Goal: Task Accomplishment & Management: Complete application form

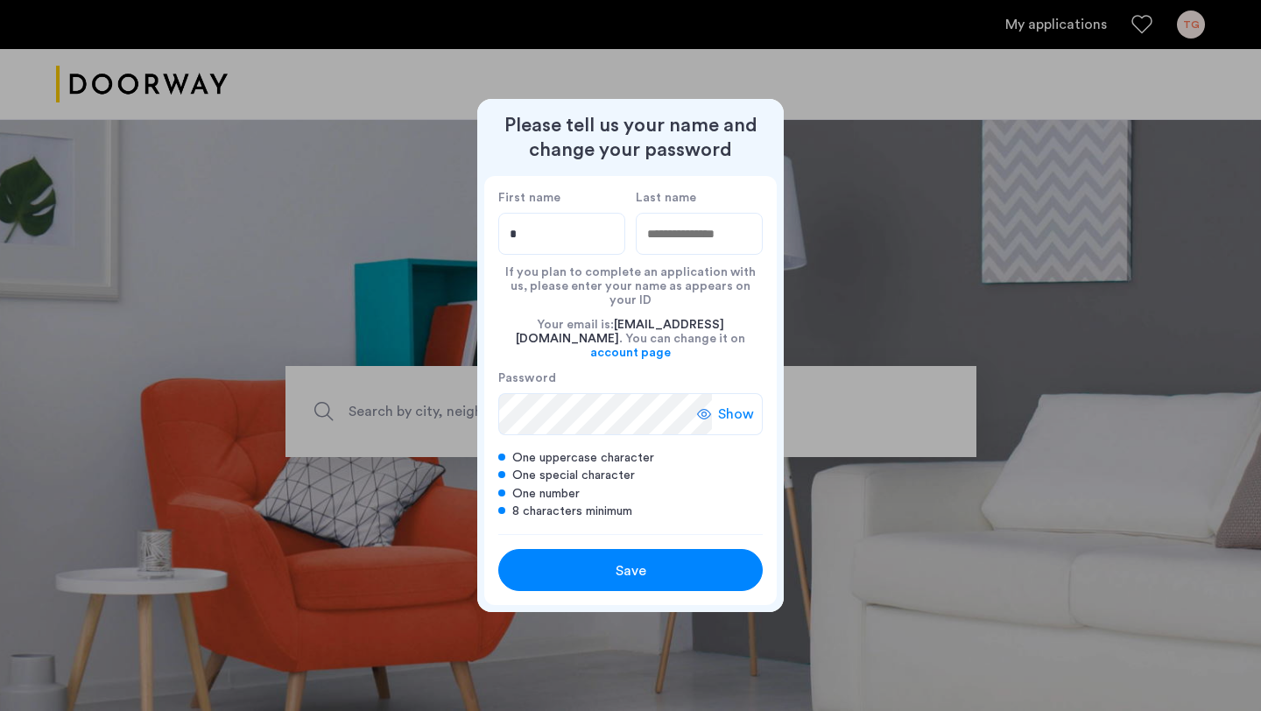
type input "****"
type input "******"
click at [544, 247] on input "****" at bounding box center [561, 234] width 127 height 42
click at [587, 251] on input "****" at bounding box center [561, 234] width 127 height 42
click at [709, 227] on input "******" at bounding box center [699, 234] width 127 height 42
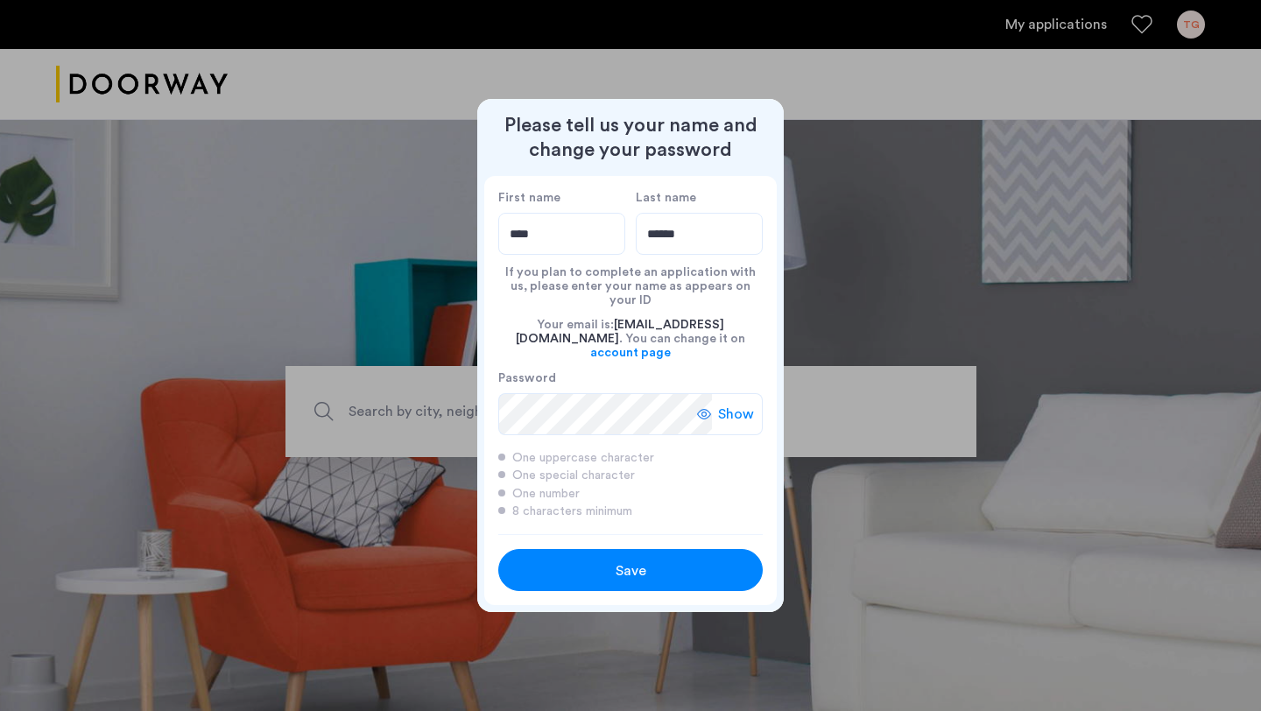
click at [639, 561] on span "Save" at bounding box center [631, 571] width 31 height 21
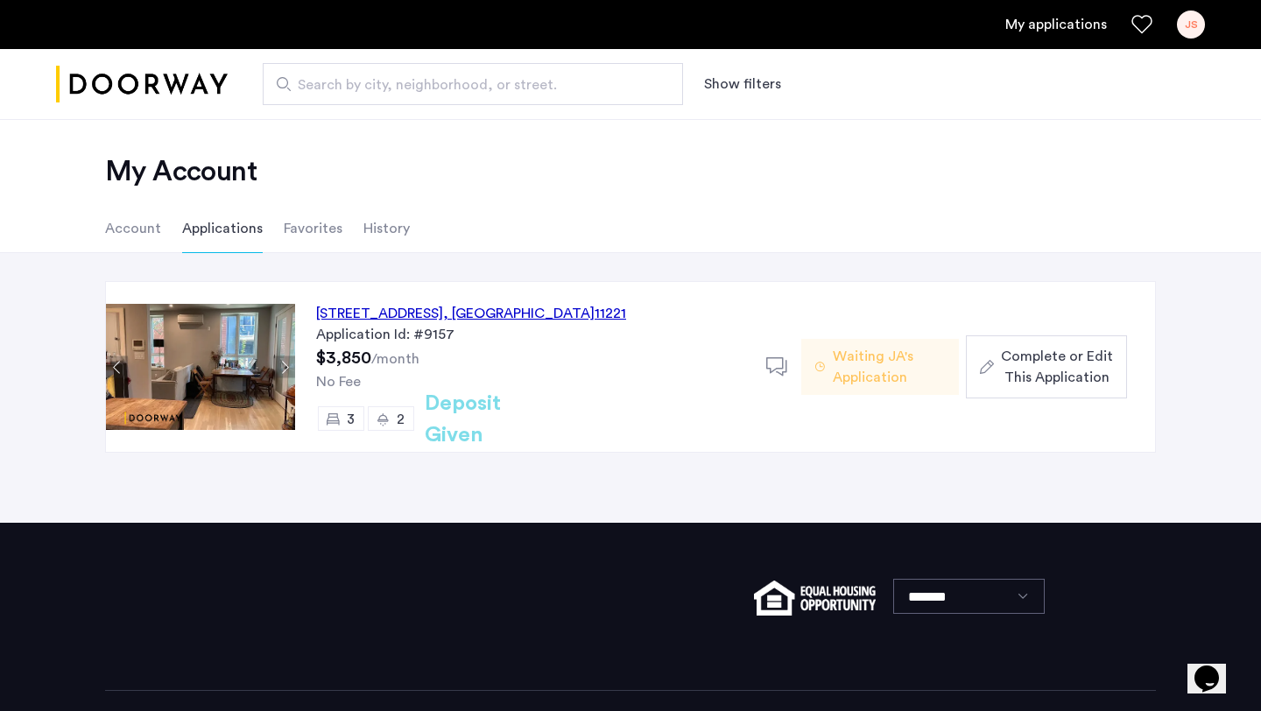
click at [152, 234] on li "Account" at bounding box center [133, 228] width 56 height 49
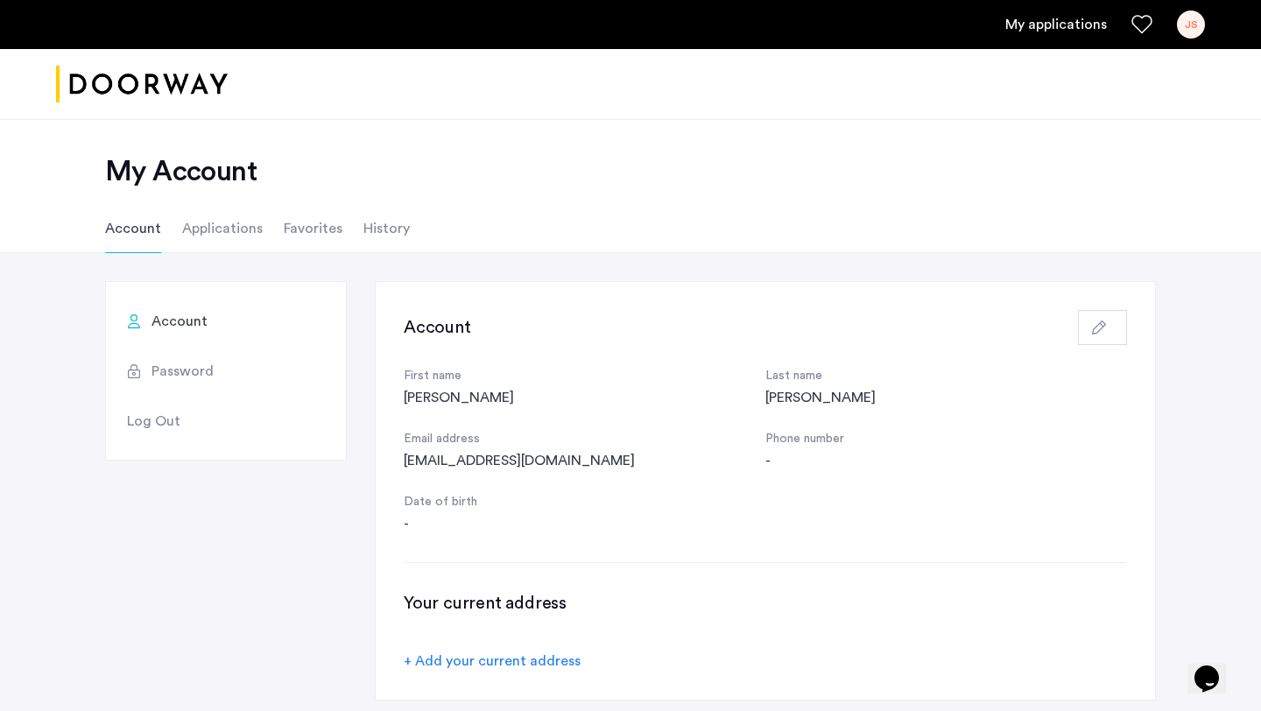
click at [209, 234] on li "Applications" at bounding box center [222, 228] width 81 height 49
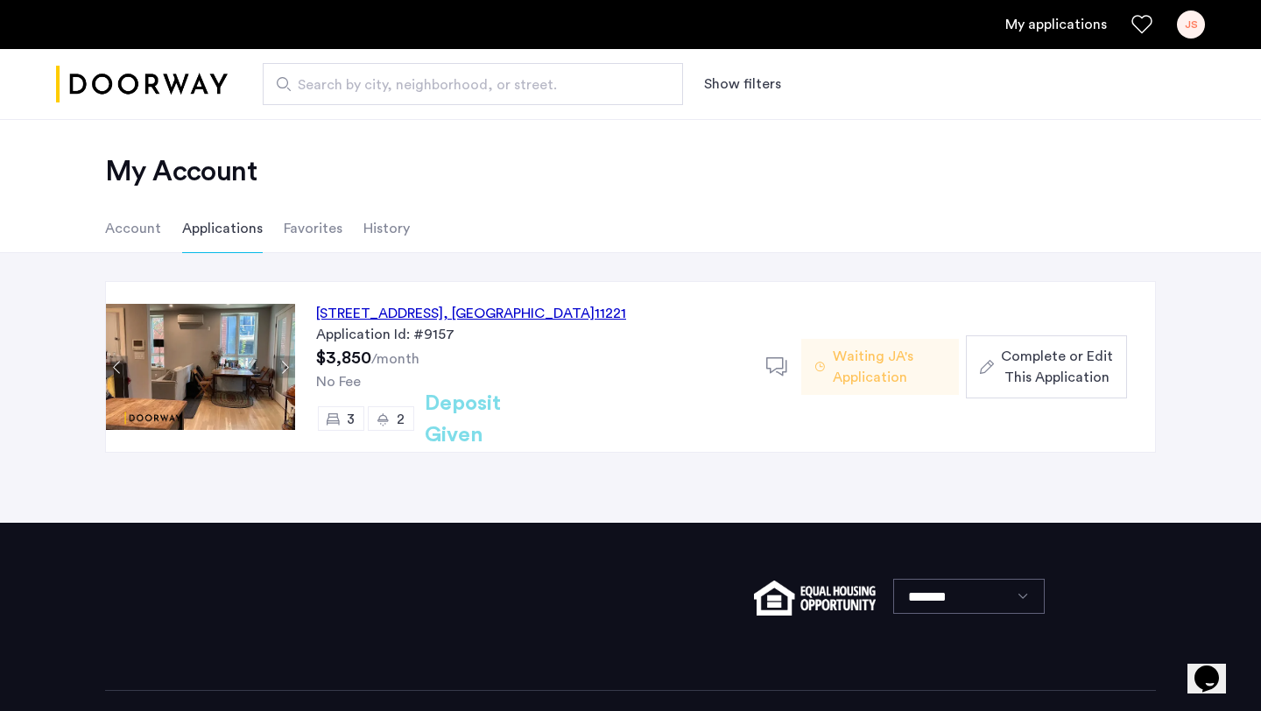
click at [1047, 371] on span "Complete or Edit This Application" at bounding box center [1057, 367] width 112 height 42
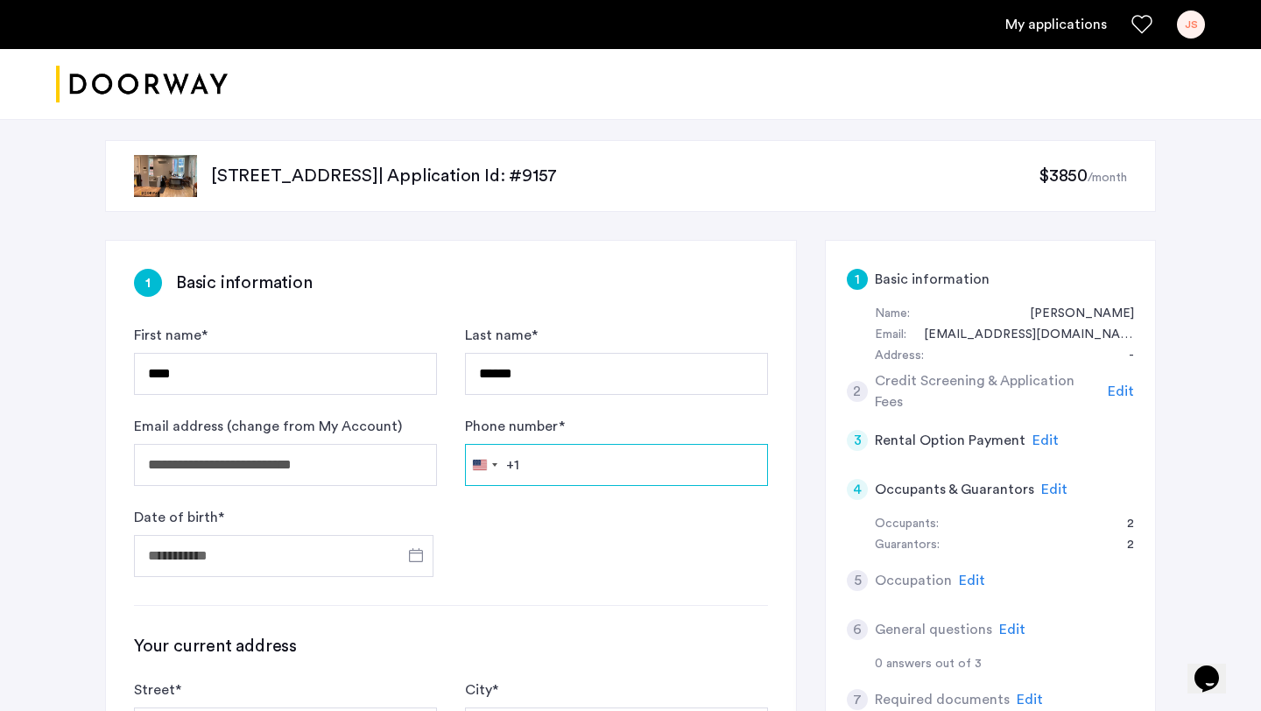
click at [558, 470] on input "Phone number *" at bounding box center [616, 465] width 303 height 42
type input "**********"
click at [286, 564] on input "Date of birth *" at bounding box center [284, 556] width 300 height 42
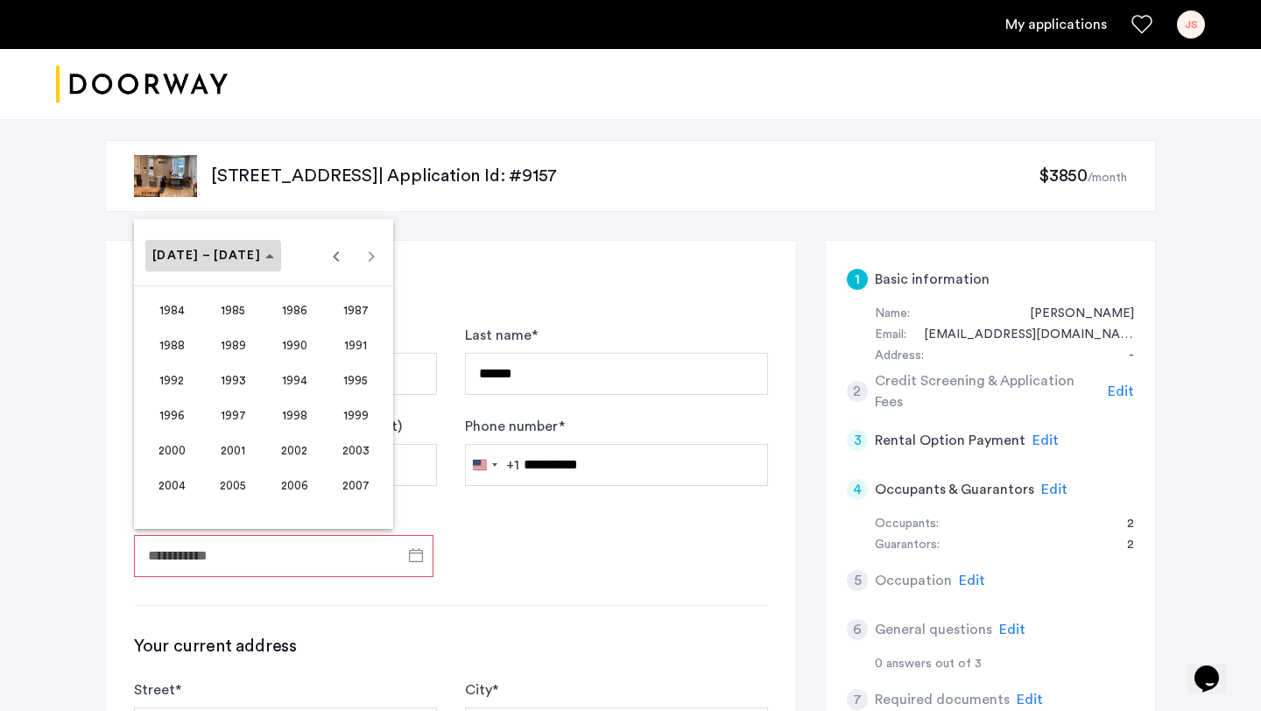
click at [265, 258] on polygon "Choose date" at bounding box center [269, 256] width 9 height 4
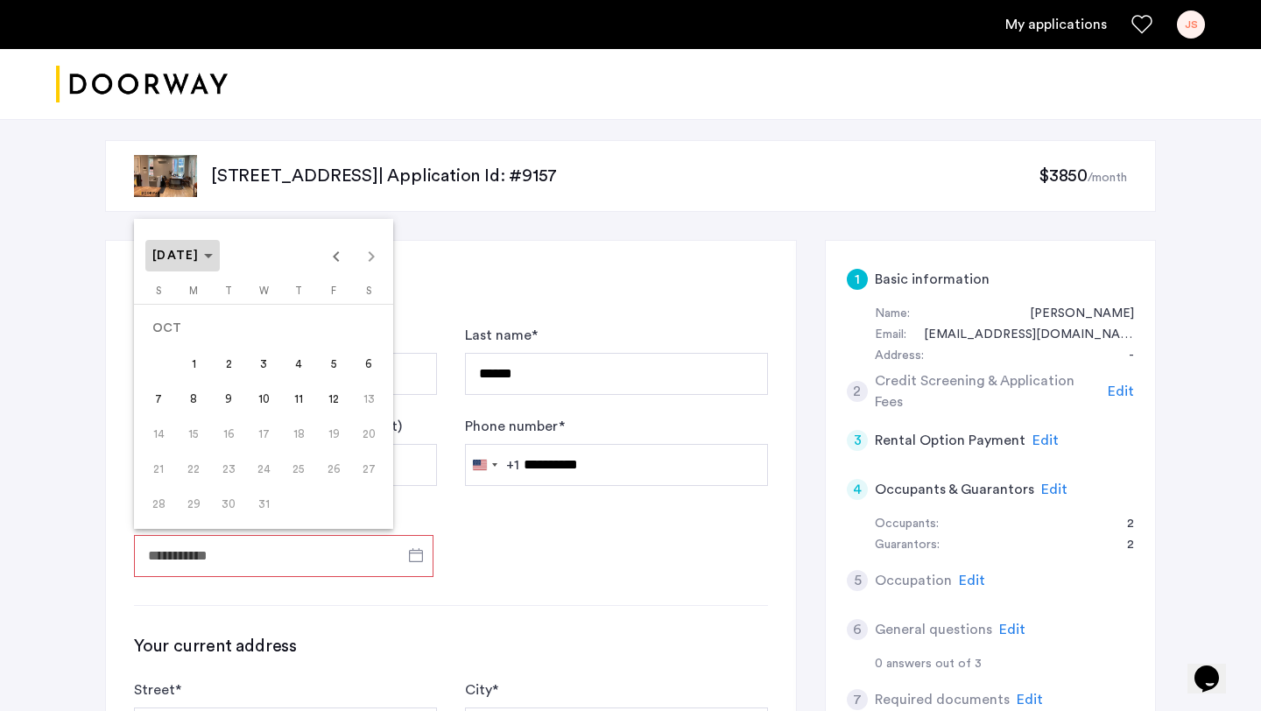
click at [213, 262] on span "[DATE]" at bounding box center [182, 256] width 60 height 15
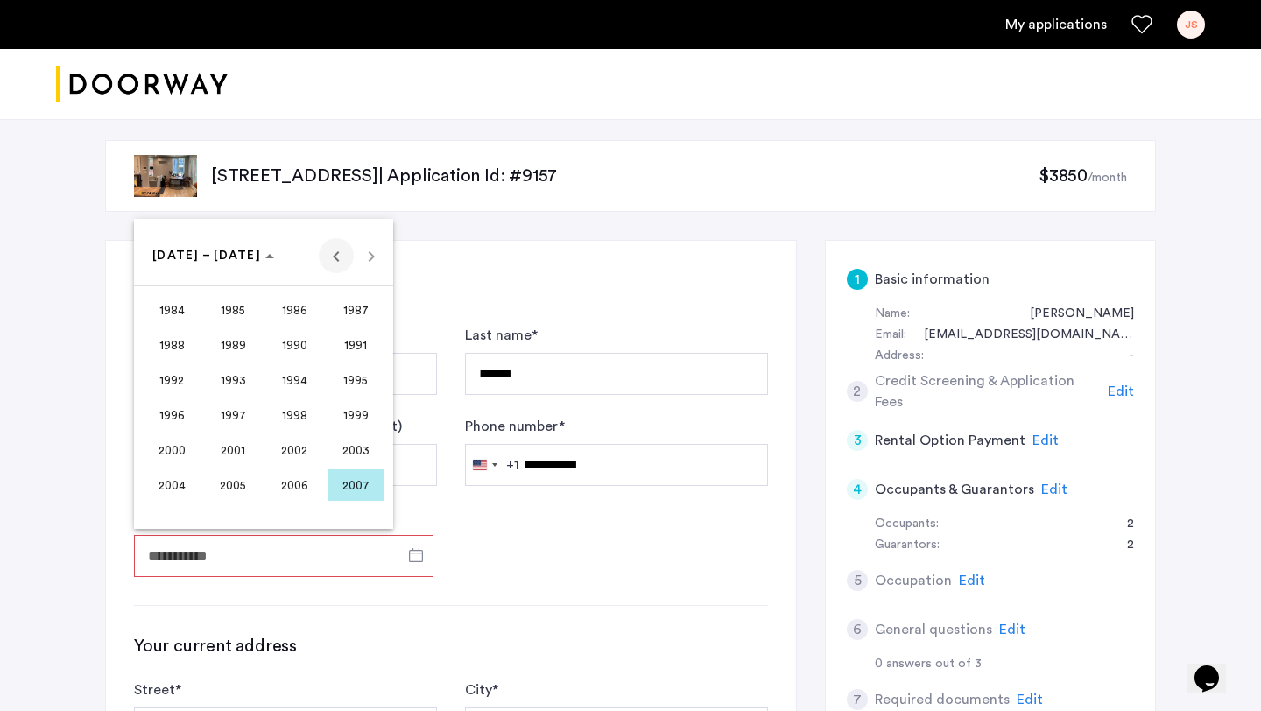
click at [332, 258] on span "Previous 24 years" at bounding box center [336, 255] width 35 height 35
click at [347, 393] on span "1971" at bounding box center [356, 380] width 55 height 32
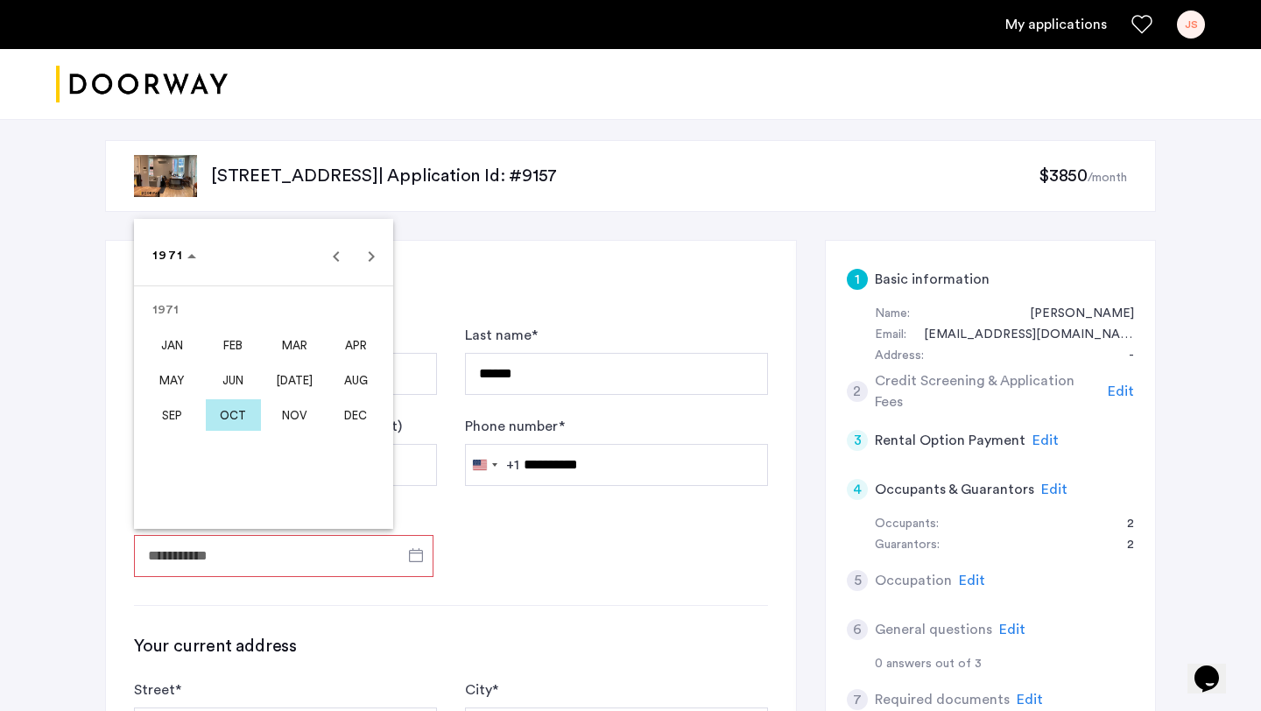
click at [184, 346] on span "JAN" at bounding box center [172, 345] width 55 height 32
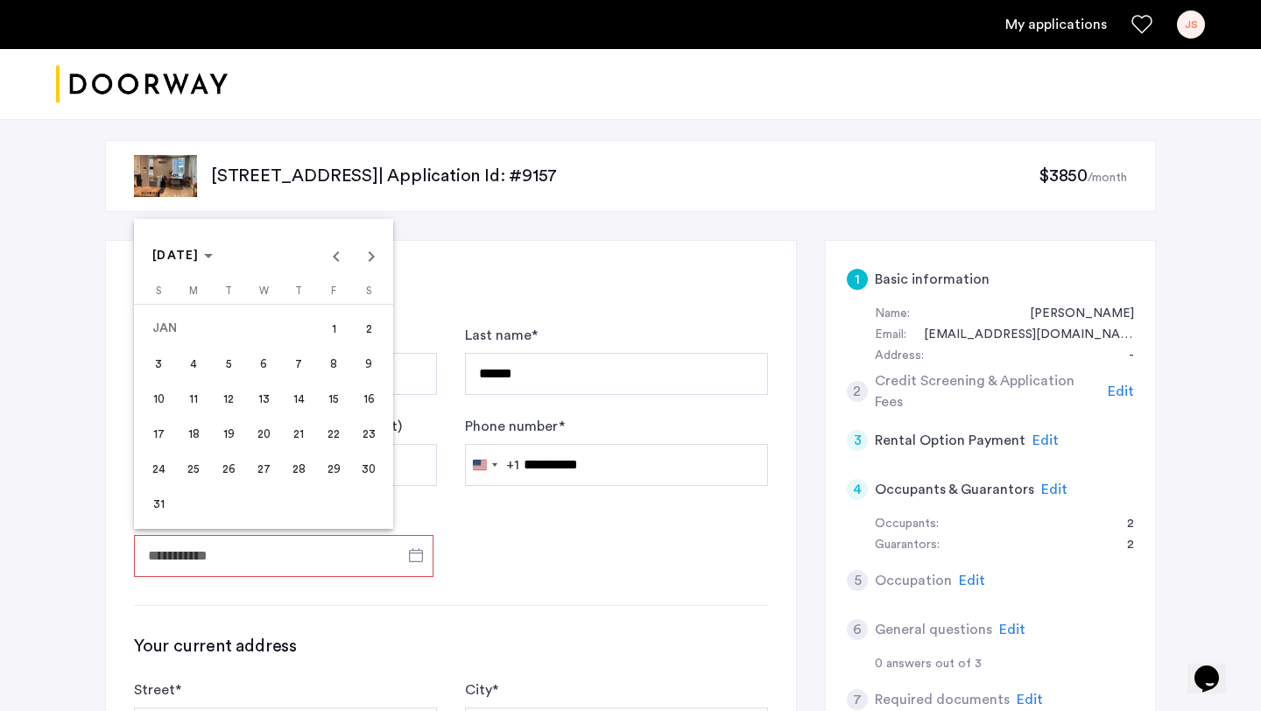
click at [293, 463] on span "28" at bounding box center [299, 469] width 32 height 32
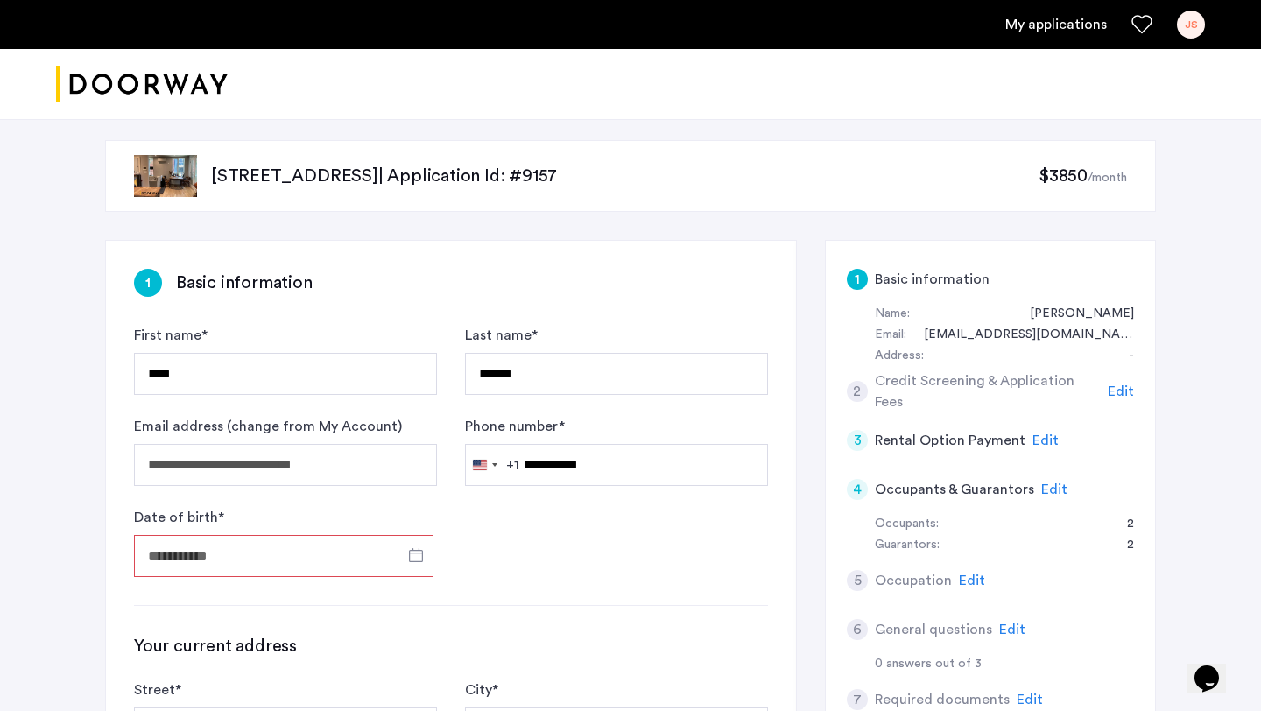
type input "**********"
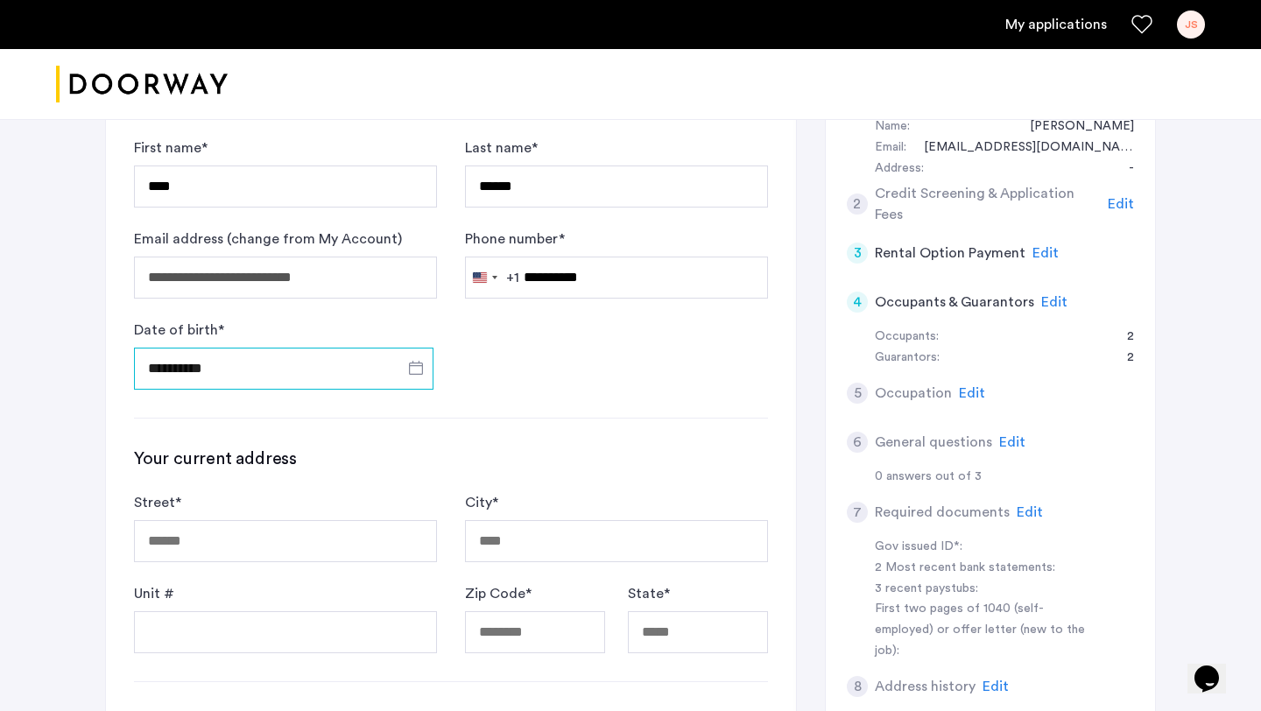
scroll to position [208, 0]
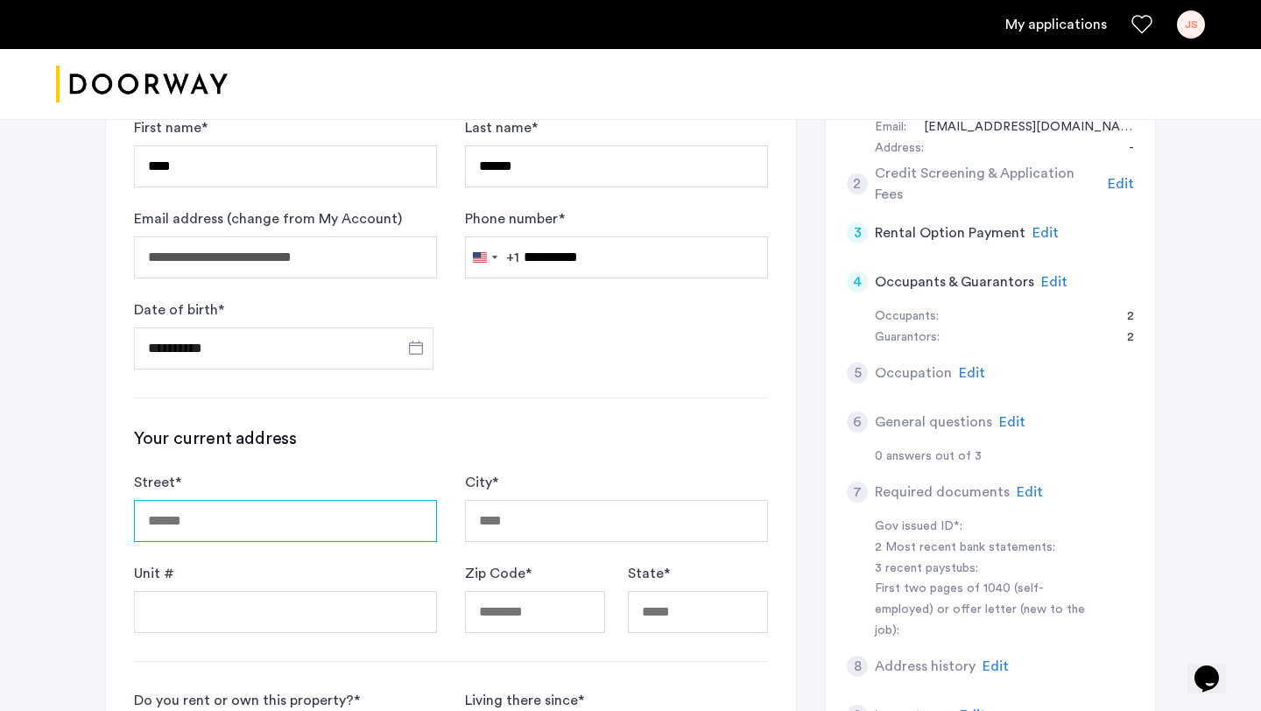
click at [312, 520] on input "Street *" at bounding box center [285, 521] width 303 height 42
type input "**********"
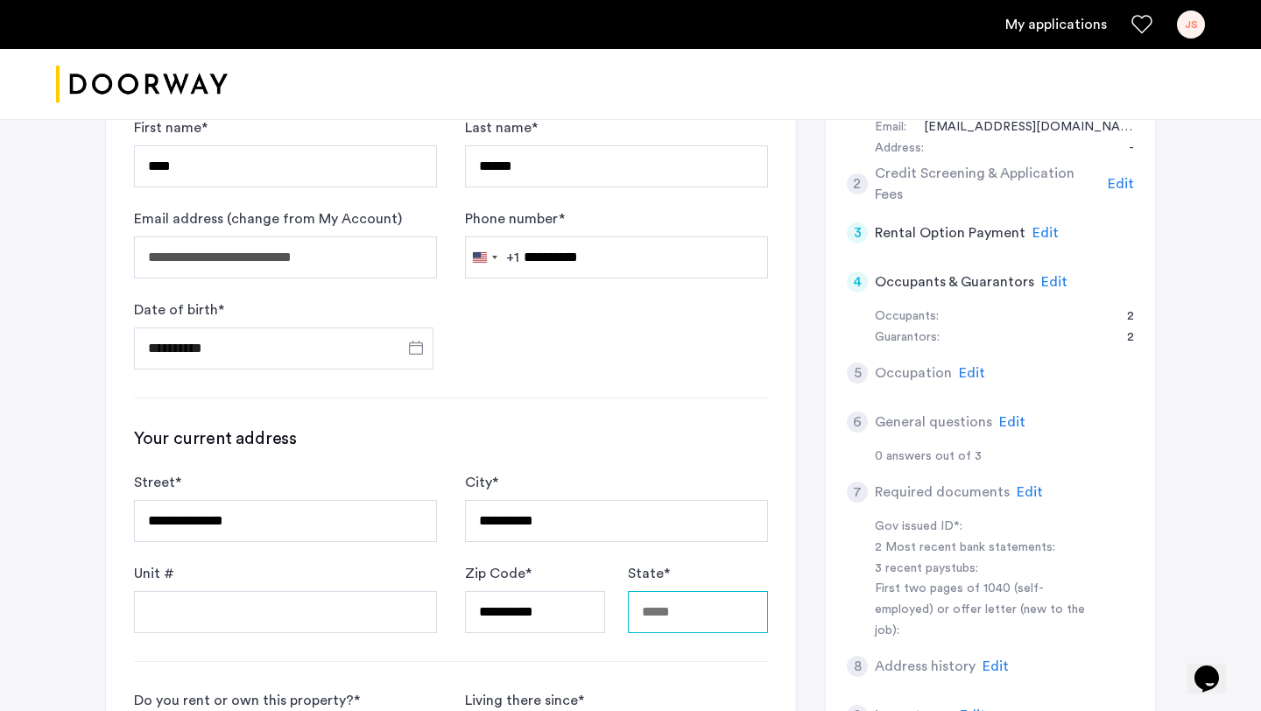
type input "**********"
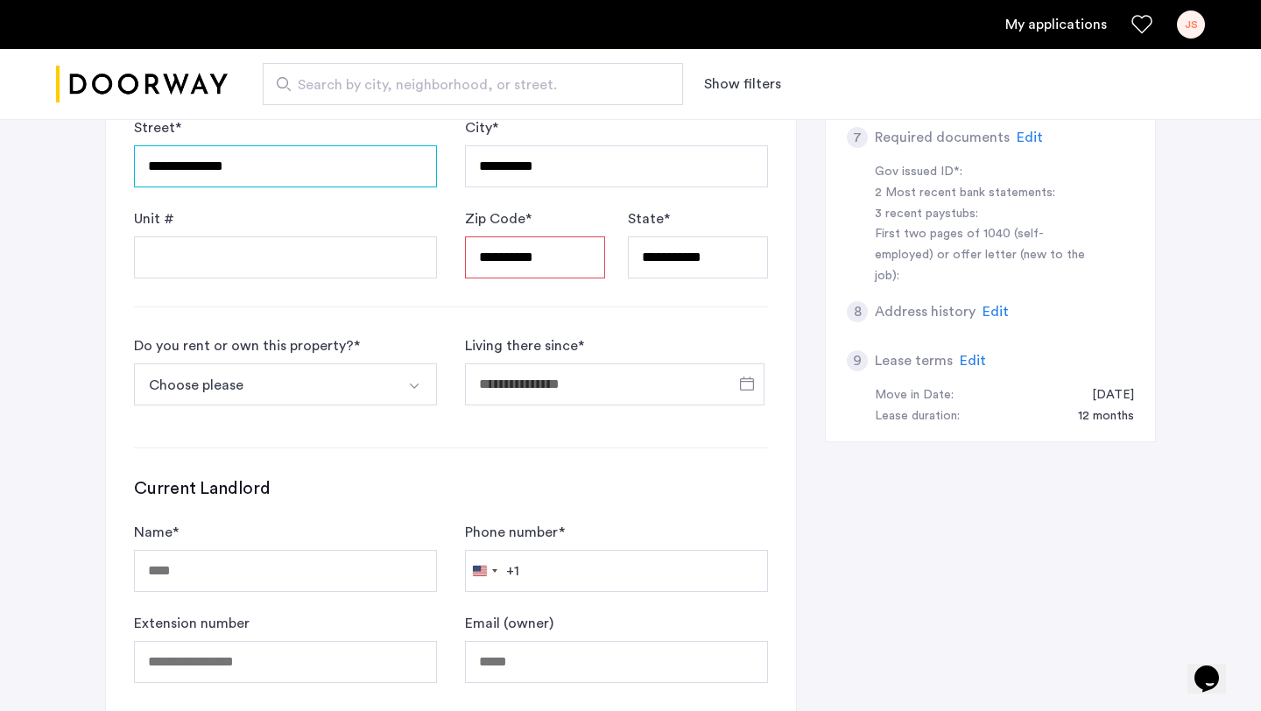
scroll to position [565, 0]
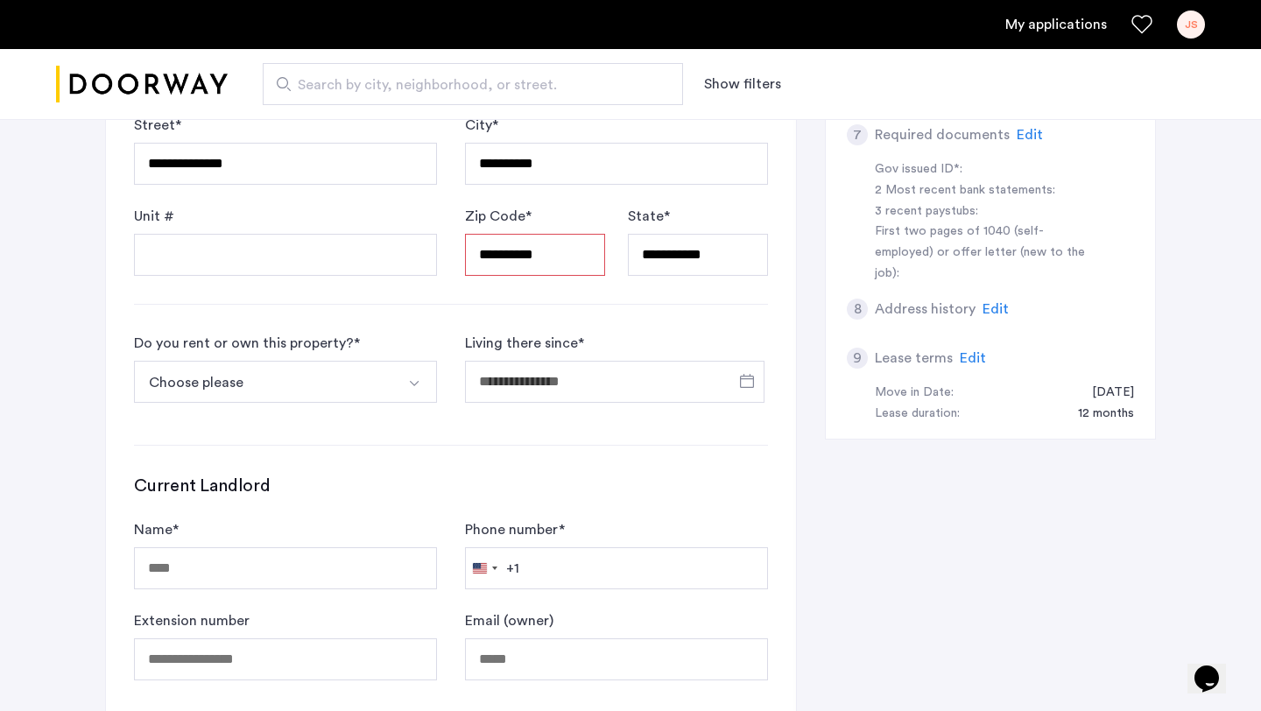
click at [418, 388] on img "Select option" at bounding box center [414, 384] width 14 height 14
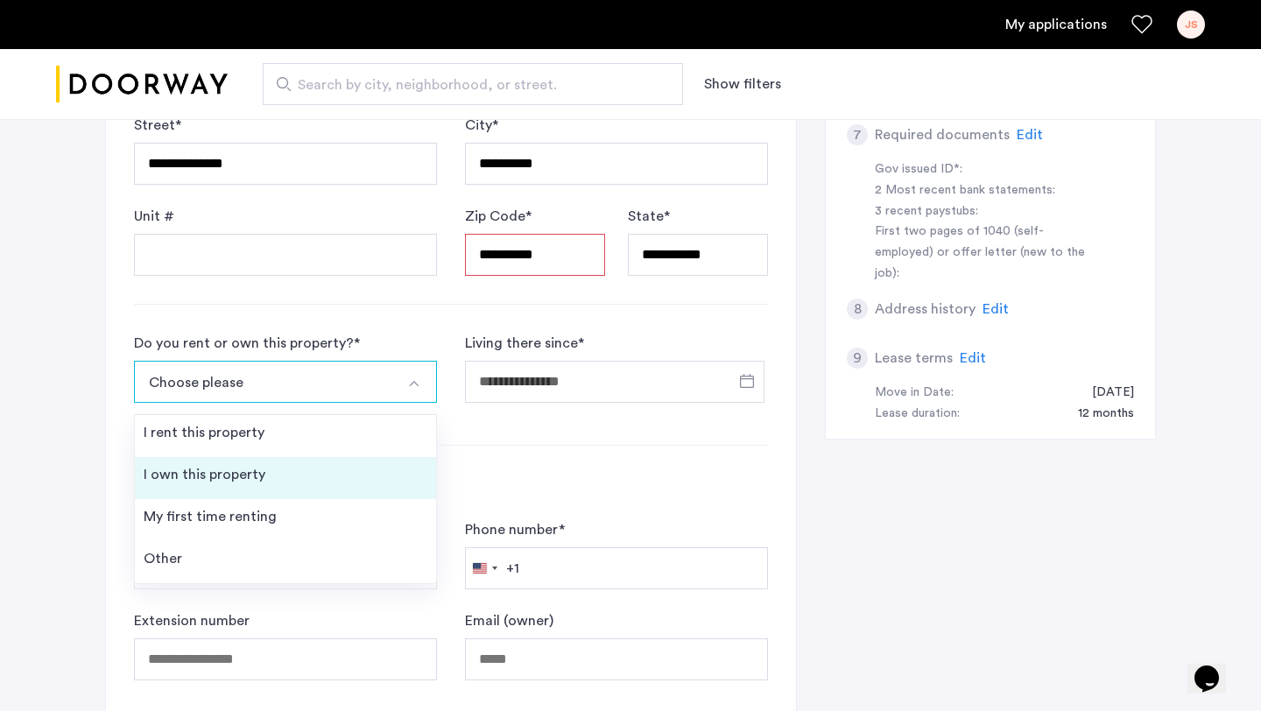
click at [320, 466] on li "I own this property" at bounding box center [285, 478] width 301 height 42
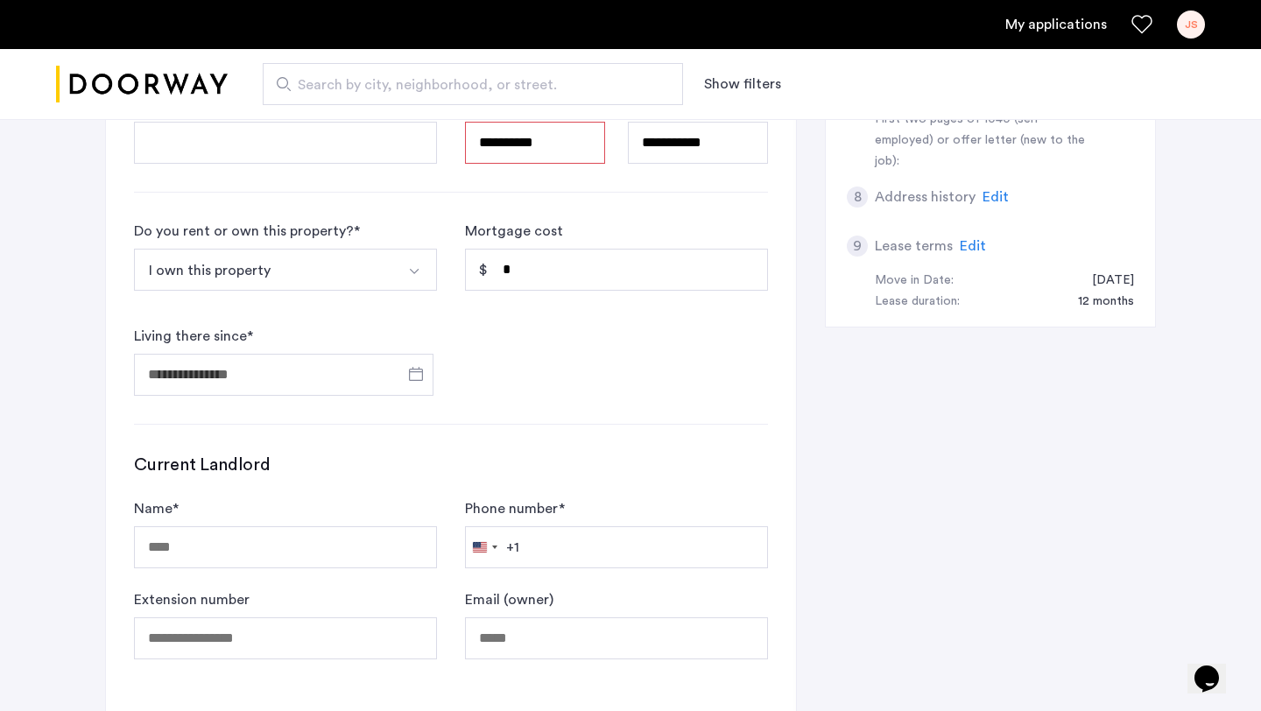
scroll to position [679, 0]
click at [312, 373] on input "Living there since *" at bounding box center [284, 373] width 300 height 42
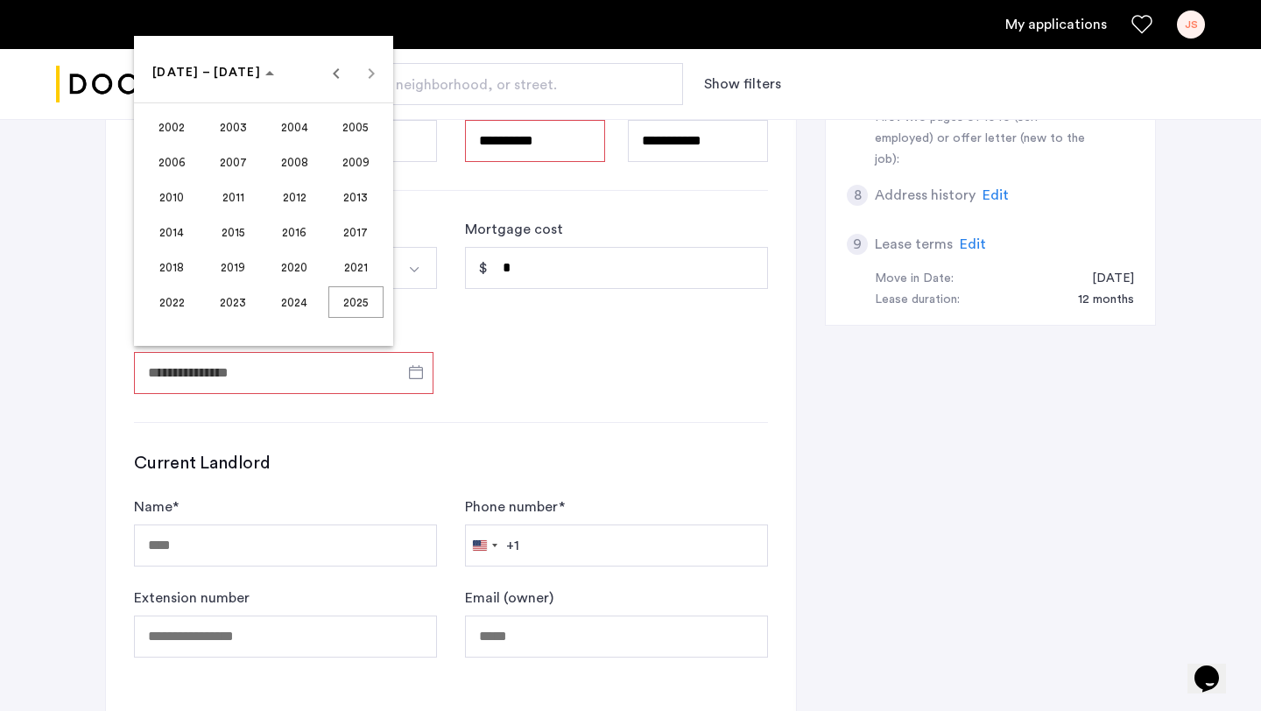
click at [239, 264] on span "2019" at bounding box center [233, 267] width 55 height 32
click at [224, 238] on span "OCT" at bounding box center [233, 232] width 55 height 32
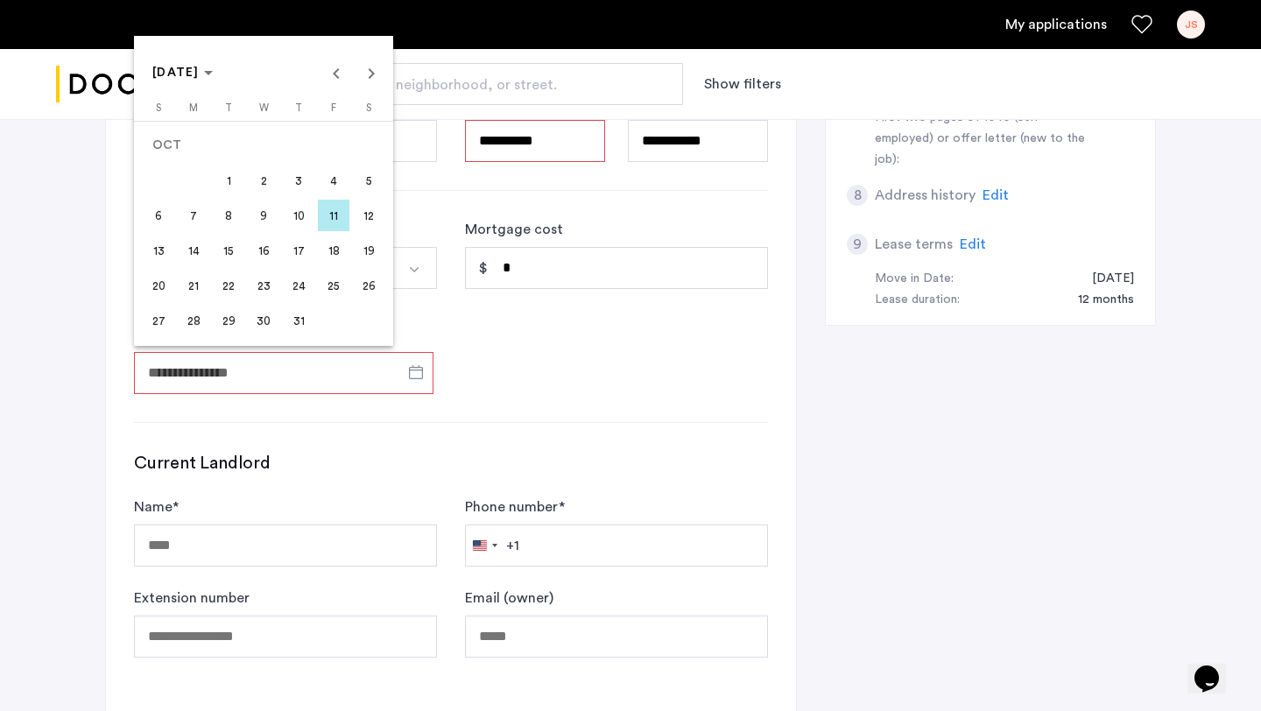
click at [505, 317] on div at bounding box center [630, 355] width 1261 height 711
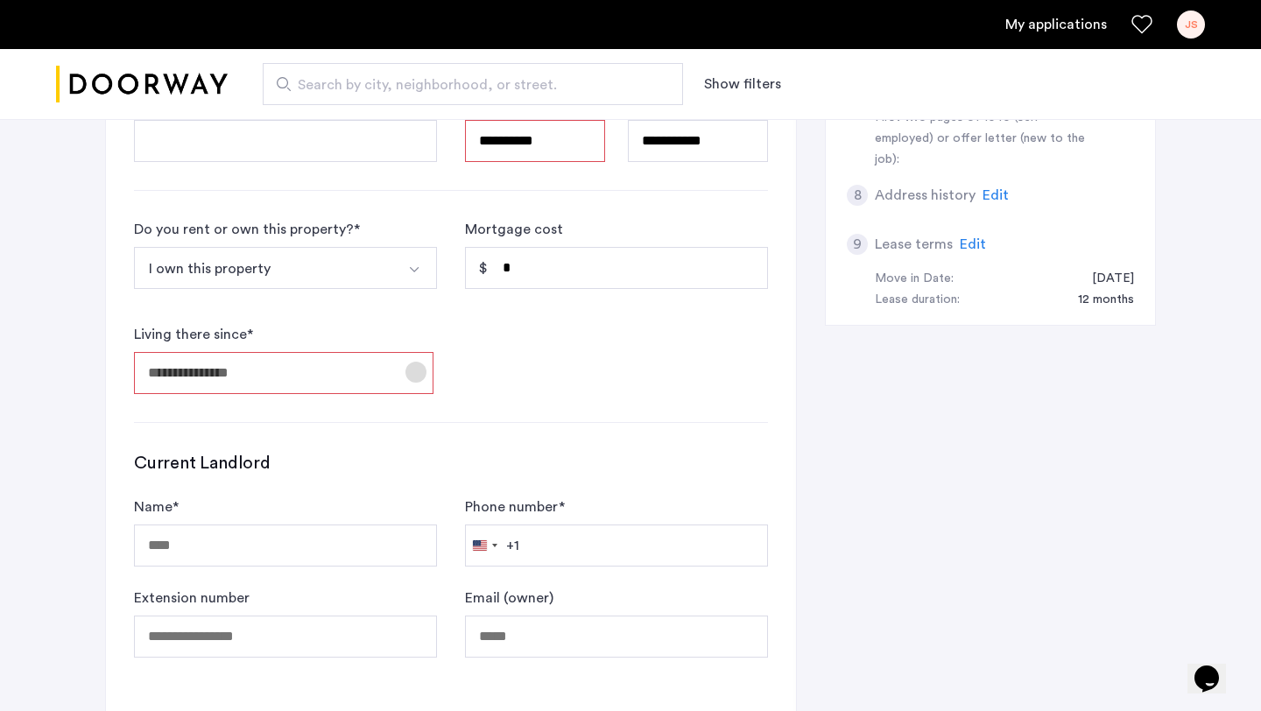
click at [422, 374] on span "Open calendar" at bounding box center [416, 372] width 42 height 42
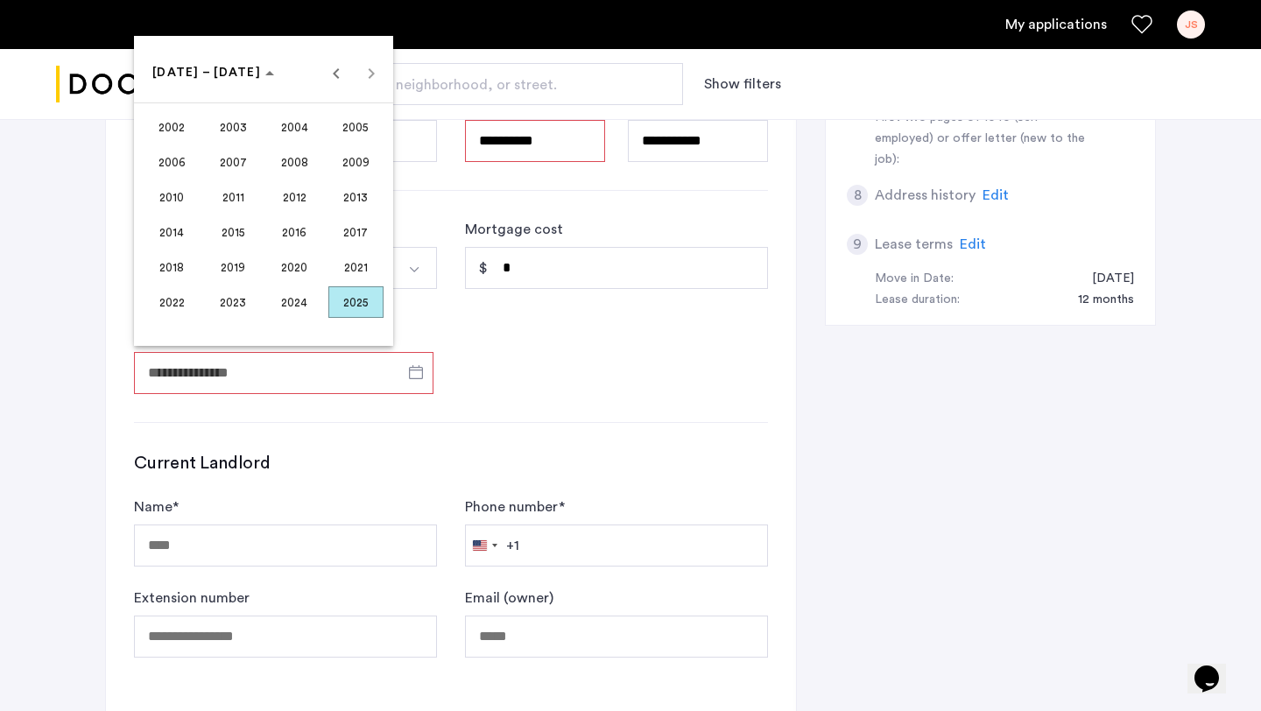
click at [237, 264] on span "2019" at bounding box center [233, 267] width 55 height 32
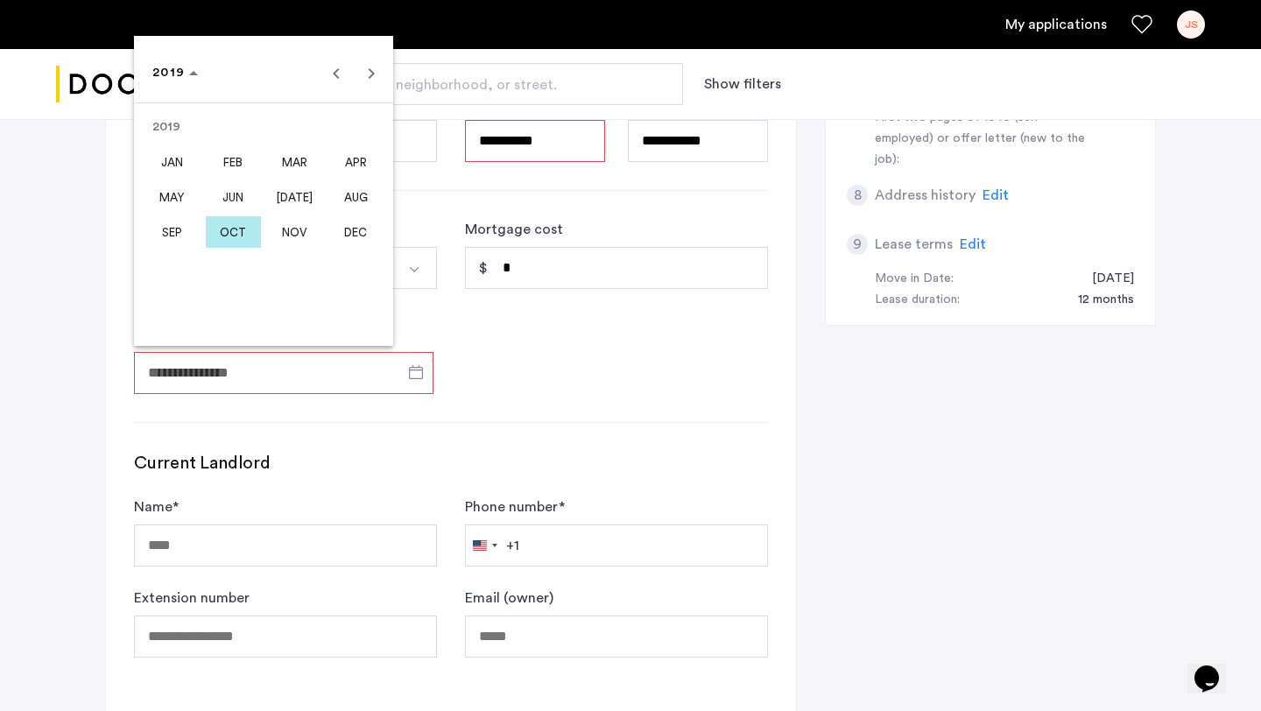
click at [237, 237] on span "OCT" at bounding box center [233, 232] width 55 height 32
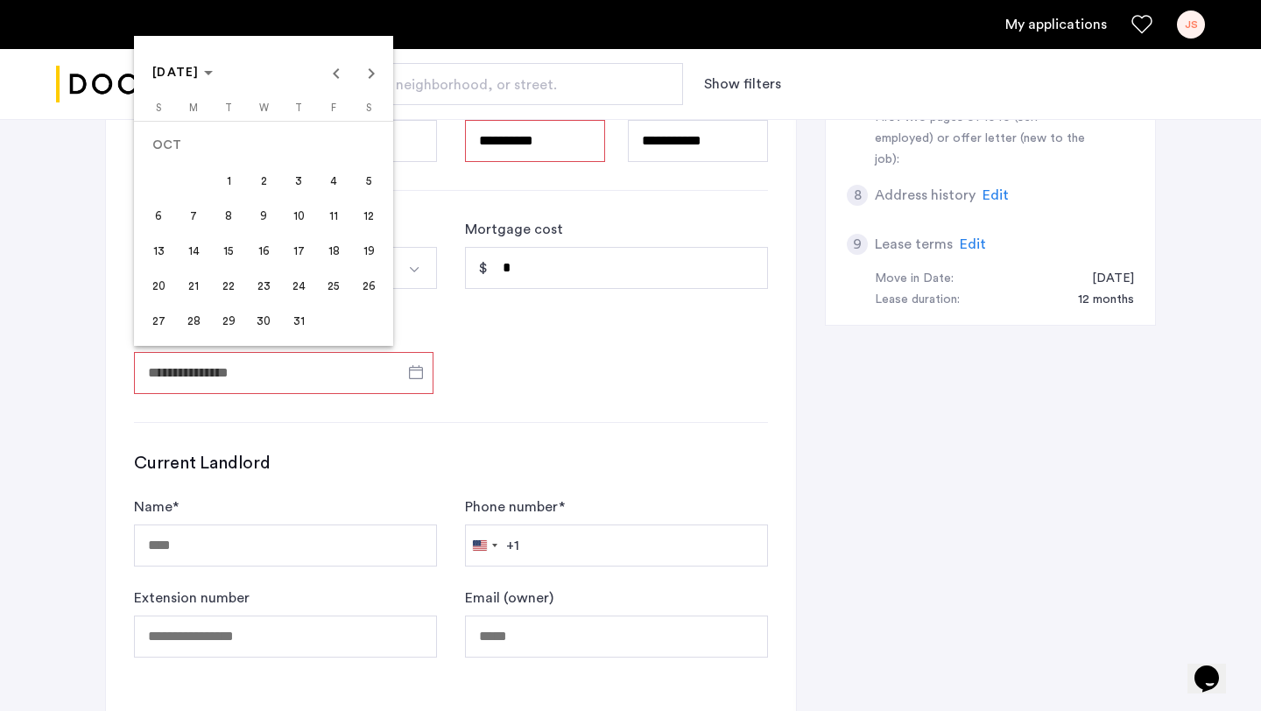
click at [230, 180] on span "1" at bounding box center [229, 181] width 32 height 32
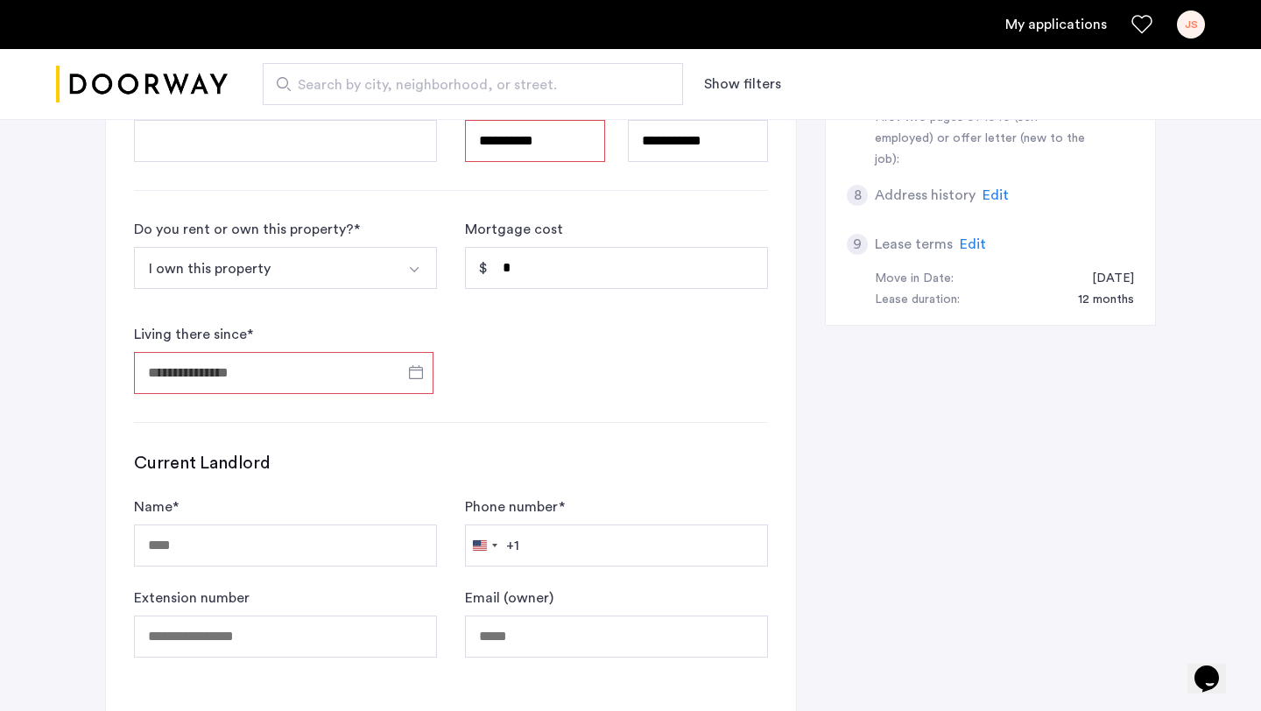
type input "**********"
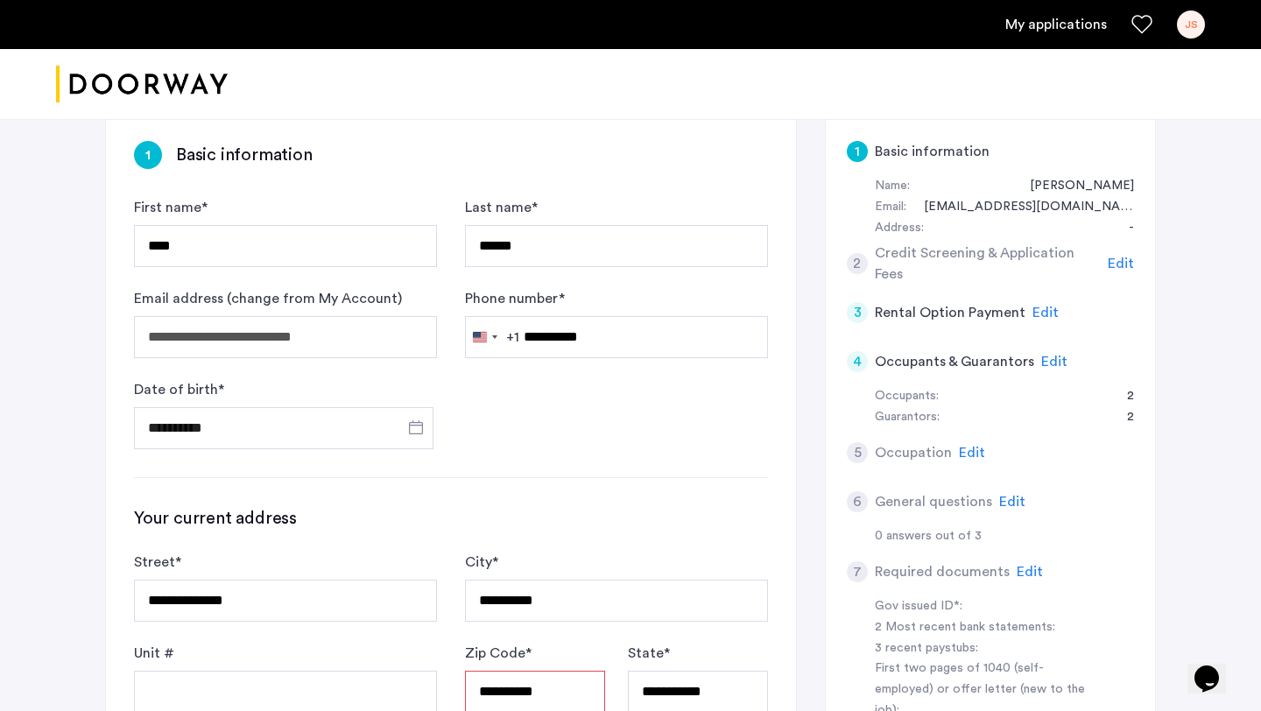
scroll to position [126, 0]
click at [1054, 366] on span "Edit" at bounding box center [1055, 364] width 26 height 14
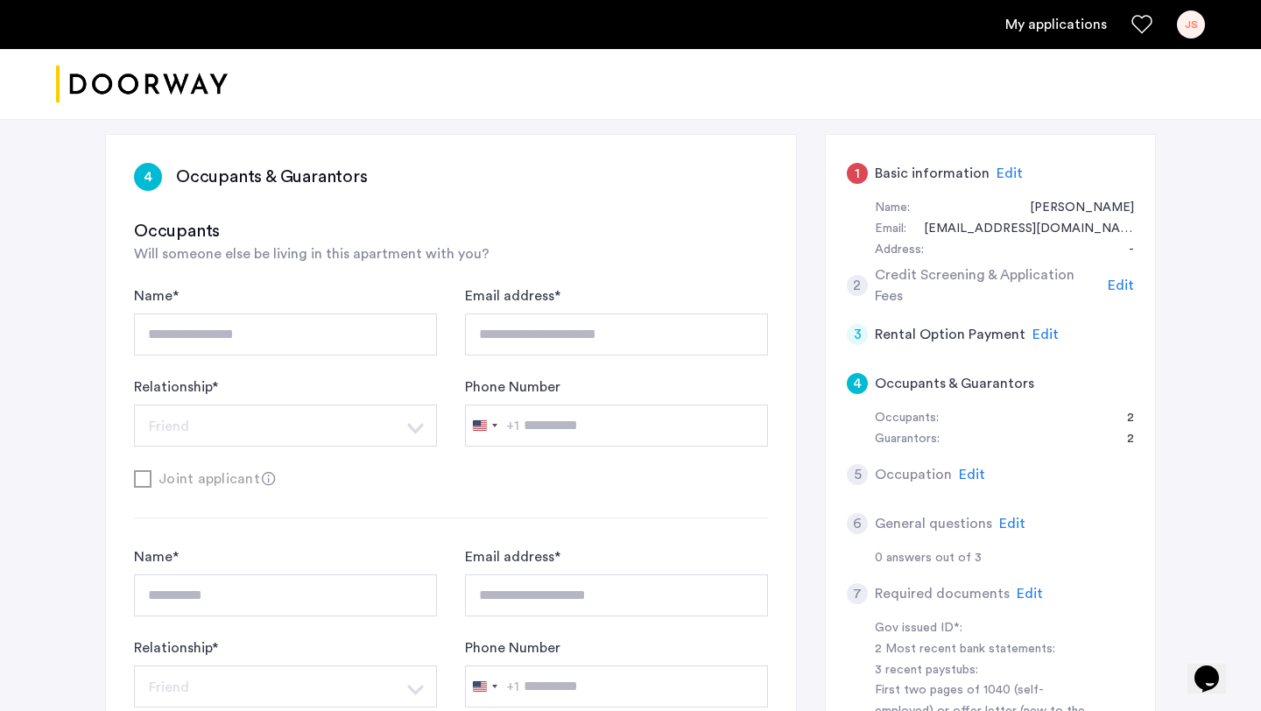
scroll to position [88, 0]
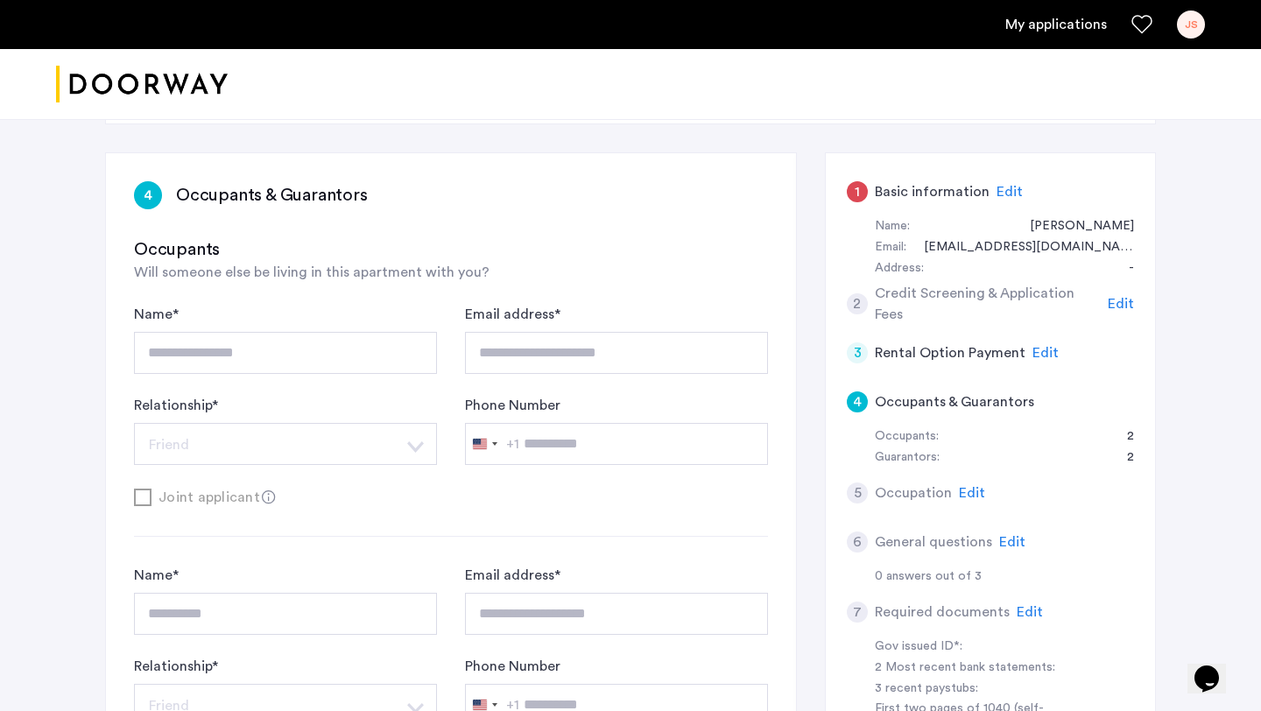
click at [1004, 187] on span "Edit" at bounding box center [1010, 192] width 26 height 14
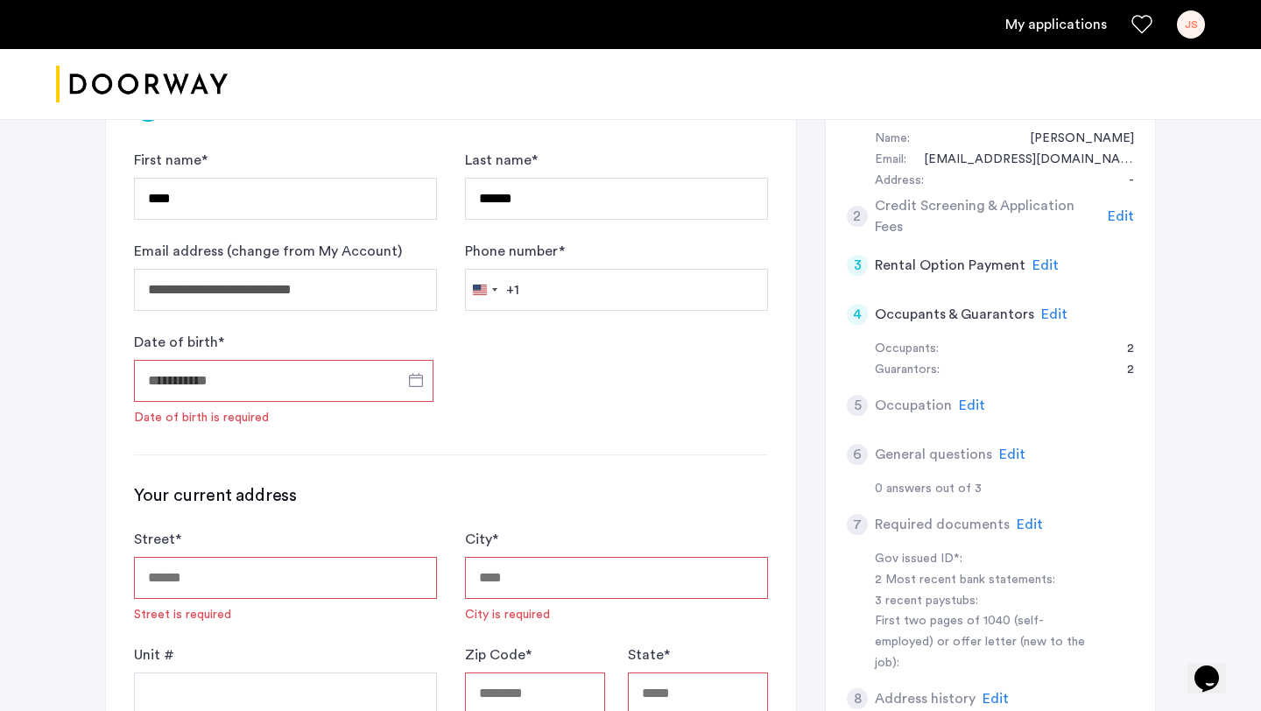
scroll to position [180, 0]
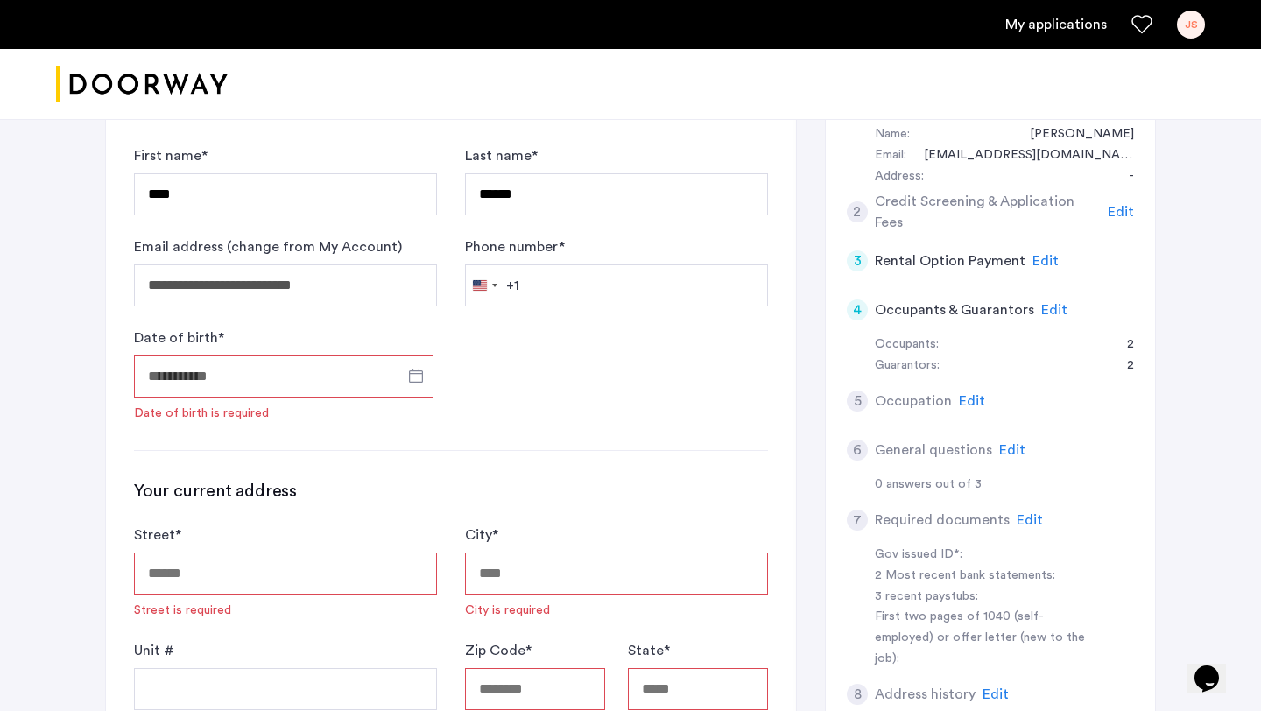
click at [304, 371] on input "Date of birth *" at bounding box center [284, 377] width 300 height 42
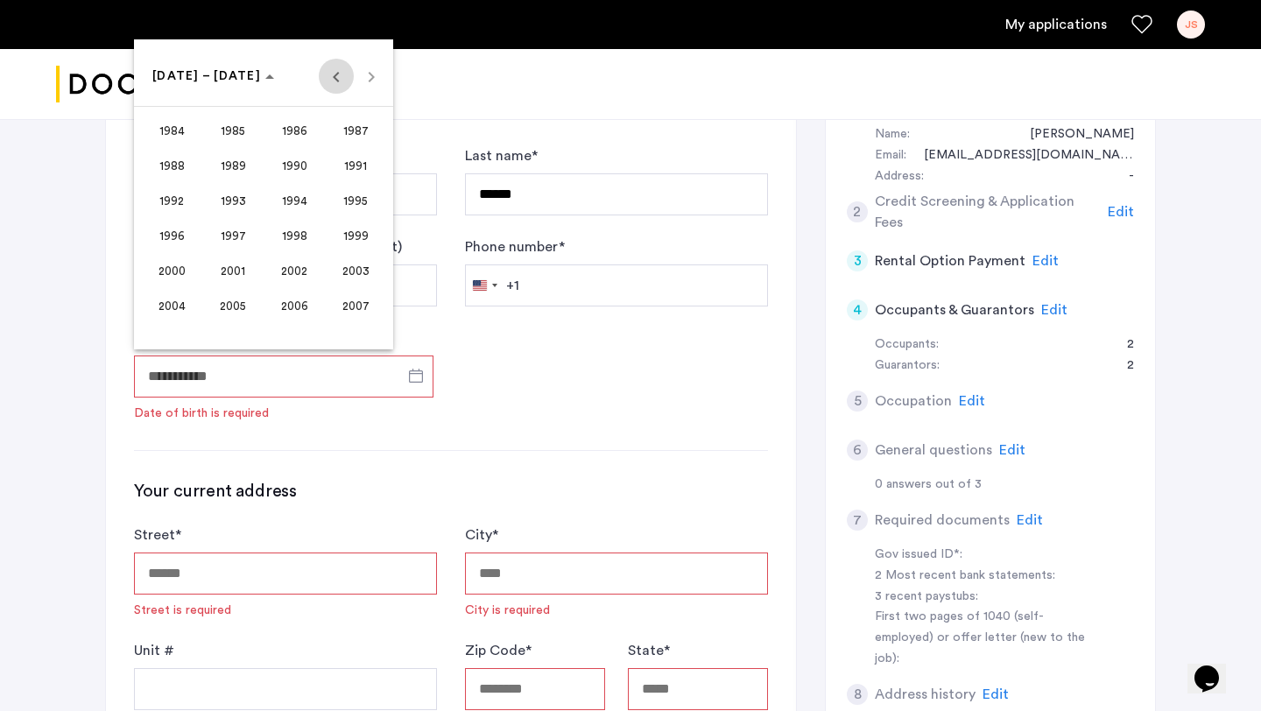
click at [342, 77] on span "Previous 24 years" at bounding box center [336, 76] width 35 height 35
click at [373, 81] on span "Next 24 years" at bounding box center [371, 76] width 35 height 35
click at [342, 198] on span "1971" at bounding box center [356, 201] width 55 height 32
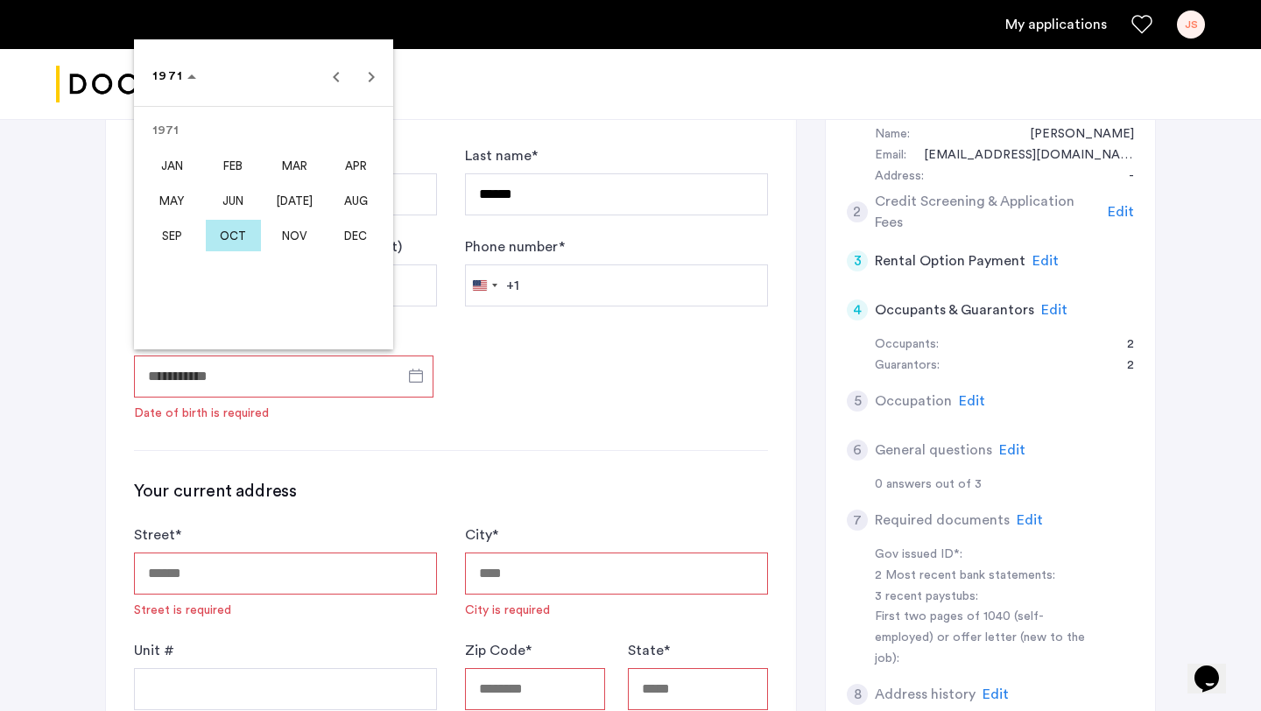
click at [160, 176] on span "JAN" at bounding box center [172, 166] width 55 height 32
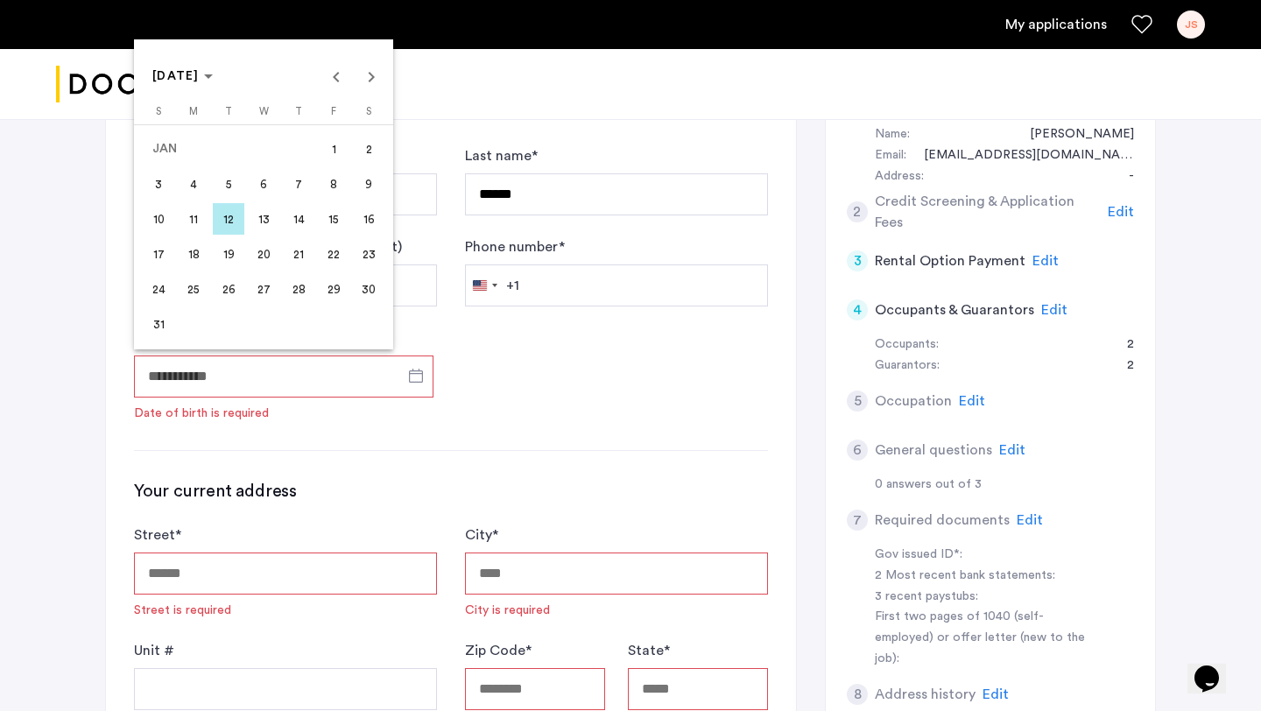
click at [300, 289] on span "28" at bounding box center [299, 289] width 32 height 32
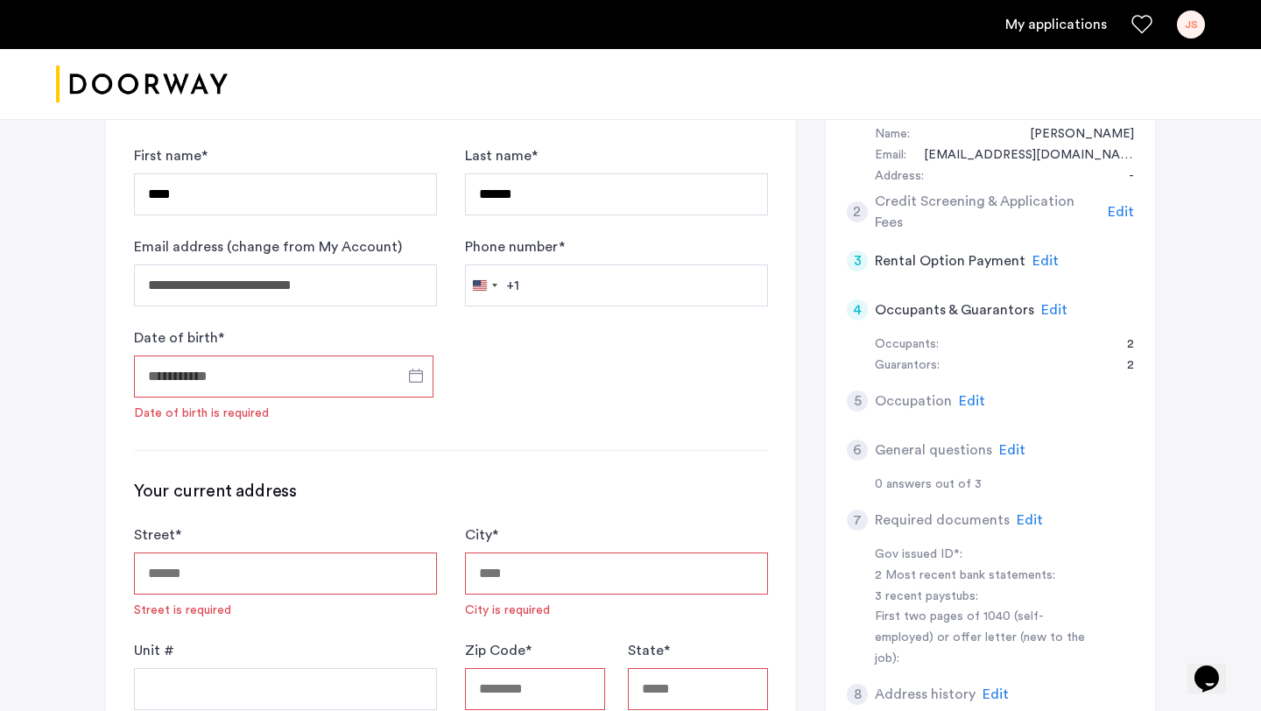
type input "**********"
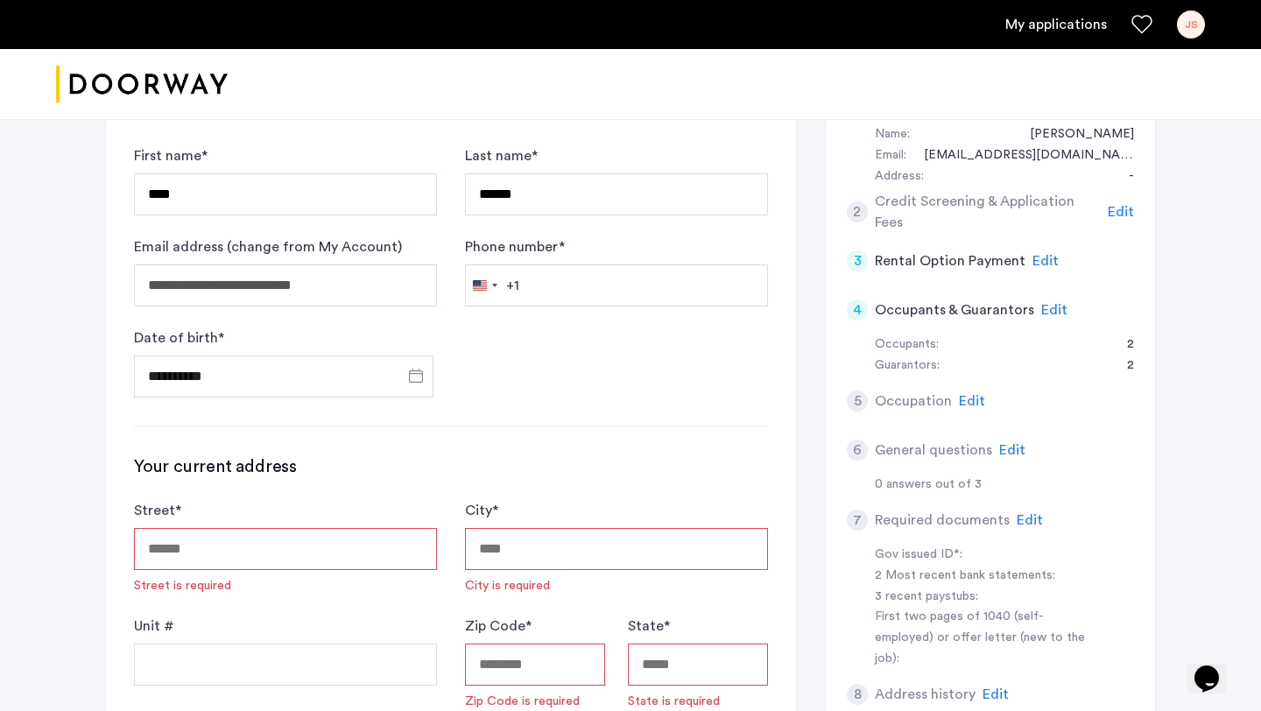
click at [279, 550] on input "Street *" at bounding box center [285, 549] width 303 height 42
type input "**********"
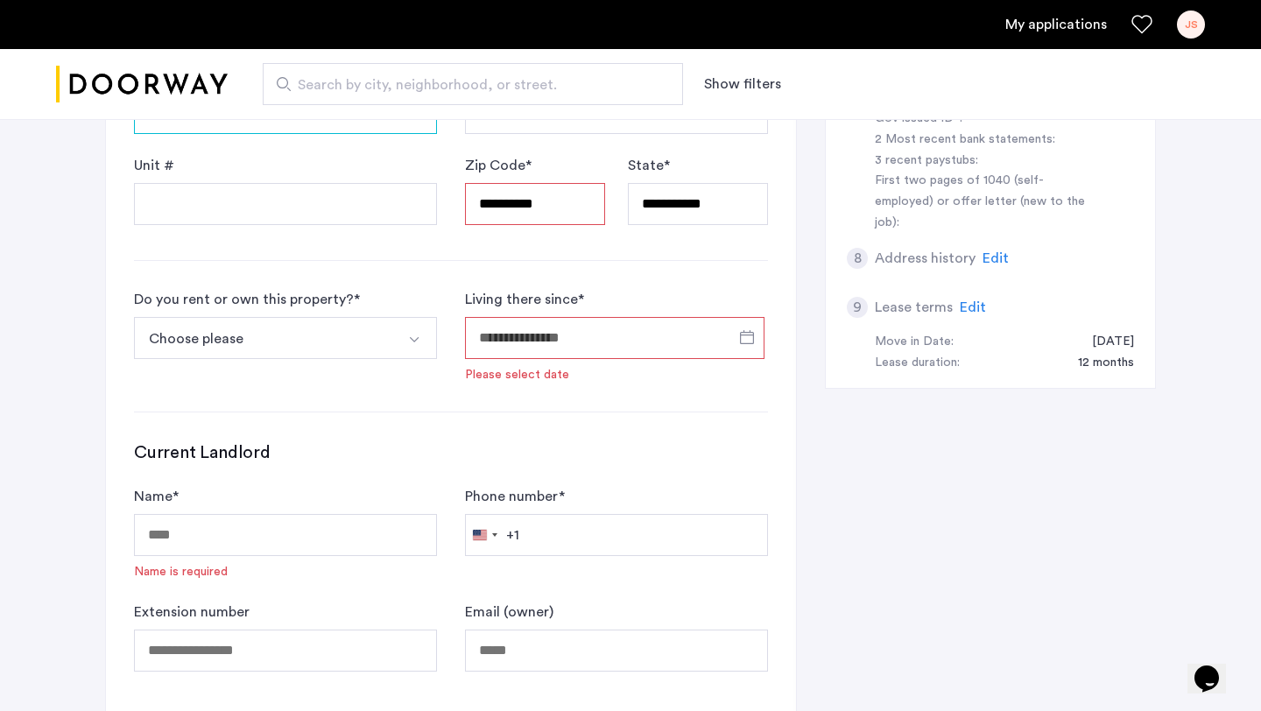
scroll to position [647, 0]
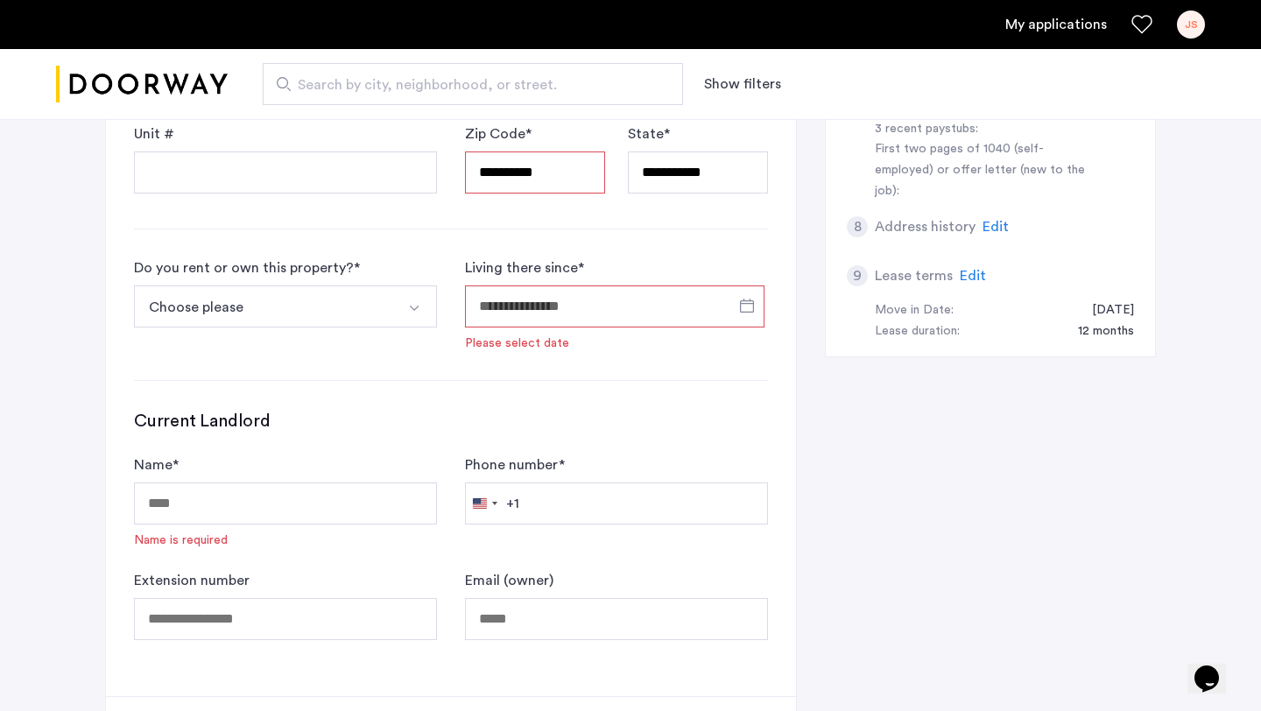
click at [410, 313] on img "Select option" at bounding box center [414, 308] width 14 height 14
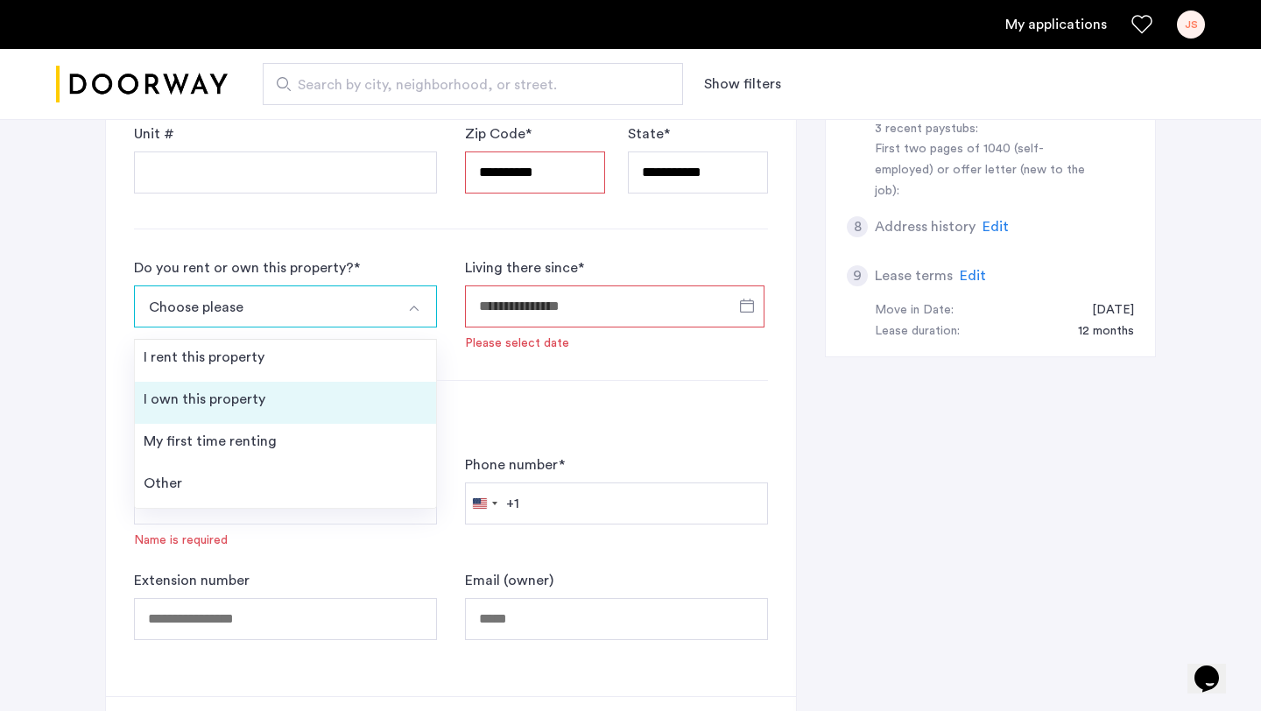
click at [293, 404] on li "I own this property" at bounding box center [285, 403] width 301 height 42
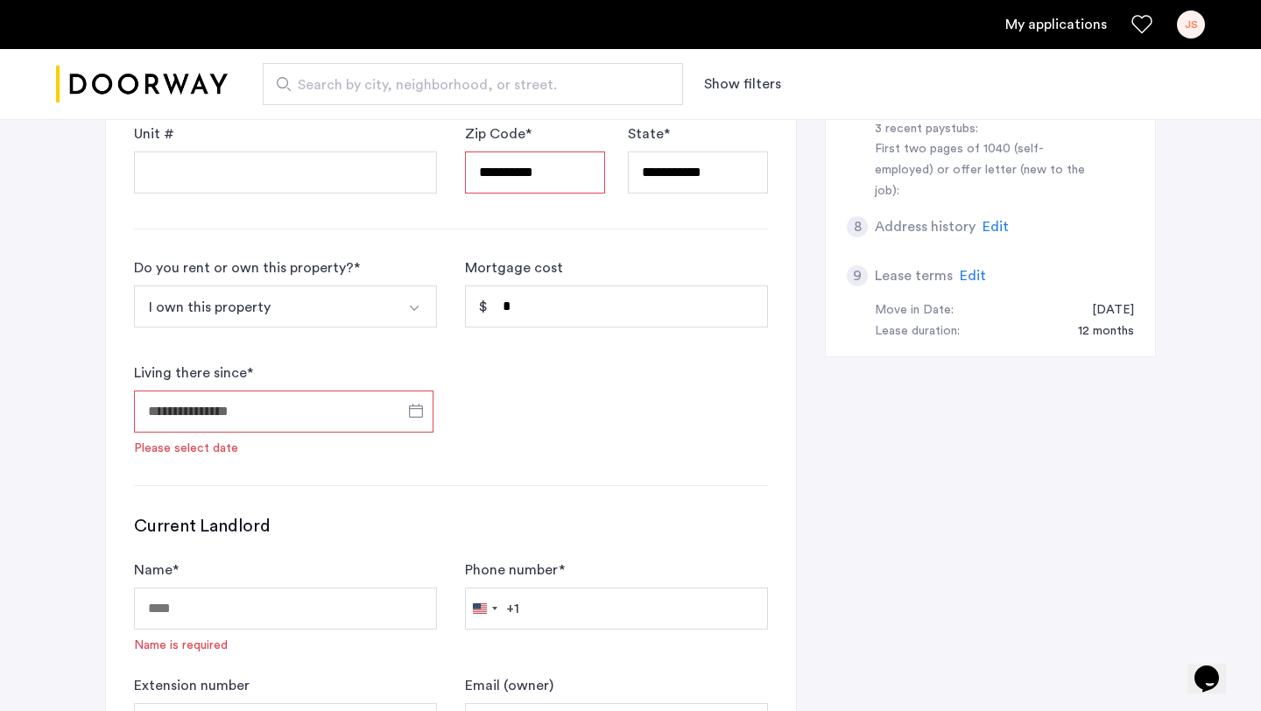
click at [288, 416] on input "Living there since *" at bounding box center [284, 412] width 300 height 42
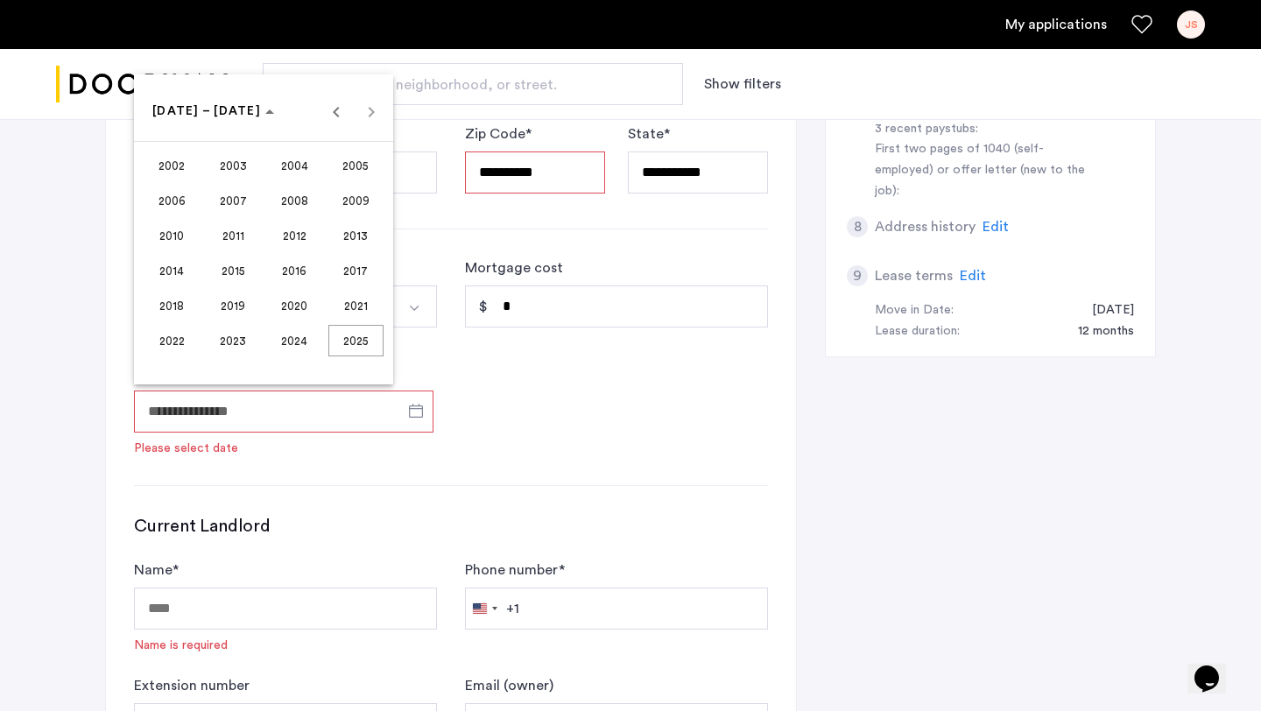
click at [242, 312] on span "2019" at bounding box center [233, 306] width 55 height 32
click at [230, 278] on span "OCT" at bounding box center [233, 271] width 55 height 32
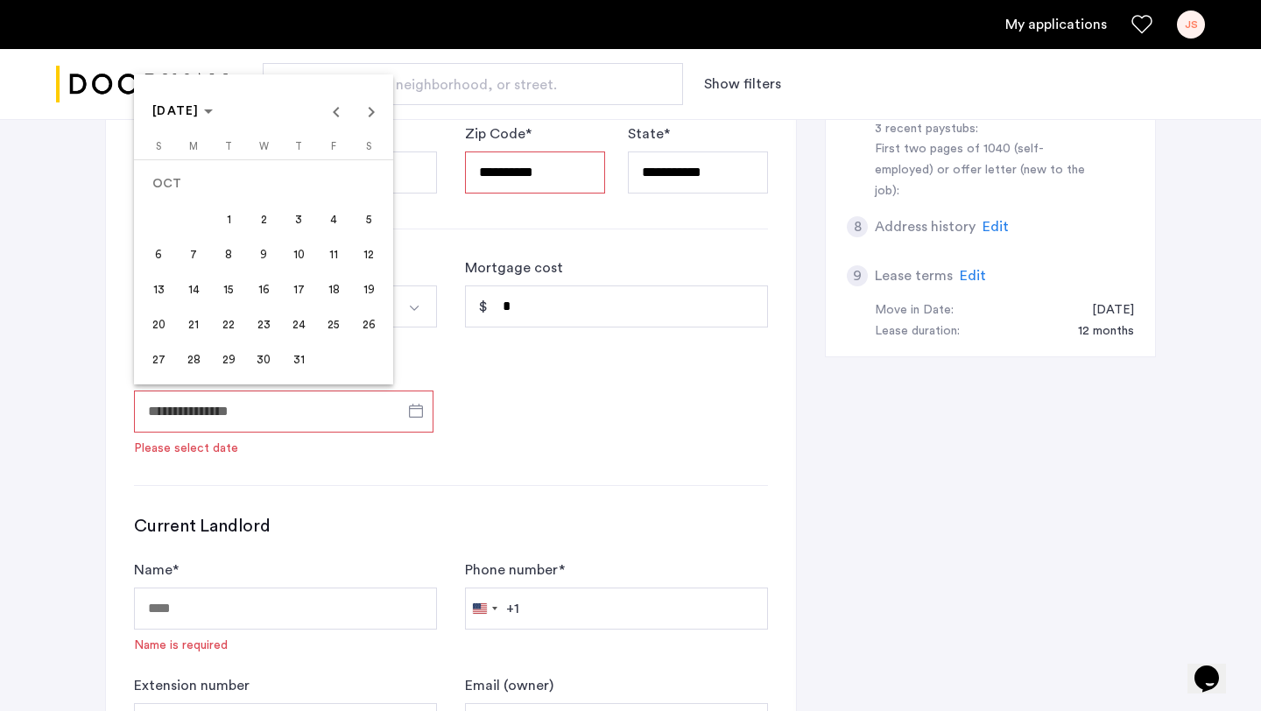
click at [237, 230] on span "1" at bounding box center [229, 219] width 32 height 32
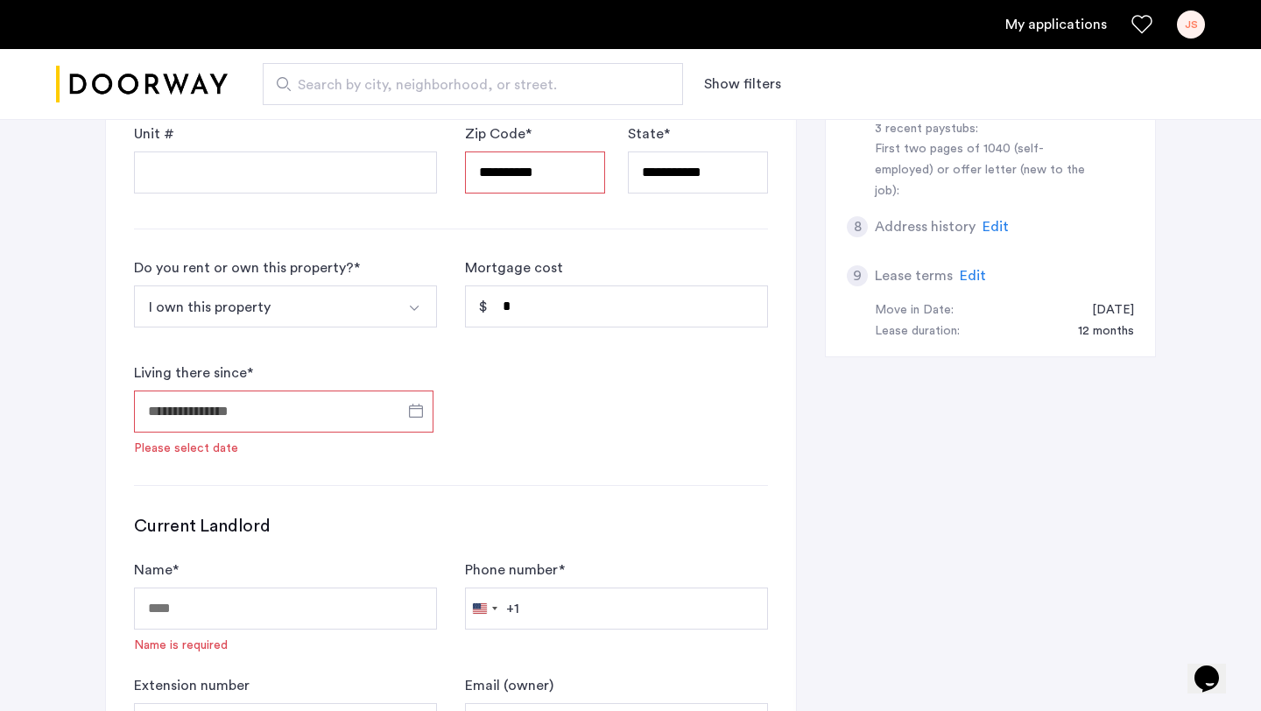
type input "**********"
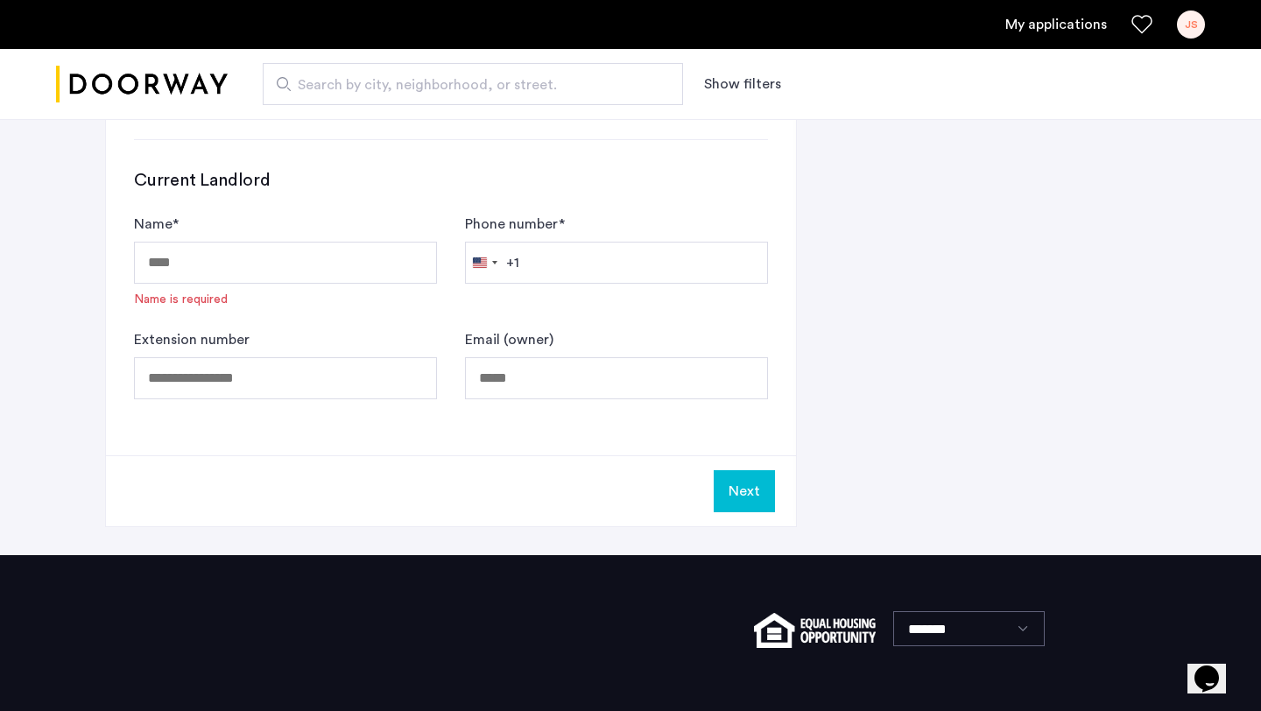
scroll to position [973, 0]
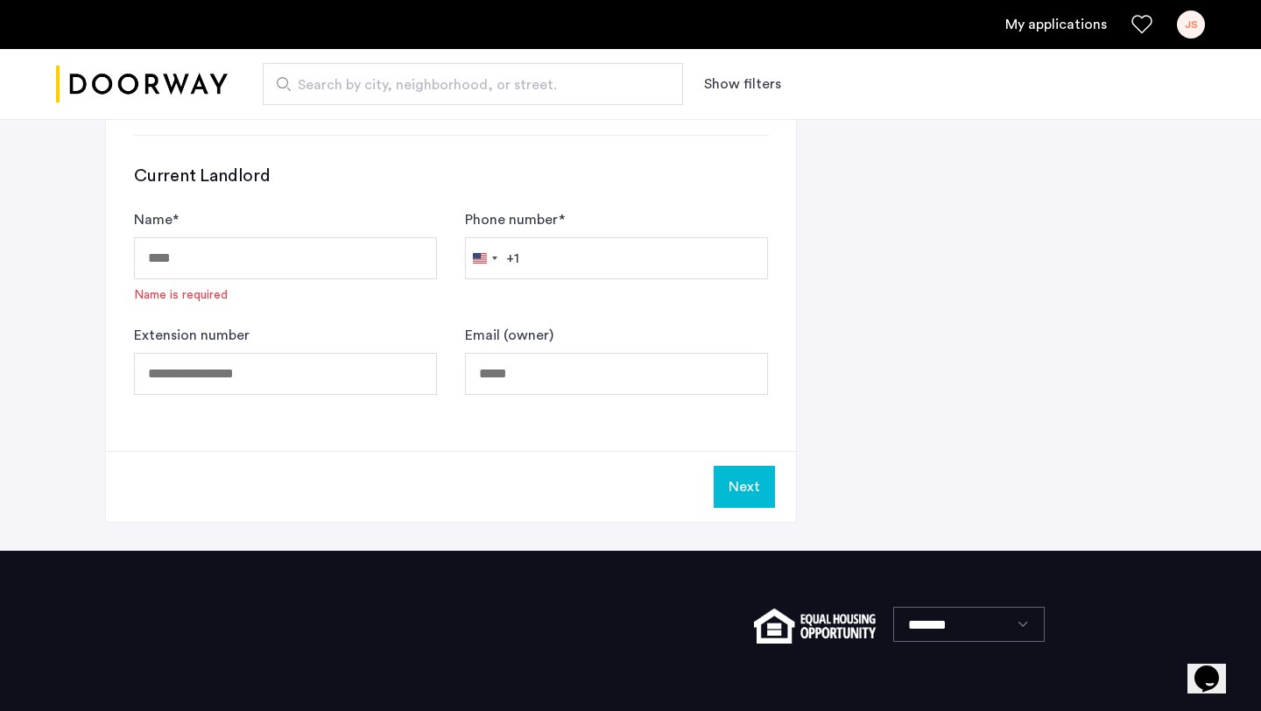
click at [740, 480] on button "Next" at bounding box center [744, 487] width 61 height 42
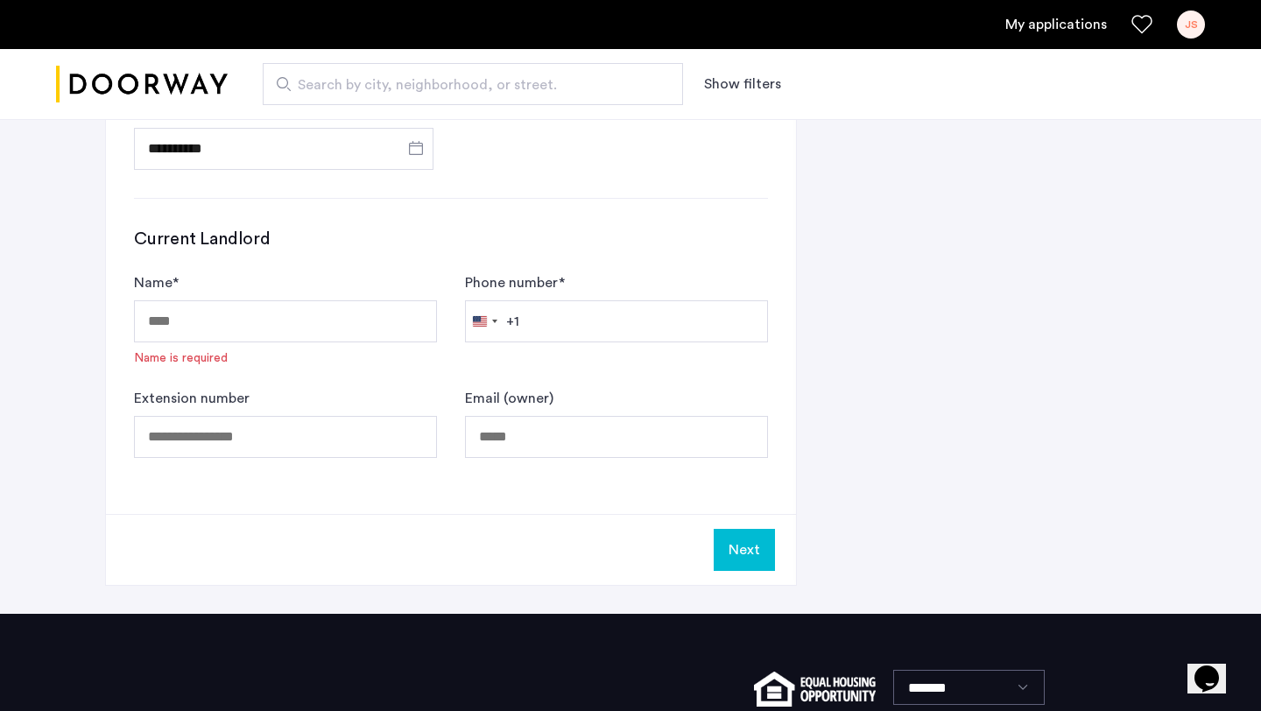
scroll to position [933, 0]
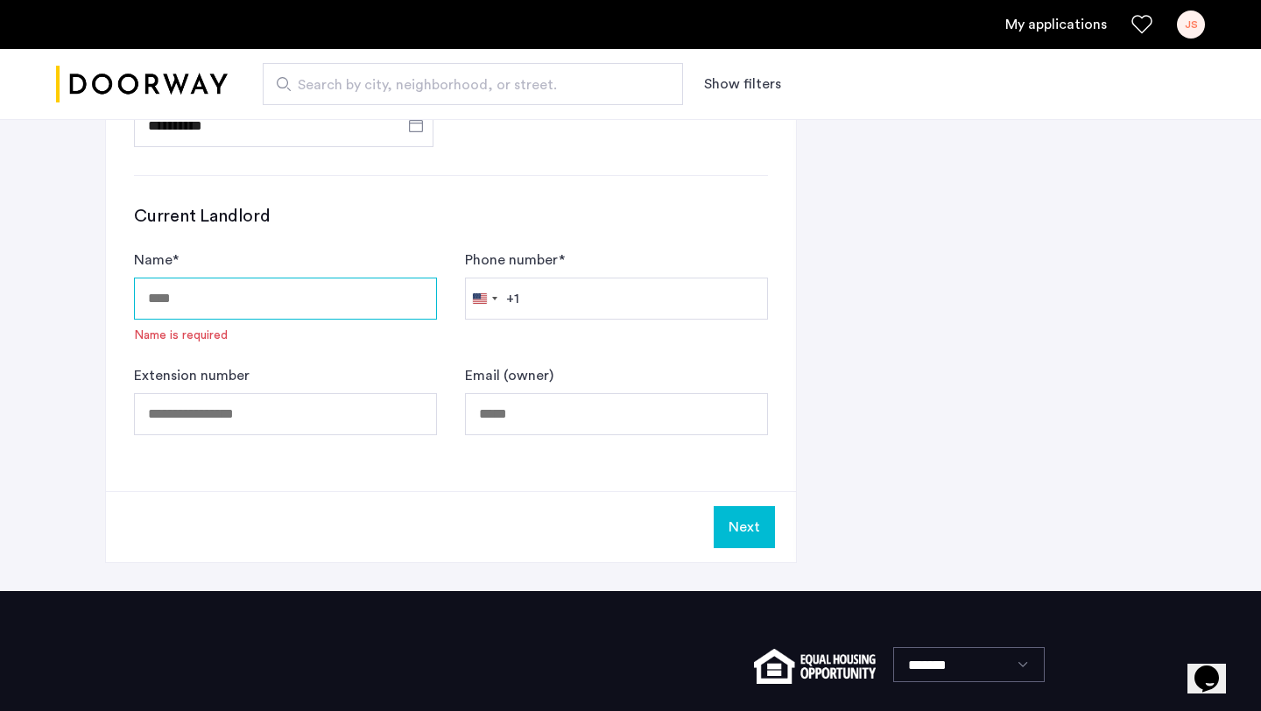
click at [256, 295] on input "Name *" at bounding box center [285, 299] width 303 height 42
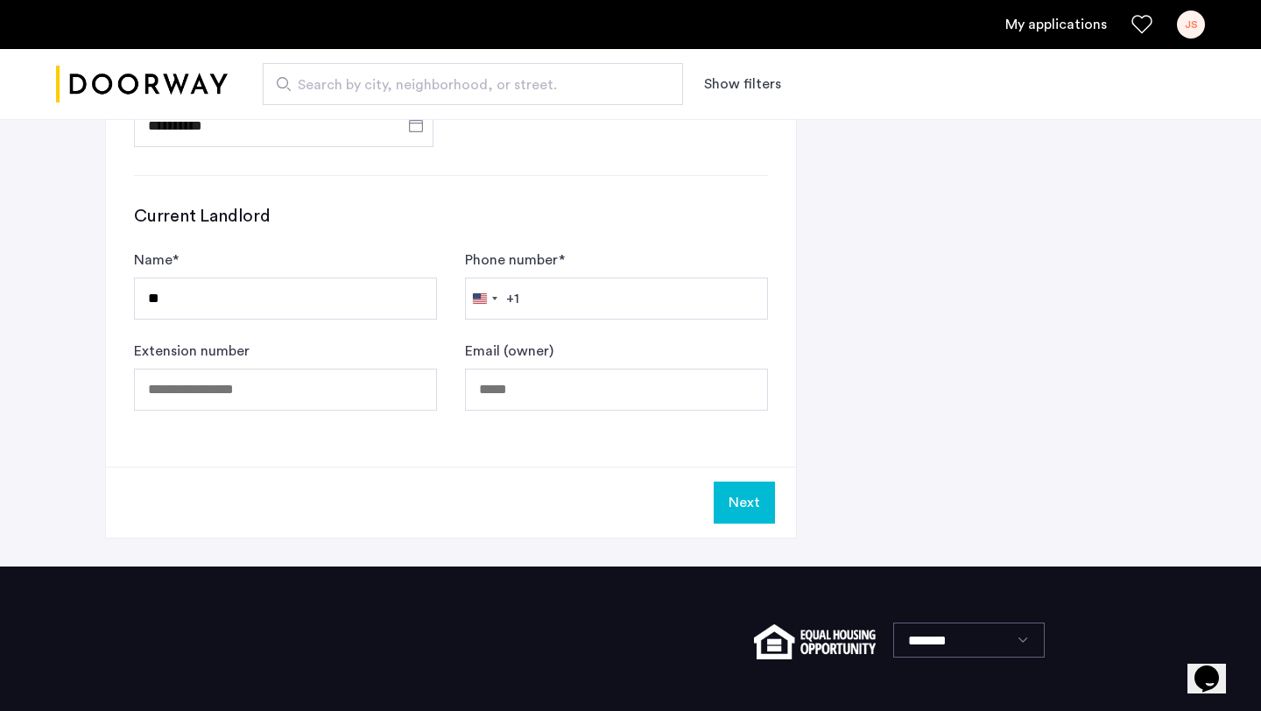
click at [636, 212] on h3 "Current Landlord" at bounding box center [451, 216] width 634 height 25
click at [180, 297] on input "**" at bounding box center [285, 299] width 303 height 42
type input "****"
click at [751, 505] on button "Next" at bounding box center [744, 503] width 61 height 42
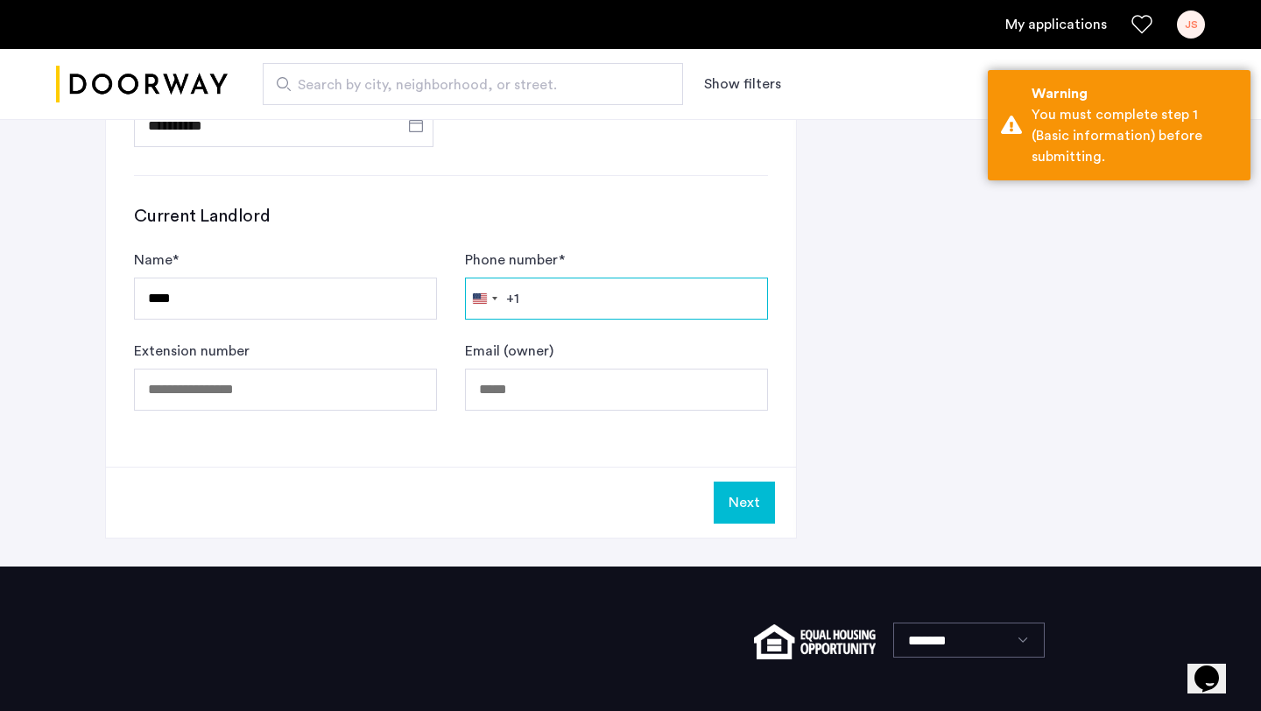
click at [555, 300] on input "Phone number *" at bounding box center [616, 299] width 303 height 42
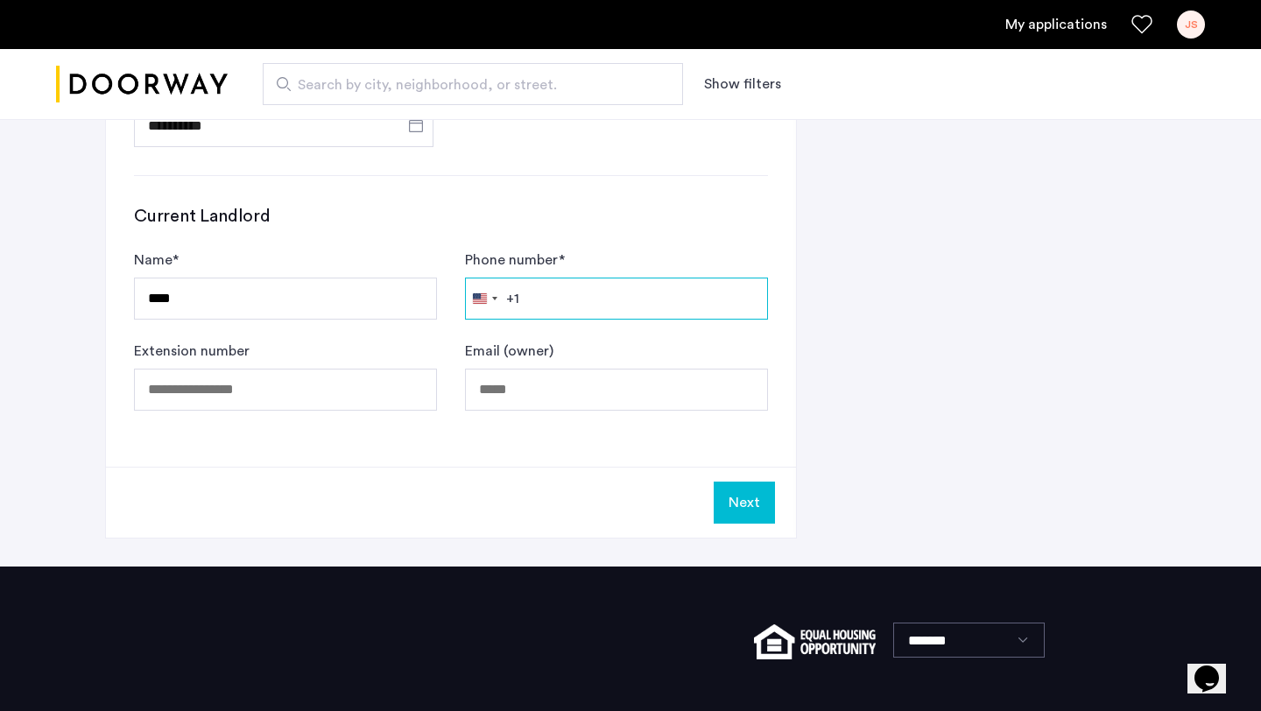
type input "**********"
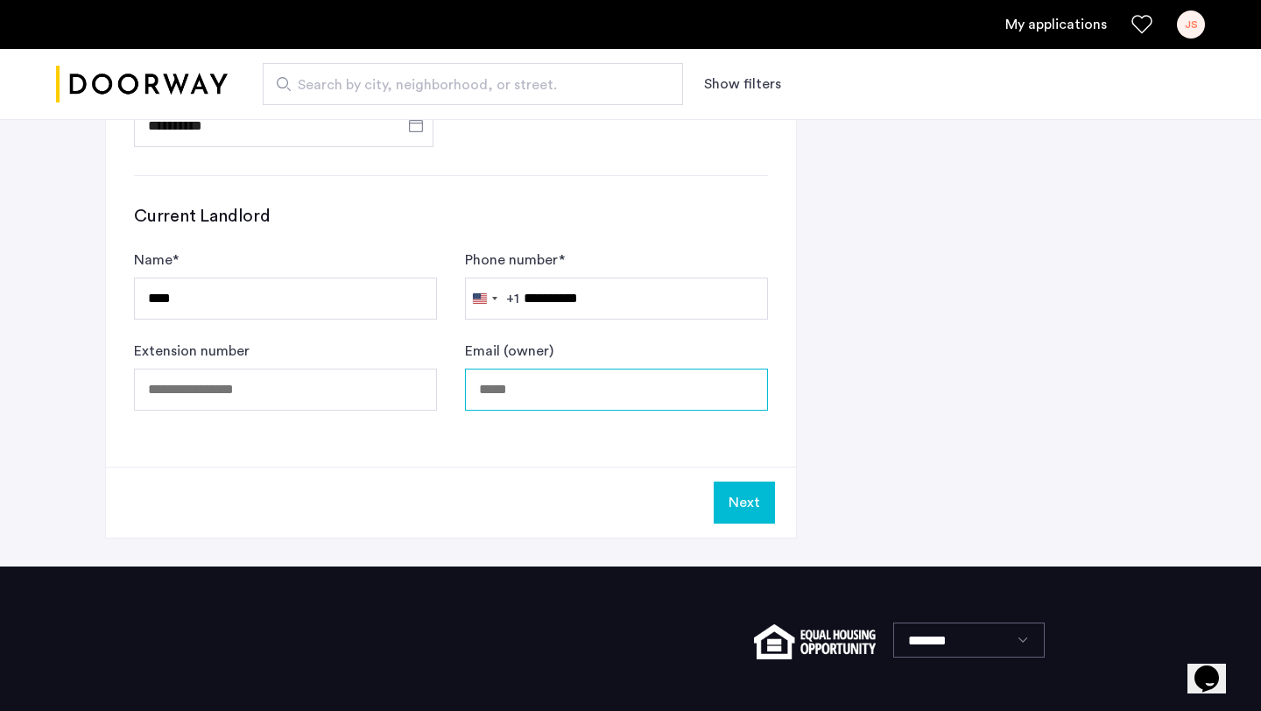
type input "**********"
click at [741, 512] on button "Next" at bounding box center [744, 503] width 61 height 42
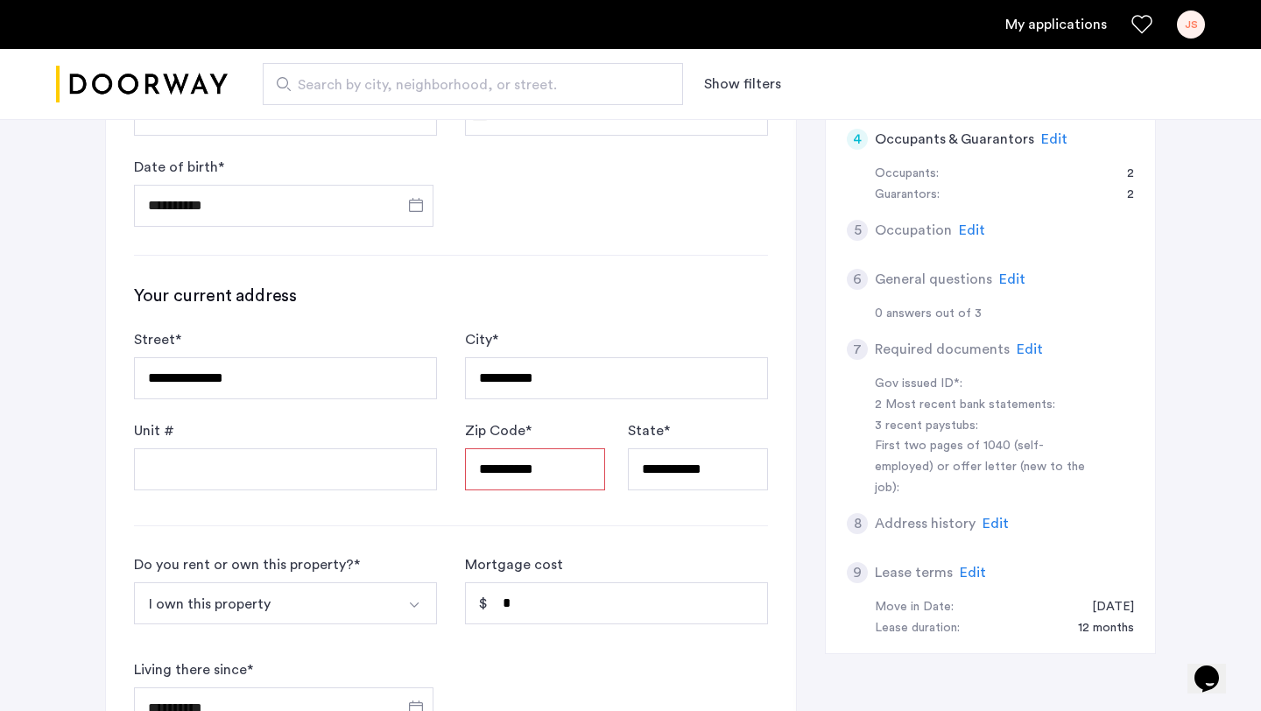
scroll to position [388, 0]
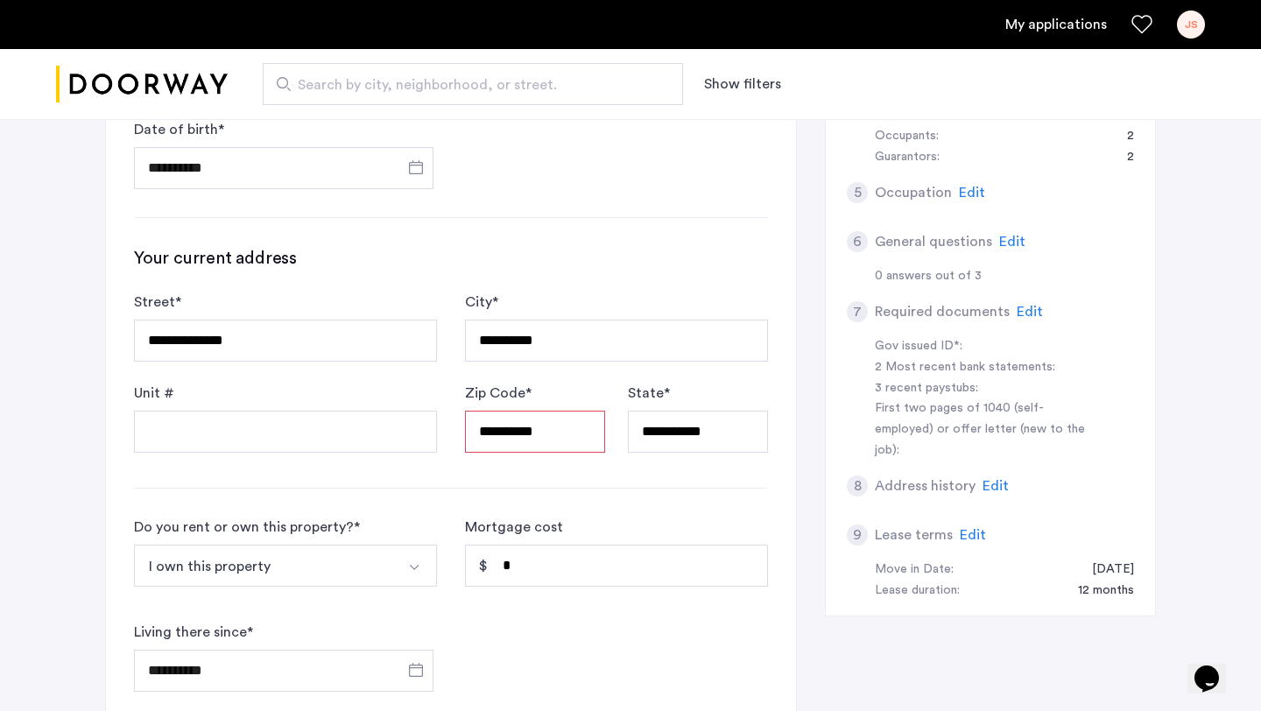
click at [561, 437] on input "**********" at bounding box center [535, 432] width 140 height 42
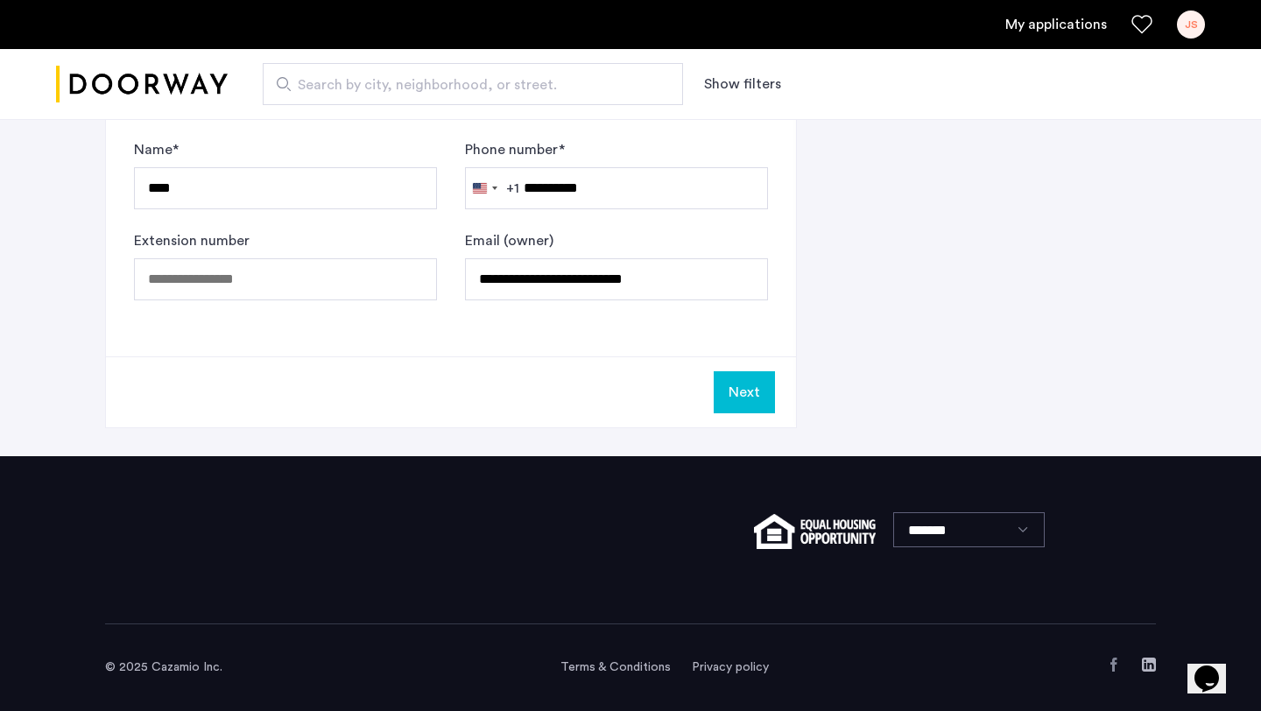
scroll to position [874, 0]
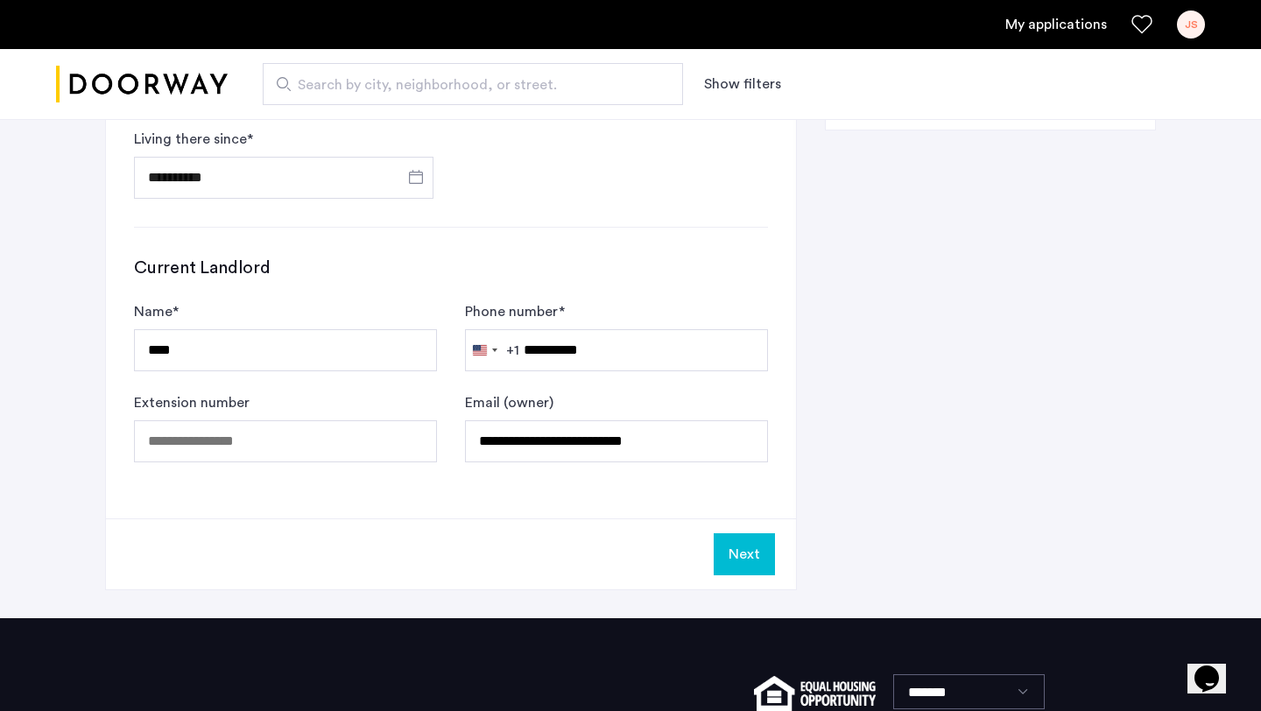
type input "*****"
click at [733, 557] on button "Next" at bounding box center [744, 555] width 61 height 42
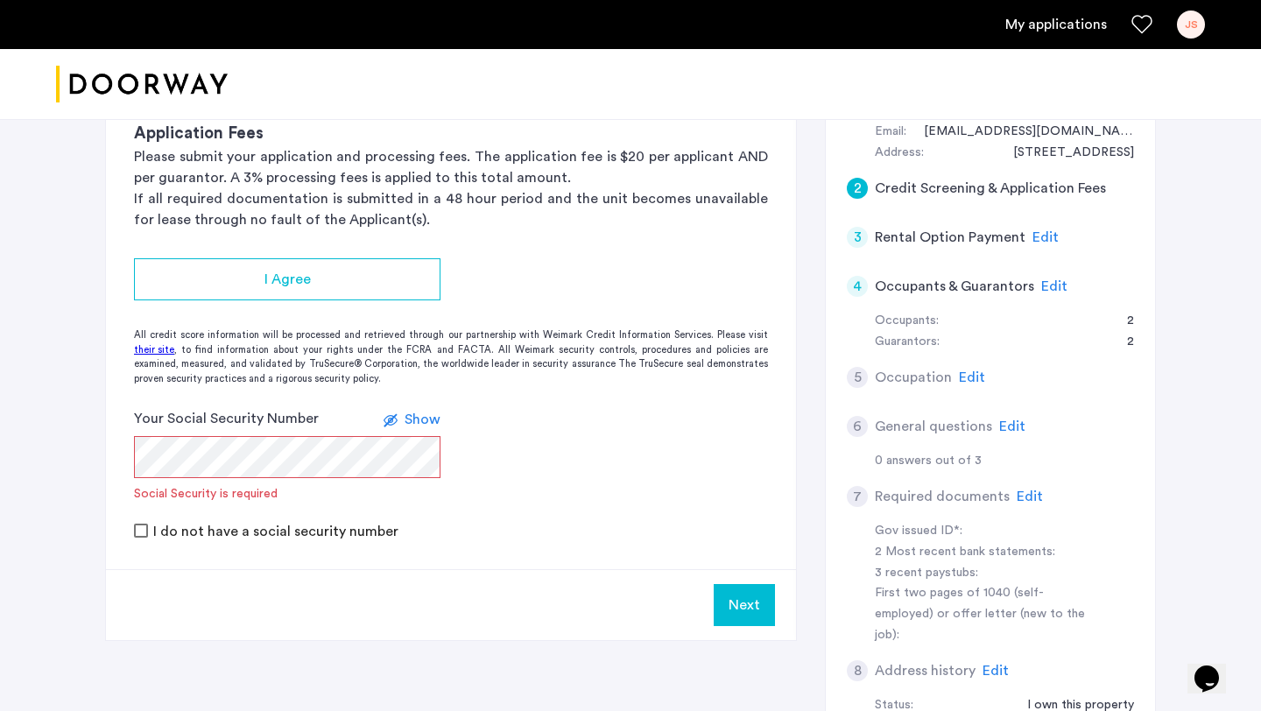
scroll to position [208, 0]
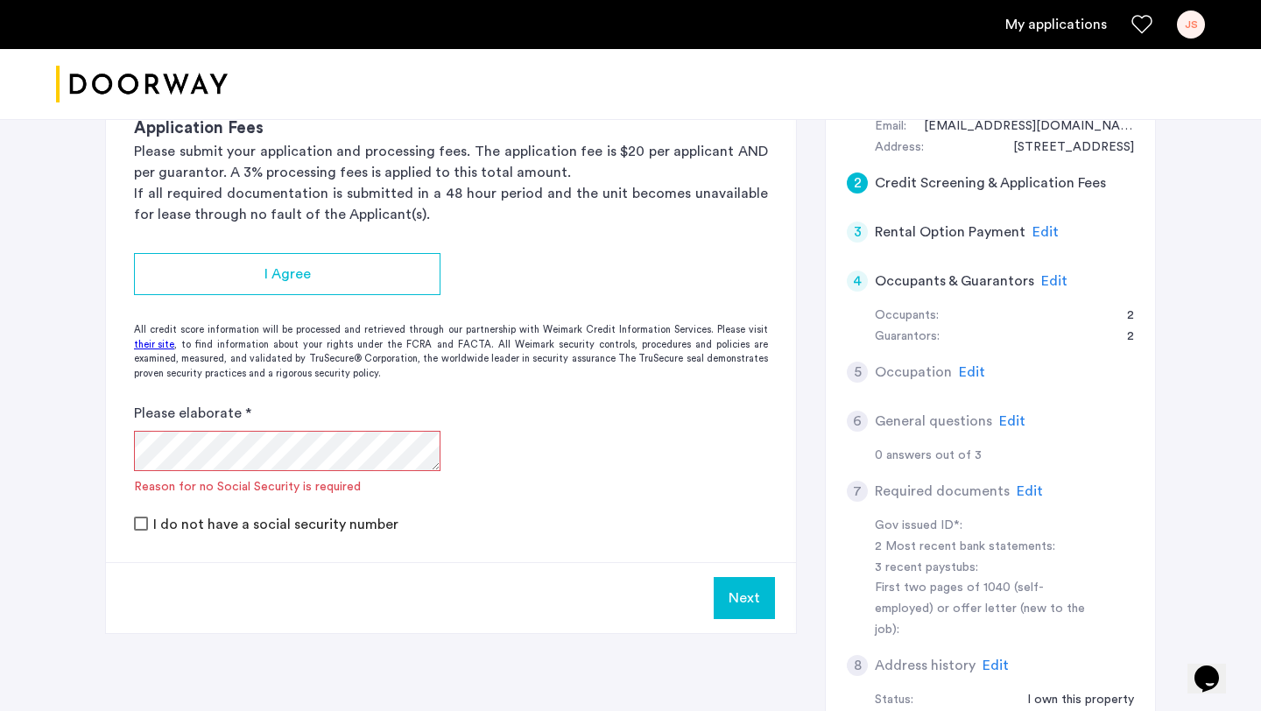
click at [139, 513] on mat-checkbox "I do not have a social security number" at bounding box center [266, 523] width 265 height 21
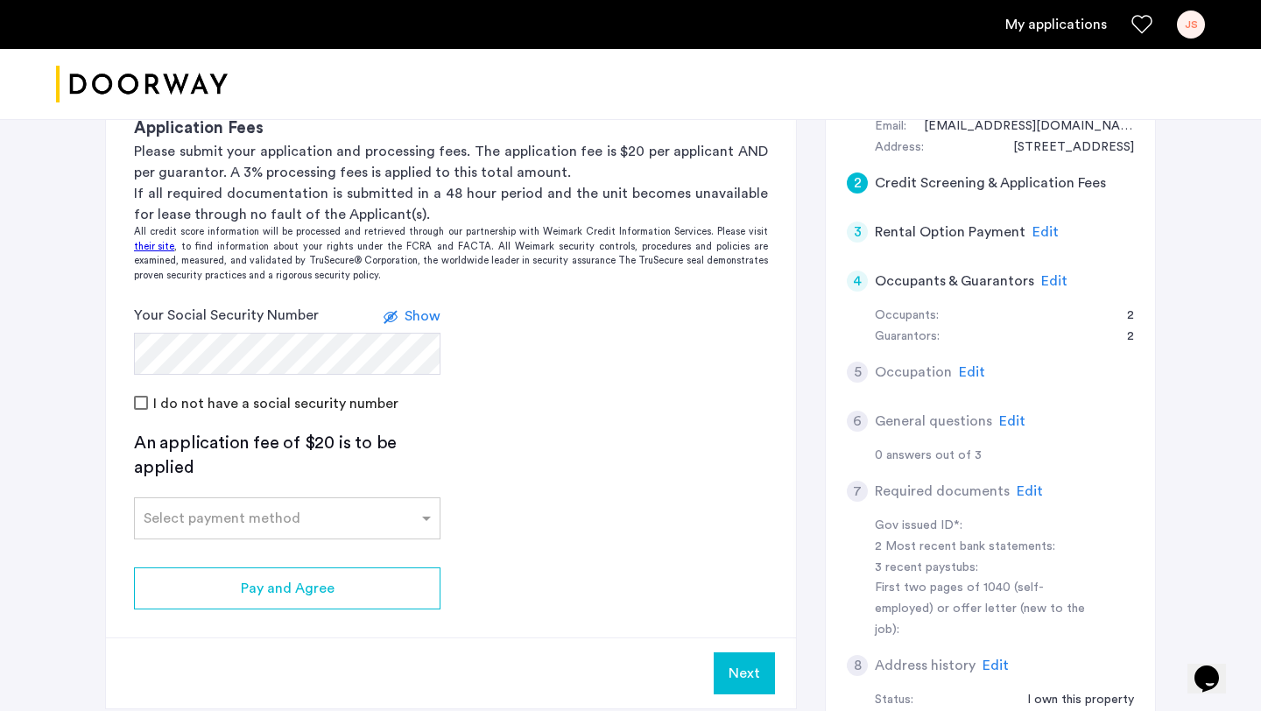
click at [392, 322] on use at bounding box center [391, 317] width 14 height 11
click at [394, 316] on use at bounding box center [397, 317] width 14 height 11
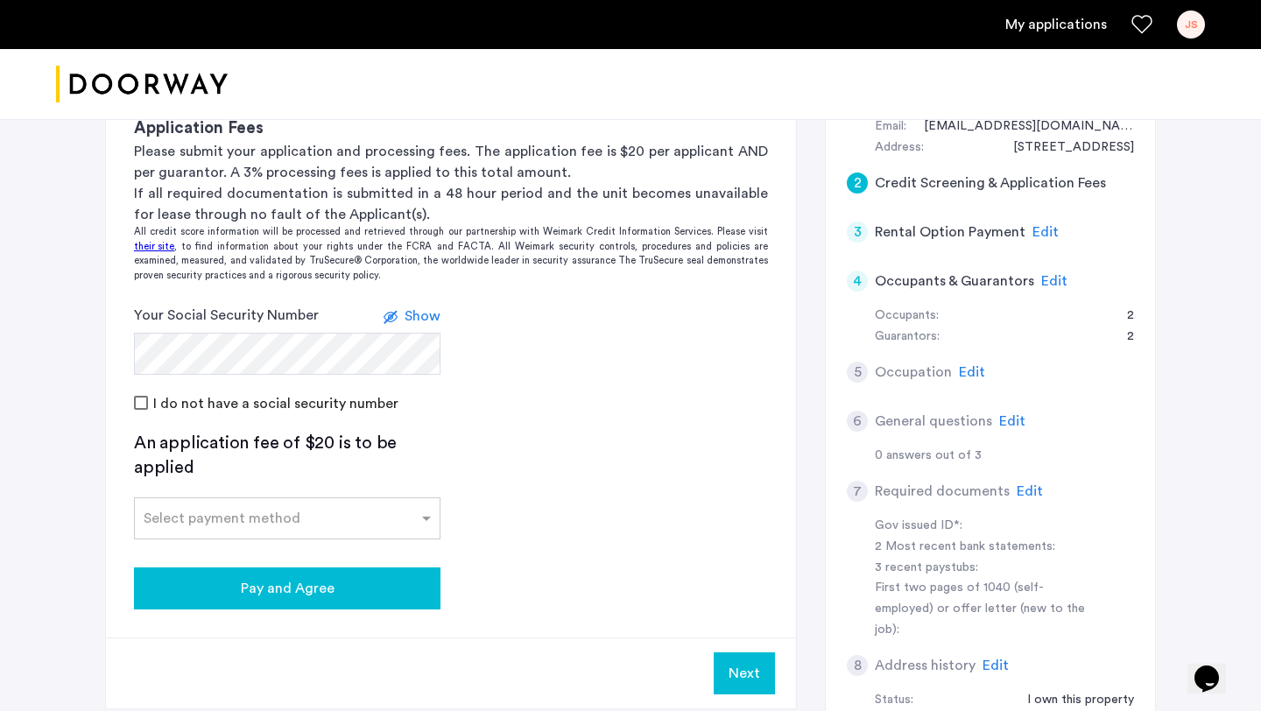
click at [342, 591] on div "Pay and Agree" at bounding box center [287, 588] width 279 height 21
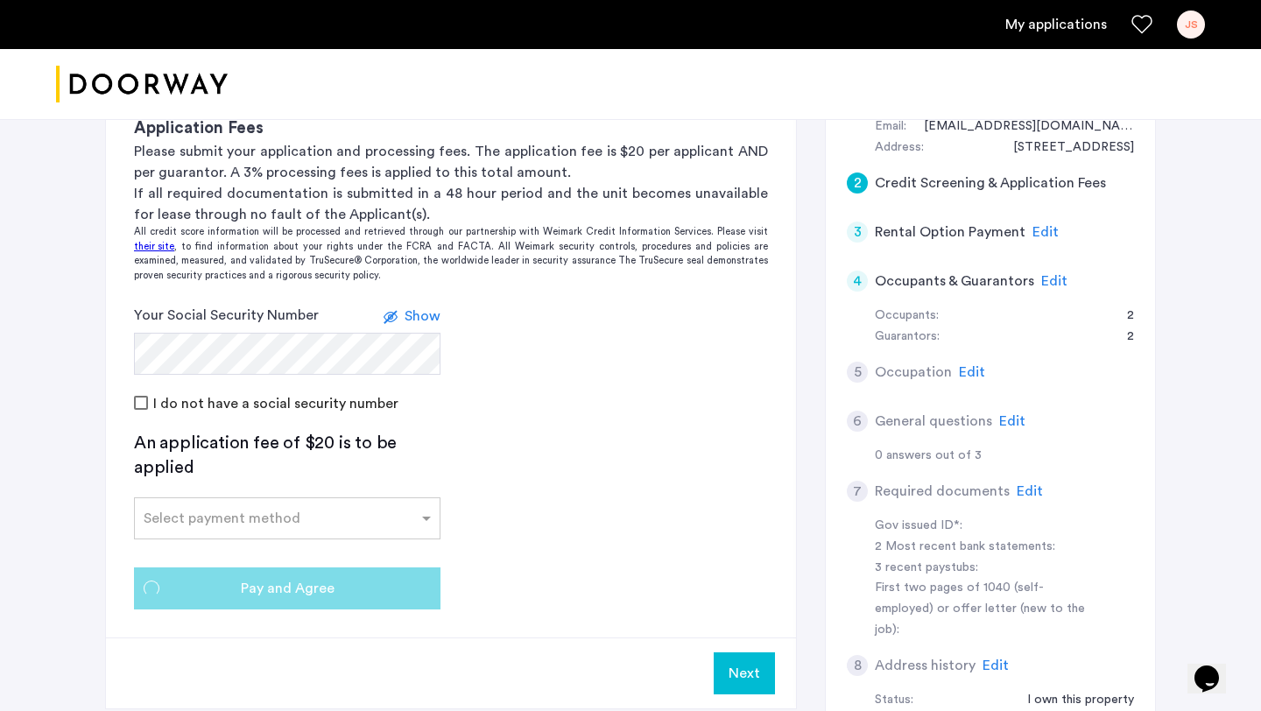
scroll to position [0, 0]
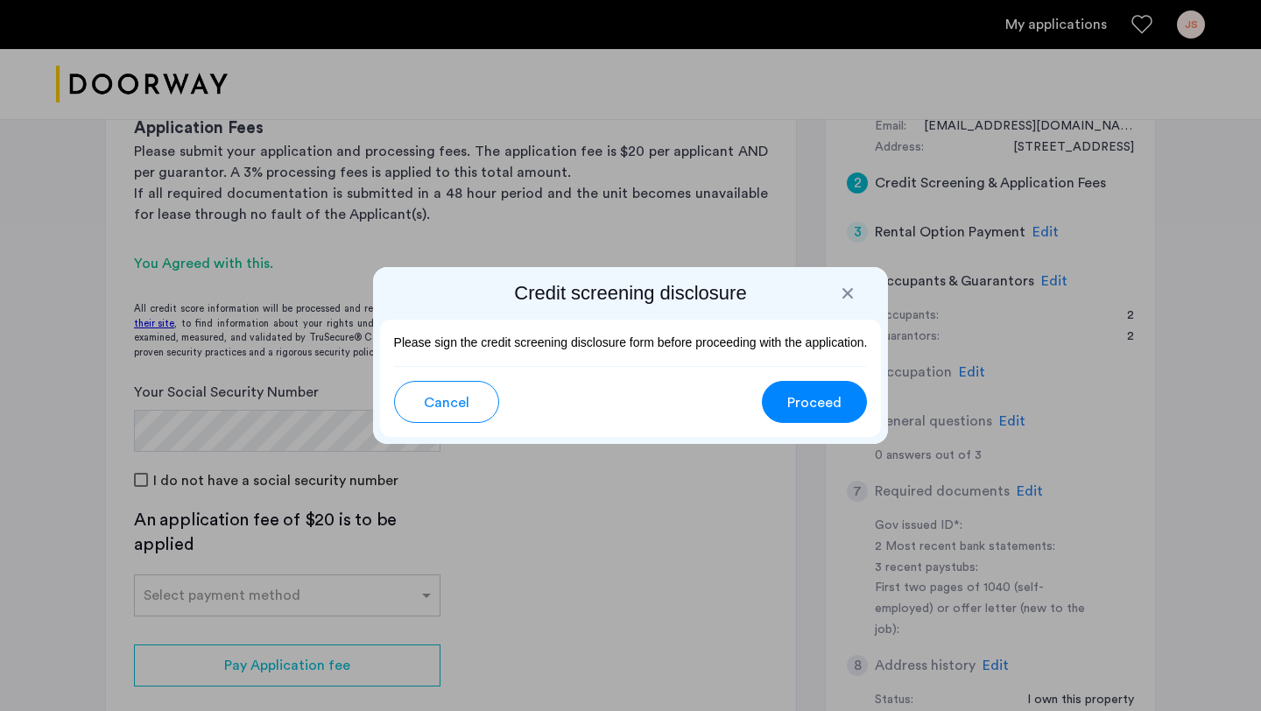
click at [809, 408] on span "Proceed" at bounding box center [815, 402] width 54 height 21
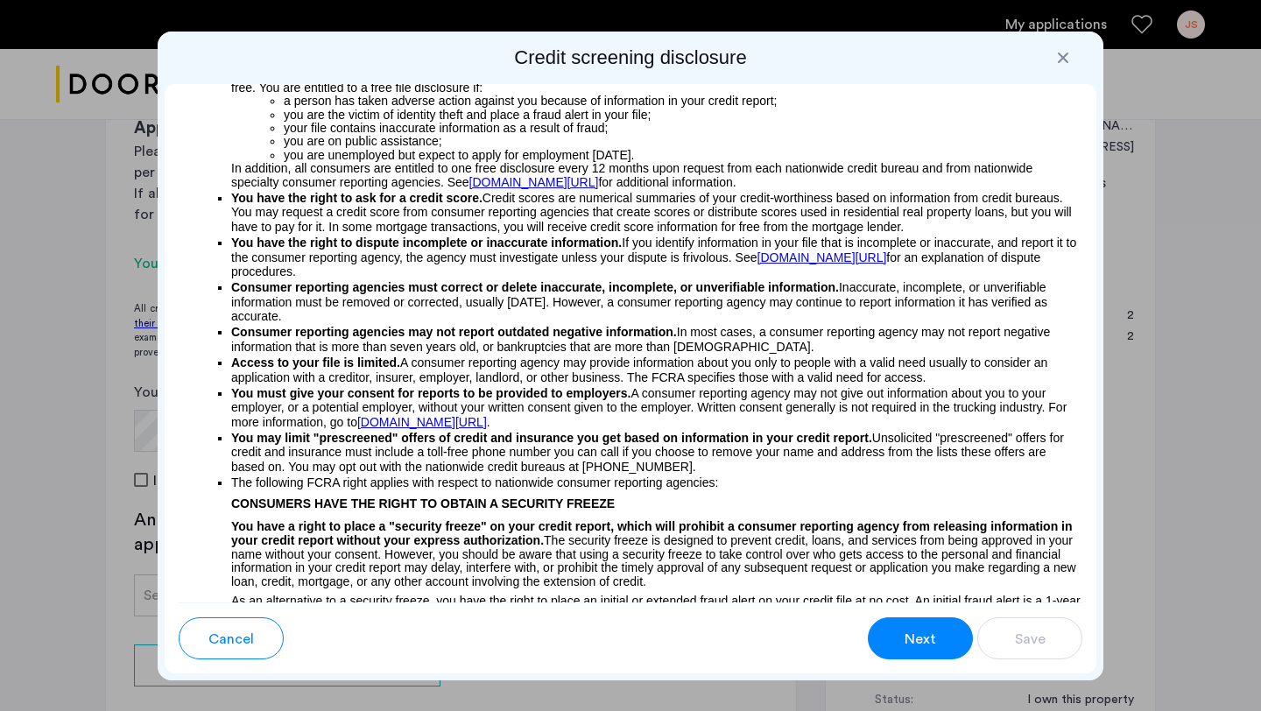
scroll to position [233, 0]
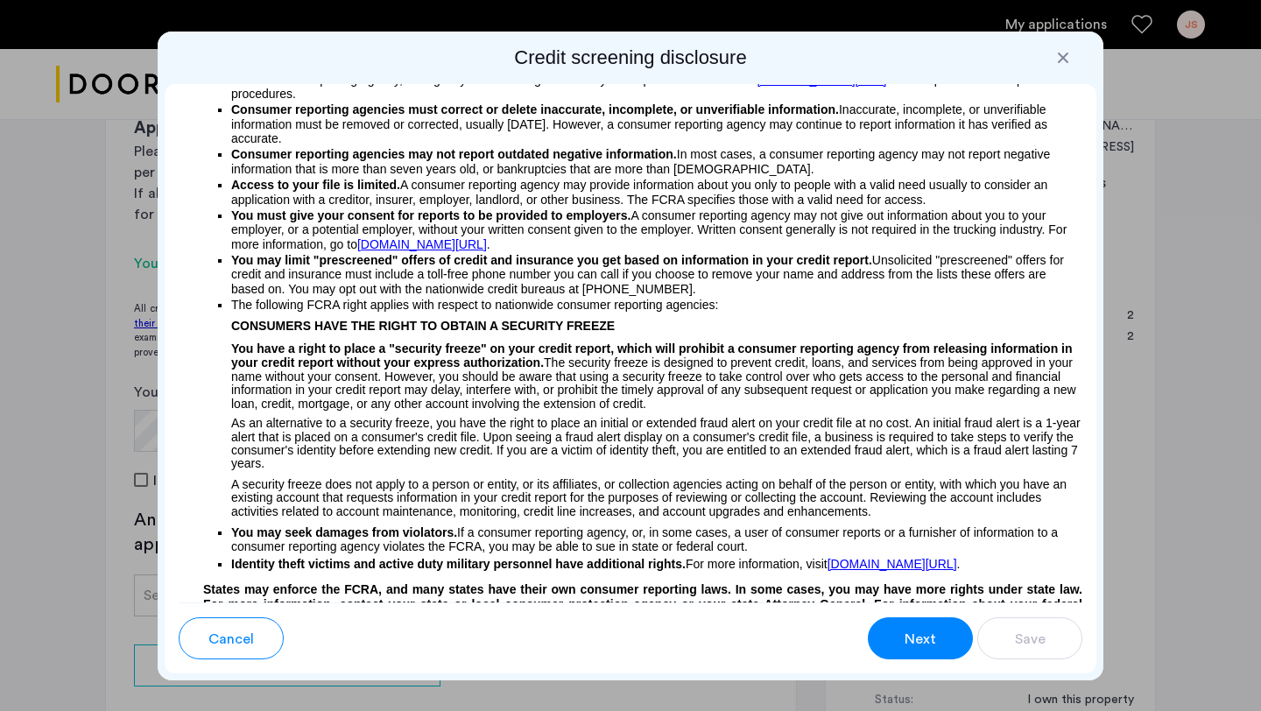
click at [912, 634] on span "Next" at bounding box center [921, 639] width 32 height 21
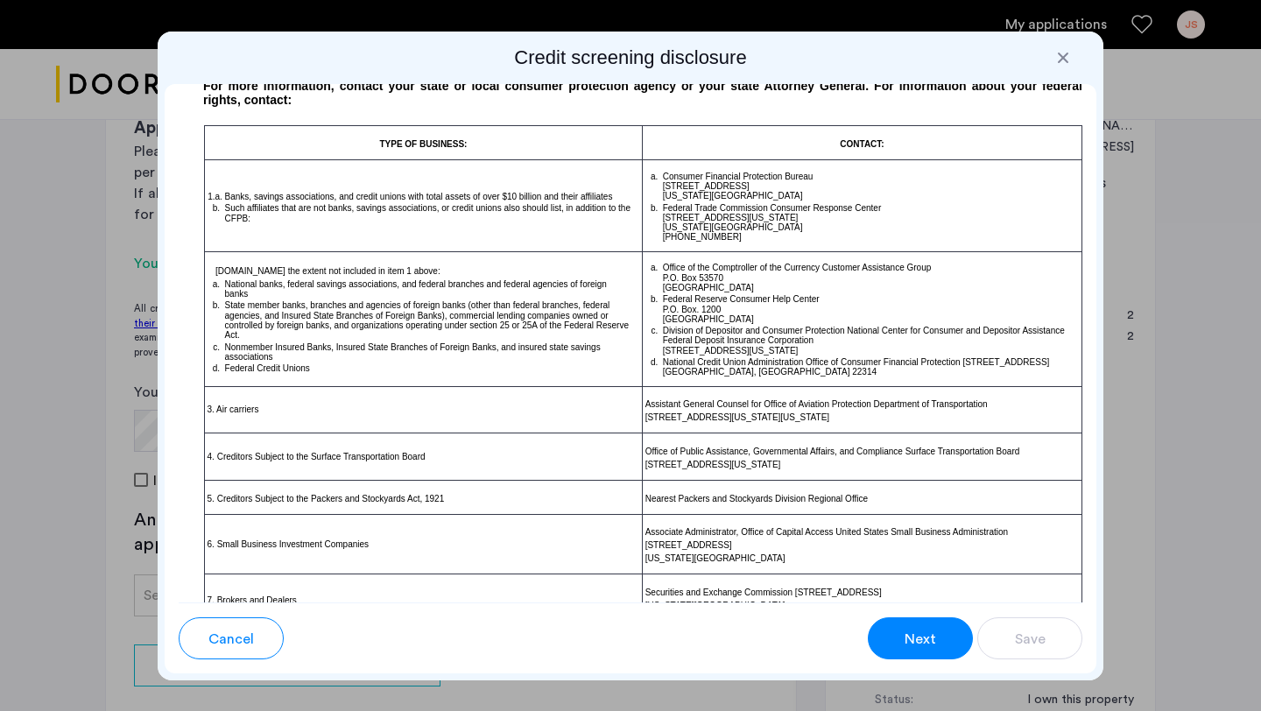
click at [920, 642] on span "Next" at bounding box center [921, 639] width 32 height 21
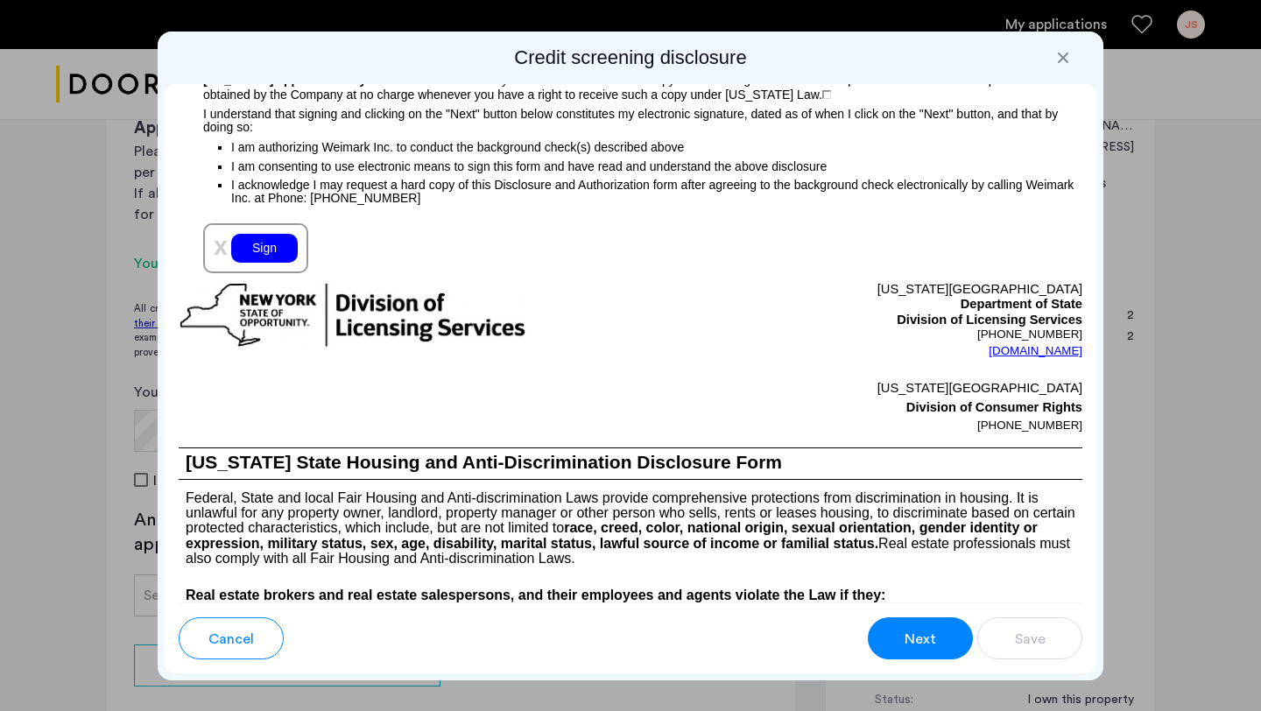
click at [913, 649] on span "Next" at bounding box center [921, 639] width 32 height 21
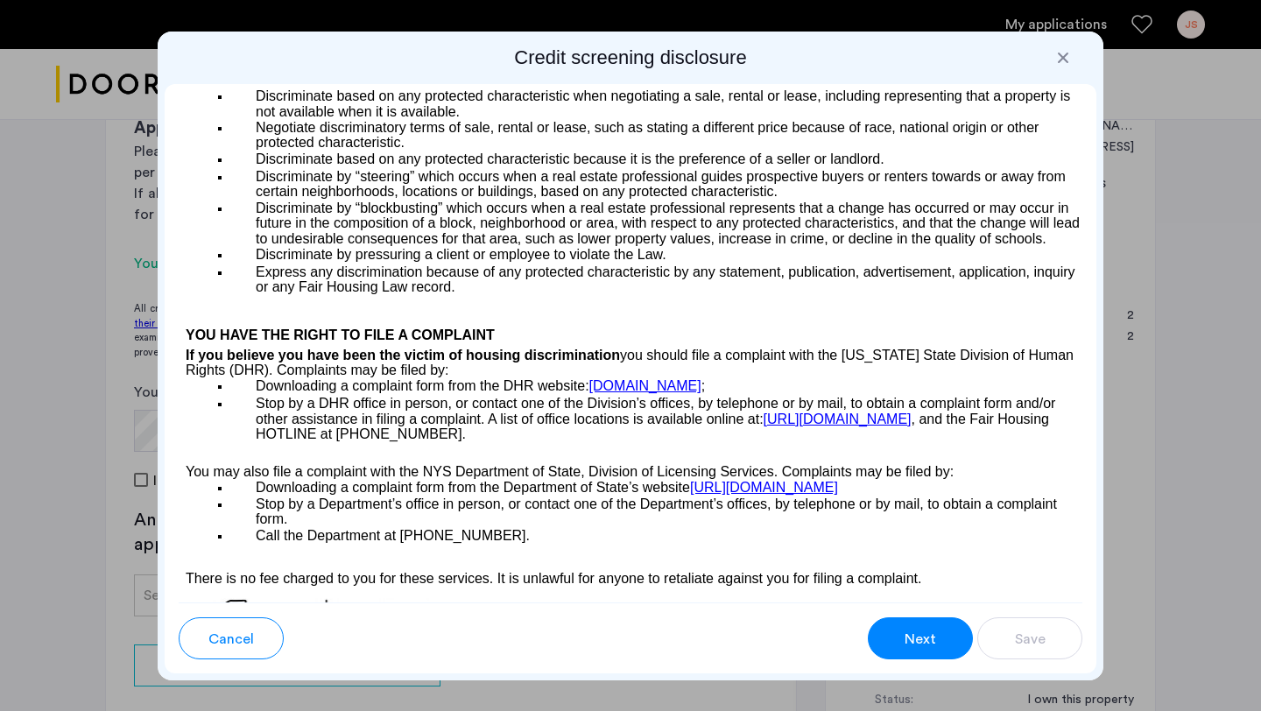
click at [913, 649] on span "Next" at bounding box center [921, 639] width 32 height 21
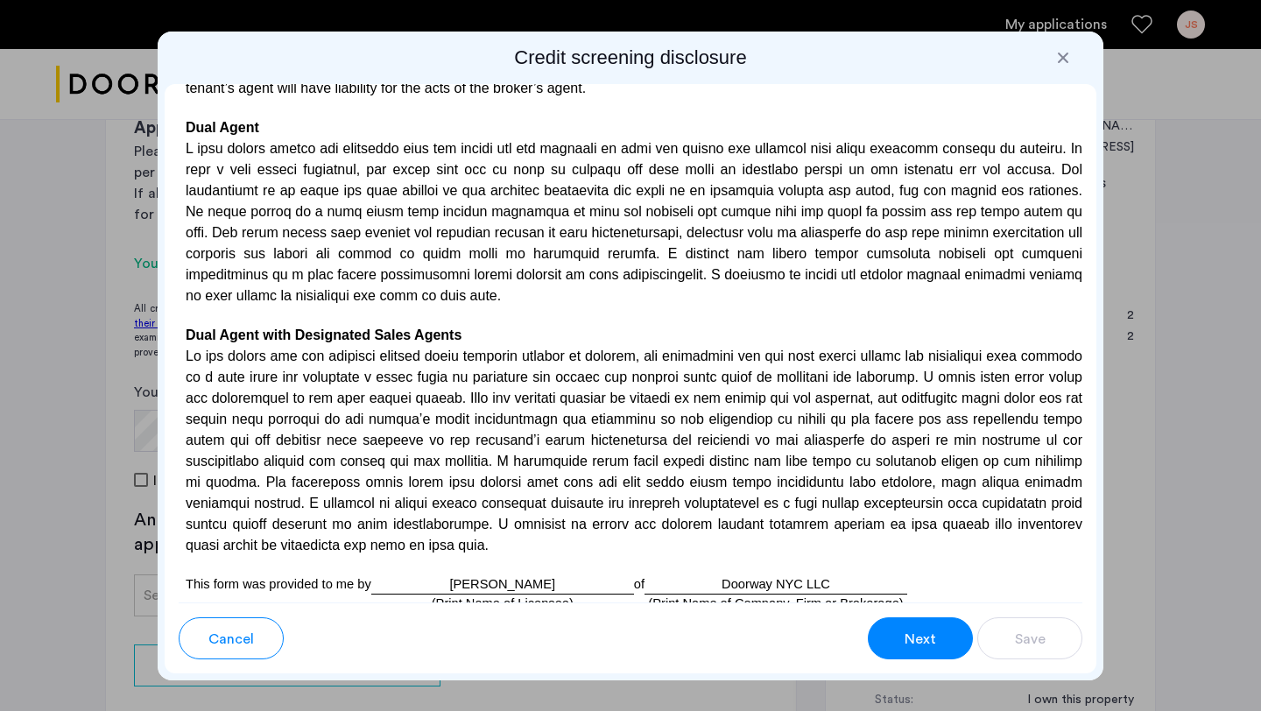
scroll to position [5098, 0]
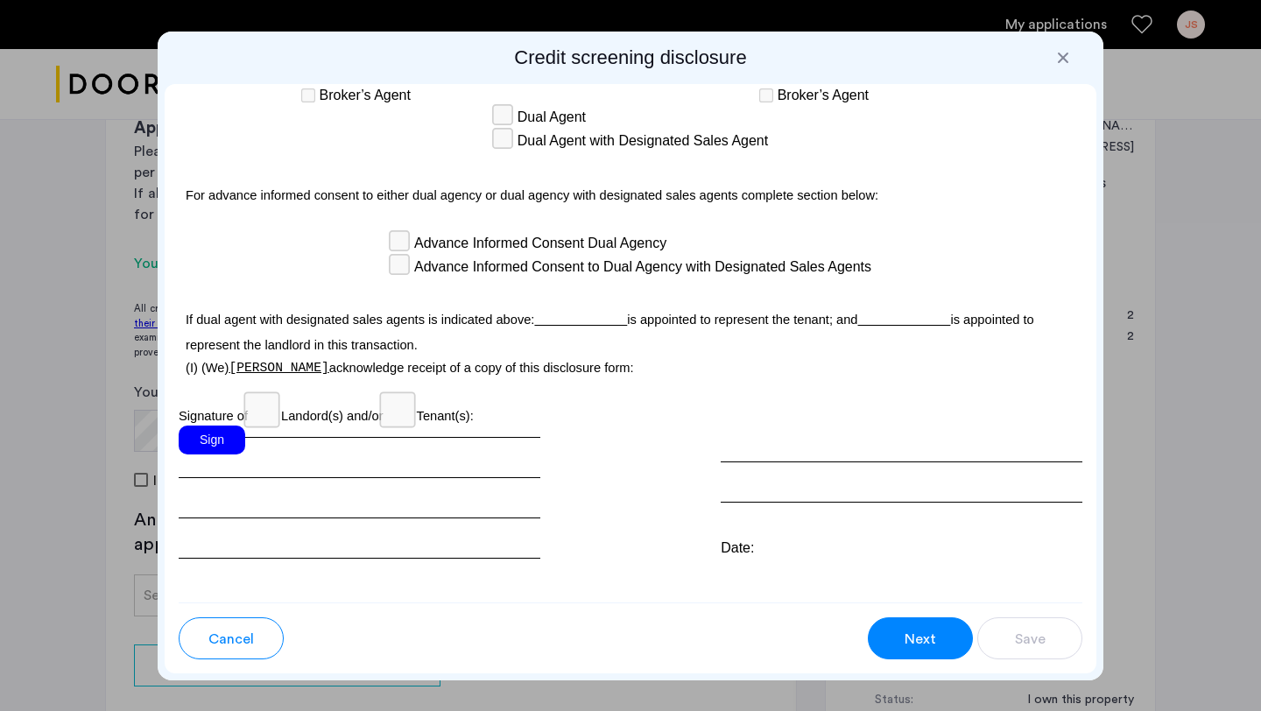
click at [228, 426] on div "Sign" at bounding box center [212, 440] width 67 height 29
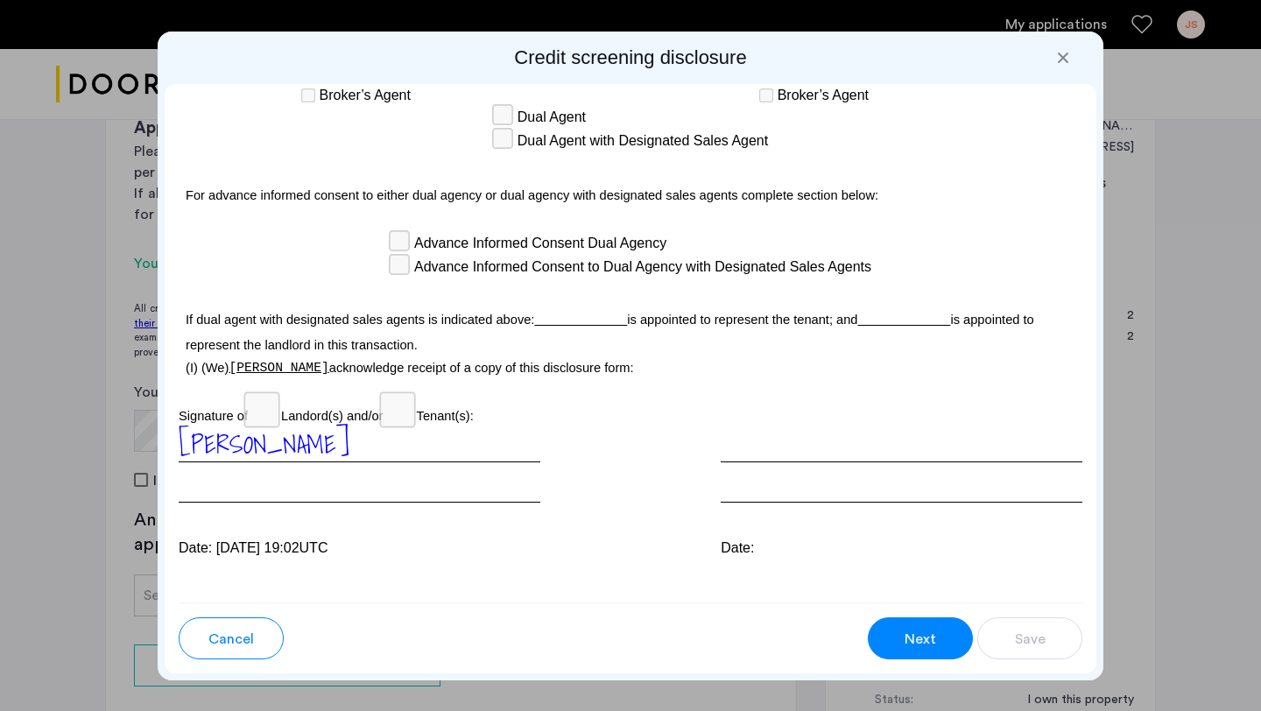
click at [917, 646] on span "Next" at bounding box center [921, 639] width 32 height 21
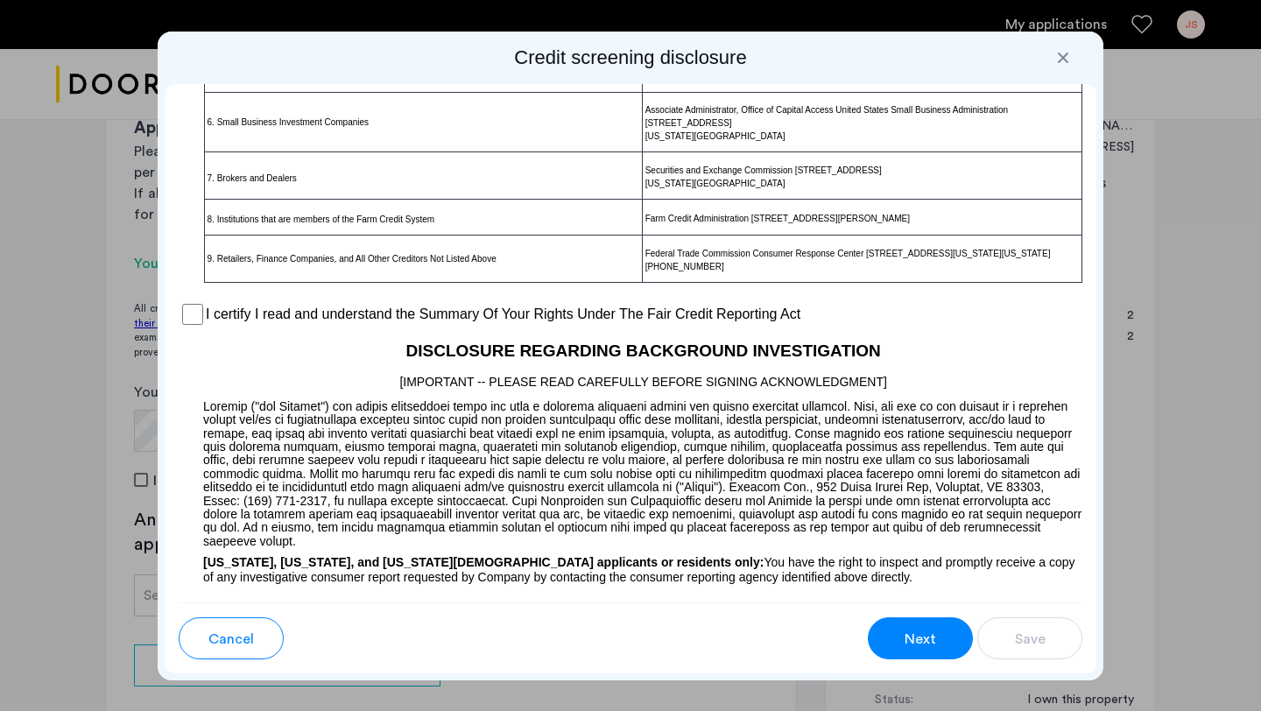
scroll to position [1319, 0]
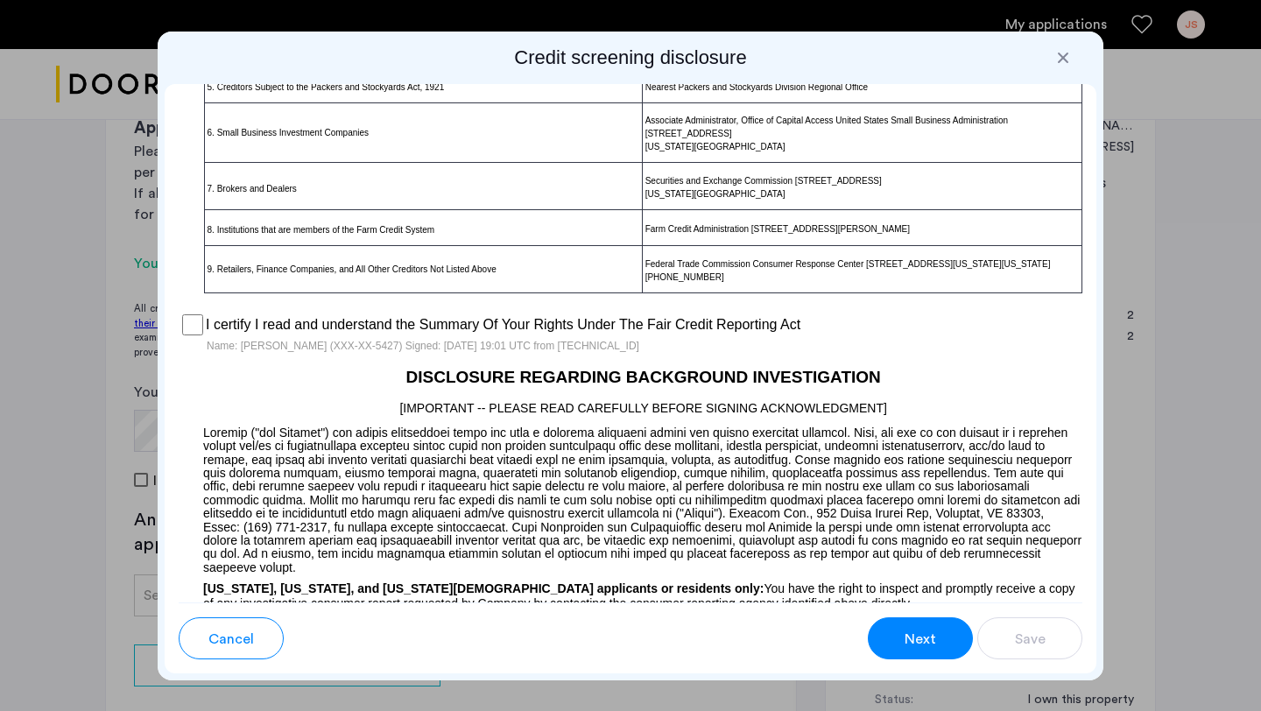
click at [917, 644] on span "Next" at bounding box center [921, 639] width 32 height 21
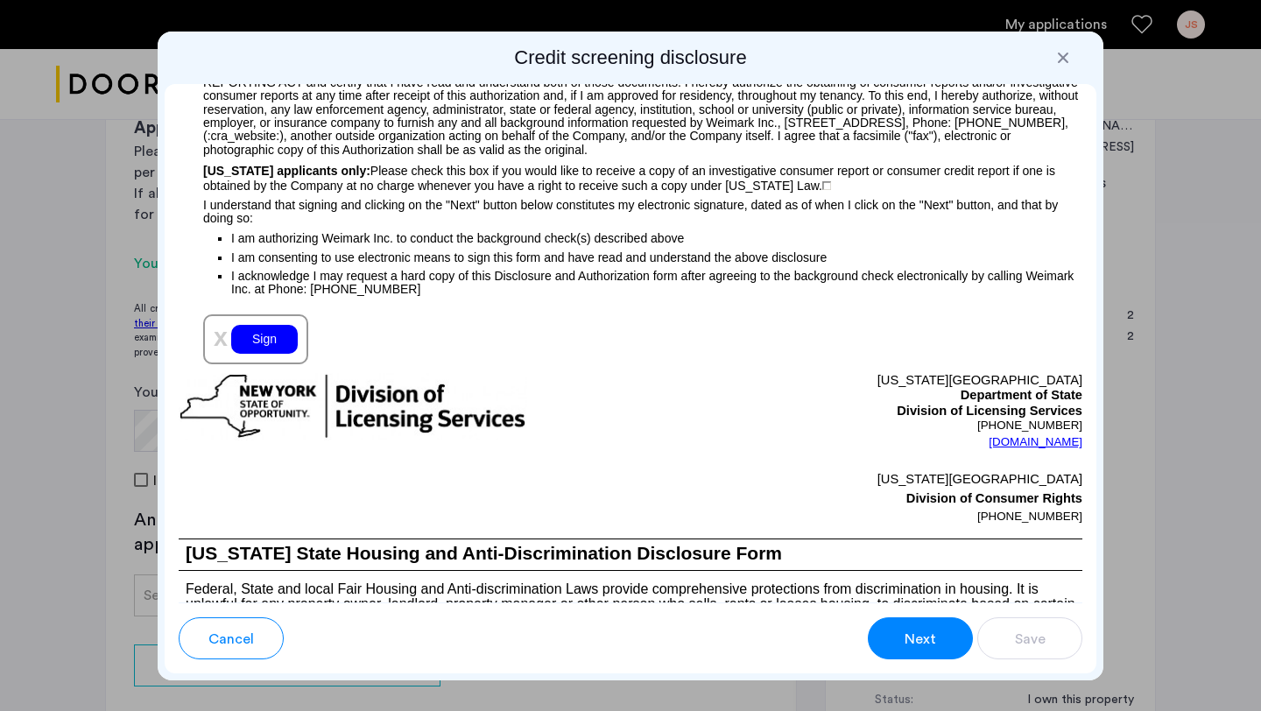
scroll to position [1947, 0]
click at [265, 343] on div "Sign" at bounding box center [264, 338] width 67 height 29
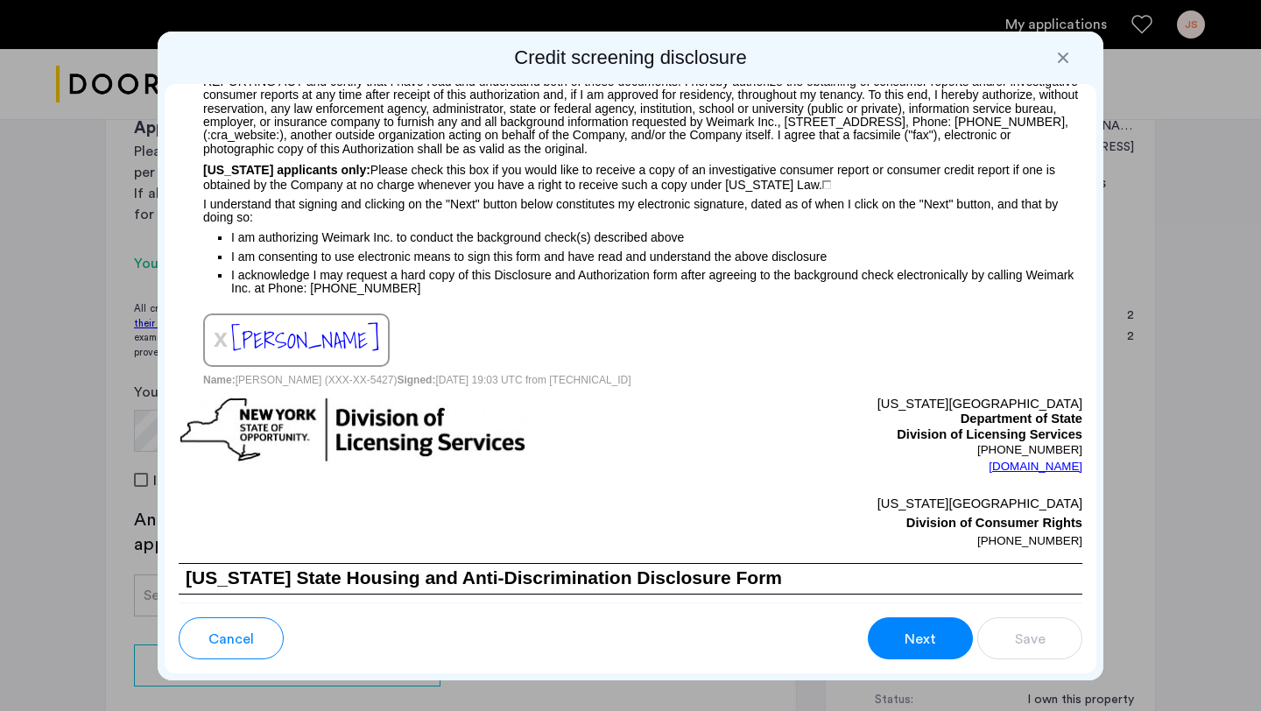
click at [914, 629] on span "Next" at bounding box center [921, 639] width 32 height 21
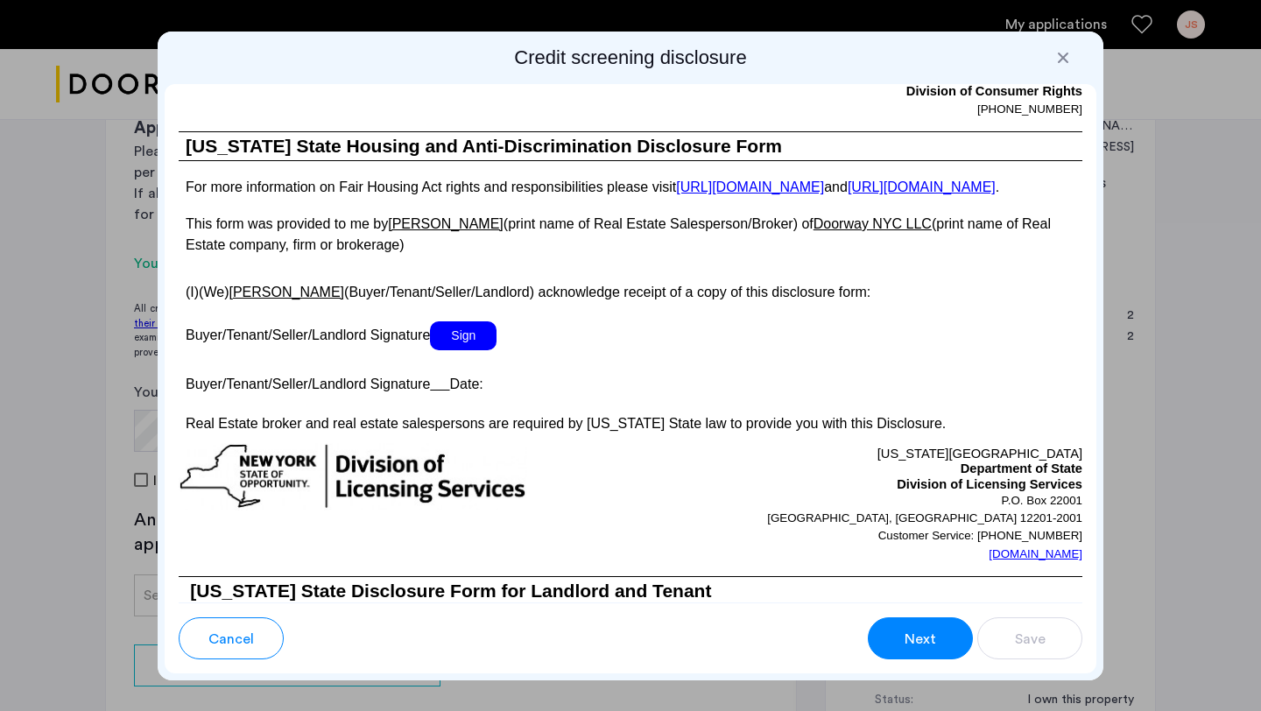
scroll to position [3233, 0]
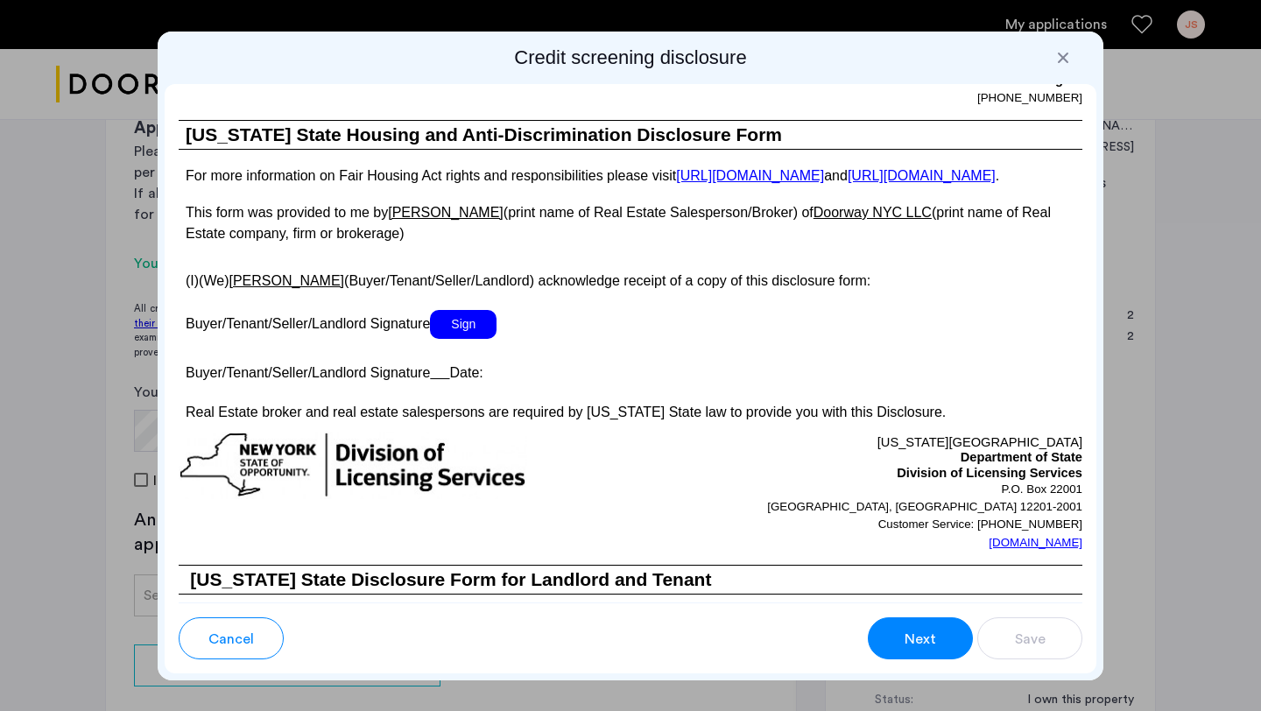
click at [473, 339] on span "Sign" at bounding box center [463, 324] width 67 height 29
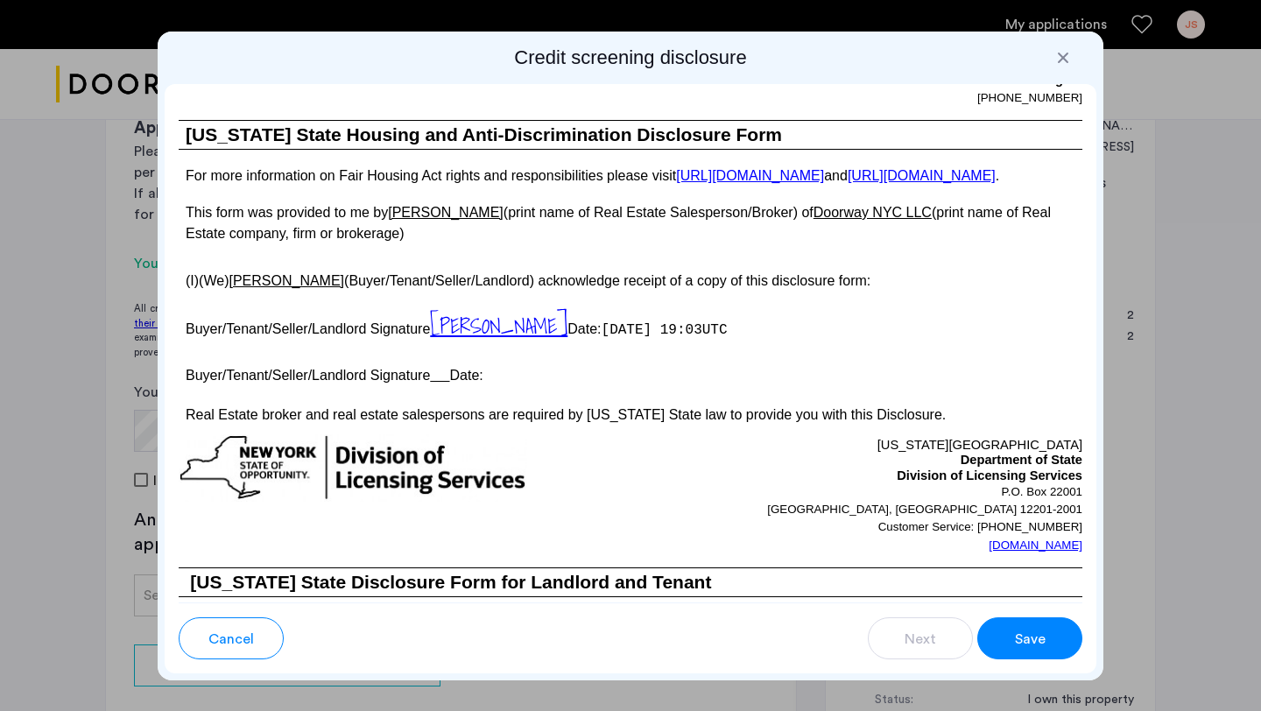
click at [1028, 640] on span "Save" at bounding box center [1030, 639] width 31 height 21
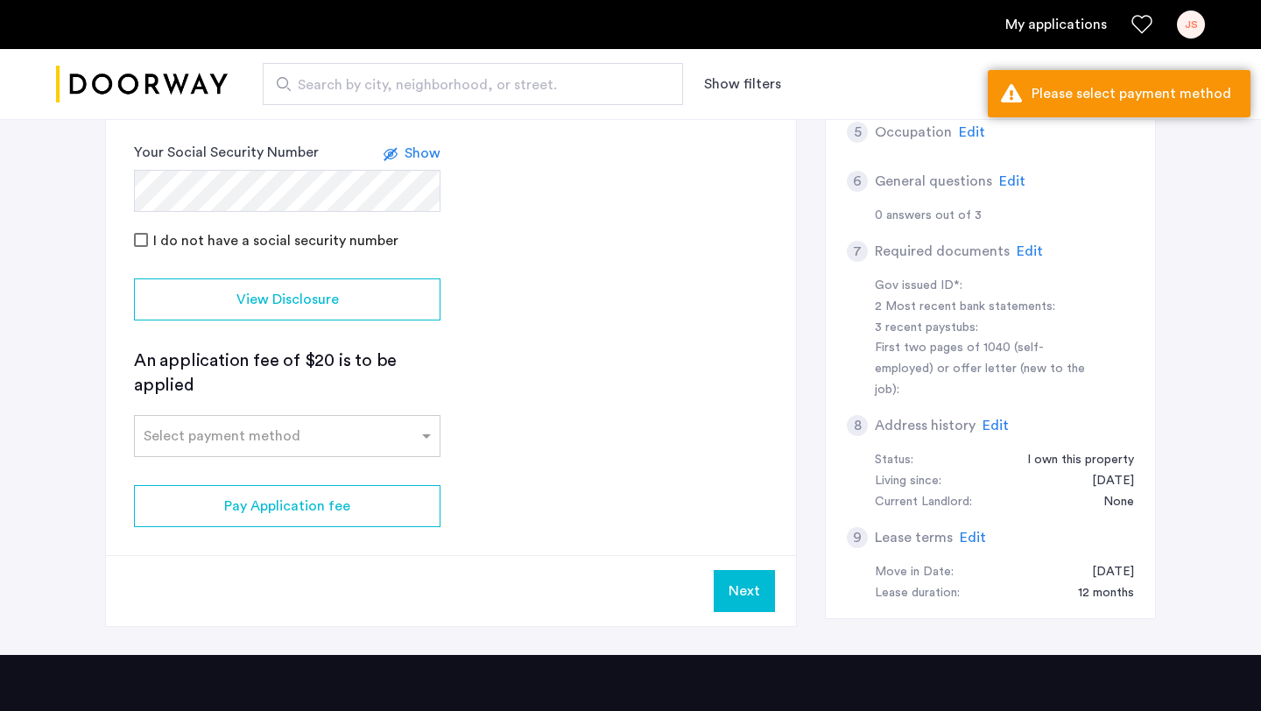
scroll to position [453, 0]
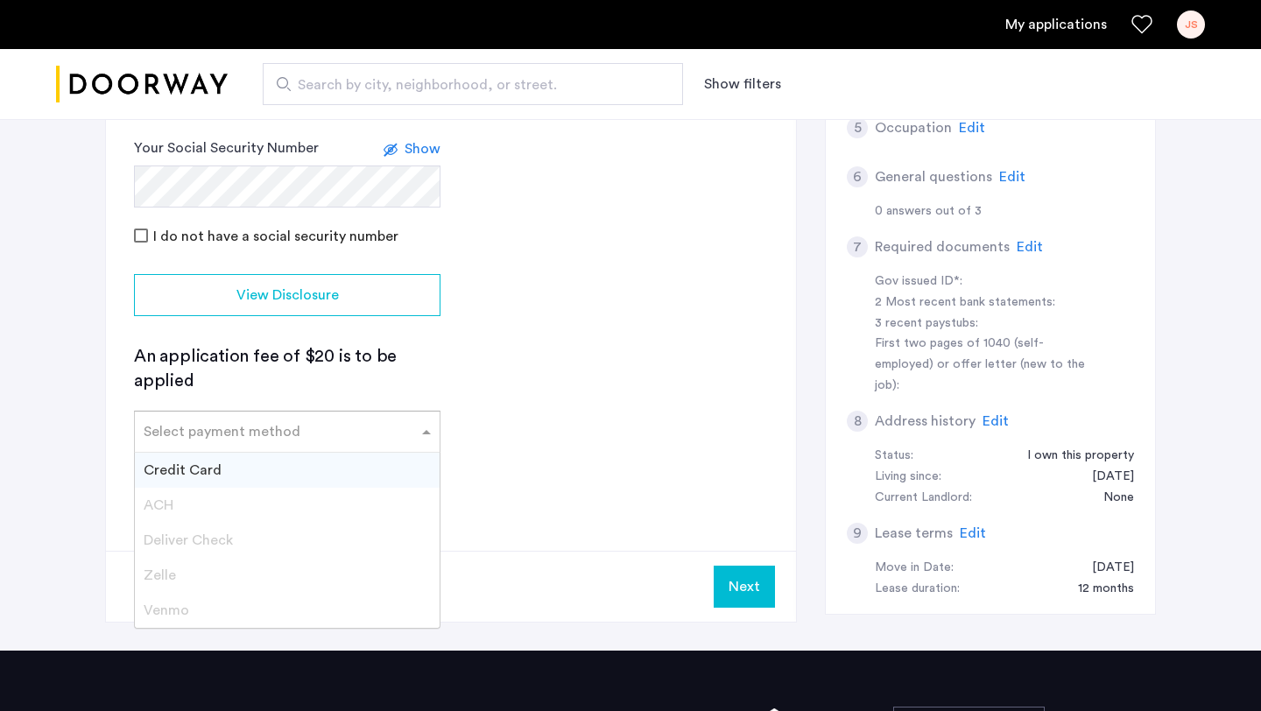
click at [432, 433] on span at bounding box center [429, 431] width 22 height 21
click at [223, 474] on div "Credit Card" at bounding box center [287, 470] width 305 height 35
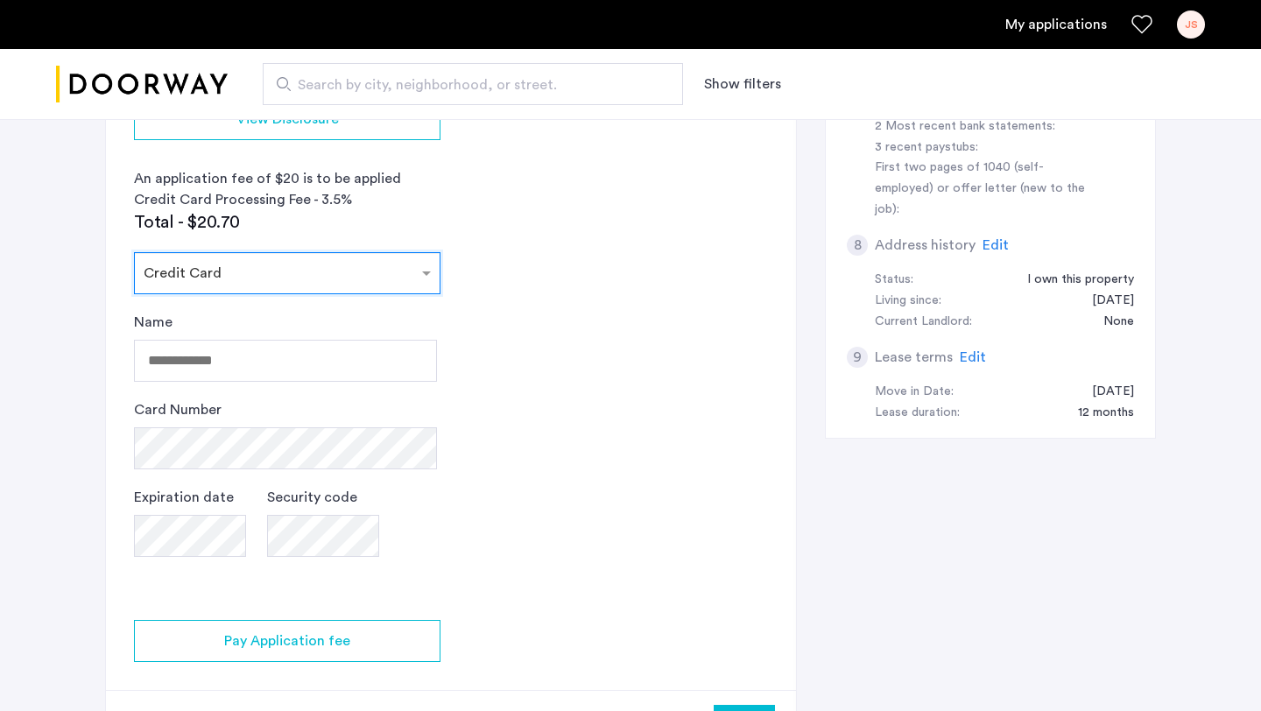
scroll to position [659, 0]
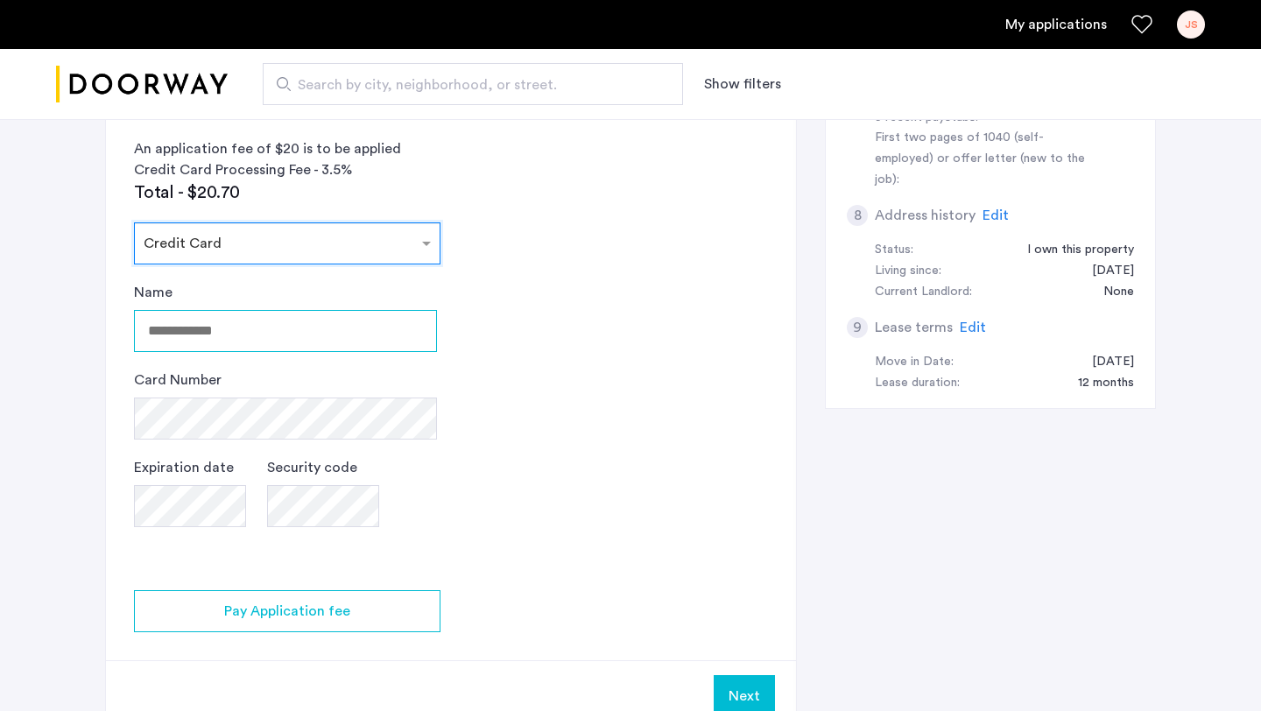
click at [294, 339] on input "Name" at bounding box center [285, 331] width 303 height 42
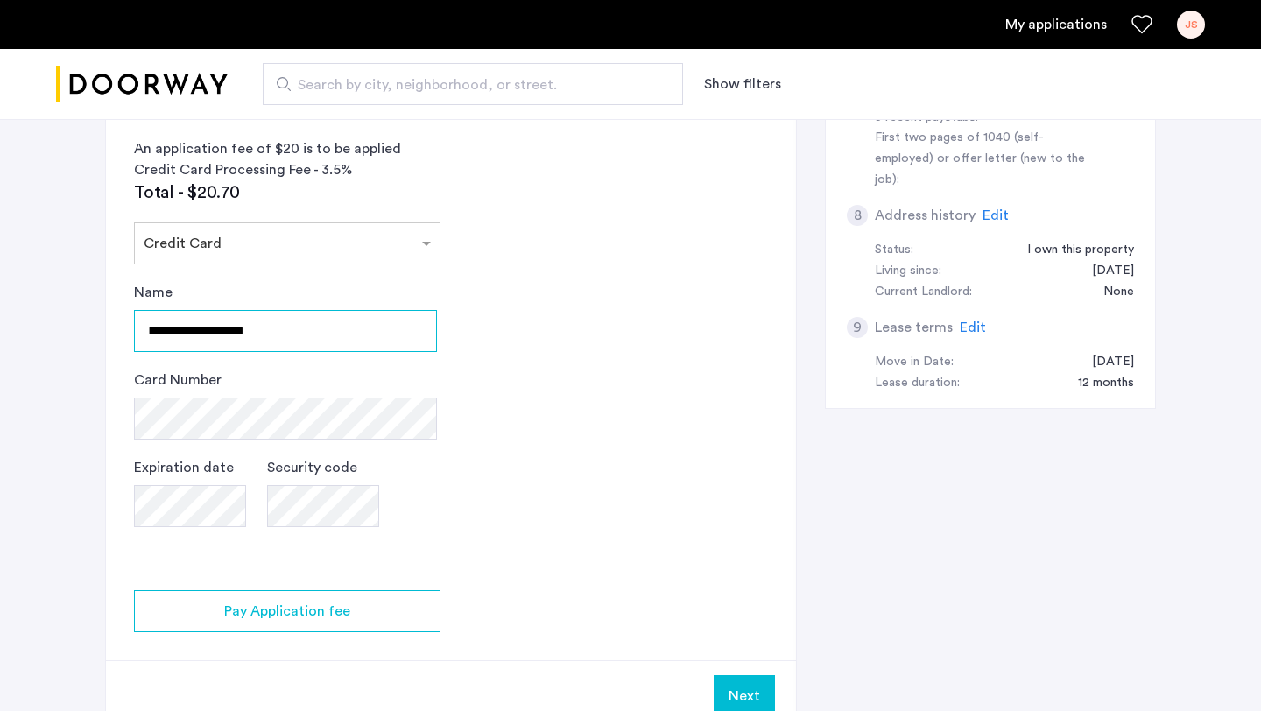
type input "**********"
click at [532, 512] on app-credit-screening "2 Credit Screening & Application Fees Application Fees Please submit your appli…" at bounding box center [451, 156] width 690 height 1149
click at [468, 467] on app-credit-screening "2 Credit Screening & Application Fees Application Fees Please submit your appli…" at bounding box center [451, 156] width 690 height 1149
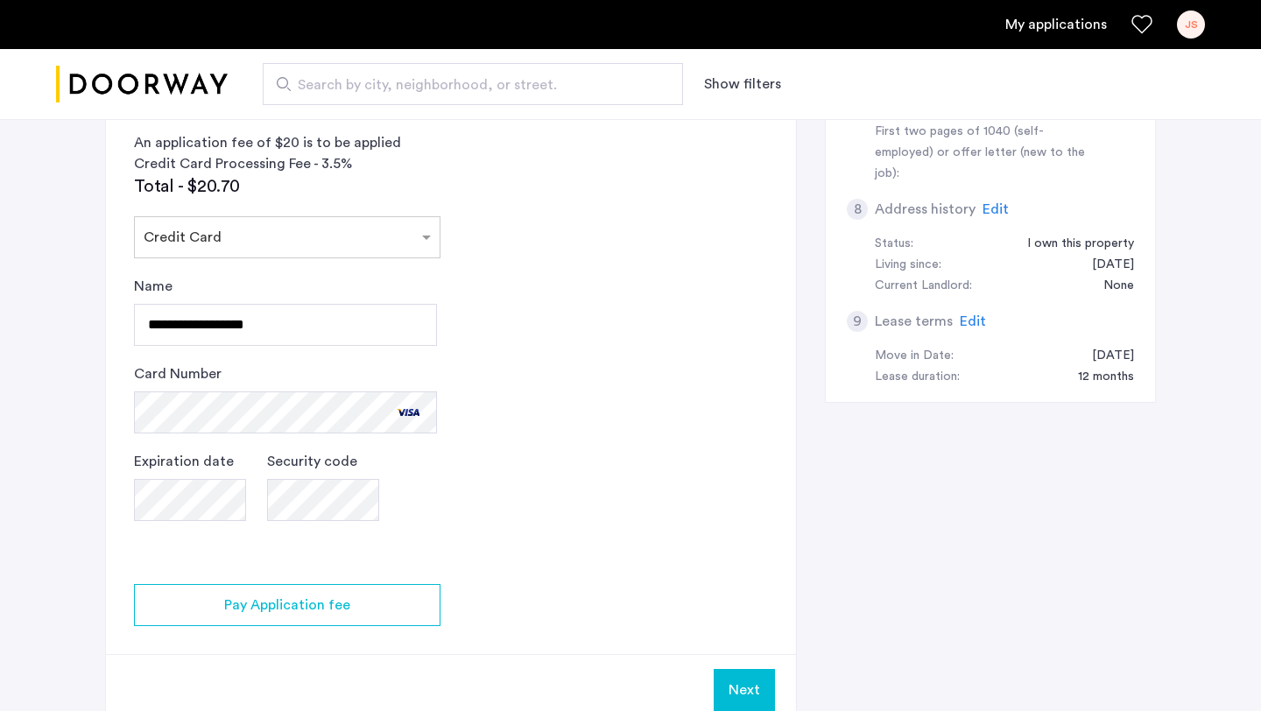
scroll to position [705, 0]
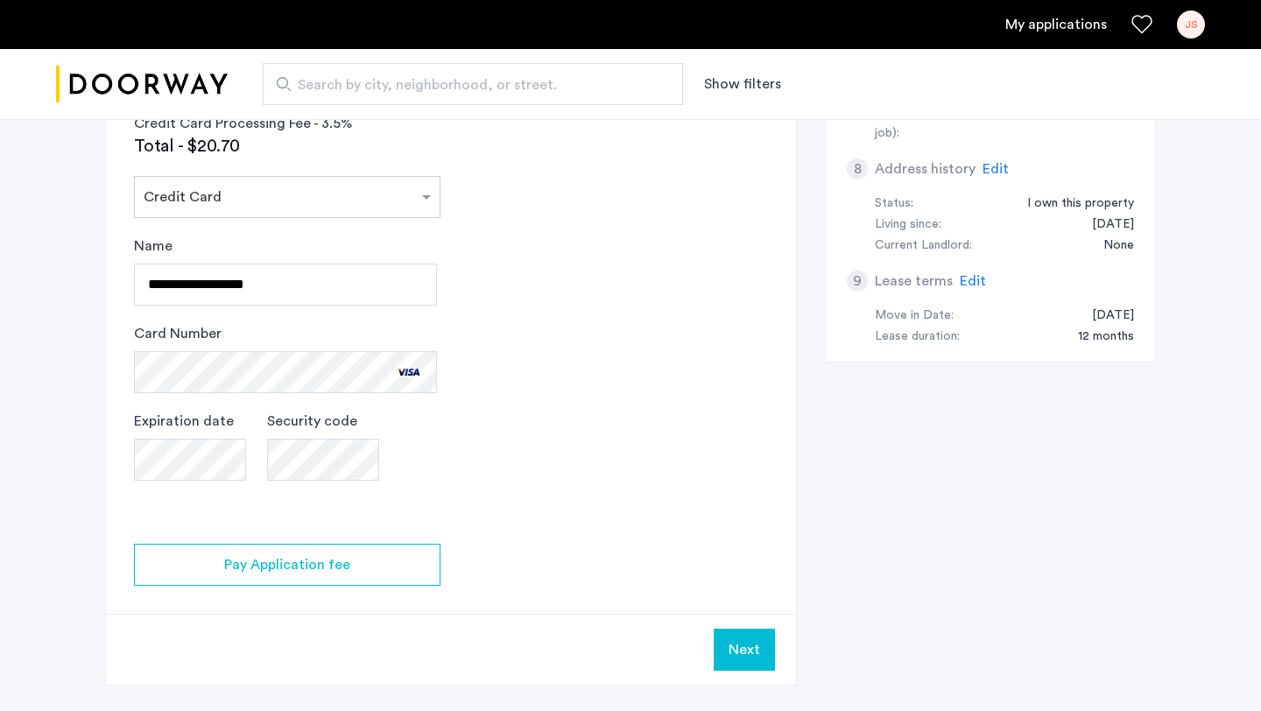
click at [766, 668] on button "Next" at bounding box center [744, 650] width 61 height 42
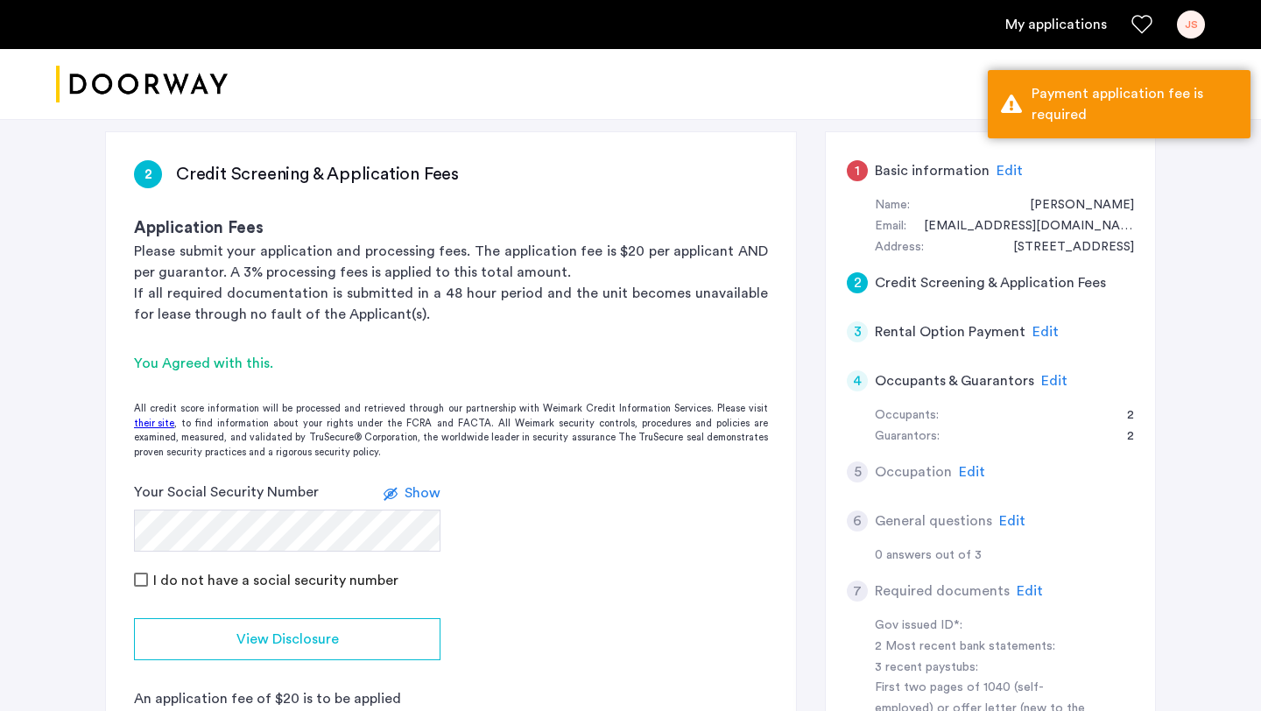
scroll to position [110, 0]
click at [966, 477] on span "Edit" at bounding box center [972, 471] width 26 height 14
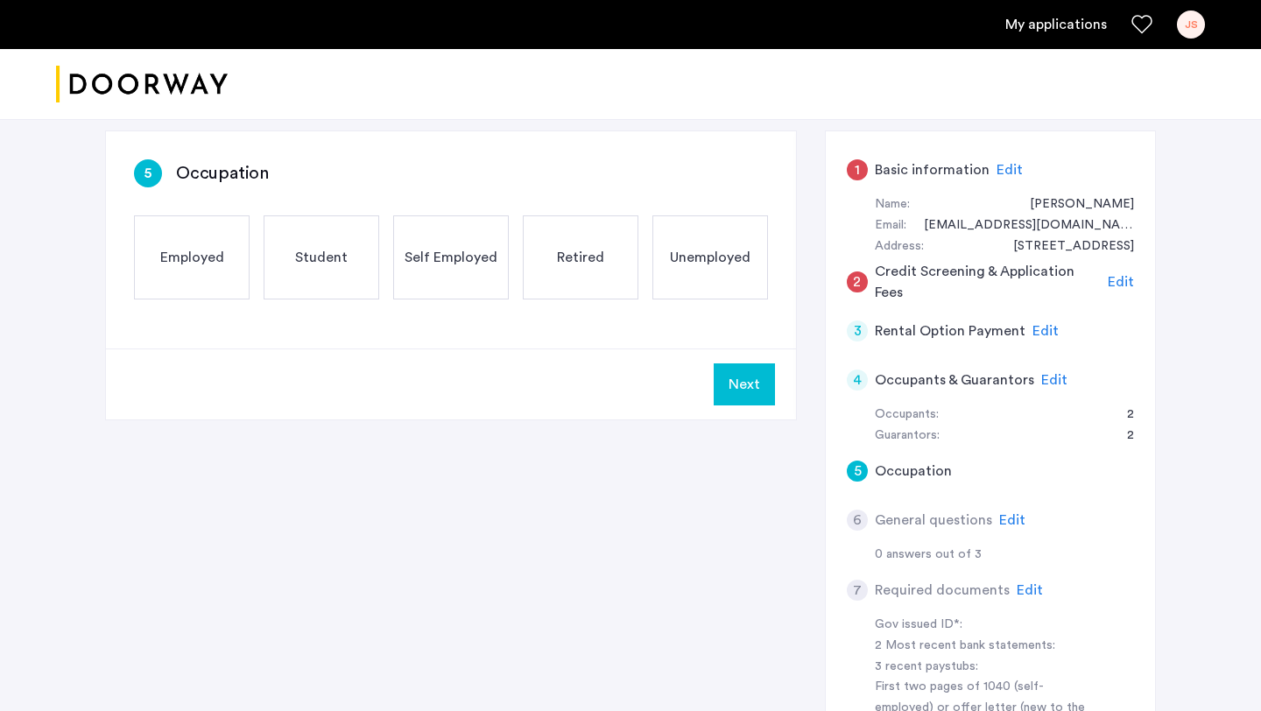
click at [216, 270] on div "Employed" at bounding box center [192, 258] width 116 height 84
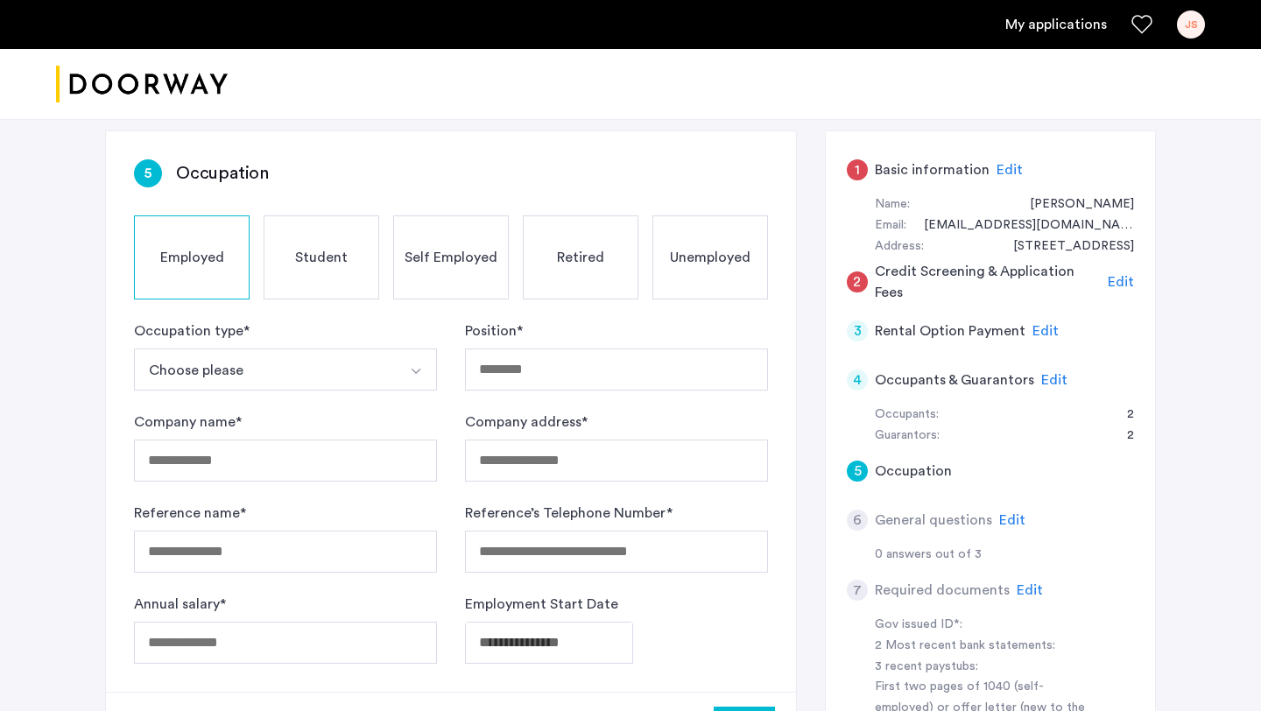
click at [410, 374] on img "Select option" at bounding box center [416, 371] width 14 height 14
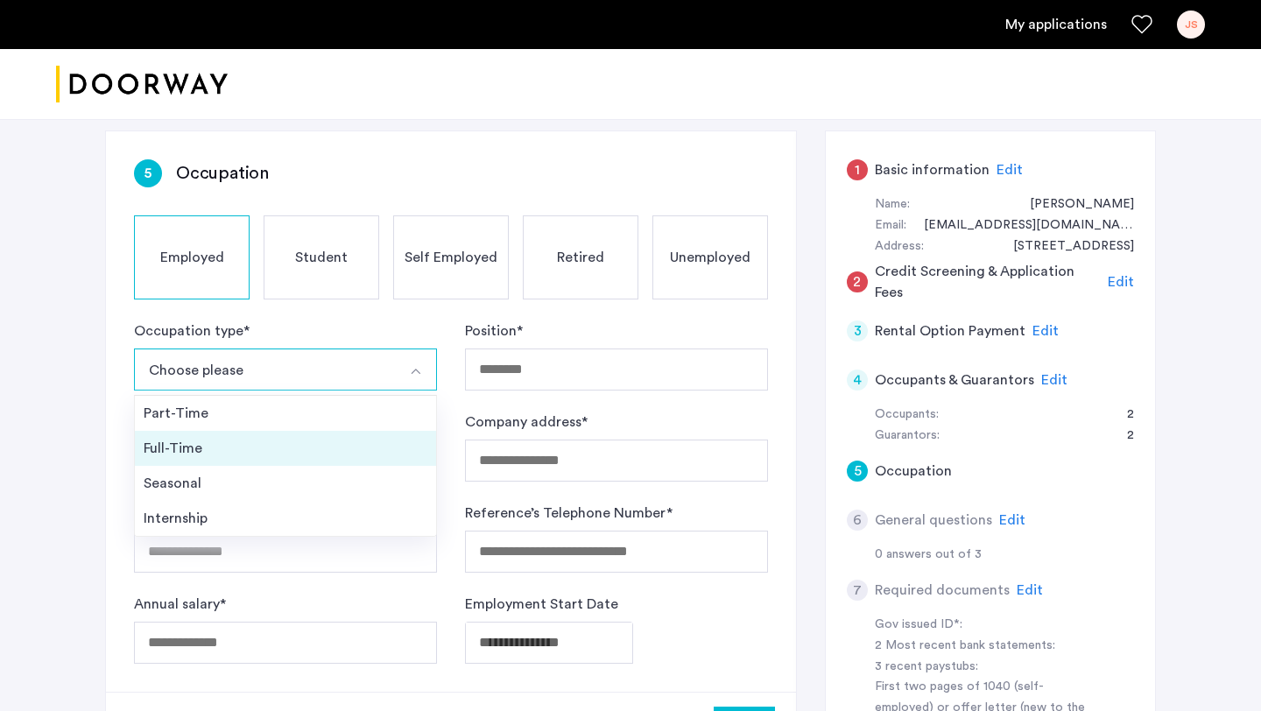
click at [269, 461] on li "Full-Time" at bounding box center [285, 448] width 301 height 35
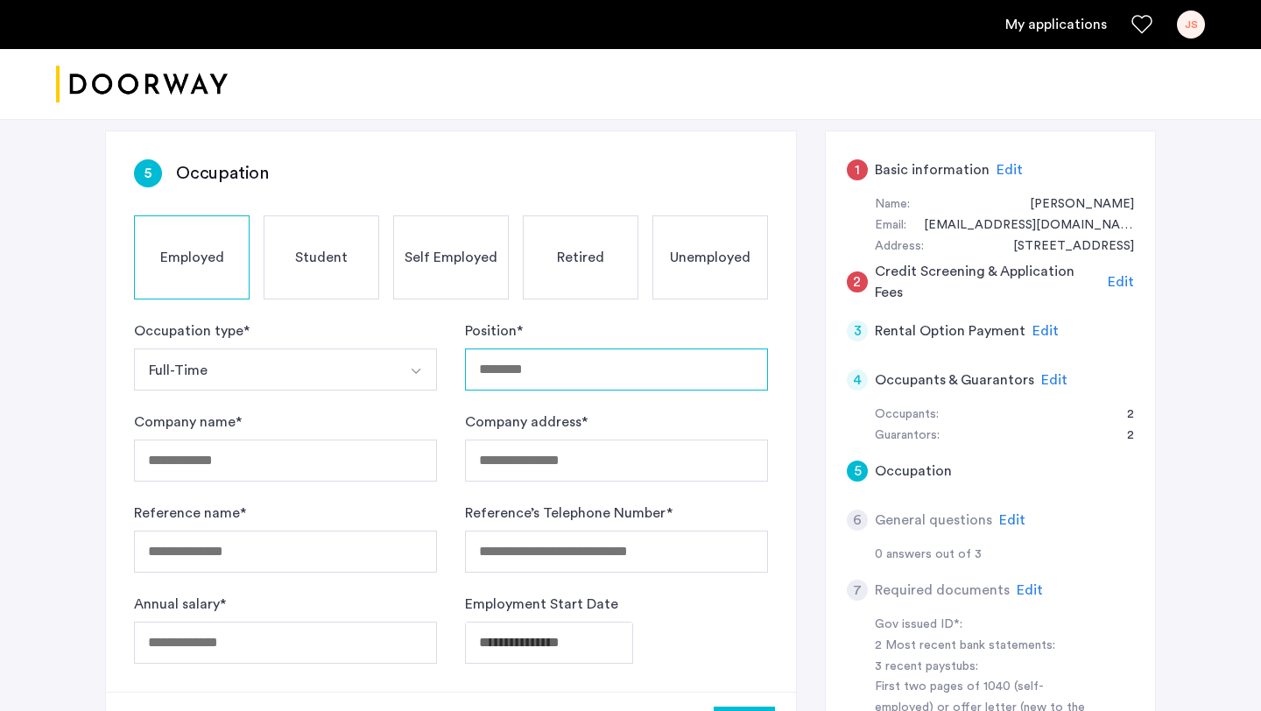
click at [638, 371] on input "Position *" at bounding box center [616, 370] width 303 height 42
type input "**********"
click at [370, 487] on form "**********" at bounding box center [451, 492] width 634 height 343
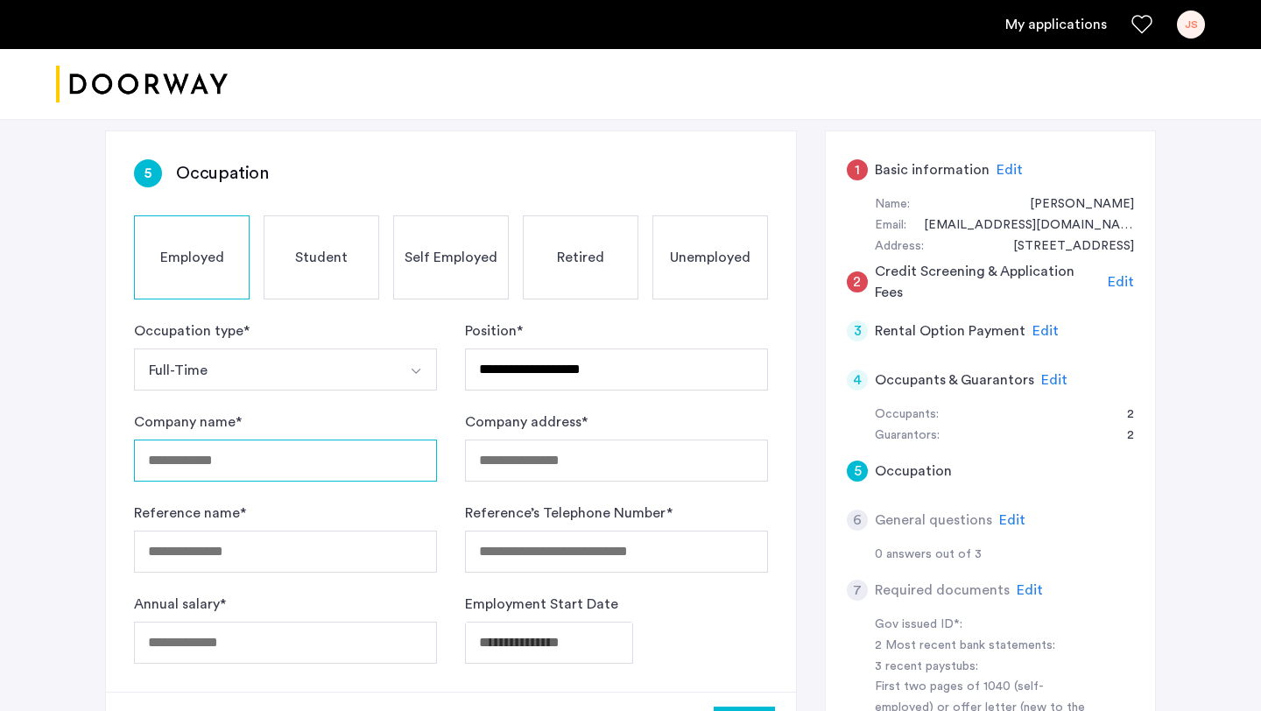
click at [364, 465] on input "Company name *" at bounding box center [285, 461] width 303 height 42
type input "**********"
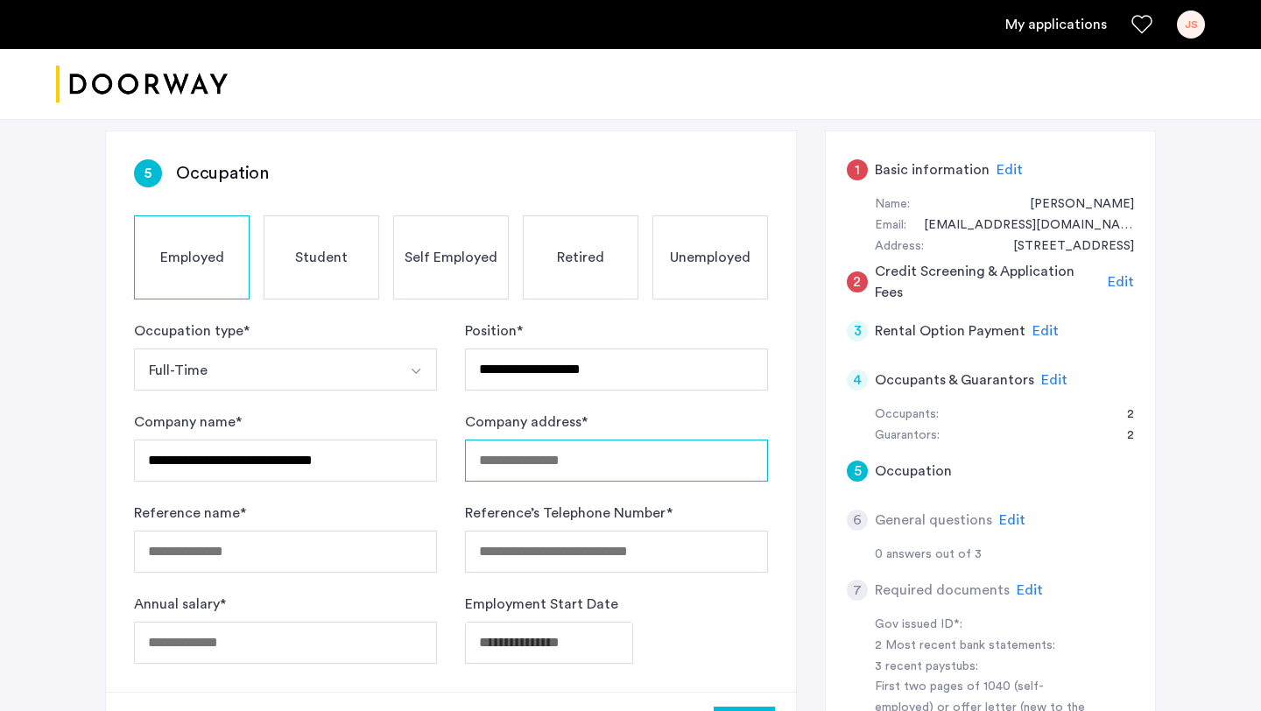
click at [541, 464] on input "Company address *" at bounding box center [616, 461] width 303 height 42
type input "**********"
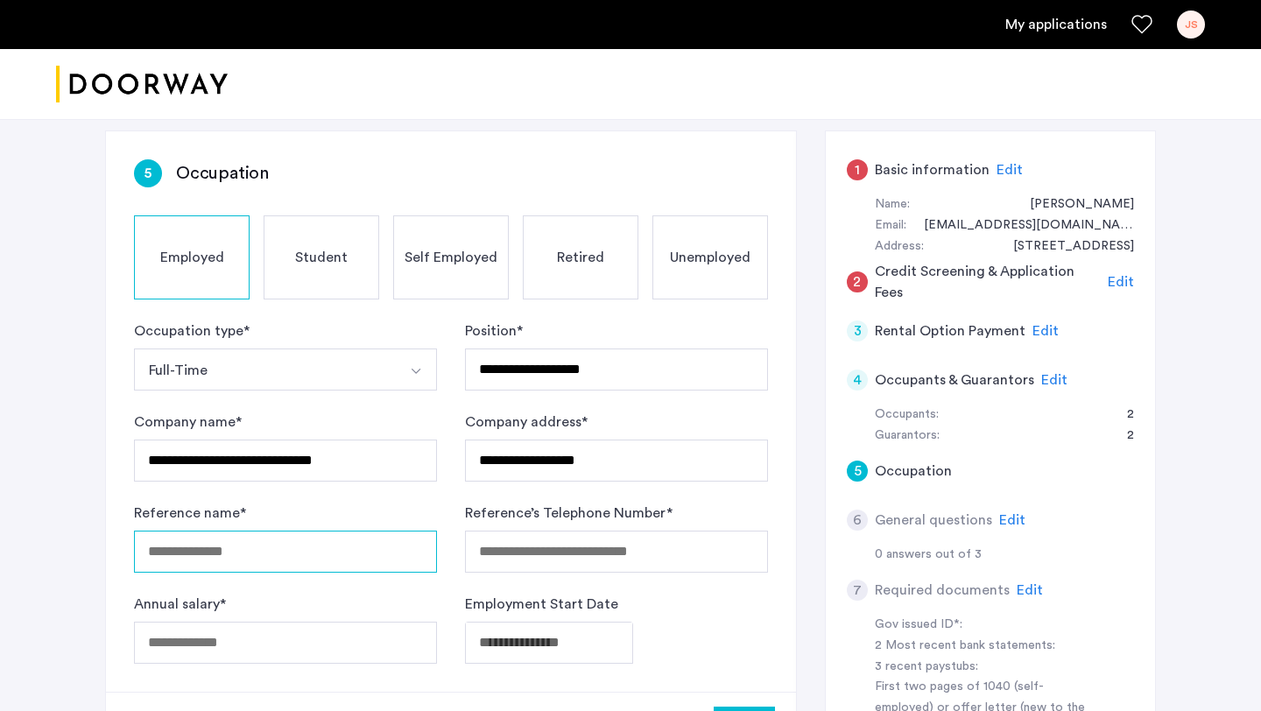
click at [279, 558] on input "Reference name *" at bounding box center [285, 552] width 303 height 42
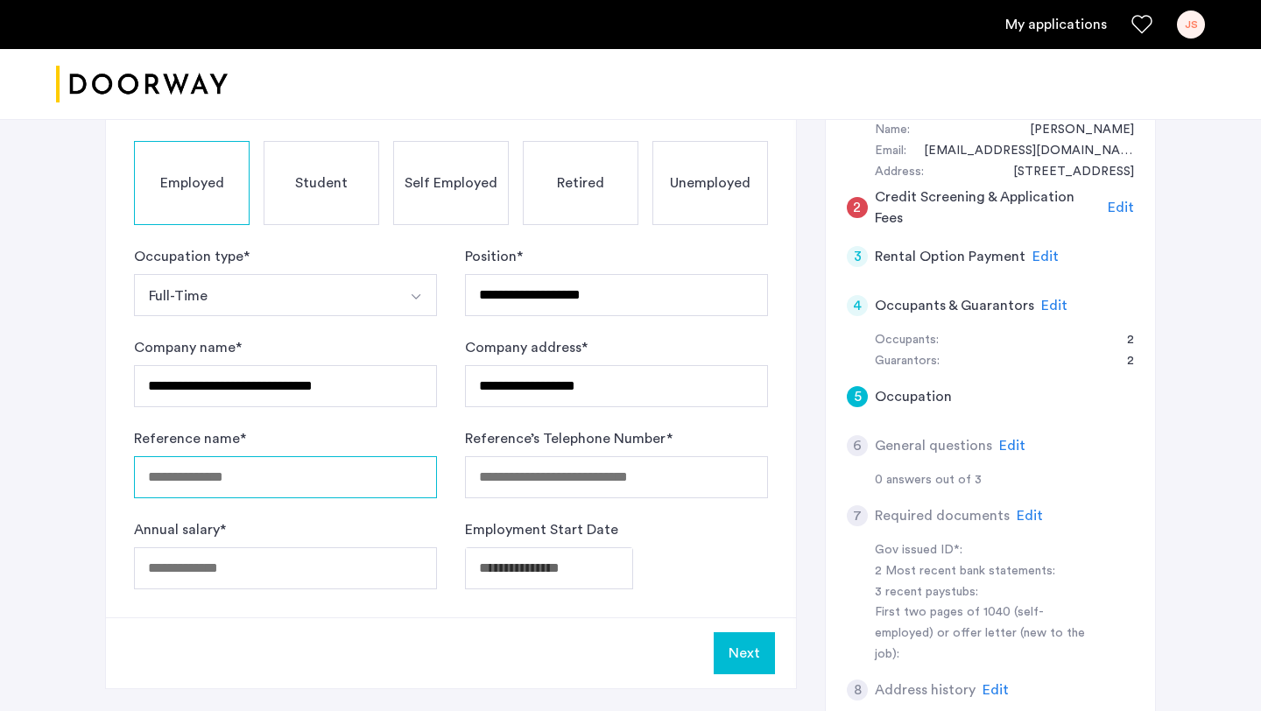
scroll to position [186, 0]
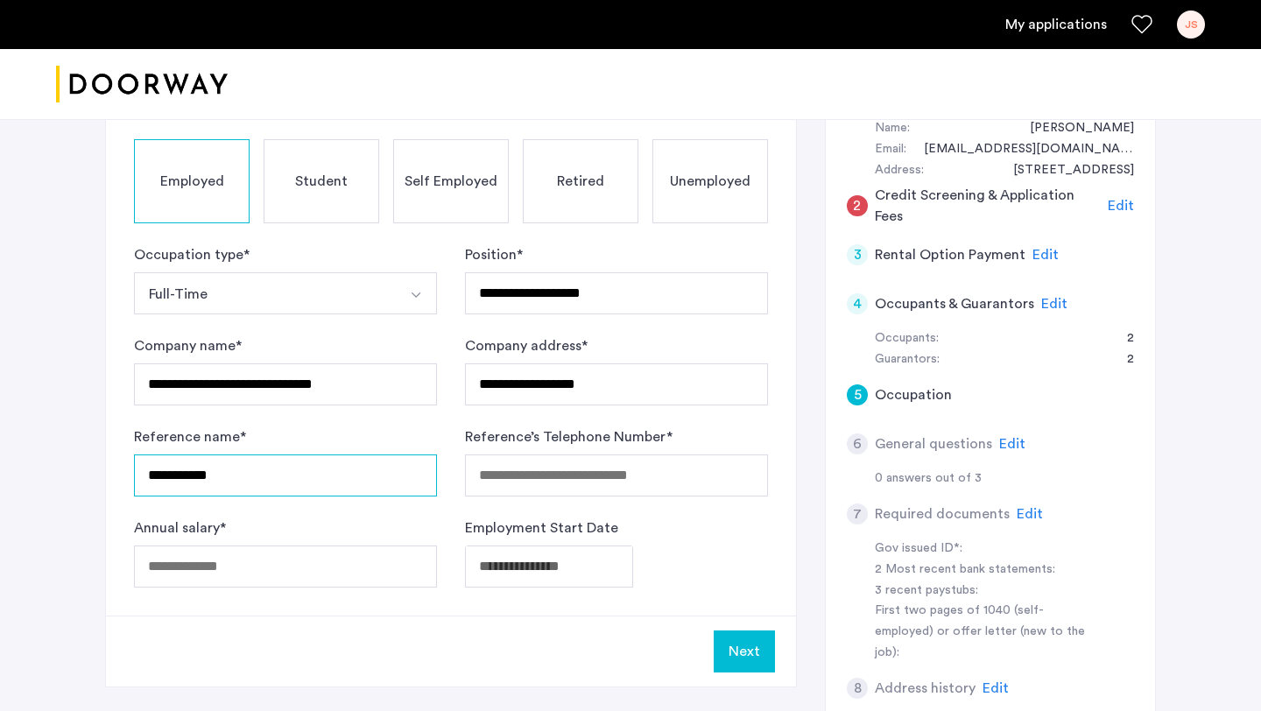
type input "**********"
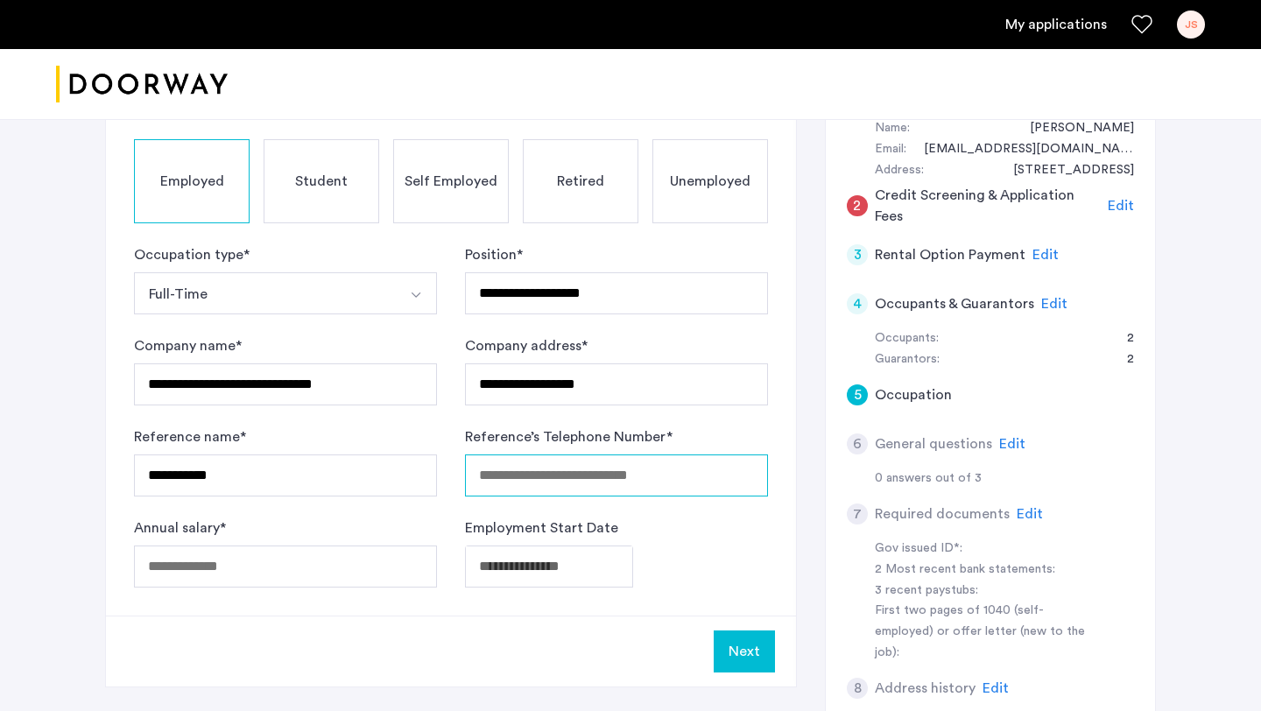
click at [549, 480] on input "Reference’s Telephone Number *" at bounding box center [616, 476] width 303 height 42
type input "**********"
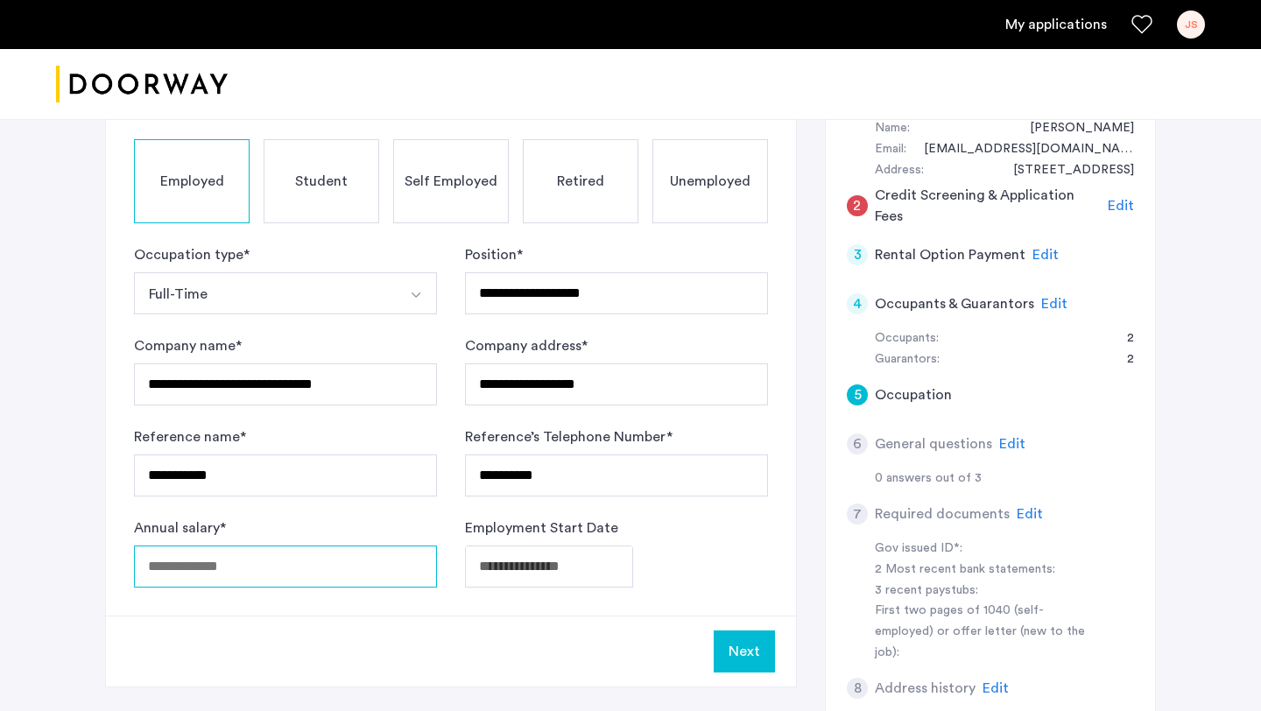
click at [325, 564] on input "Annual salary *" at bounding box center [285, 567] width 303 height 42
type input "*"
type input "******"
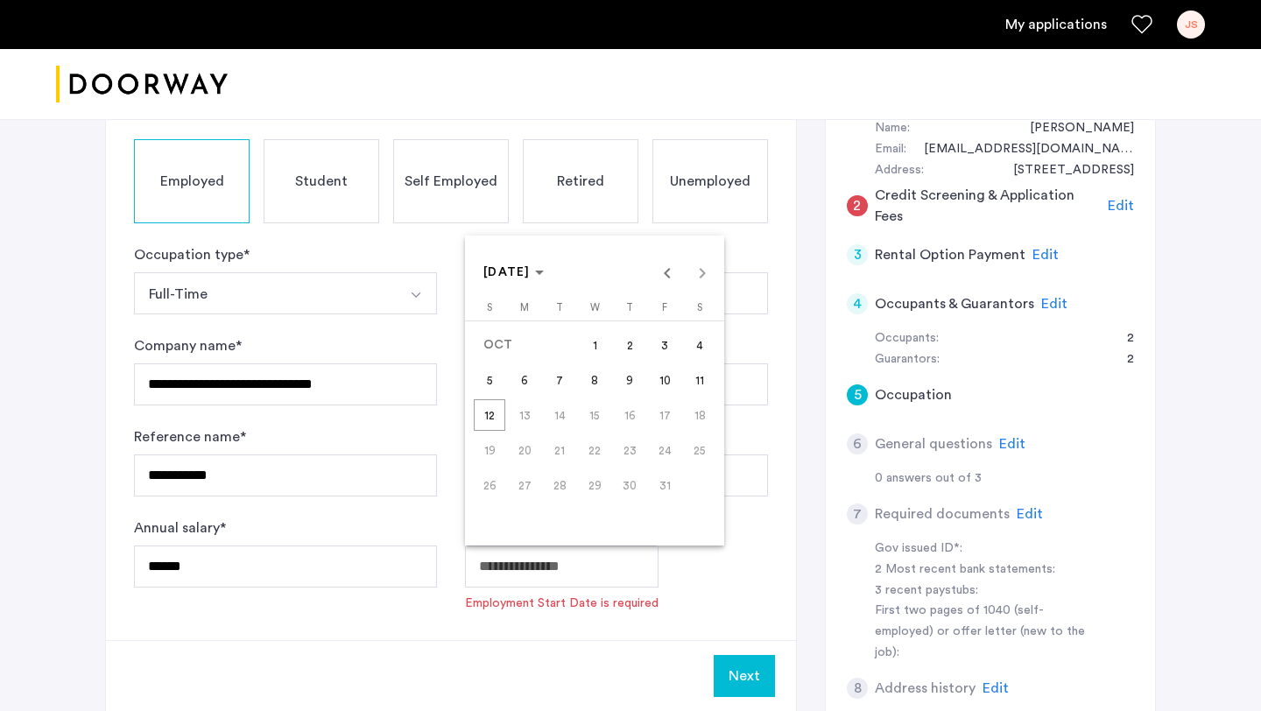
click at [527, 526] on body "**********" at bounding box center [630, 169] width 1261 height 711
click at [668, 278] on span "Previous month" at bounding box center [667, 272] width 35 height 35
click at [544, 279] on span "[DATE]" at bounding box center [514, 272] width 60 height 15
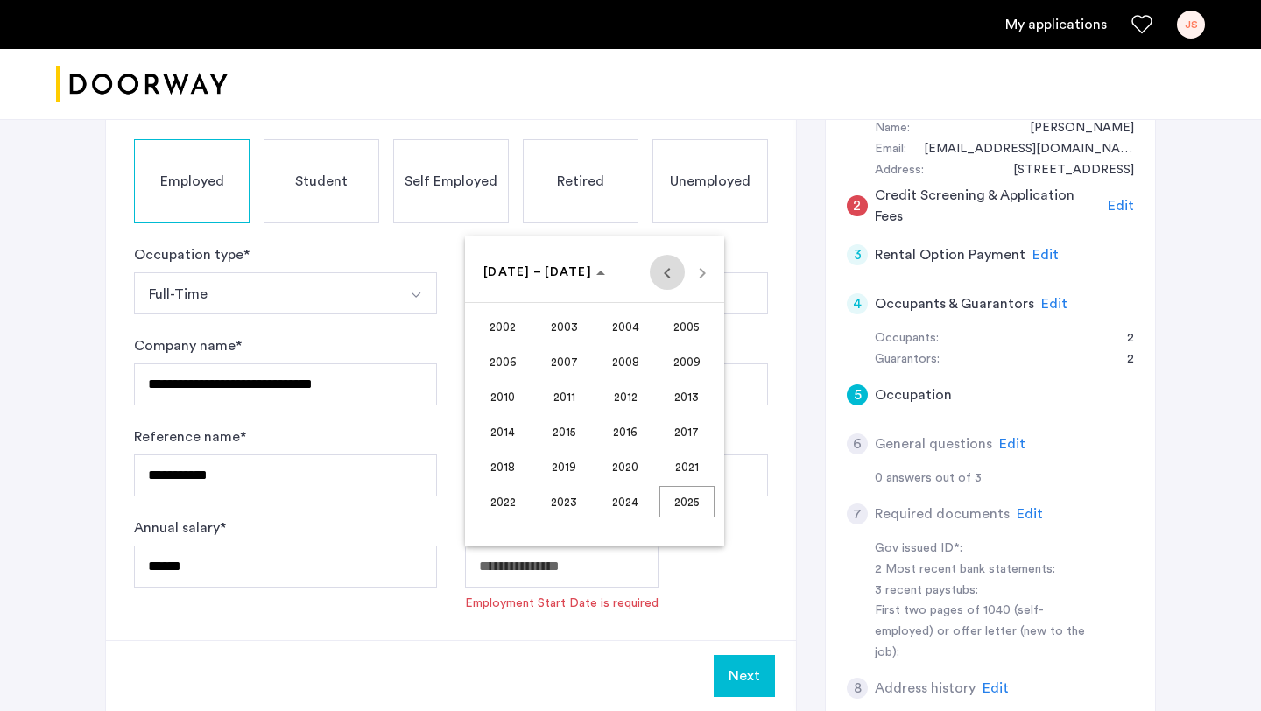
click at [660, 281] on span "Previous 24 years" at bounding box center [667, 272] width 35 height 35
click at [515, 508] on span "1998" at bounding box center [503, 502] width 55 height 32
click at [689, 359] on span "APR" at bounding box center [687, 362] width 55 height 32
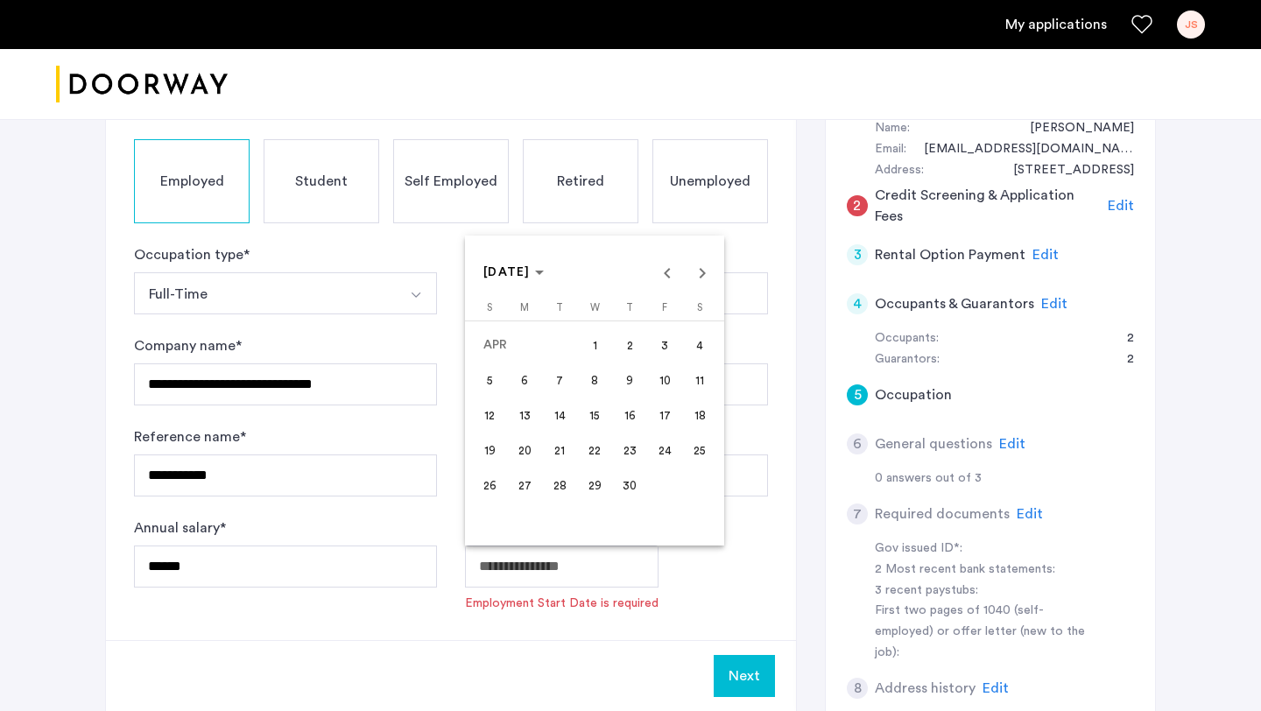
click at [527, 455] on span "20" at bounding box center [525, 451] width 32 height 32
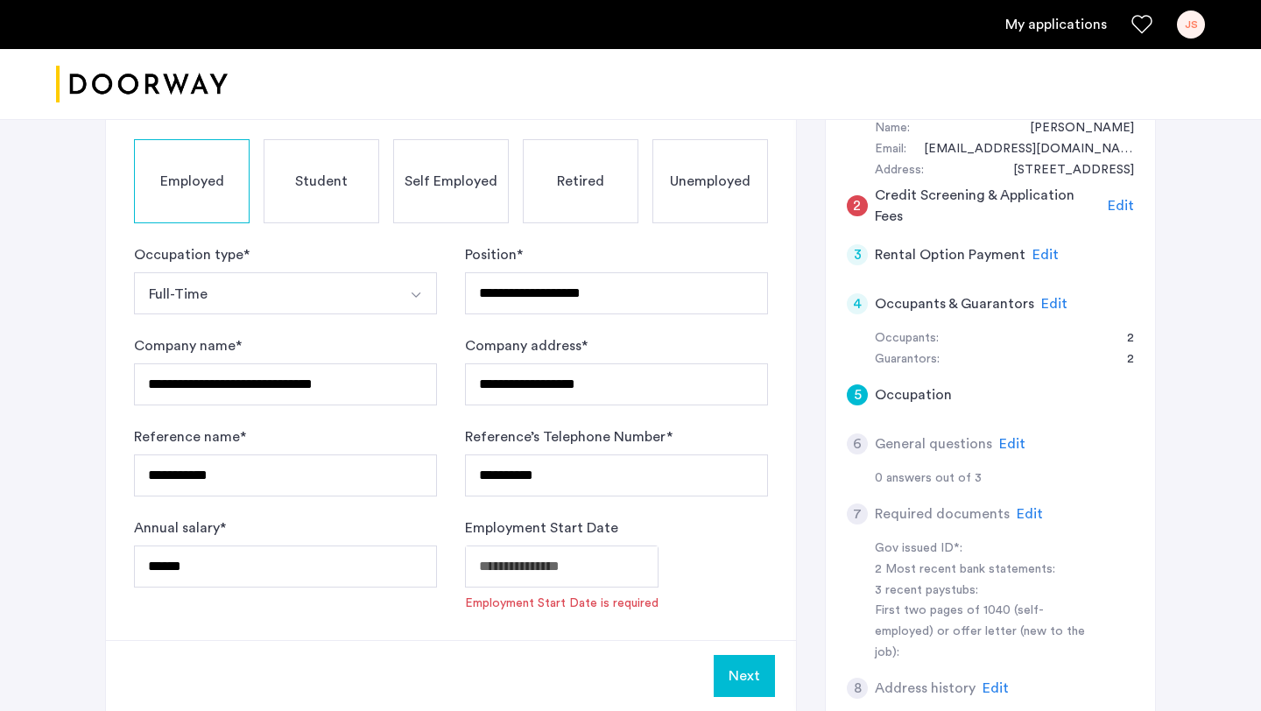
type input "**********"
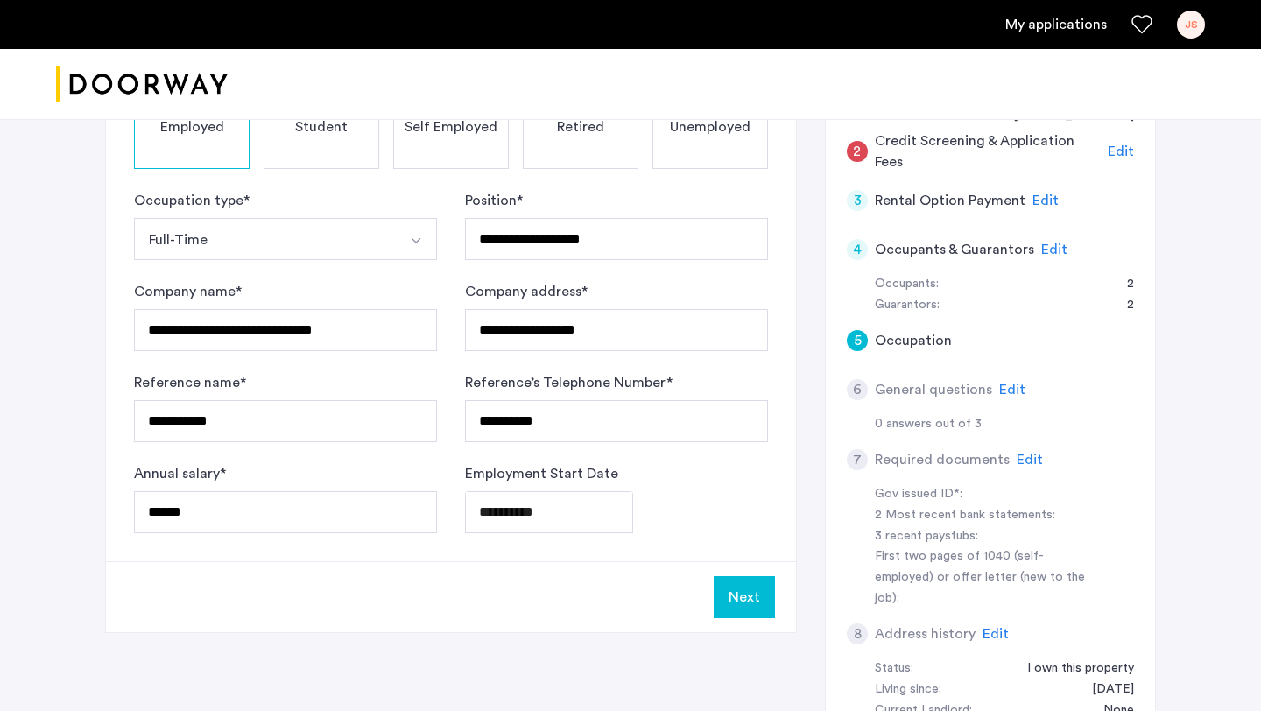
scroll to position [245, 0]
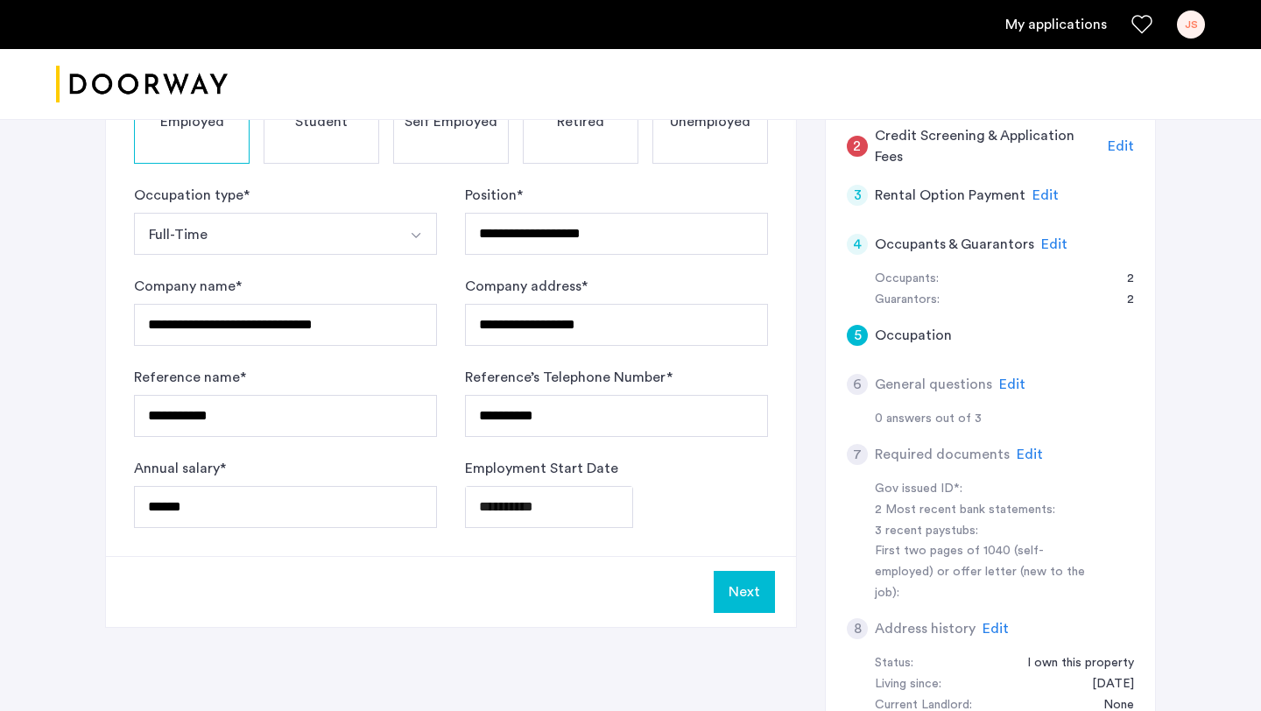
click at [739, 583] on button "Next" at bounding box center [744, 592] width 61 height 42
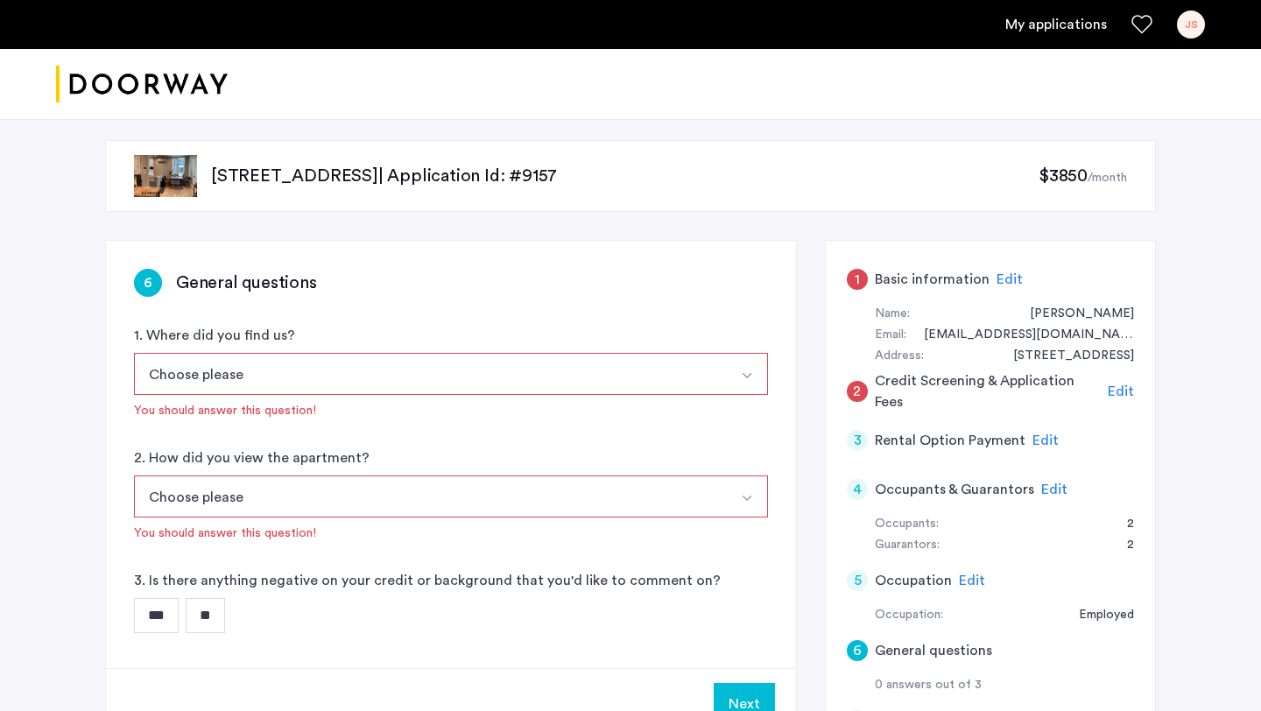
click at [760, 376] on button "Select option" at bounding box center [747, 374] width 42 height 42
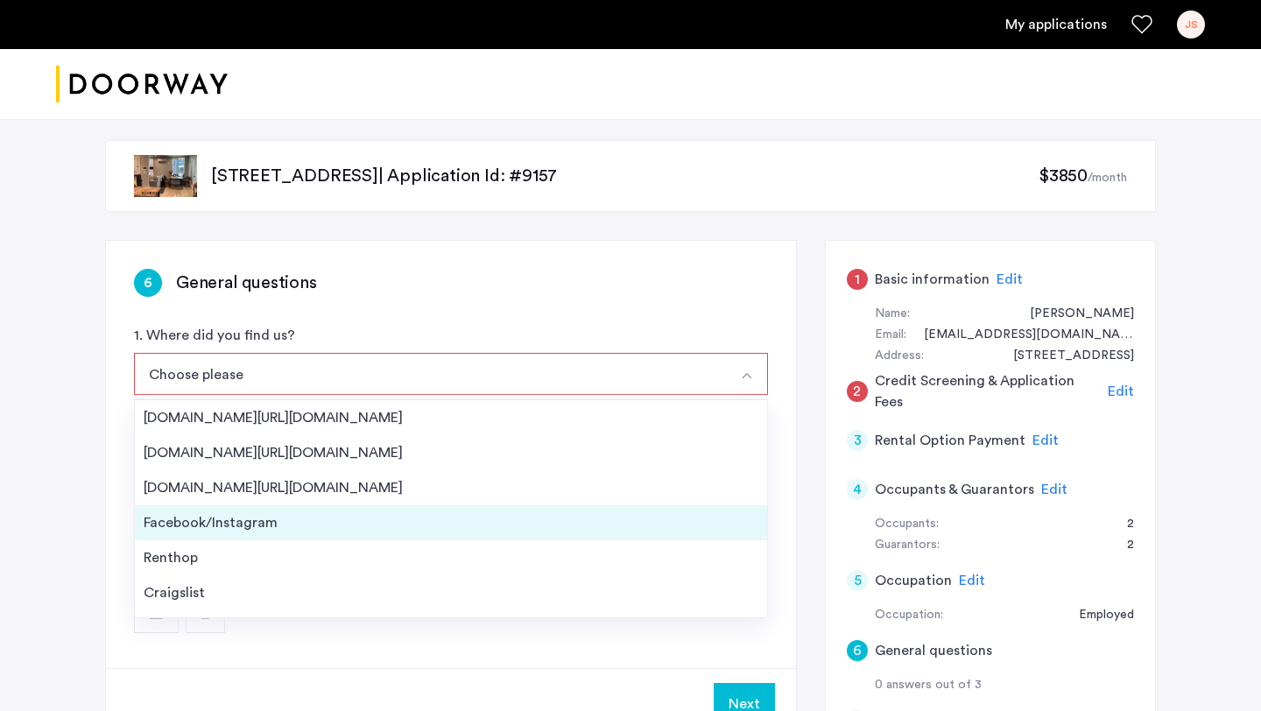
scroll to position [28, 0]
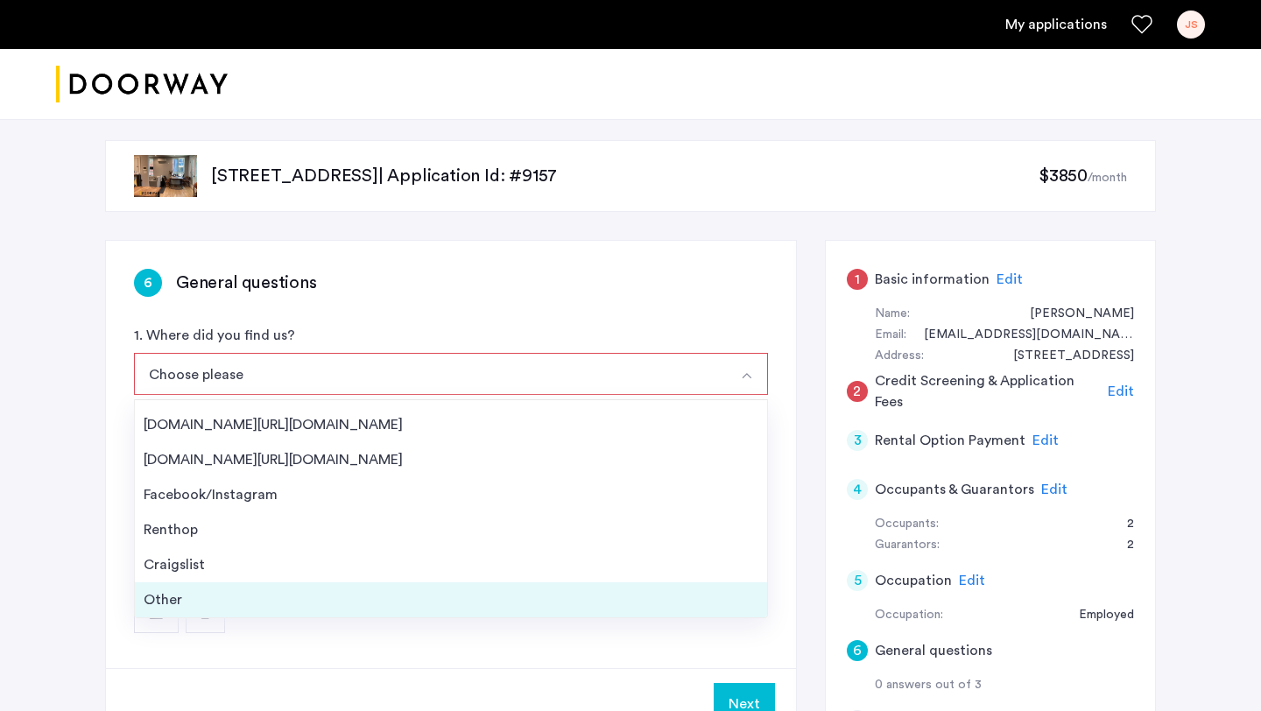
click at [367, 601] on div "Other" at bounding box center [451, 600] width 615 height 21
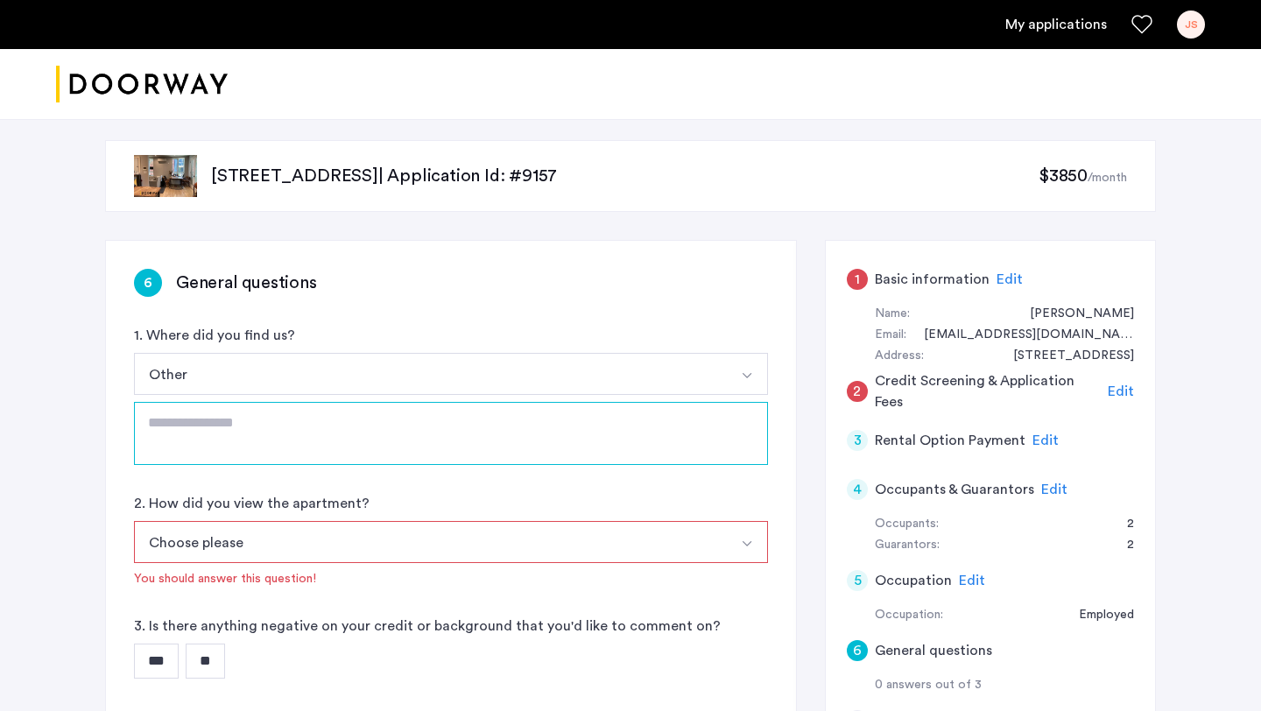
click at [386, 416] on textarea at bounding box center [451, 433] width 634 height 63
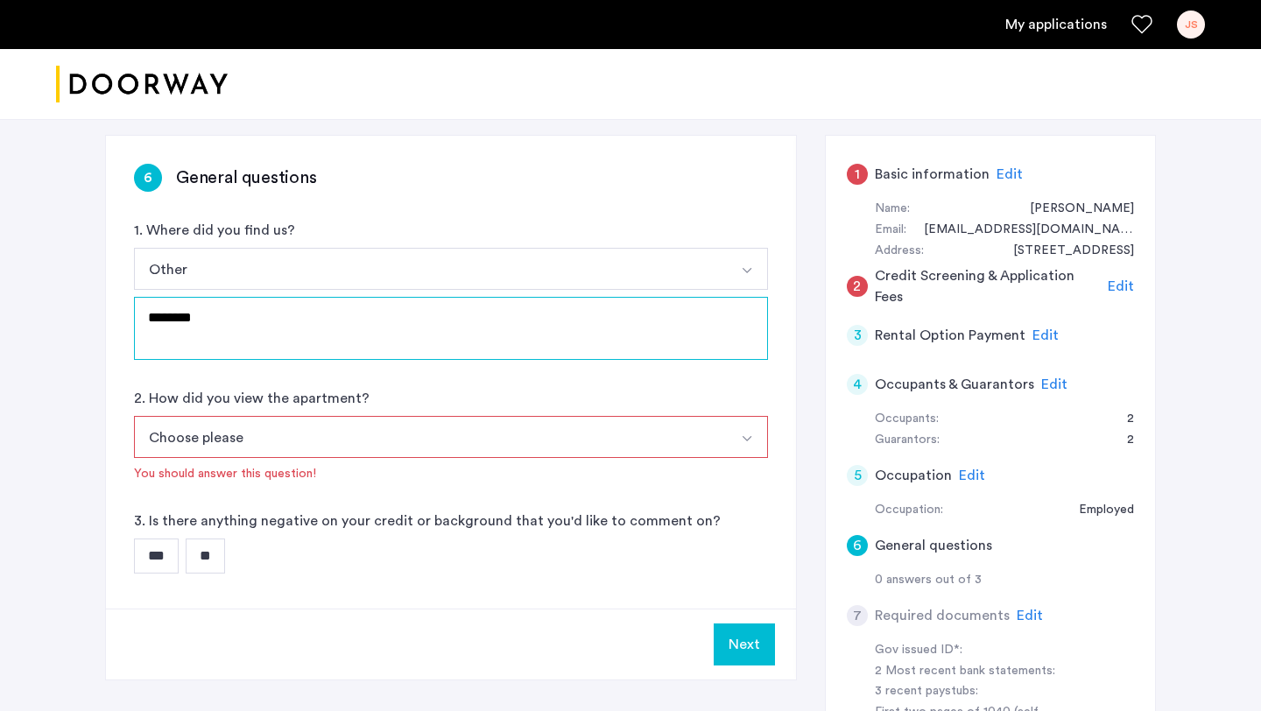
scroll to position [121, 0]
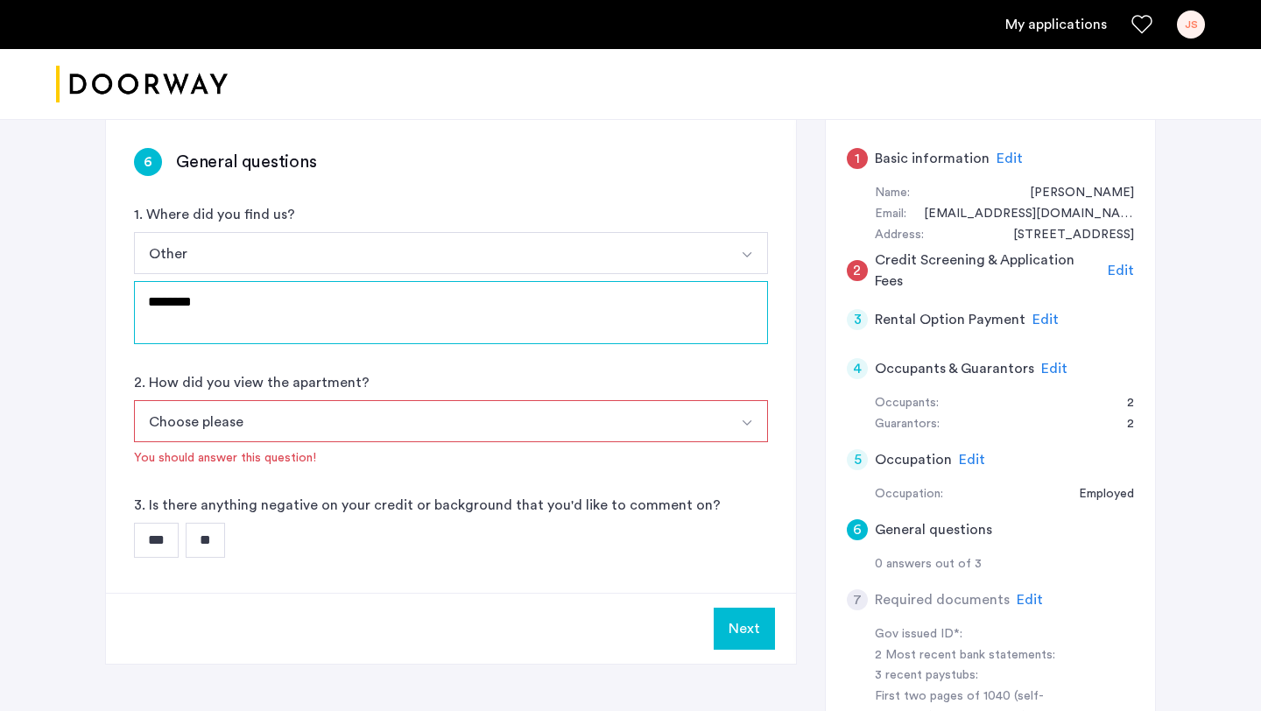
type textarea "********"
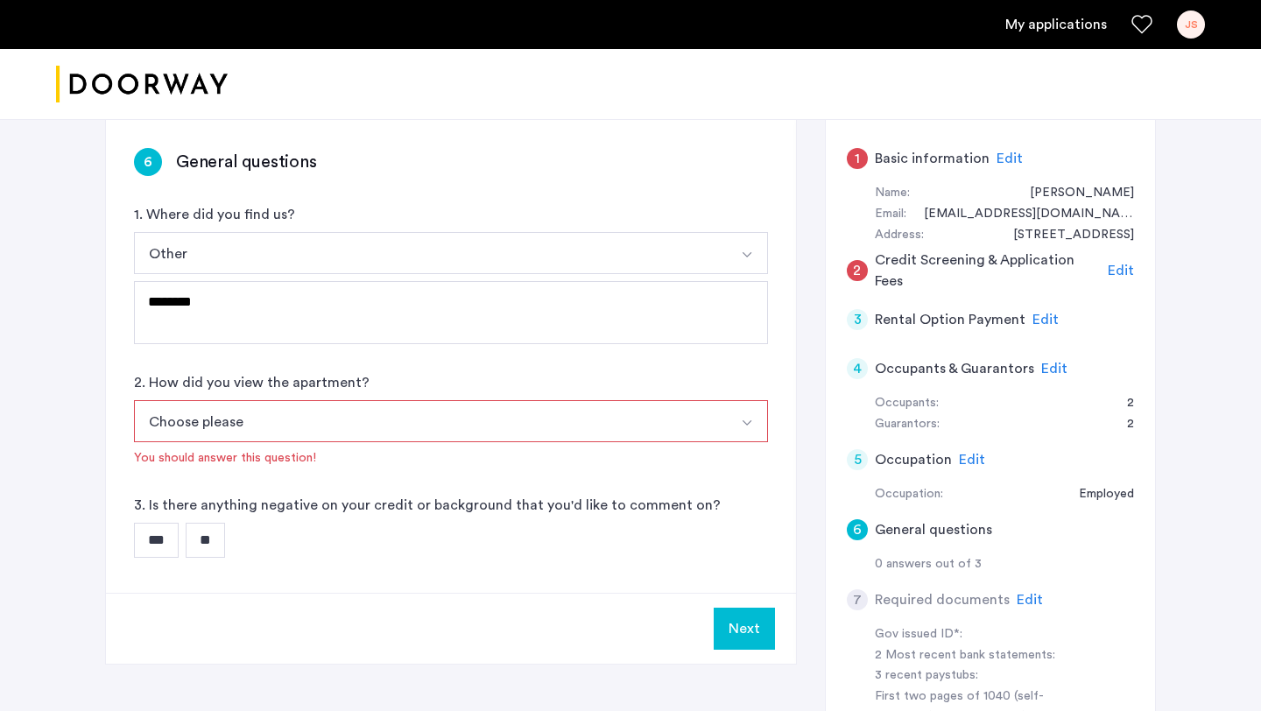
click at [484, 427] on button "Choose please" at bounding box center [430, 421] width 593 height 42
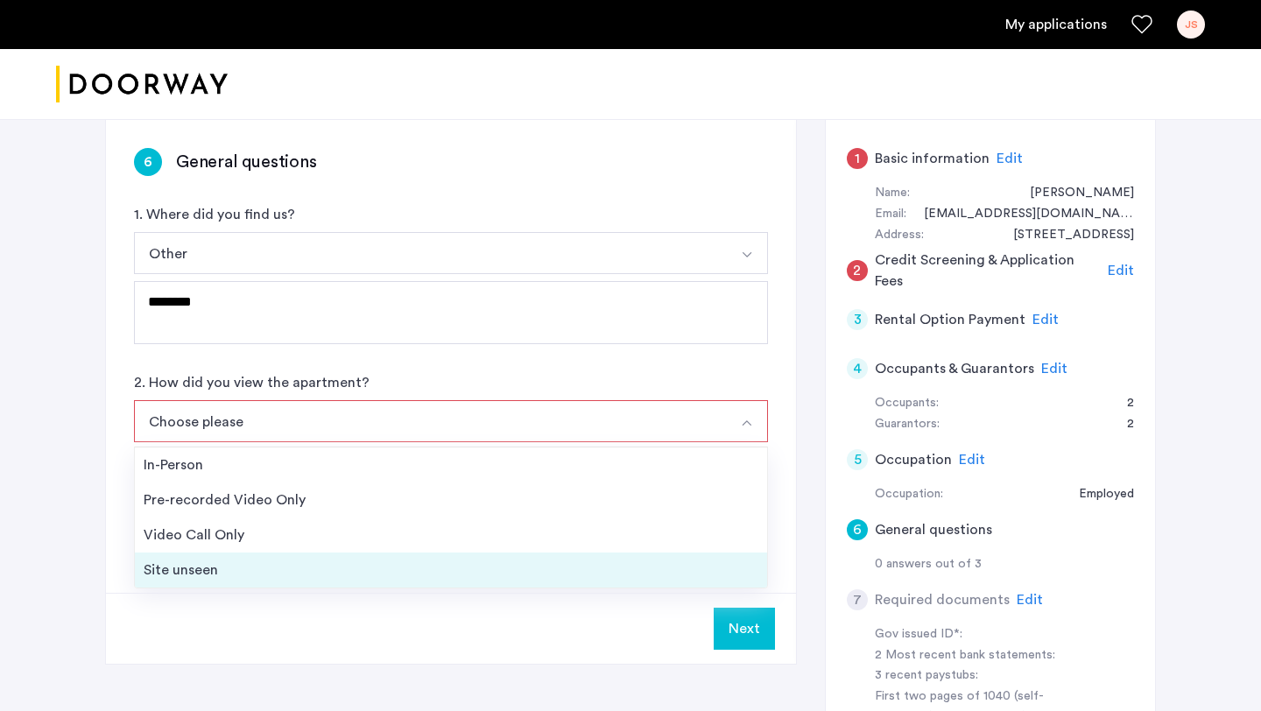
click at [293, 578] on div "Site unseen" at bounding box center [451, 570] width 615 height 21
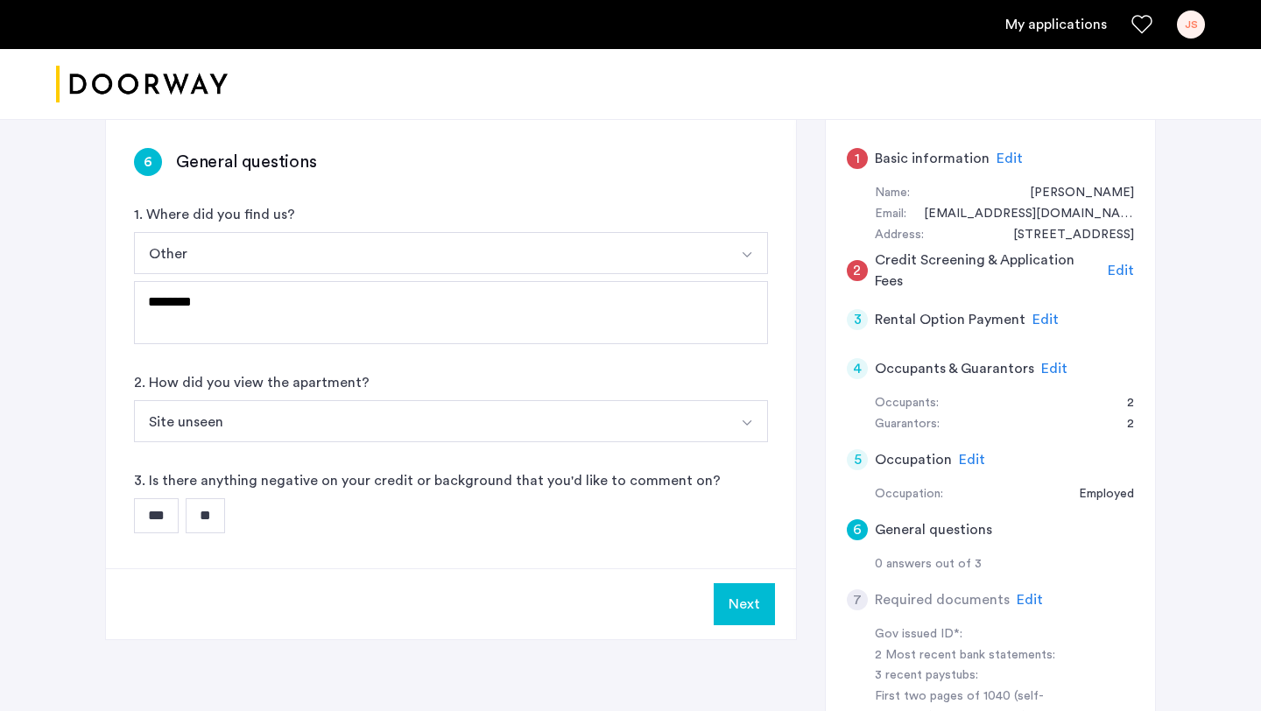
click at [225, 516] on input "**" at bounding box center [205, 515] width 39 height 35
click at [753, 611] on button "Next" at bounding box center [744, 604] width 61 height 42
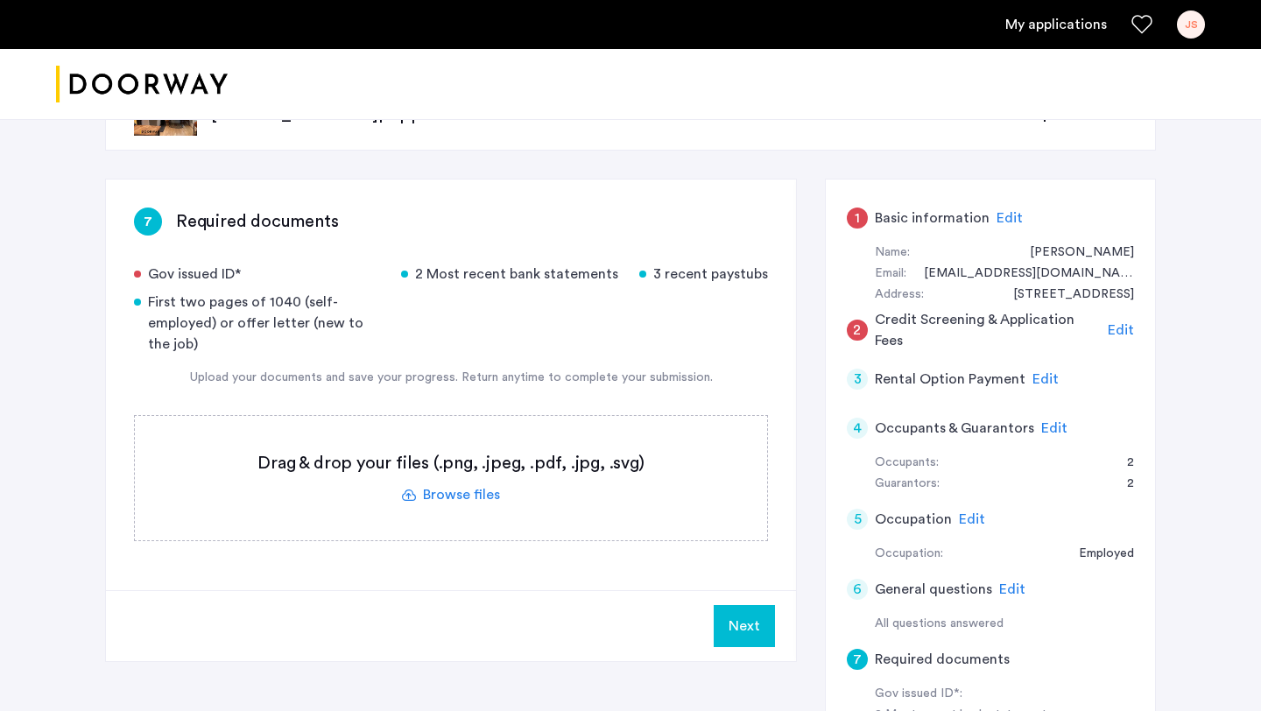
scroll to position [65, 0]
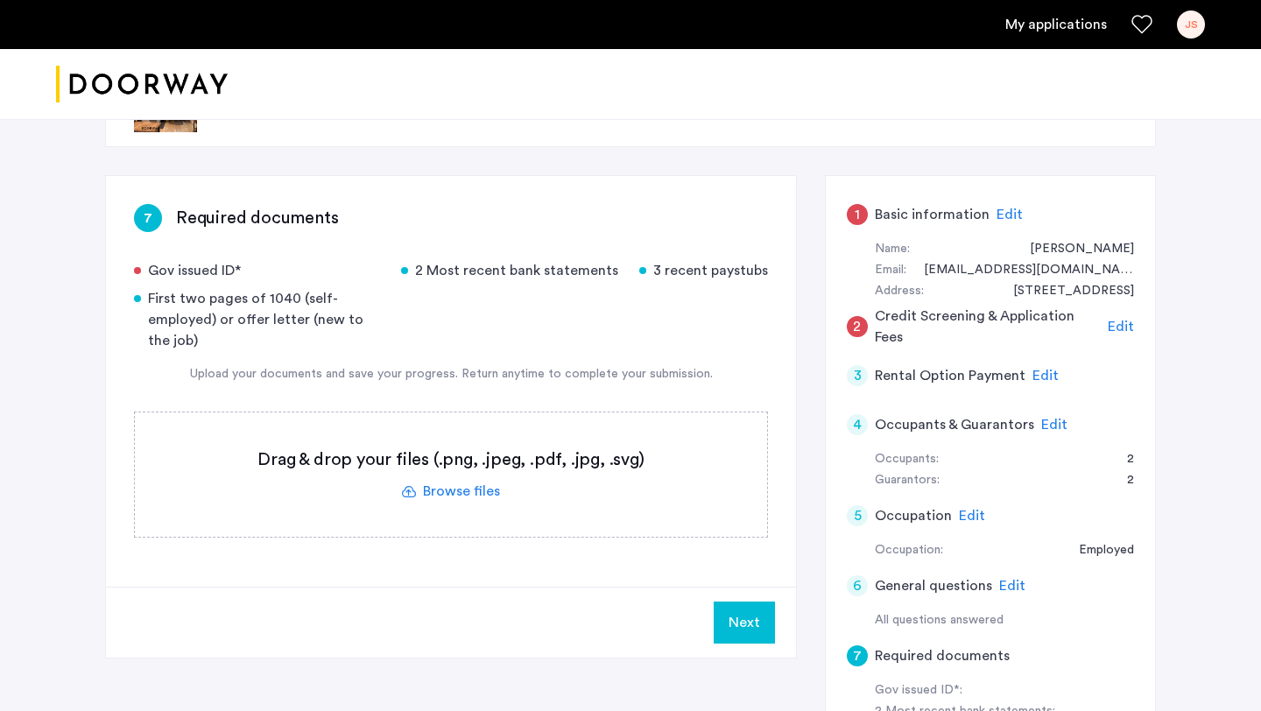
click at [460, 493] on label at bounding box center [451, 475] width 633 height 124
click at [0, 0] on input "file" at bounding box center [0, 0] width 0 height 0
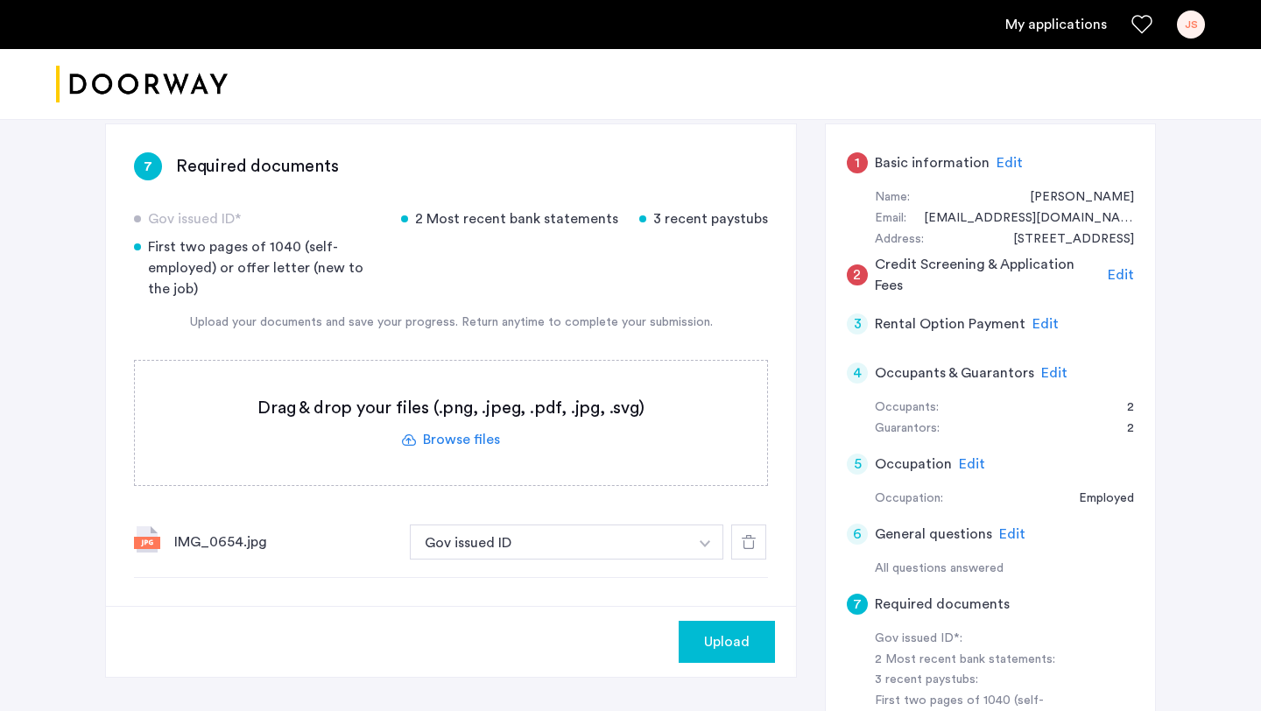
scroll to position [114, 0]
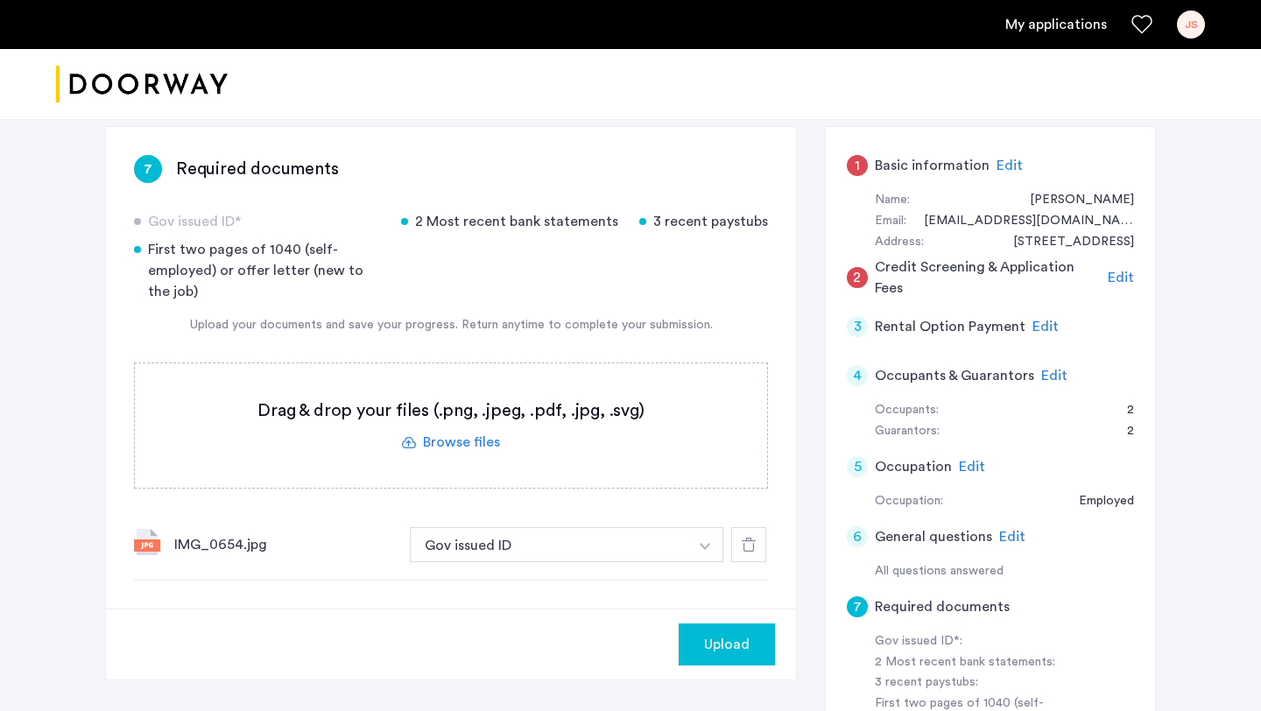
click at [454, 444] on label at bounding box center [451, 426] width 633 height 124
click at [0, 0] on input "file" at bounding box center [0, 0] width 0 height 0
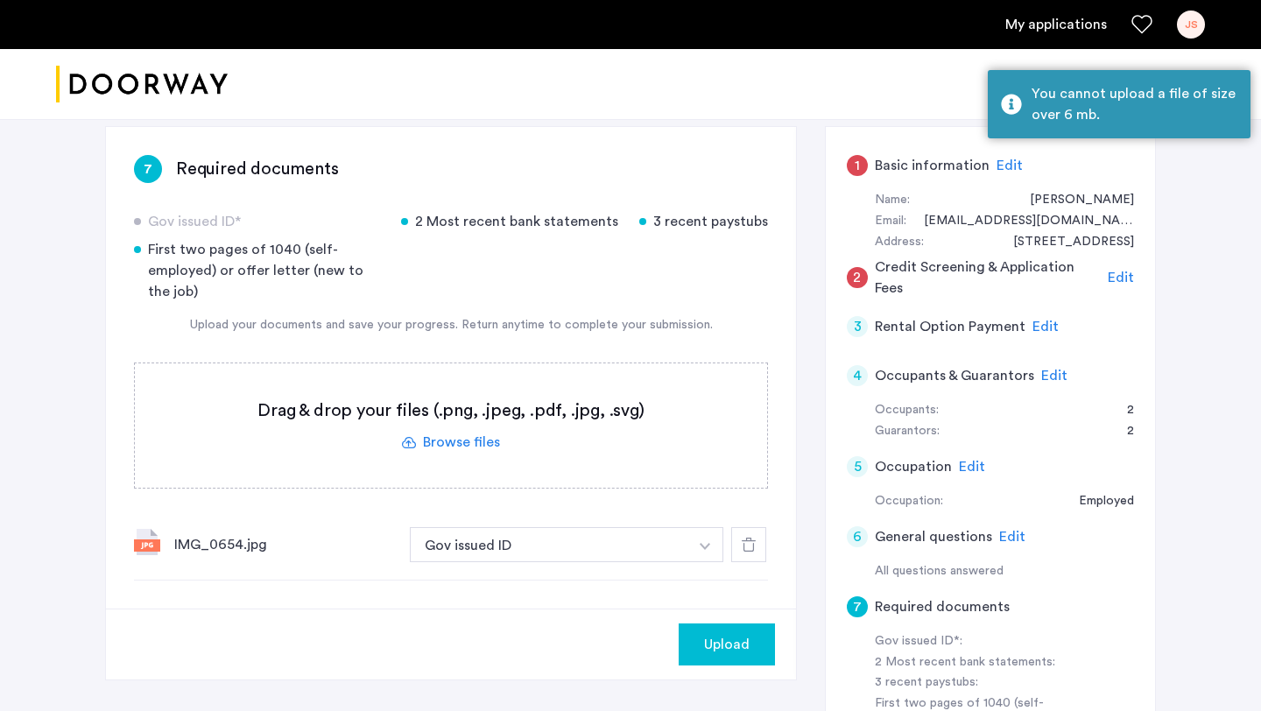
click at [461, 441] on label at bounding box center [451, 426] width 633 height 124
click at [0, 0] on input "file" at bounding box center [0, 0] width 0 height 0
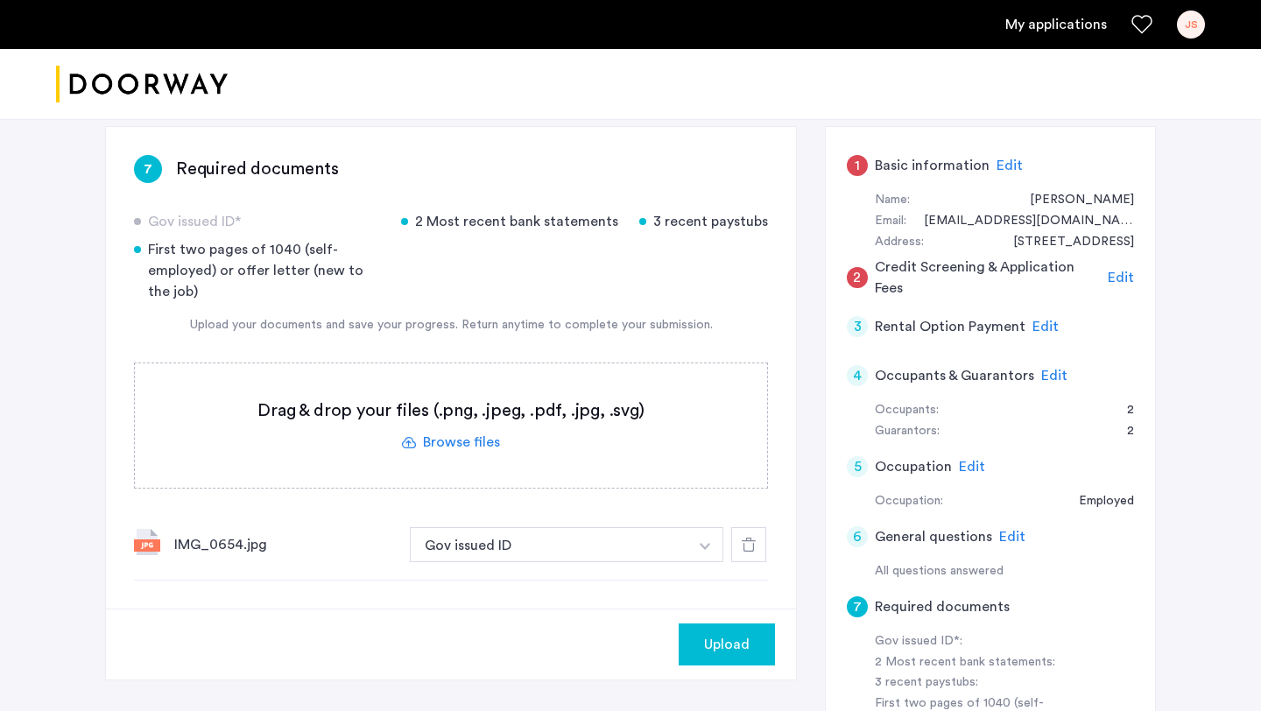
click at [447, 441] on label at bounding box center [451, 426] width 633 height 124
click at [0, 0] on input "file" at bounding box center [0, 0] width 0 height 0
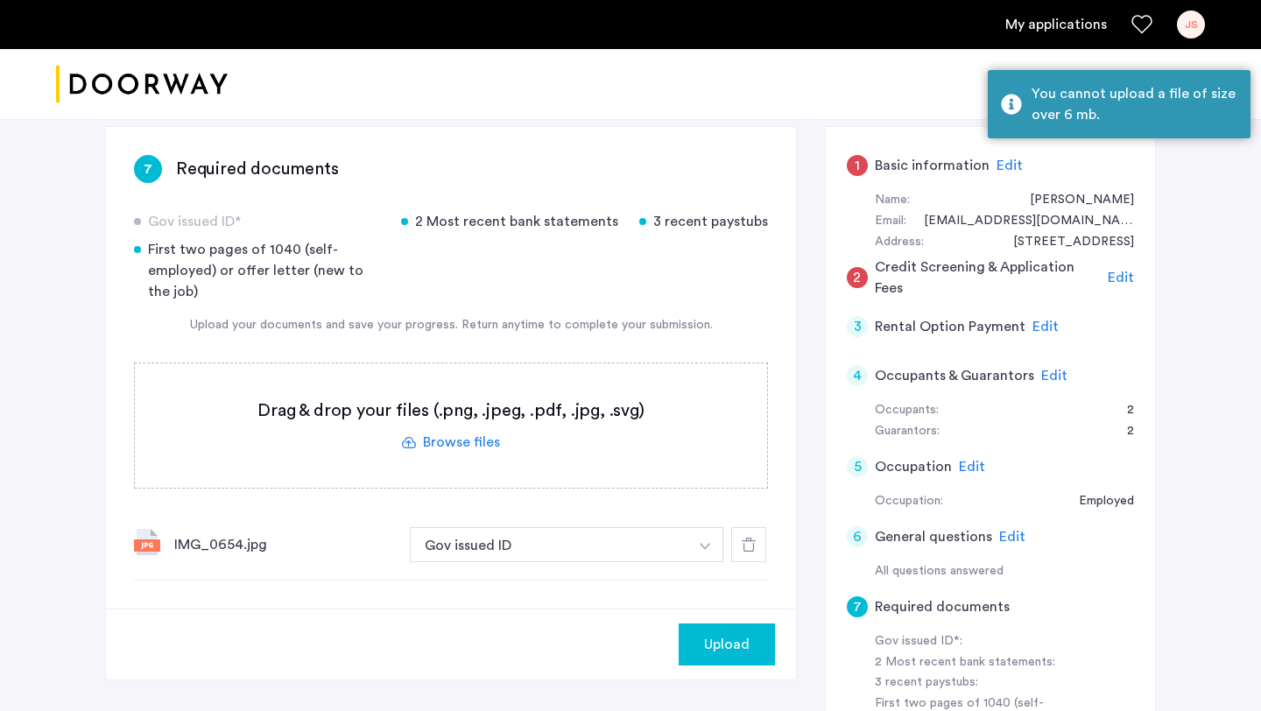
click at [468, 442] on label at bounding box center [451, 426] width 633 height 124
click at [0, 0] on input "file" at bounding box center [0, 0] width 0 height 0
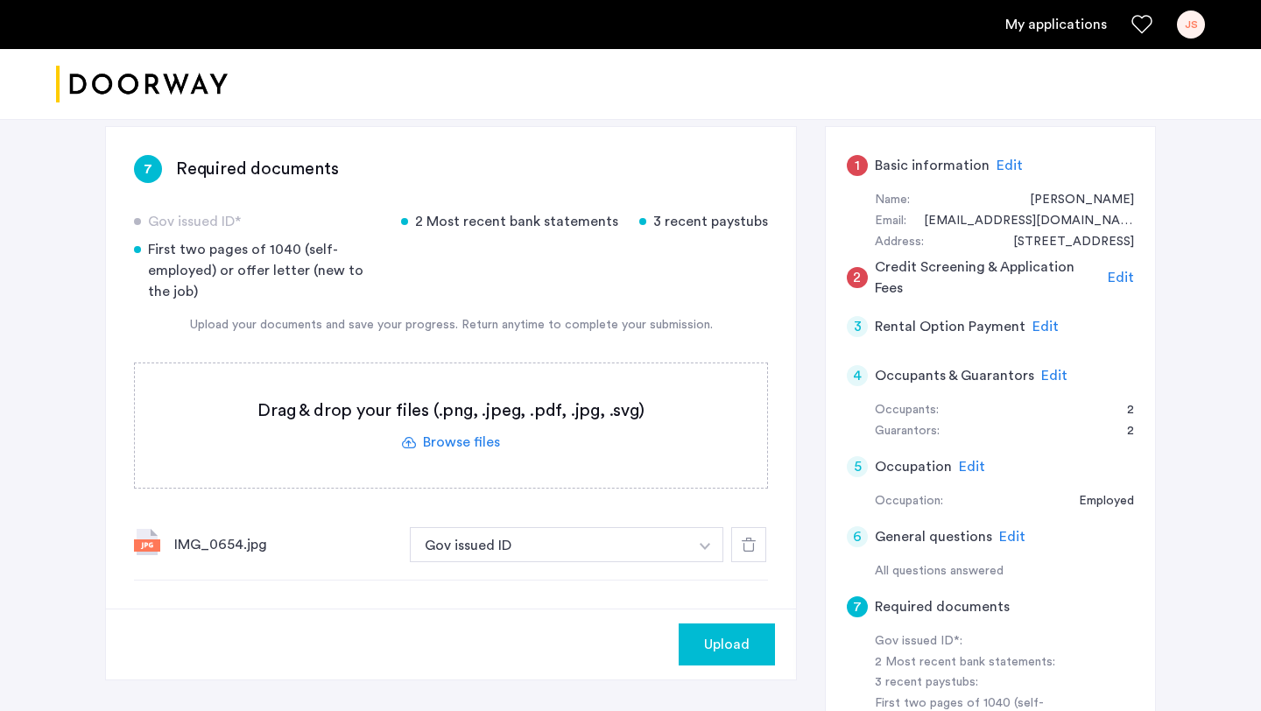
click at [443, 445] on label at bounding box center [451, 426] width 633 height 124
click at [0, 0] on input "file" at bounding box center [0, 0] width 0 height 0
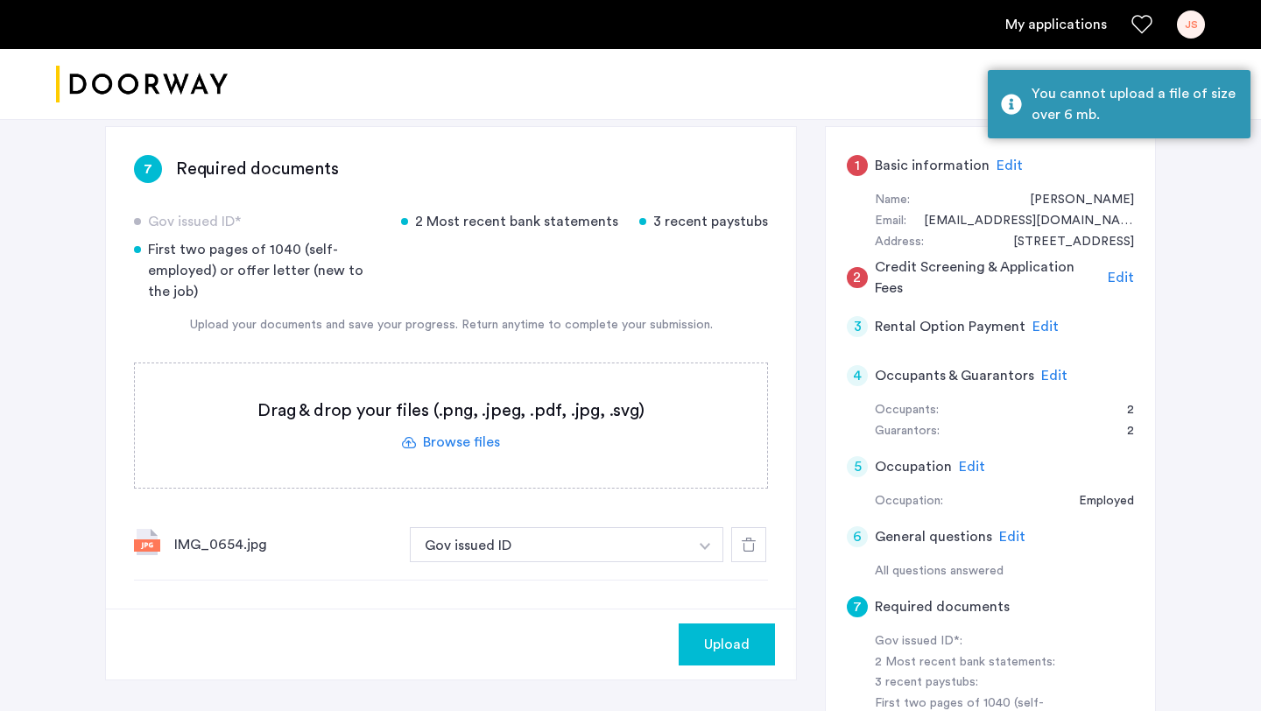
click at [519, 413] on label at bounding box center [451, 426] width 633 height 124
click at [0, 0] on input "file" at bounding box center [0, 0] width 0 height 0
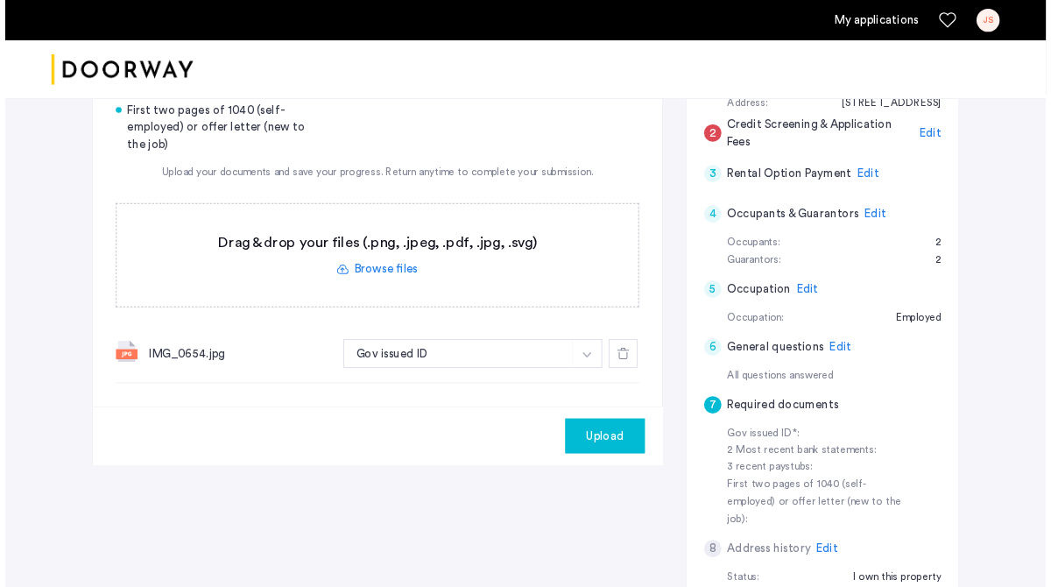
scroll to position [173, 0]
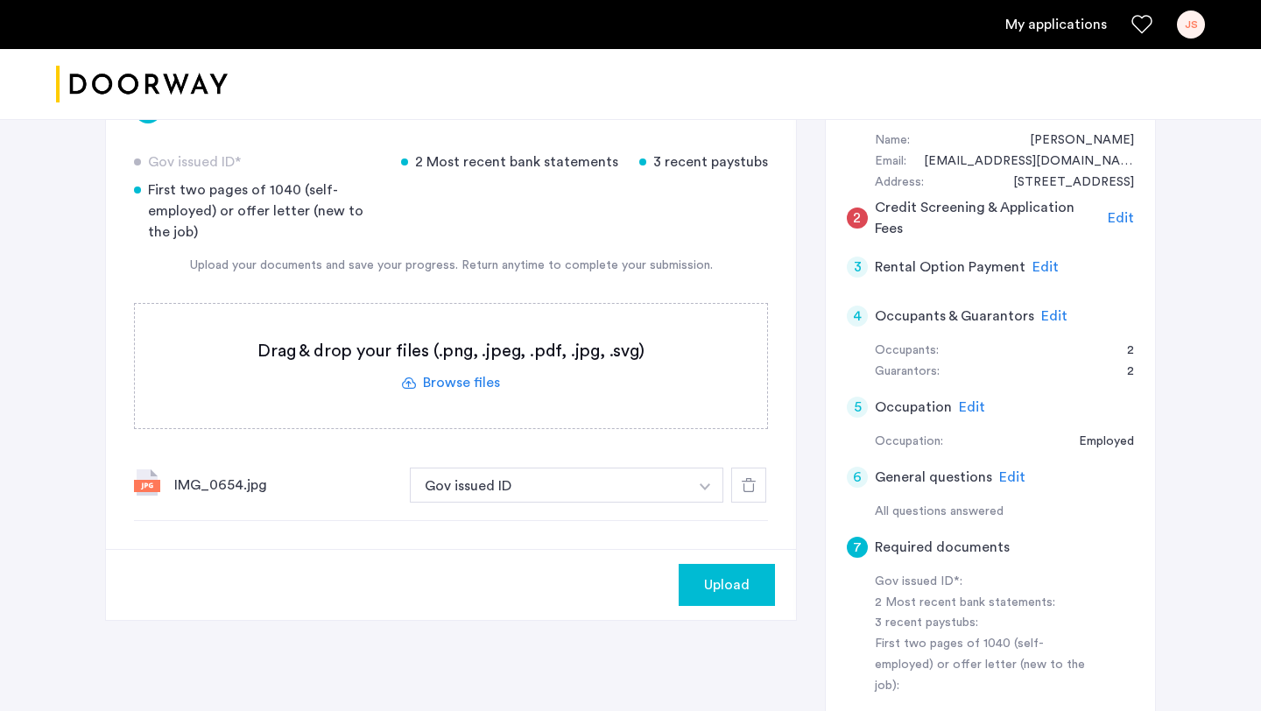
click at [709, 485] on img "button" at bounding box center [705, 487] width 11 height 7
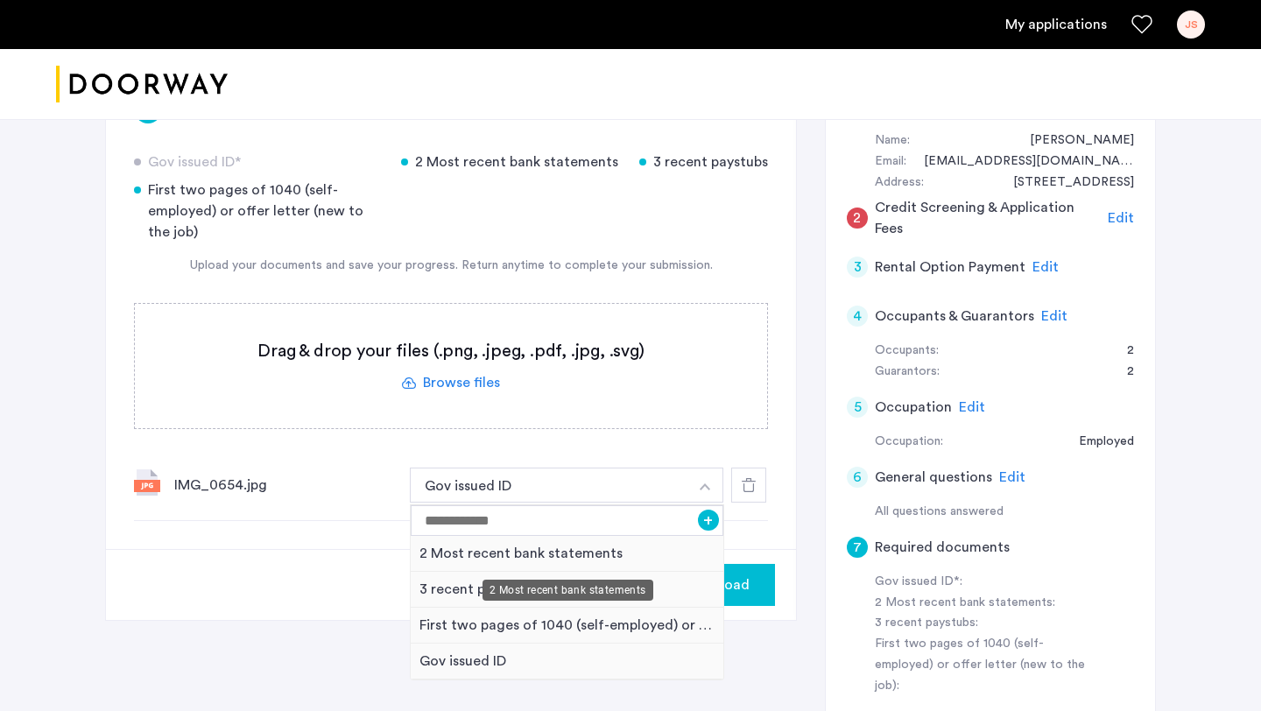
click at [619, 552] on div "2 Most recent bank statements" at bounding box center [567, 554] width 313 height 36
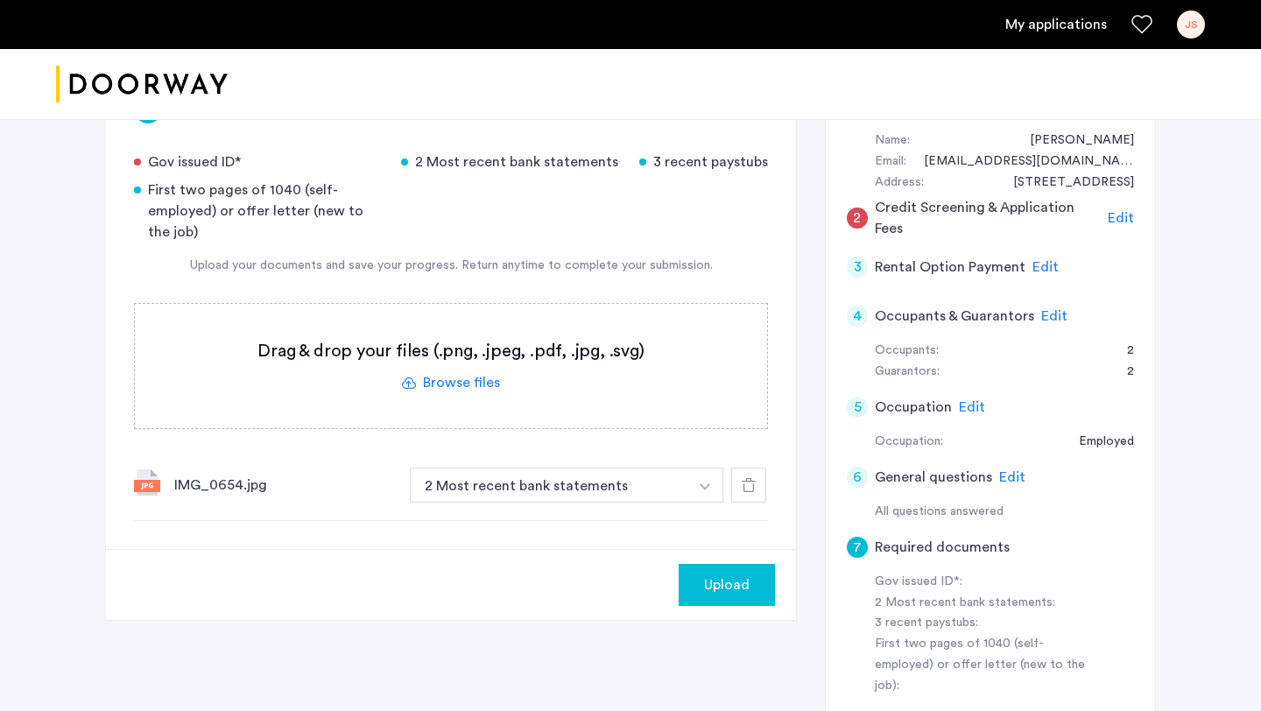
click at [509, 357] on label at bounding box center [451, 366] width 633 height 124
click at [0, 0] on input "file" at bounding box center [0, 0] width 0 height 0
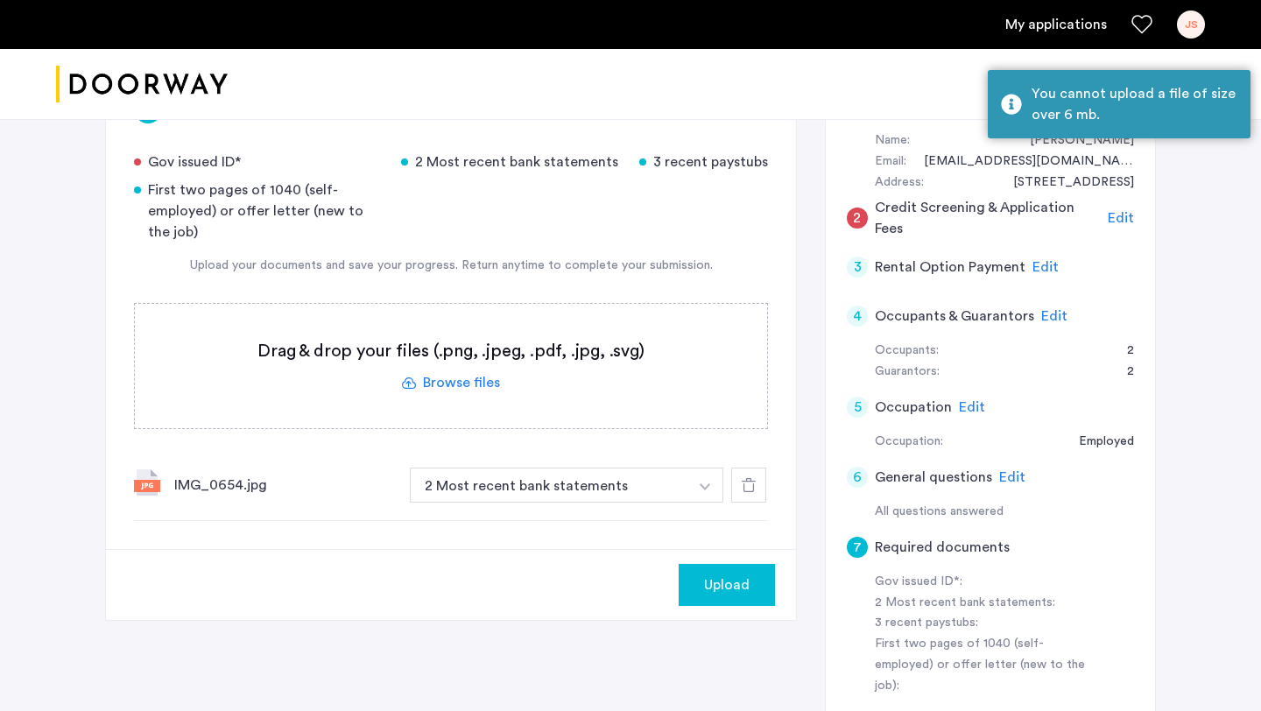
click at [468, 380] on label at bounding box center [451, 366] width 633 height 124
click at [0, 0] on input "file" at bounding box center [0, 0] width 0 height 0
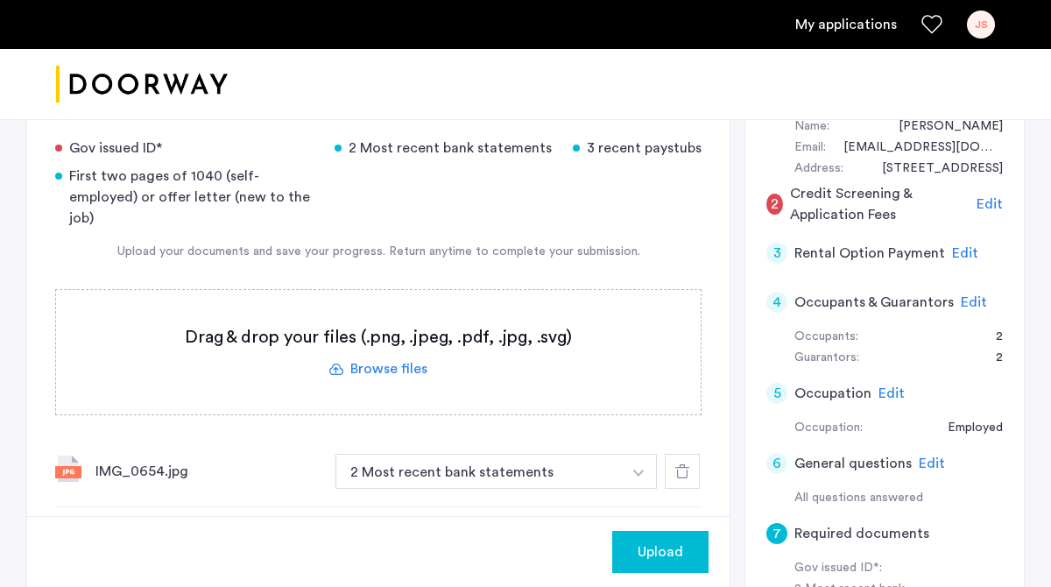
click at [399, 333] on label at bounding box center [378, 352] width 645 height 124
click at [0, 0] on input "file" at bounding box center [0, 0] width 0 height 0
click at [399, 333] on label at bounding box center [378, 352] width 645 height 124
click at [0, 0] on input "file" at bounding box center [0, 0] width 0 height 0
click at [302, 290] on label at bounding box center [378, 352] width 645 height 124
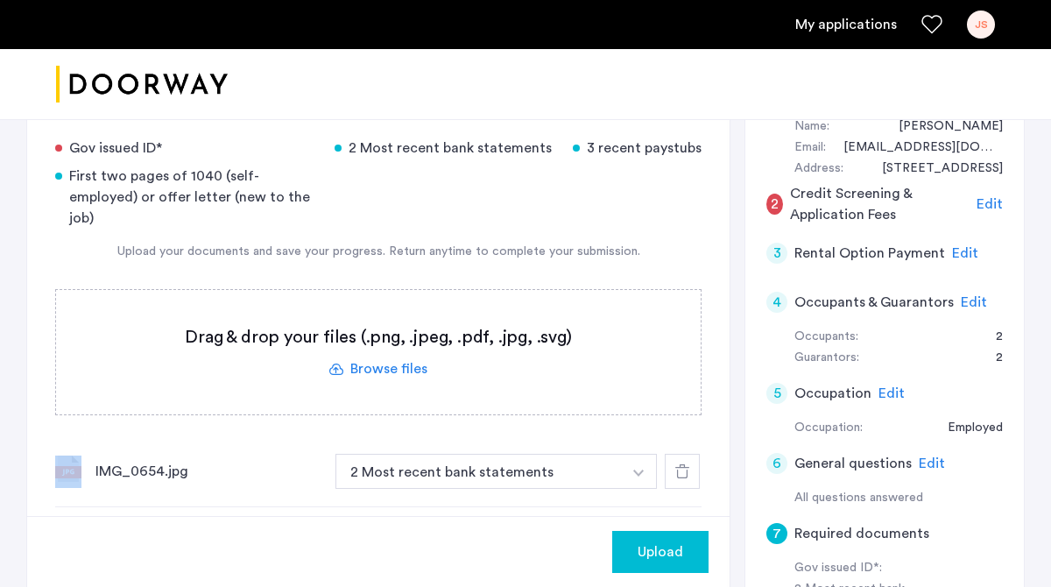
click at [0, 0] on input "file" at bounding box center [0, 0] width 0 height 0
click at [456, 454] on button "2 Most recent bank statements" at bounding box center [479, 471] width 286 height 35
click at [640, 470] on img "button" at bounding box center [638, 473] width 11 height 7
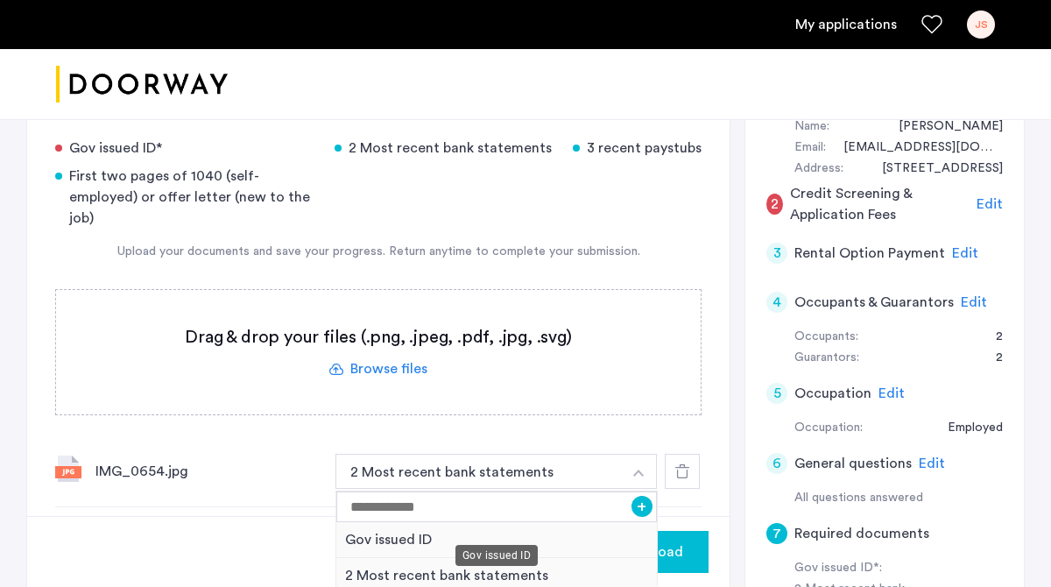
click at [611, 522] on div "Gov issued ID" at bounding box center [496, 540] width 321 height 36
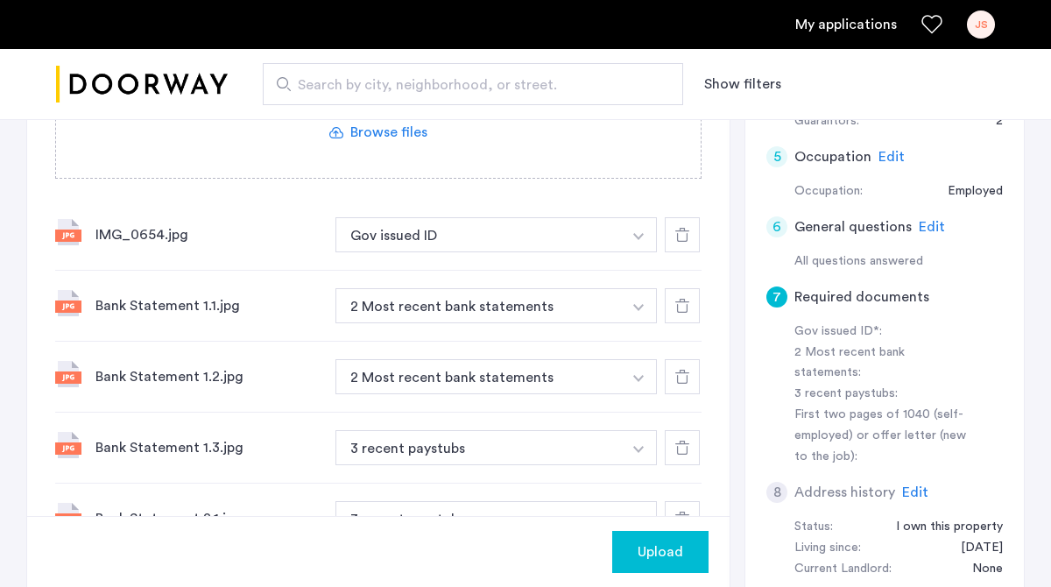
scroll to position [402, 0]
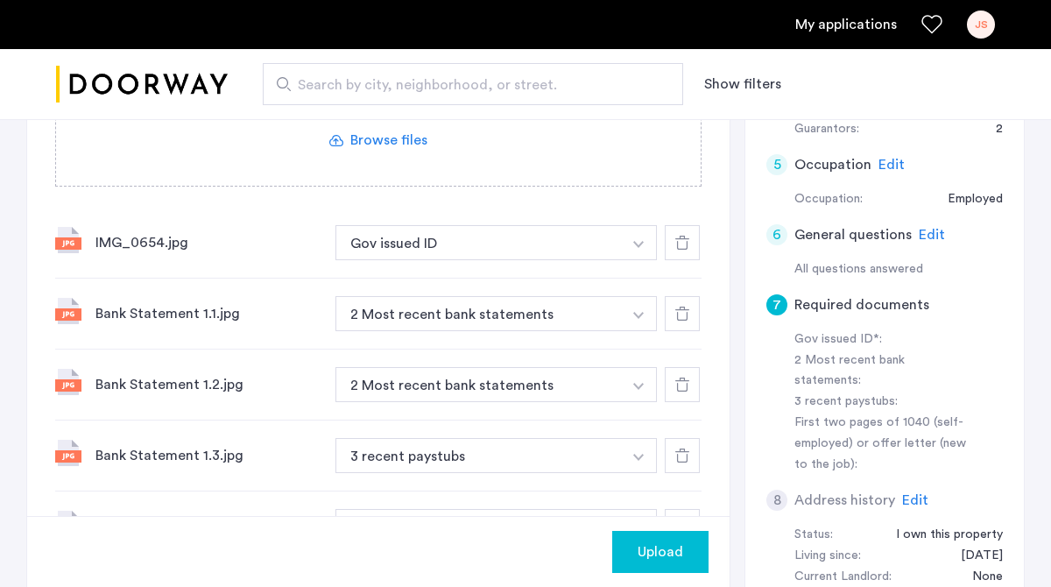
click at [628, 438] on button "button" at bounding box center [639, 455] width 36 height 35
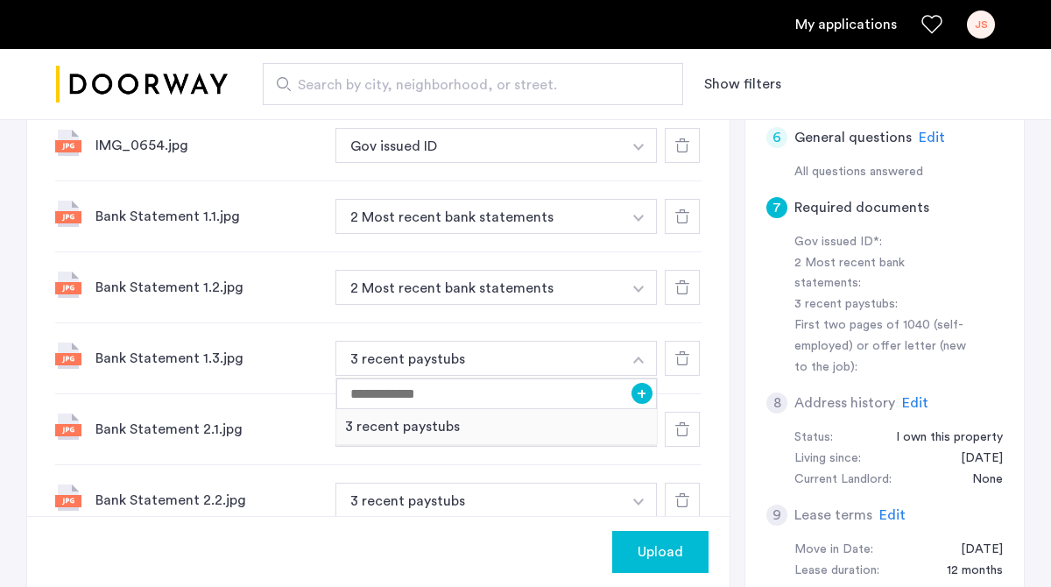
scroll to position [509, 0]
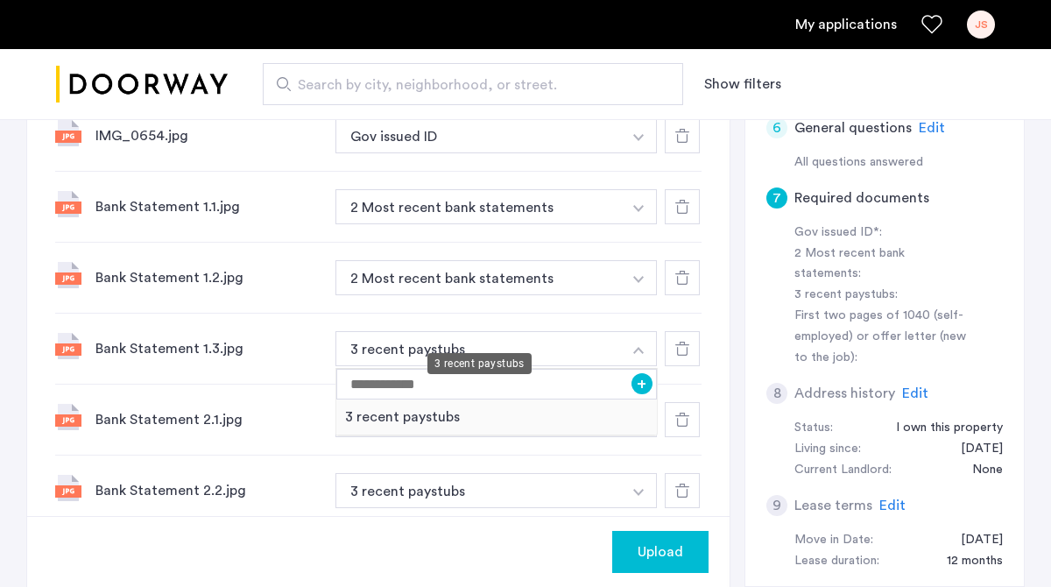
click at [619, 331] on button "3 recent paystubs" at bounding box center [479, 348] width 286 height 35
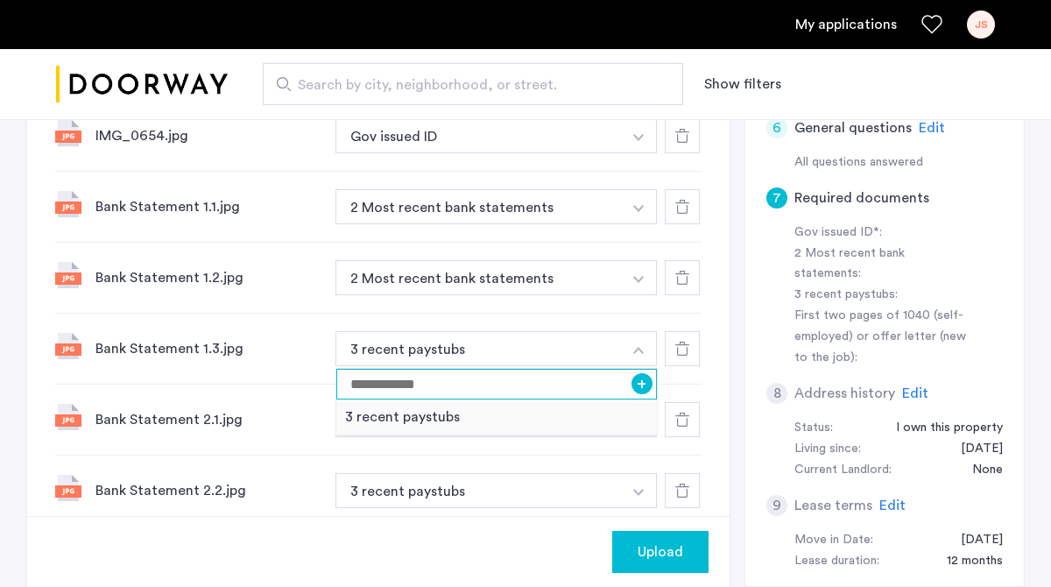
click at [551, 369] on input at bounding box center [496, 384] width 321 height 31
type input "**********"
click at [640, 373] on button "+" at bounding box center [642, 383] width 21 height 21
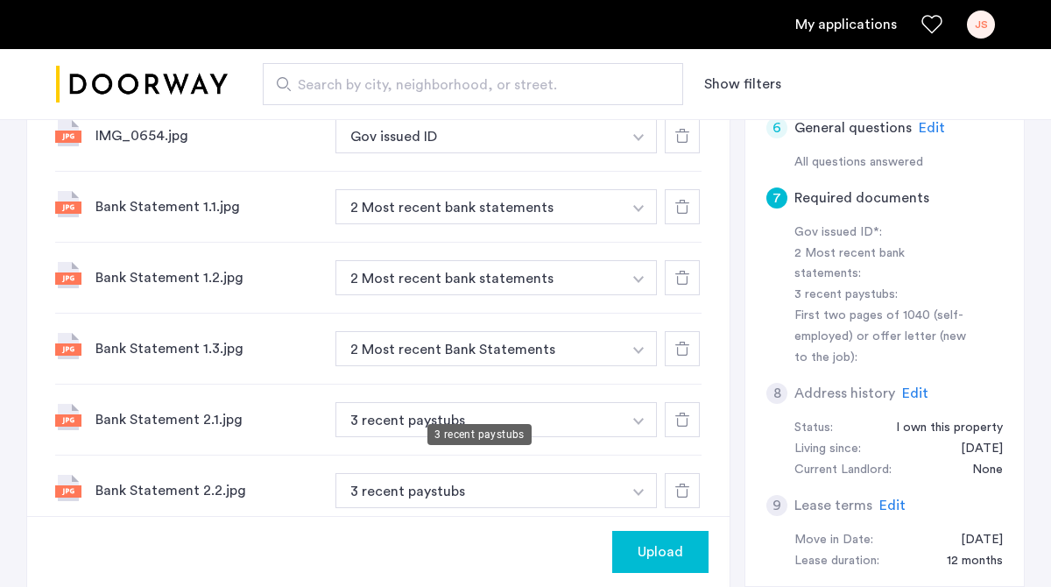
click at [607, 402] on button "3 recent paystubs" at bounding box center [479, 419] width 286 height 35
click at [636, 402] on button "button" at bounding box center [639, 419] width 36 height 35
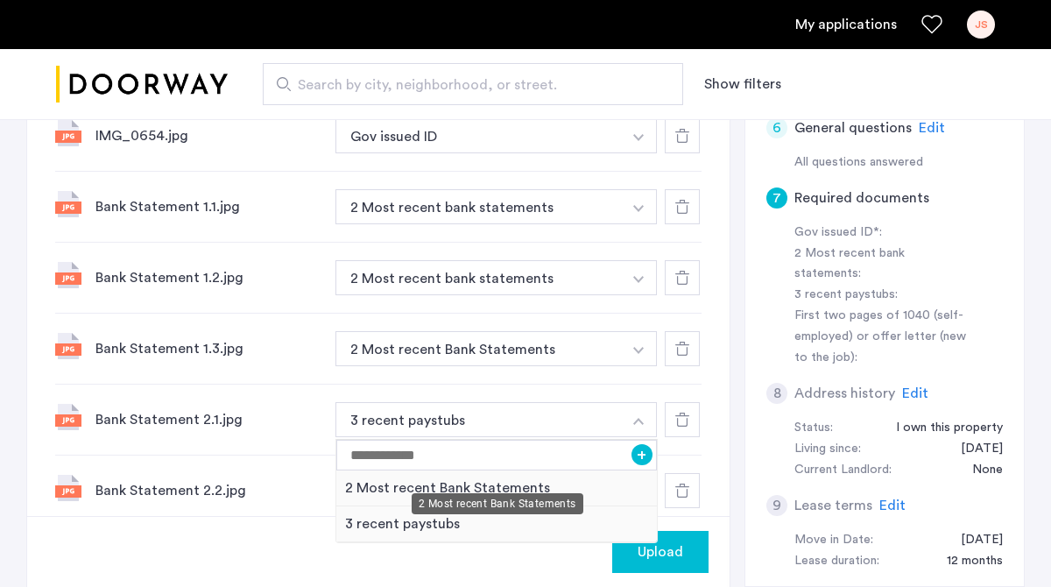
click at [518, 470] on div "2 Most recent Bank Statements" at bounding box center [496, 488] width 321 height 36
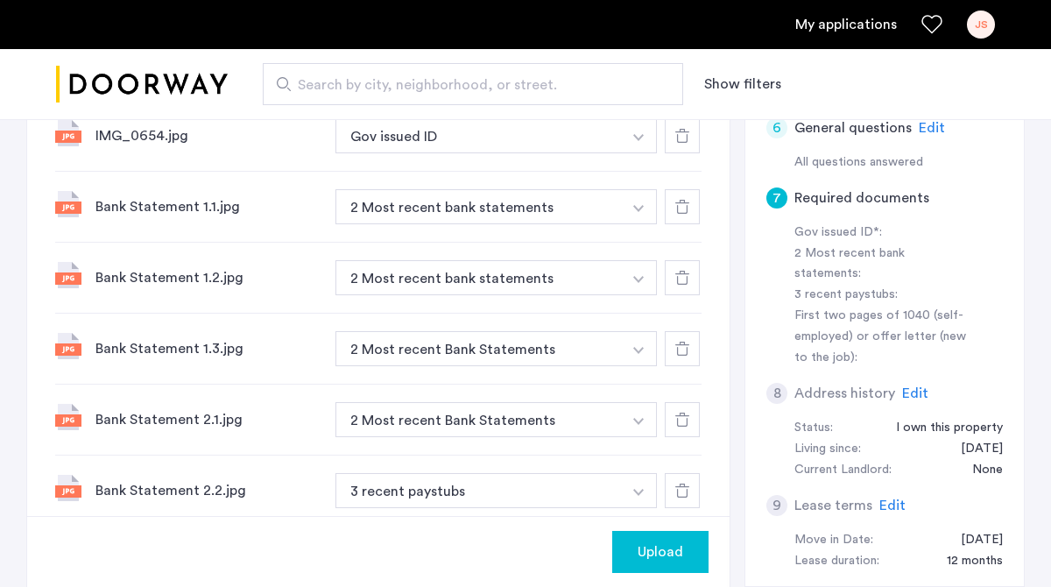
click at [652, 473] on button "button" at bounding box center [639, 490] width 36 height 35
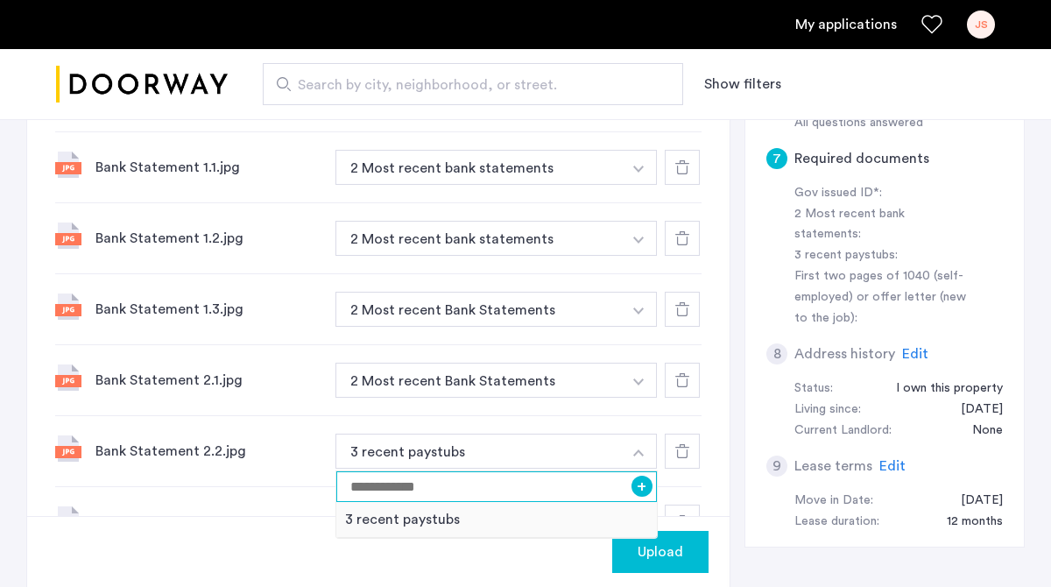
click at [581, 471] on input at bounding box center [496, 486] width 321 height 31
type input "**********"
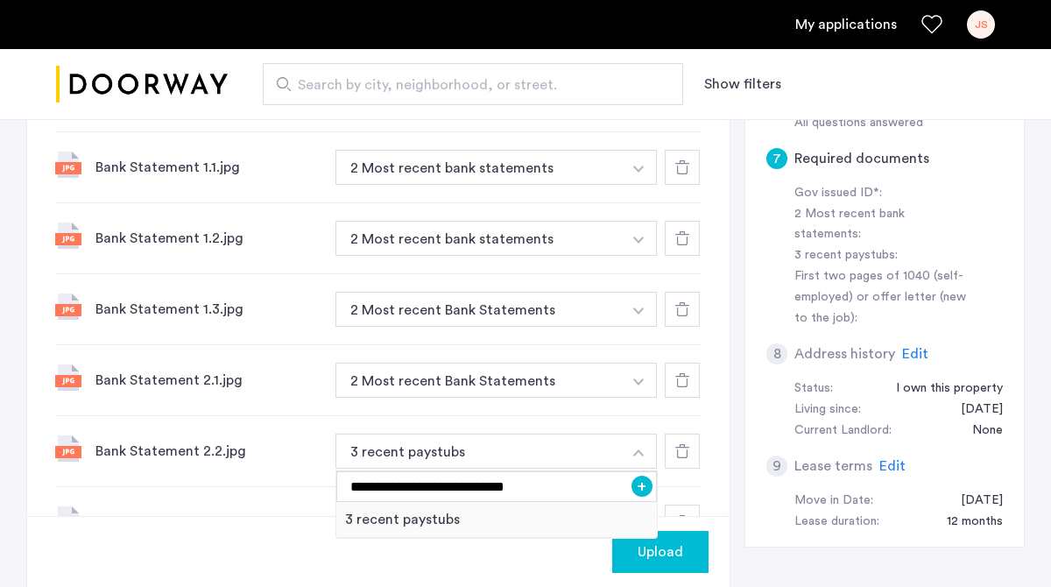
click at [645, 476] on button "+" at bounding box center [642, 486] width 21 height 21
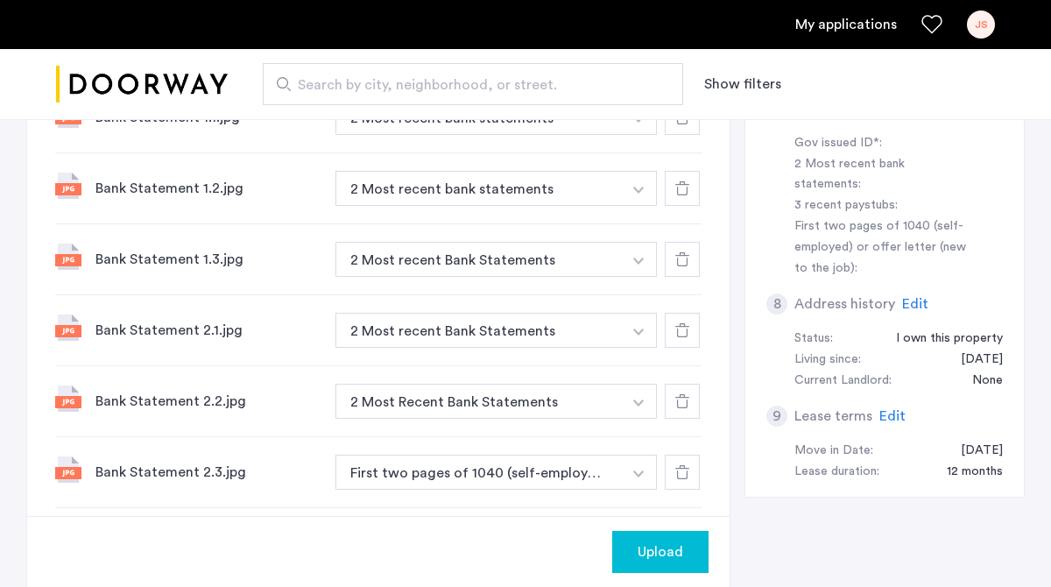
scroll to position [609, 0]
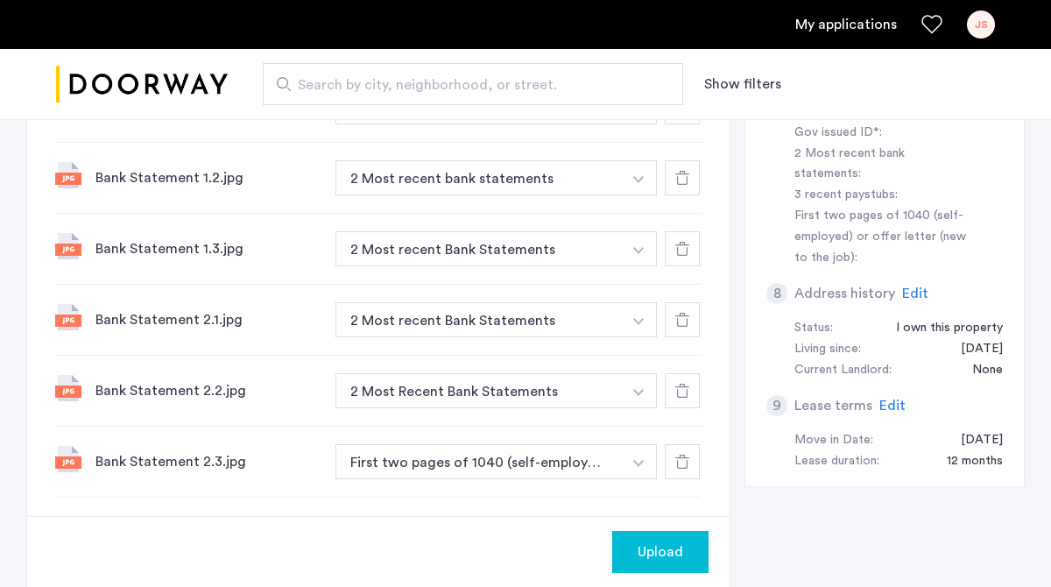
click at [640, 460] on img "button" at bounding box center [638, 463] width 11 height 7
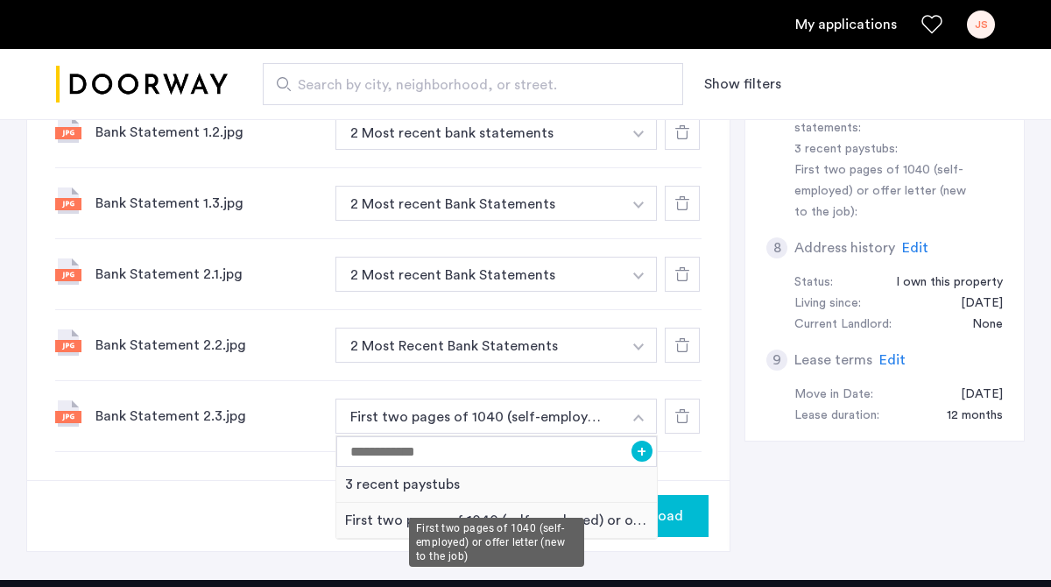
scroll to position [661, 0]
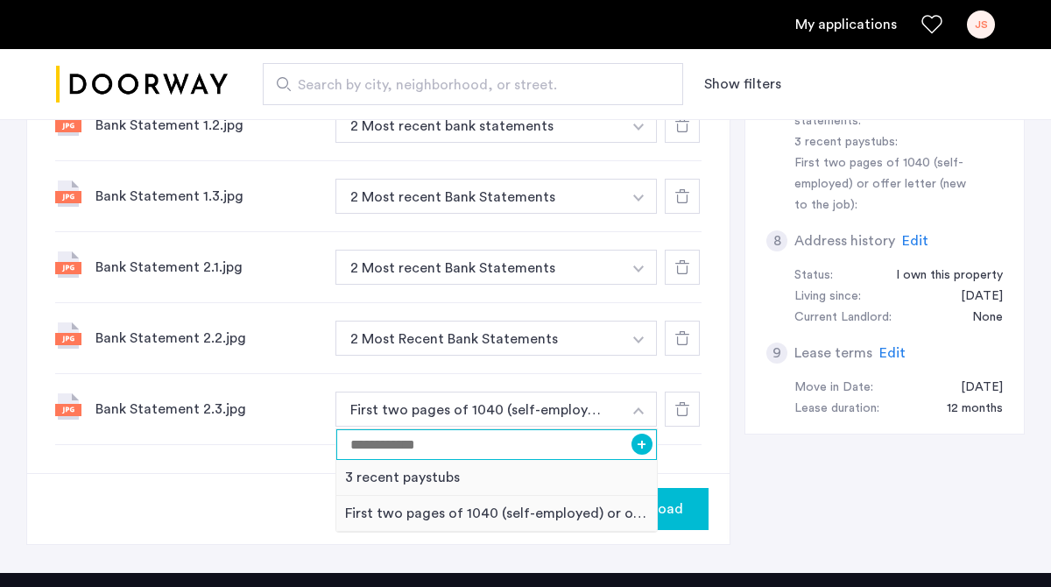
click at [583, 429] on input at bounding box center [496, 444] width 321 height 31
type input "*"
type input "**********"
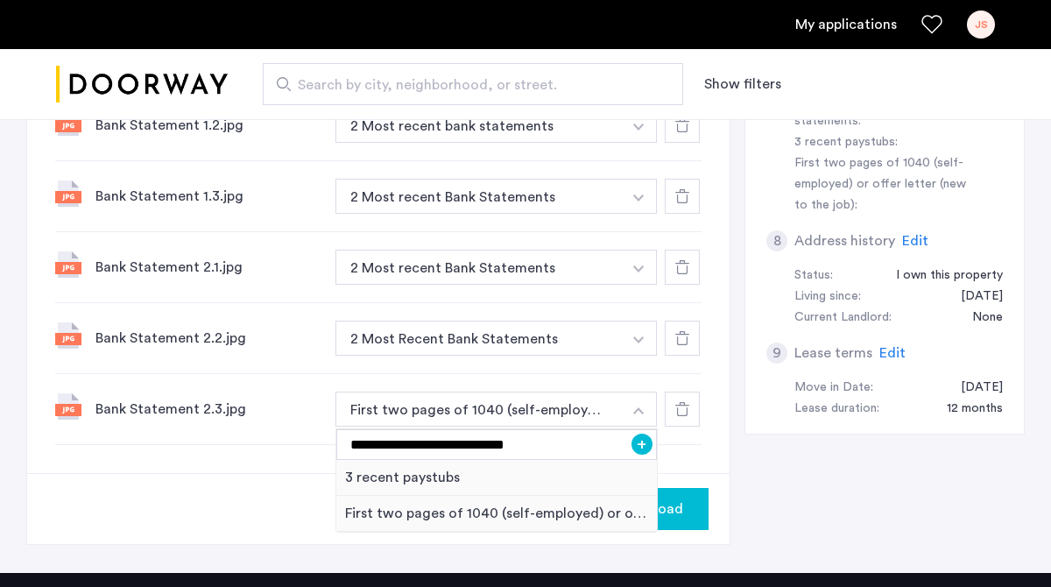
click at [644, 434] on button "+" at bounding box center [642, 444] width 21 height 21
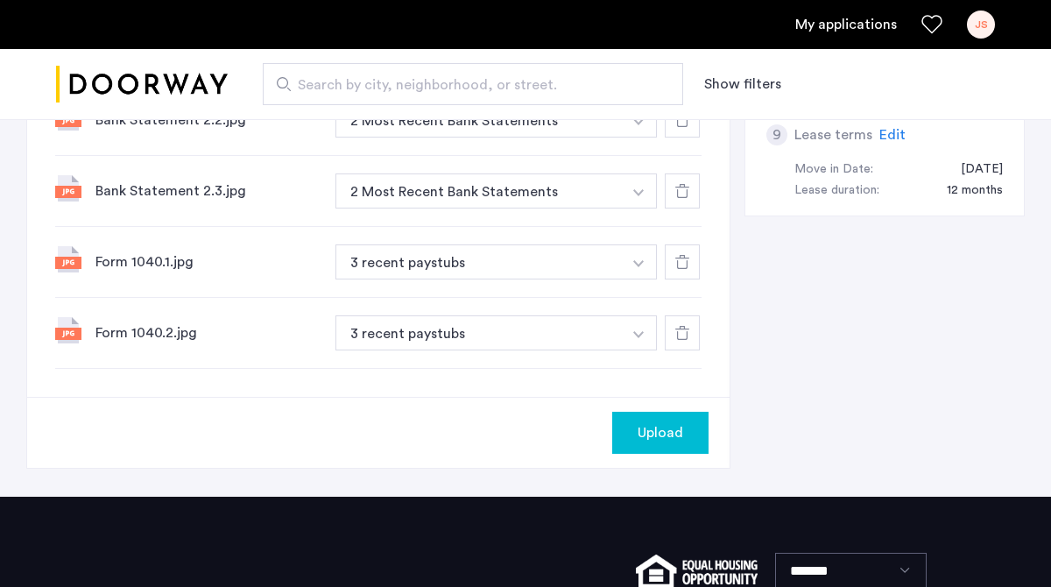
scroll to position [894, 0]
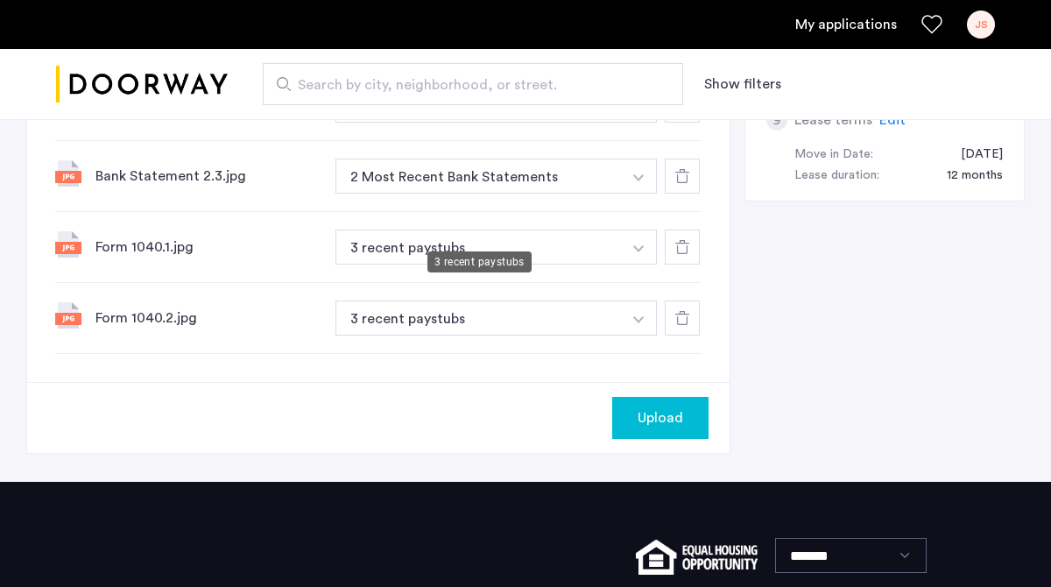
click at [610, 235] on button "3 recent paystubs" at bounding box center [479, 247] width 286 height 35
click at [642, 245] on img "button" at bounding box center [638, 248] width 11 height 7
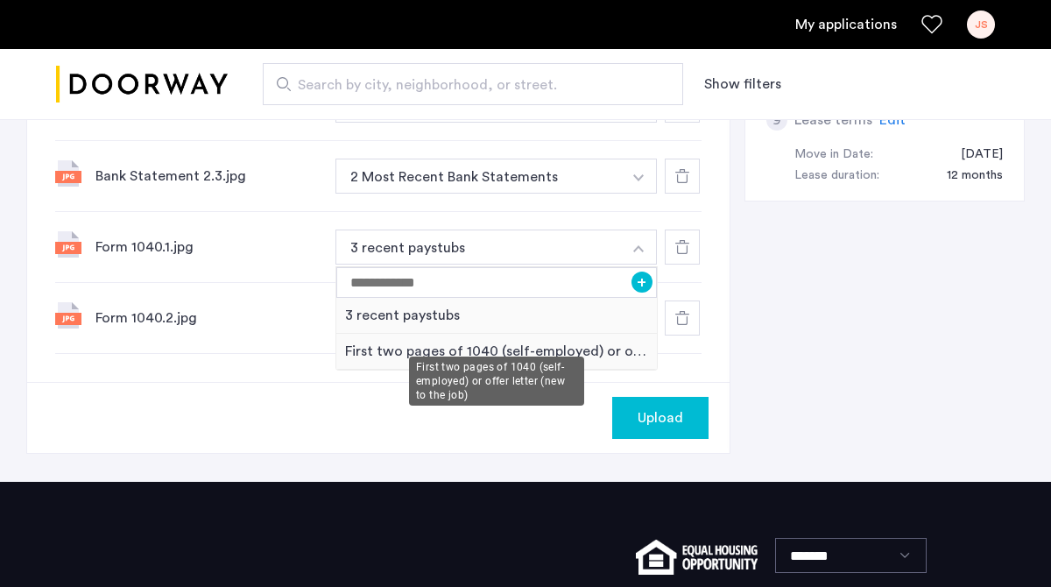
click at [513, 337] on div "First two pages of 1040 (self-employed) or offer letter (new to the job)" at bounding box center [496, 352] width 321 height 36
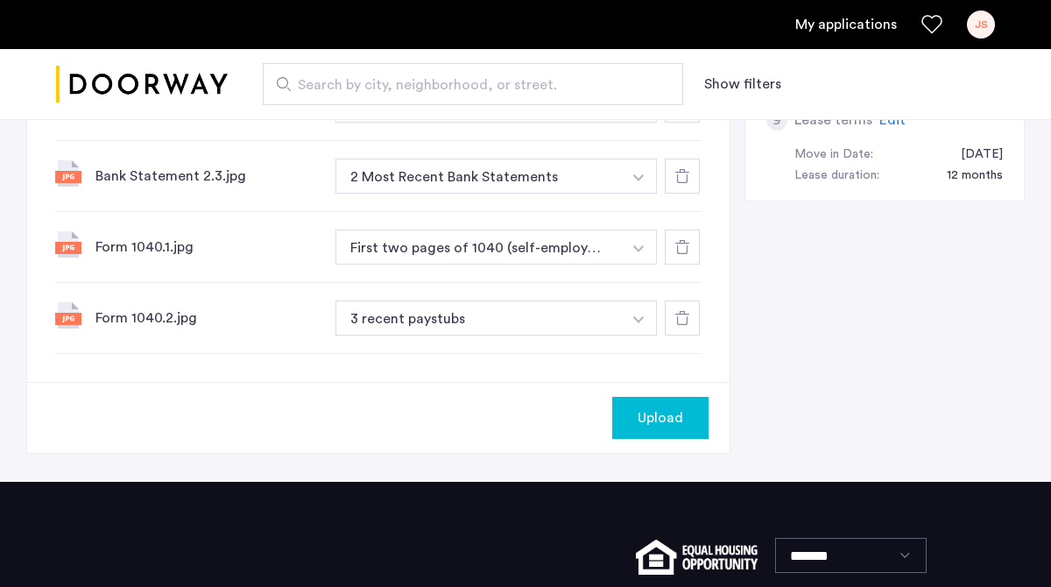
click at [625, 304] on button "button" at bounding box center [639, 317] width 36 height 35
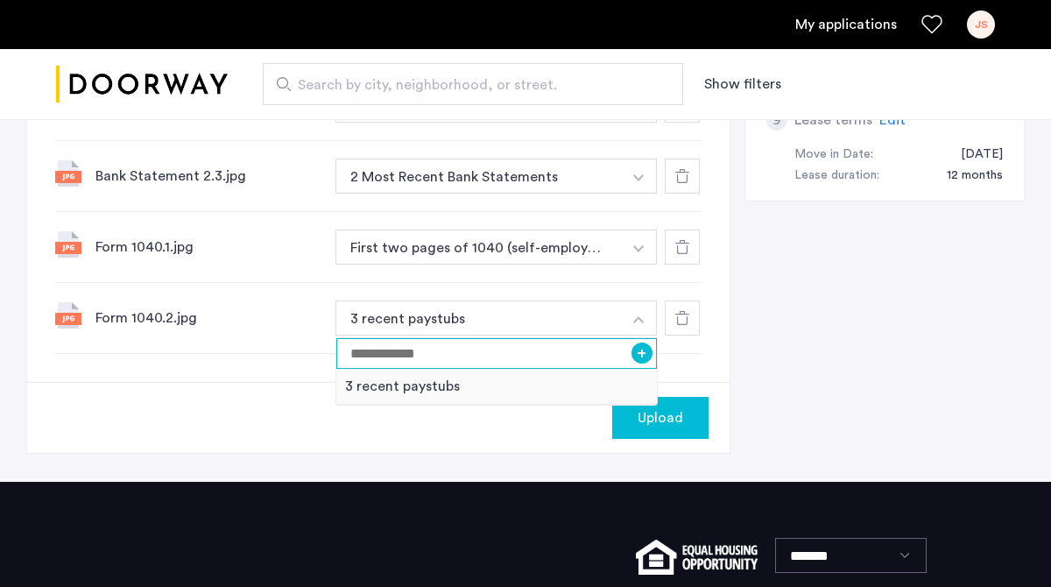
click at [555, 340] on input at bounding box center [496, 353] width 321 height 31
type input "**********"
click at [645, 343] on button "+" at bounding box center [642, 353] width 21 height 21
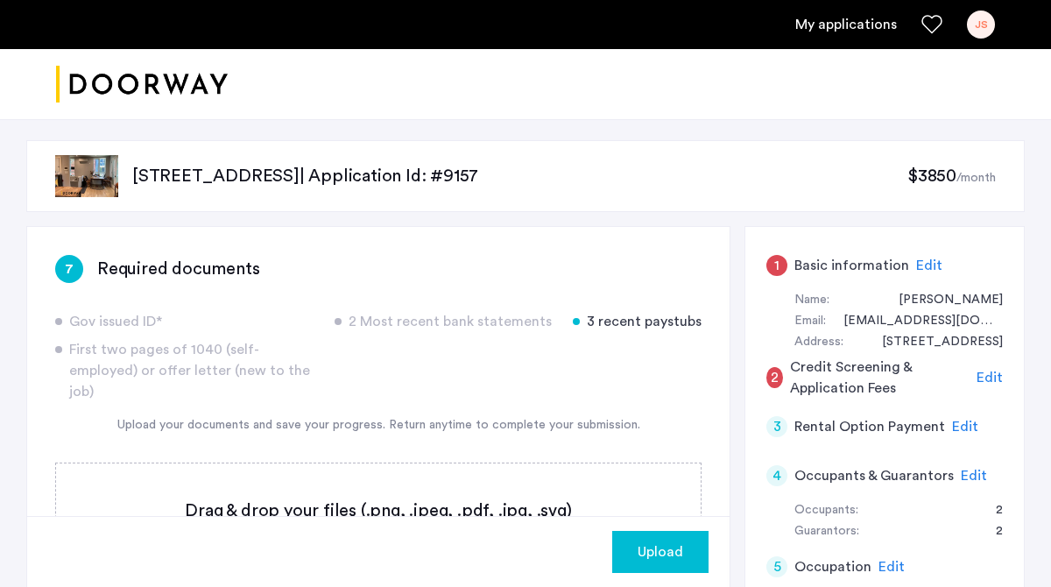
scroll to position [120, 0]
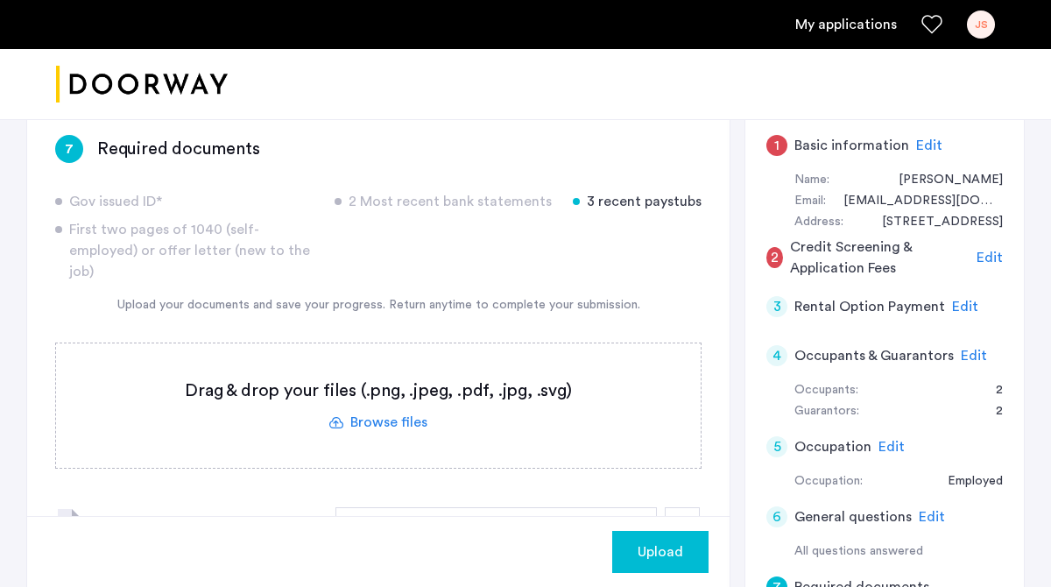
click at [657, 562] on span "Upload" at bounding box center [661, 551] width 46 height 21
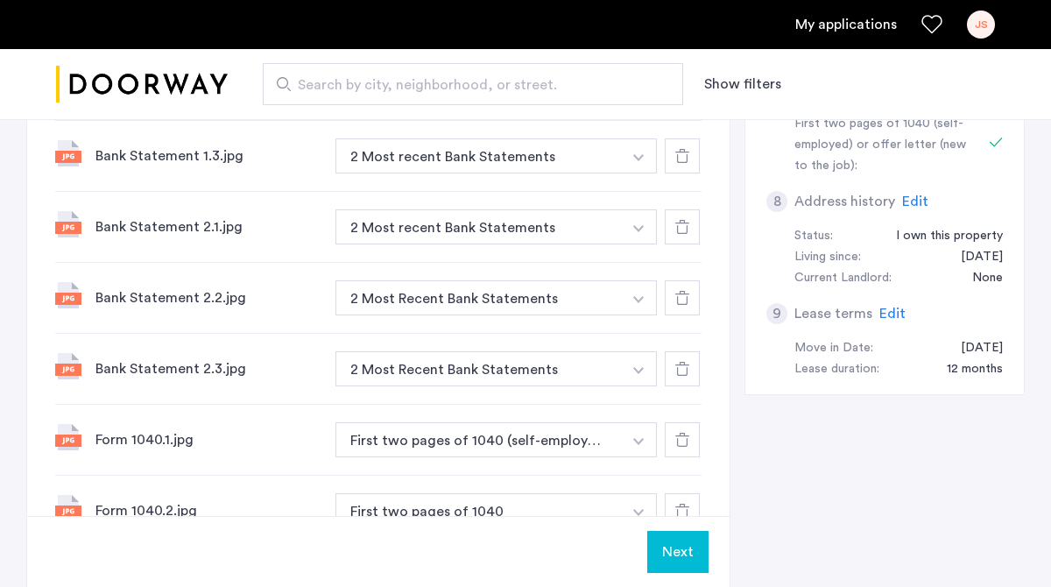
scroll to position [845, 0]
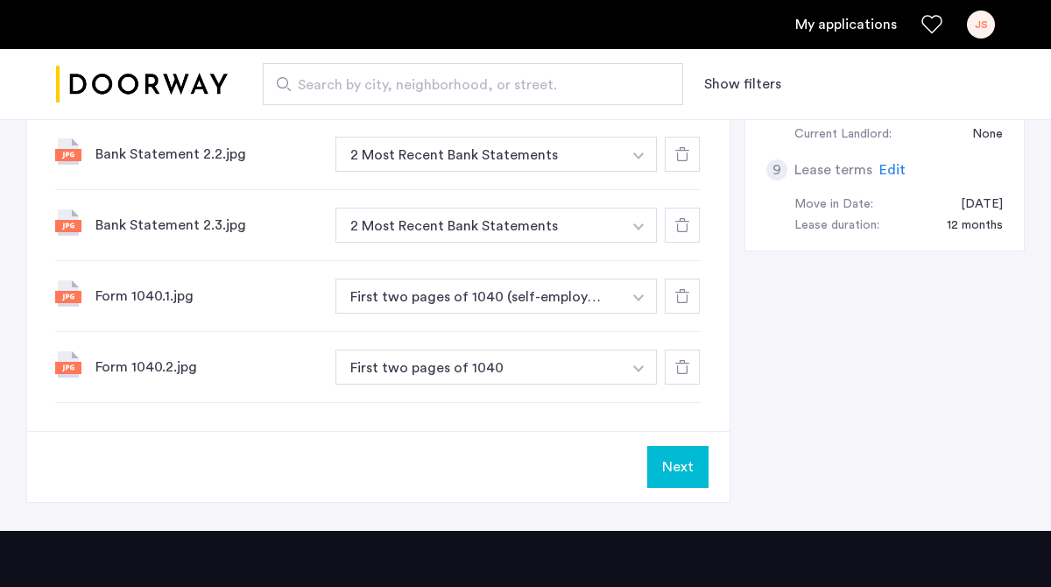
click at [688, 452] on button "Next" at bounding box center [677, 467] width 61 height 42
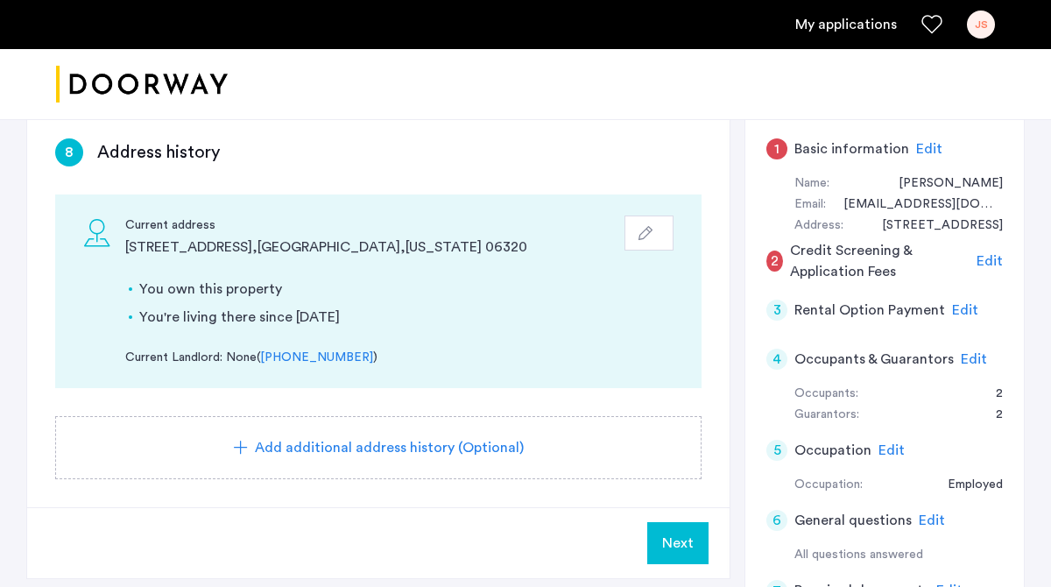
scroll to position [118, 0]
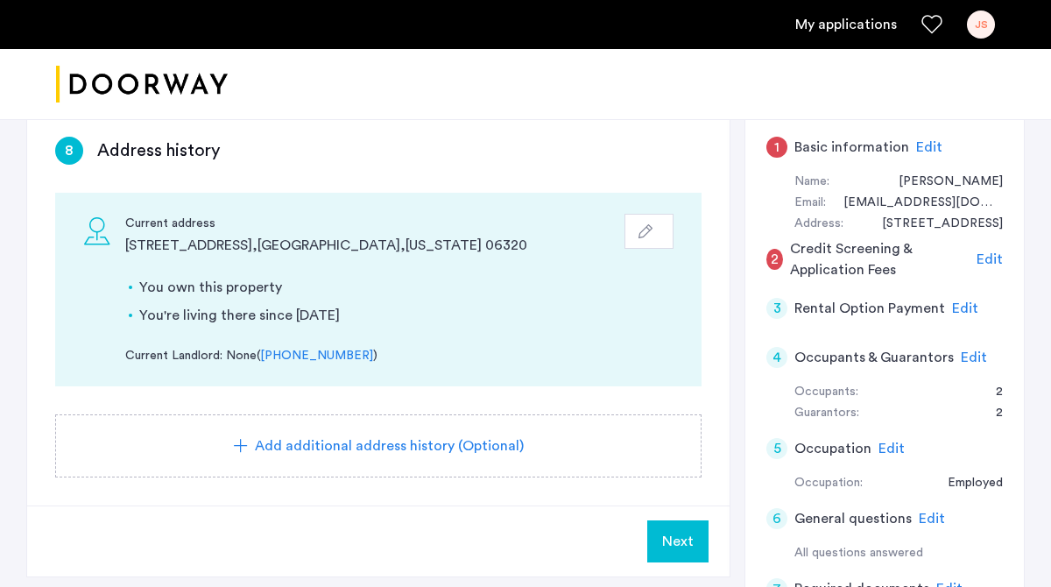
click at [672, 528] on button "Next" at bounding box center [677, 541] width 61 height 42
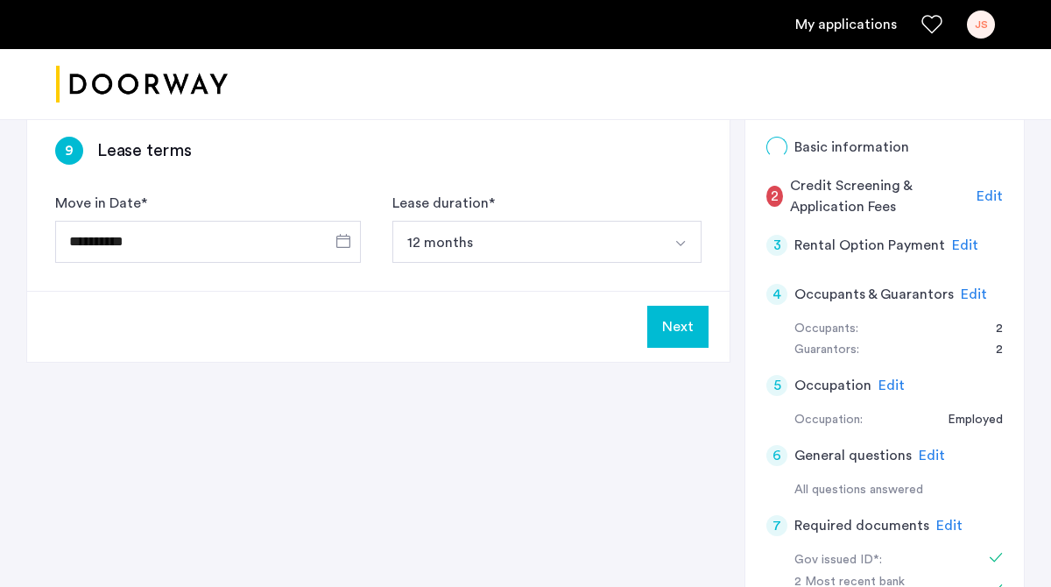
scroll to position [0, 0]
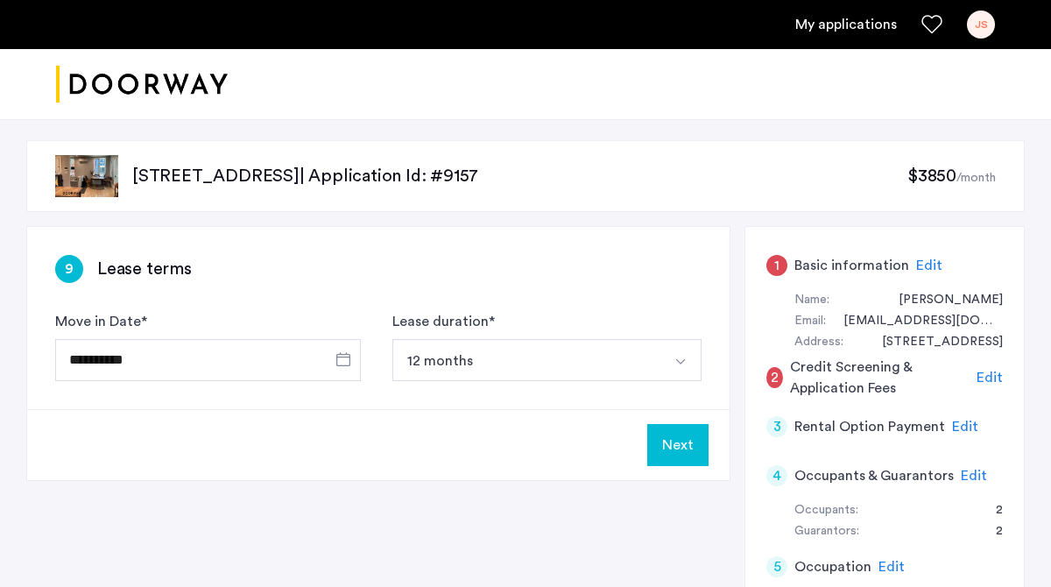
click at [676, 445] on button "Next" at bounding box center [677, 445] width 61 height 42
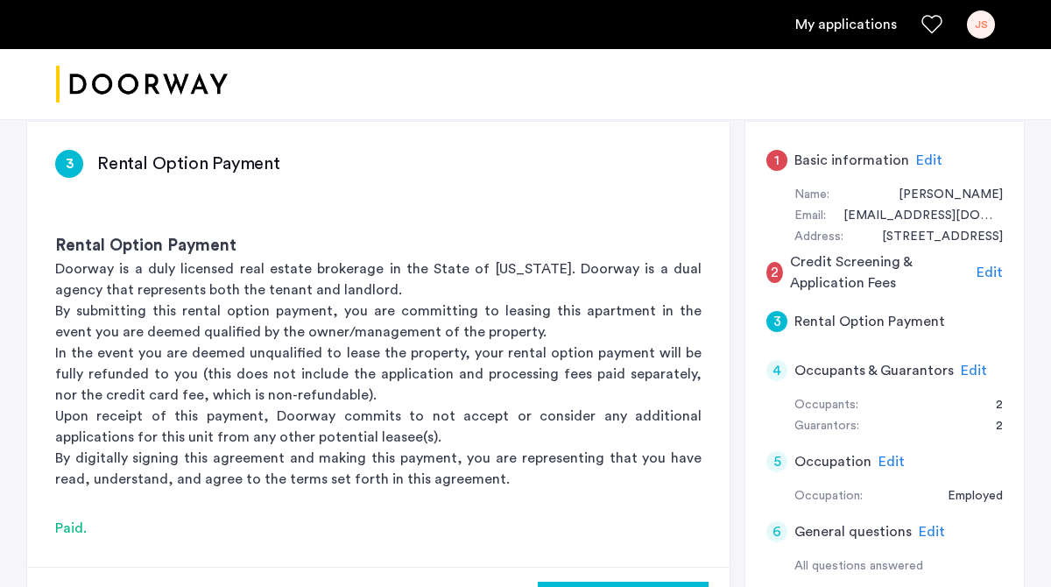
scroll to position [111, 0]
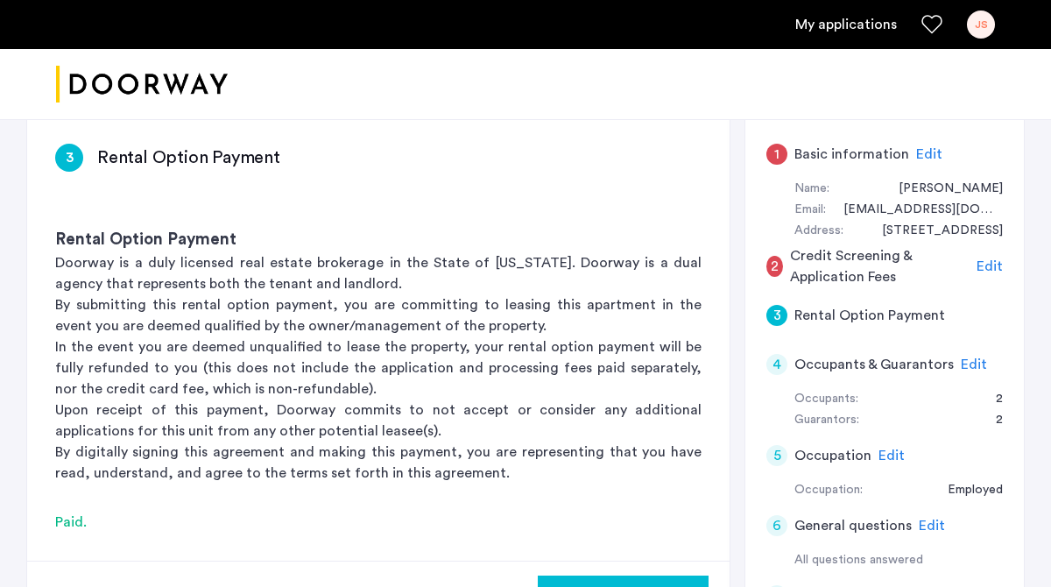
click at [924, 152] on span "Edit" at bounding box center [929, 154] width 26 height 14
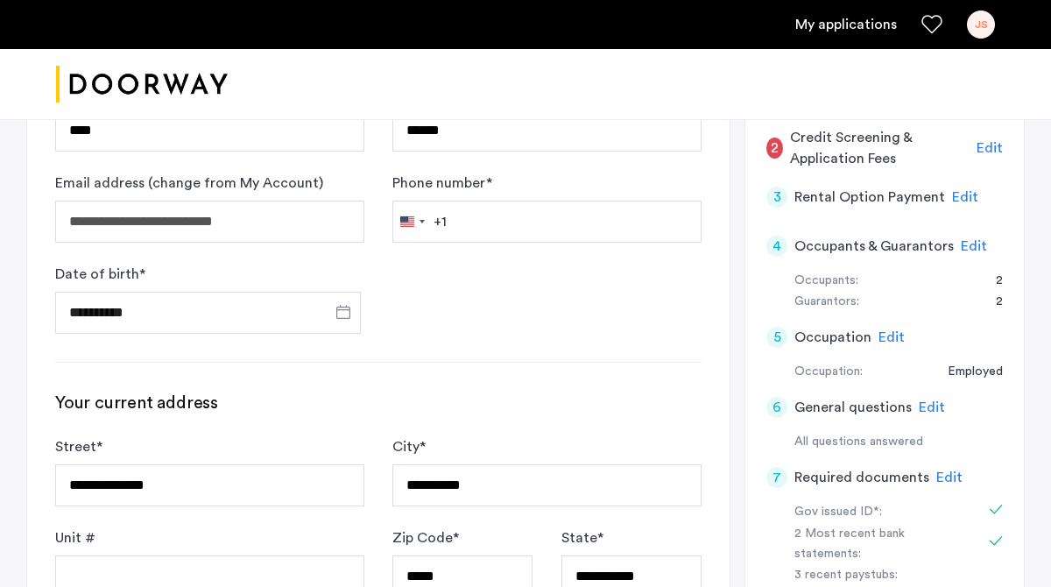
scroll to position [201, 0]
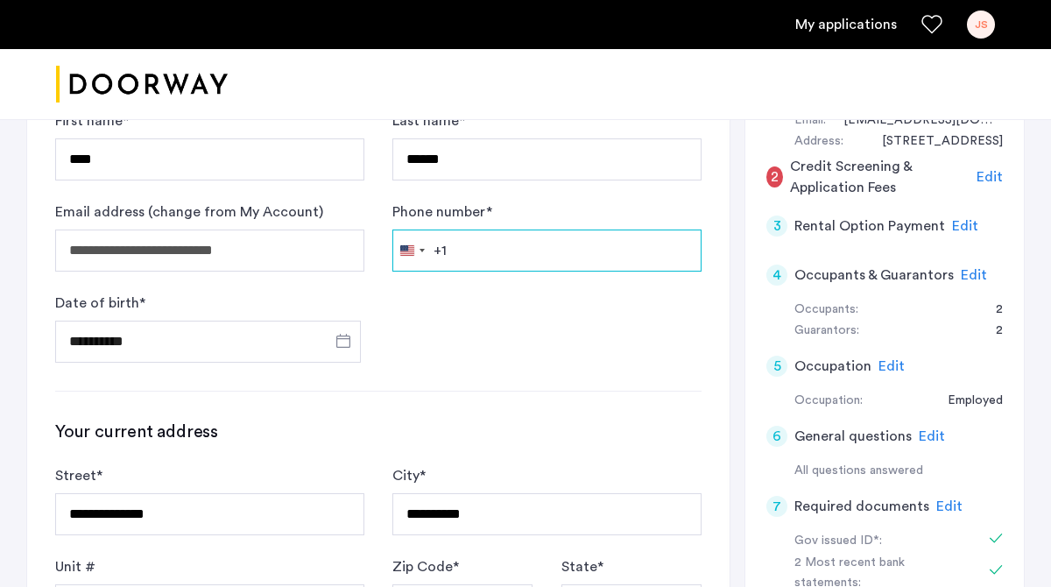
click at [608, 255] on input "Phone number *" at bounding box center [546, 251] width 309 height 42
type input "**********"
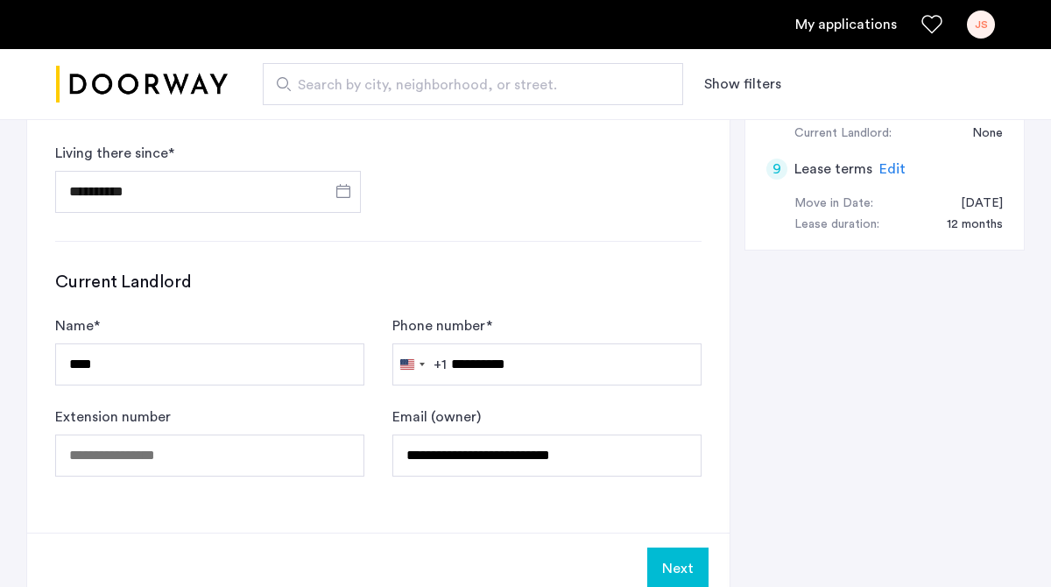
scroll to position [1013, 0]
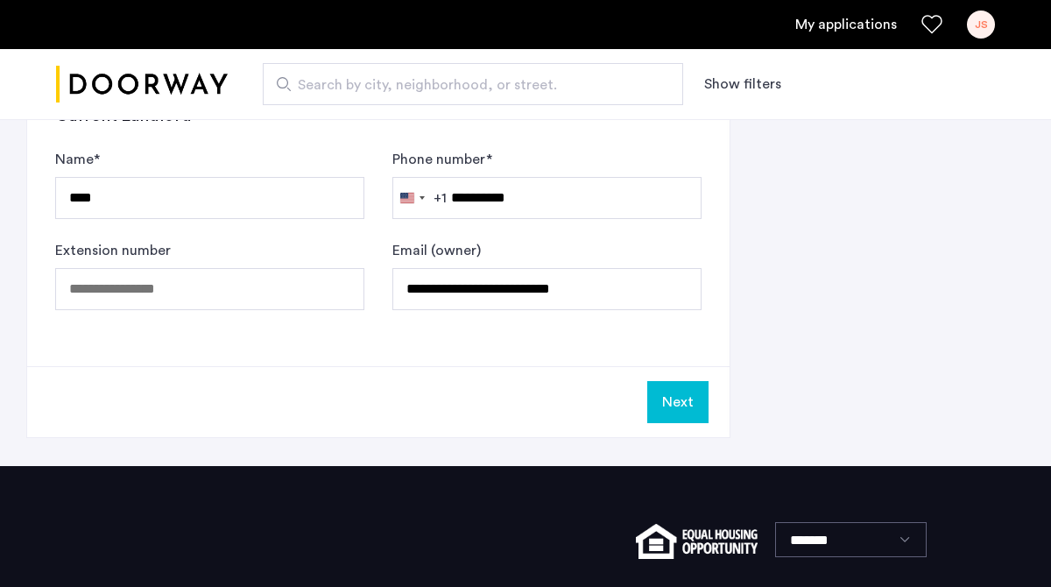
click at [661, 397] on button "Next" at bounding box center [677, 402] width 61 height 42
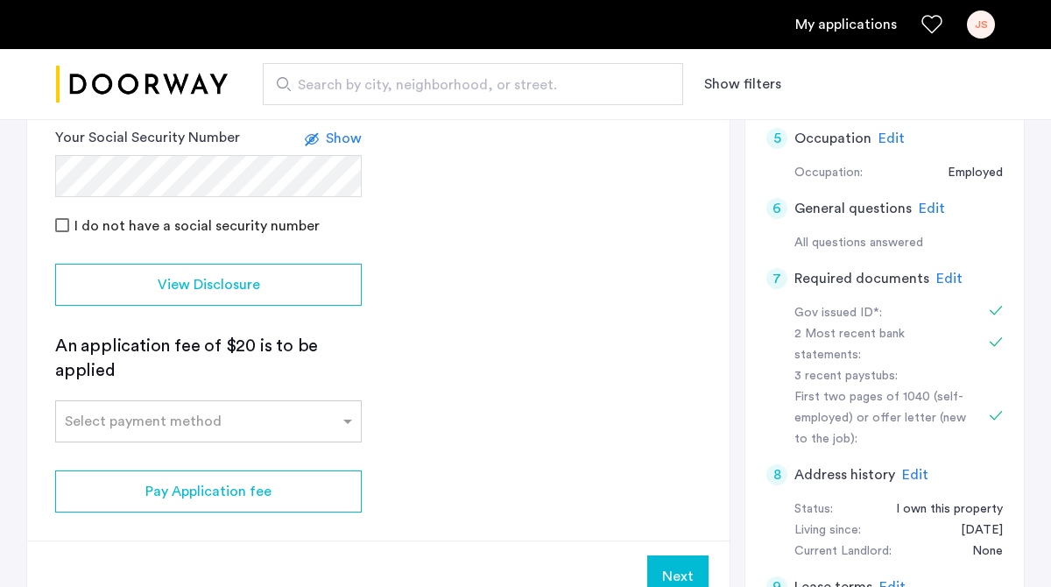
scroll to position [454, 0]
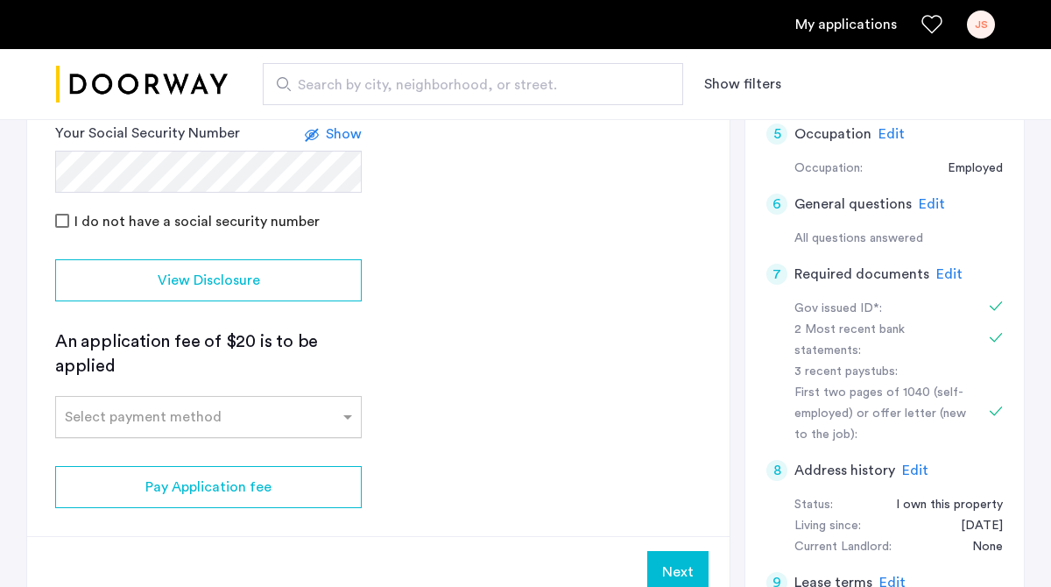
click at [257, 427] on div "Select payment method" at bounding box center [197, 416] width 283 height 21
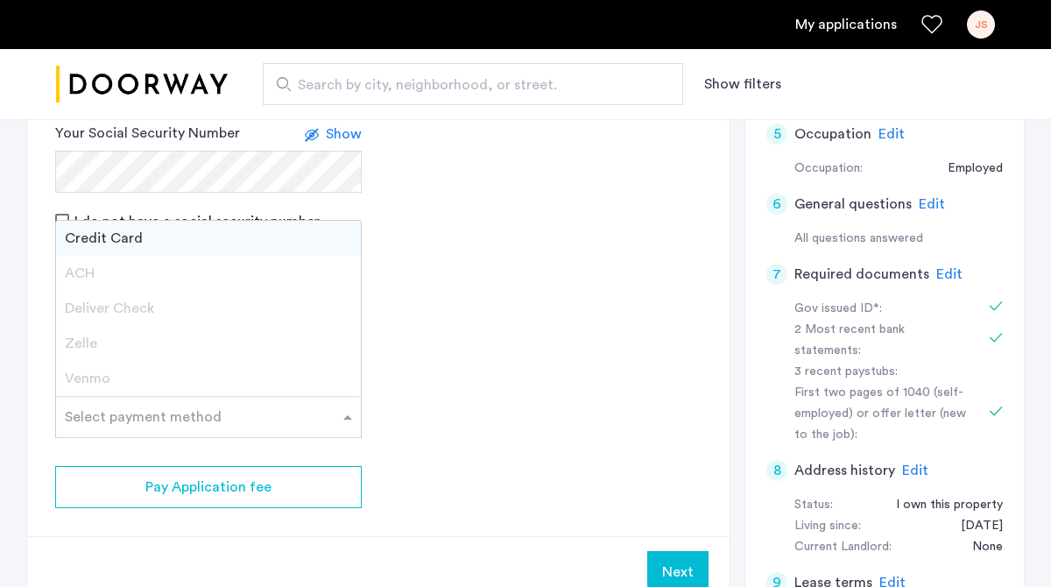
click at [347, 415] on span at bounding box center [350, 416] width 22 height 21
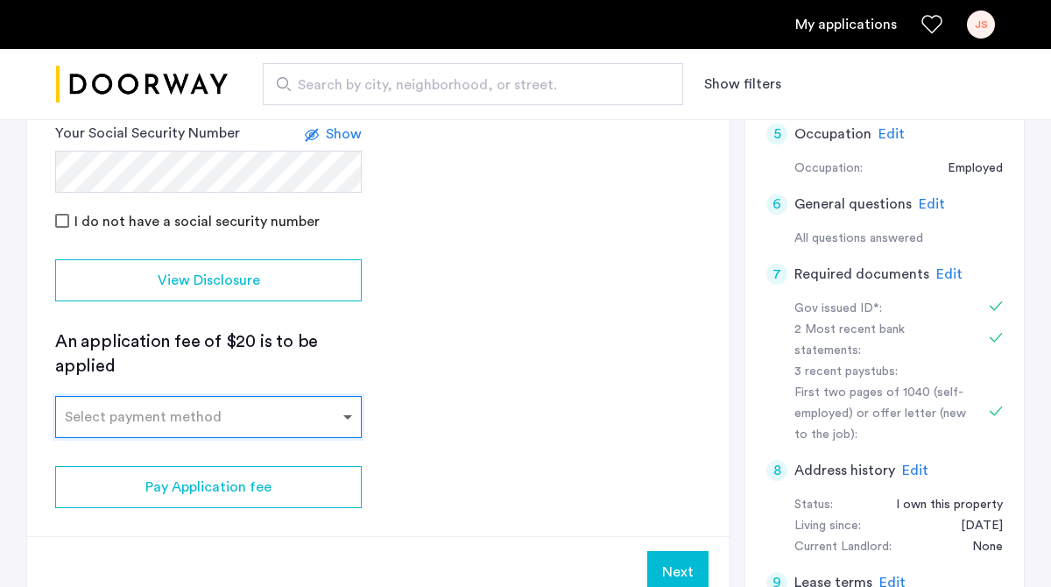
click at [347, 415] on span at bounding box center [350, 416] width 22 height 21
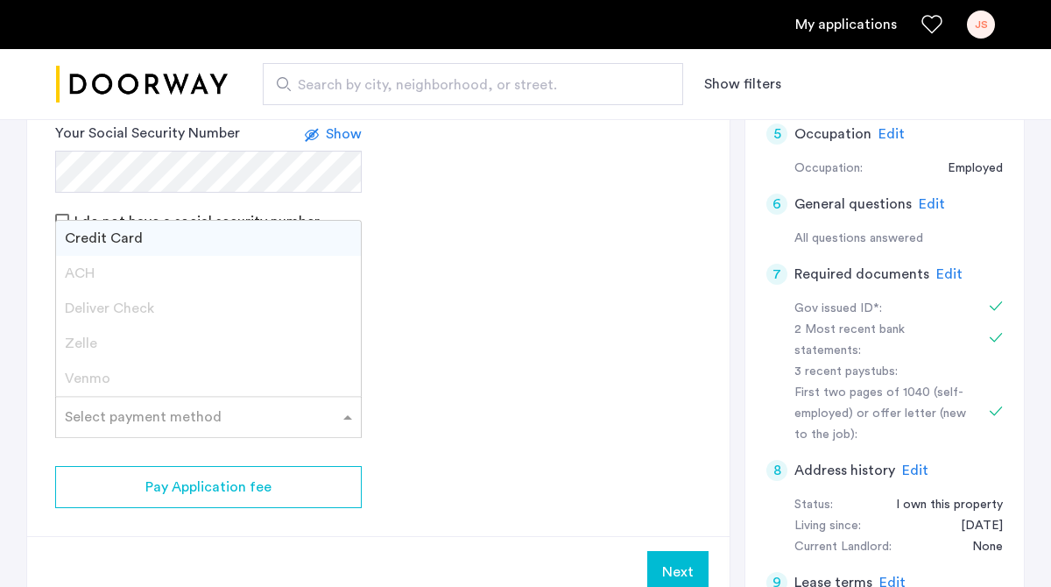
click at [311, 235] on div "Credit Card" at bounding box center [208, 238] width 305 height 35
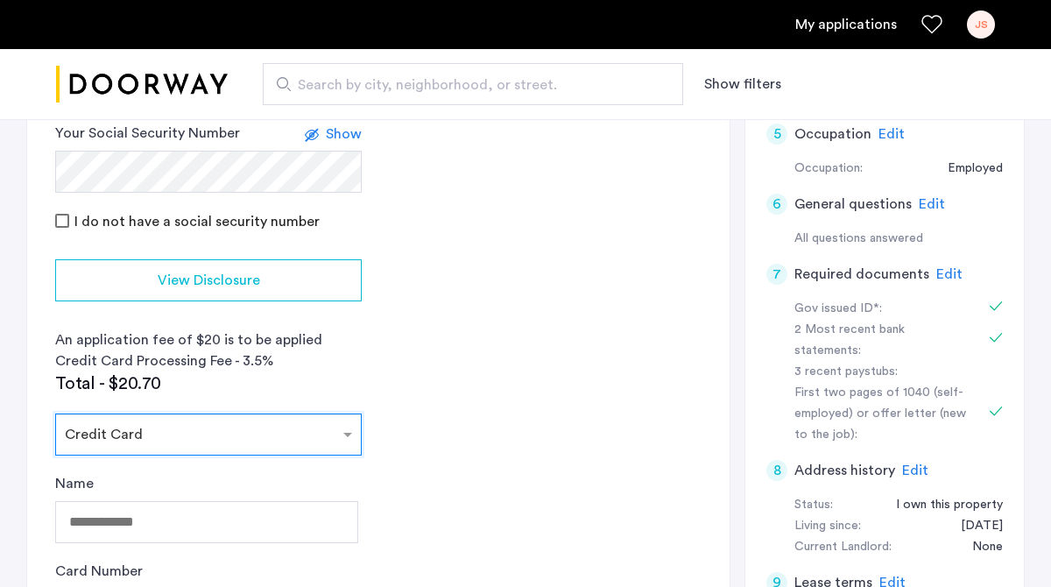
scroll to position [491, 0]
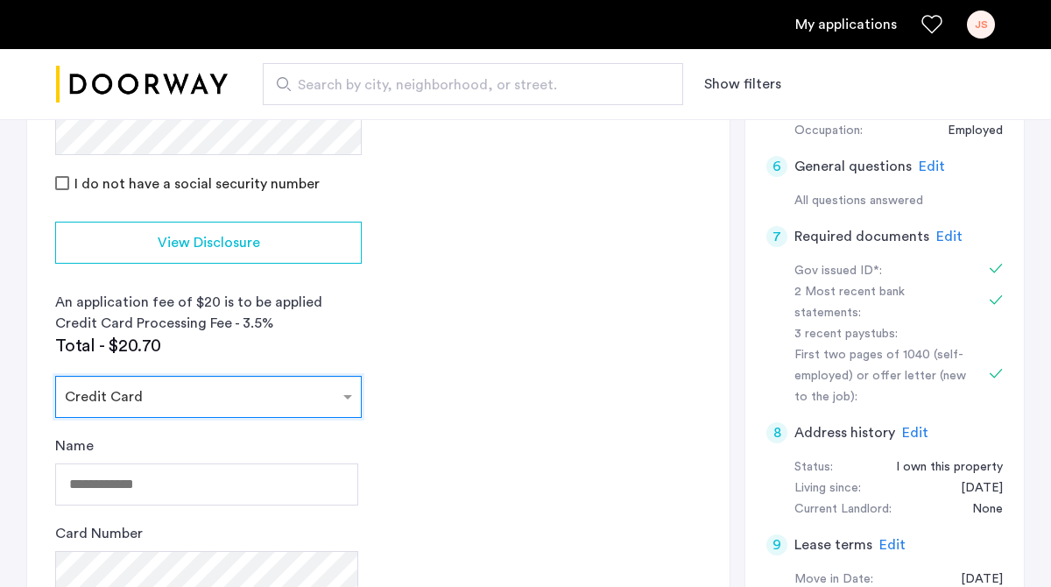
click at [208, 512] on div "Name Card Number Expiration date Security code" at bounding box center [206, 575] width 303 height 280
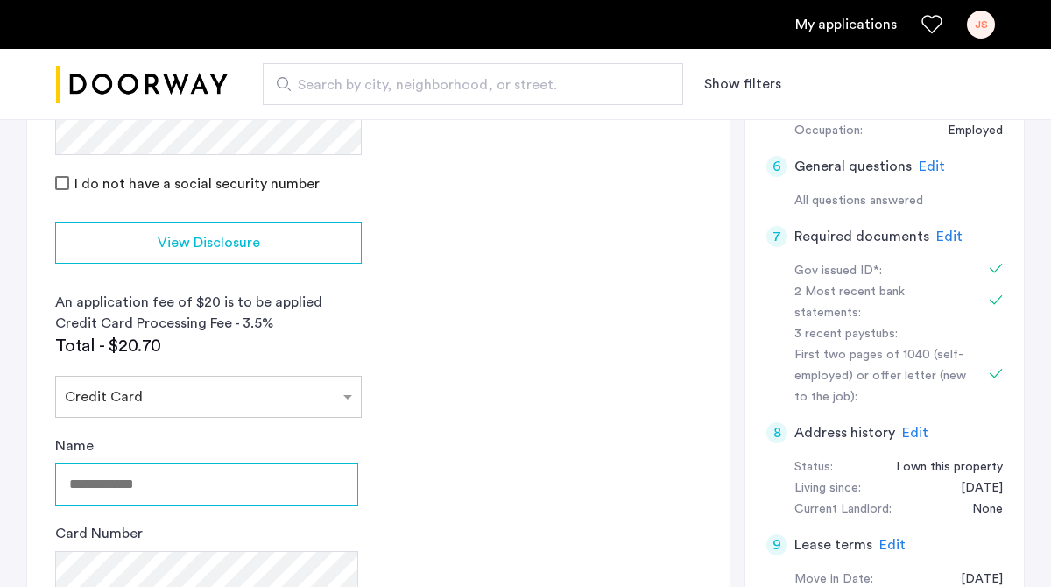
click at [216, 490] on input "Name" at bounding box center [206, 484] width 303 height 42
type input "**********"
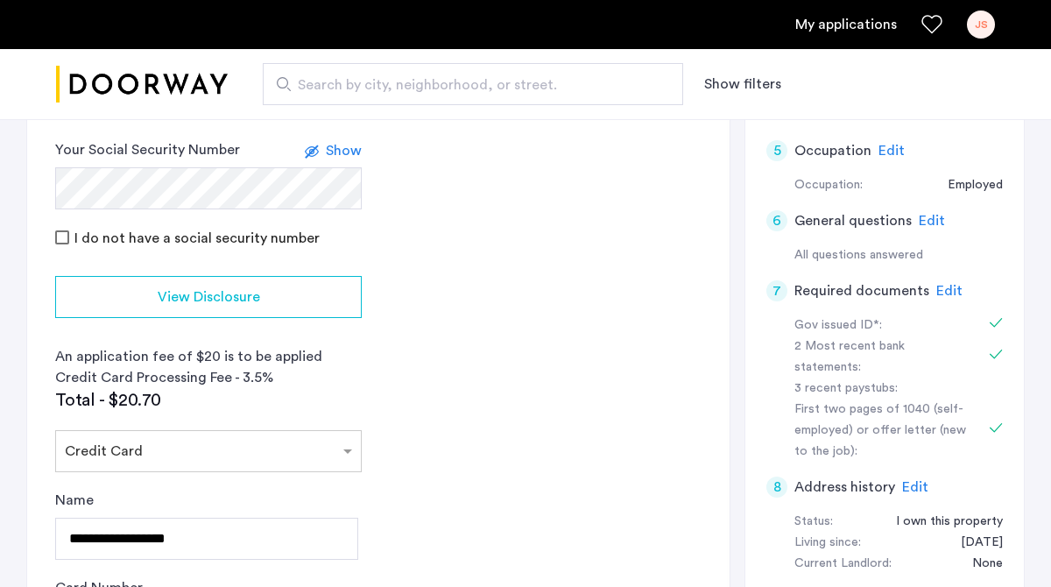
scroll to position [938, 0]
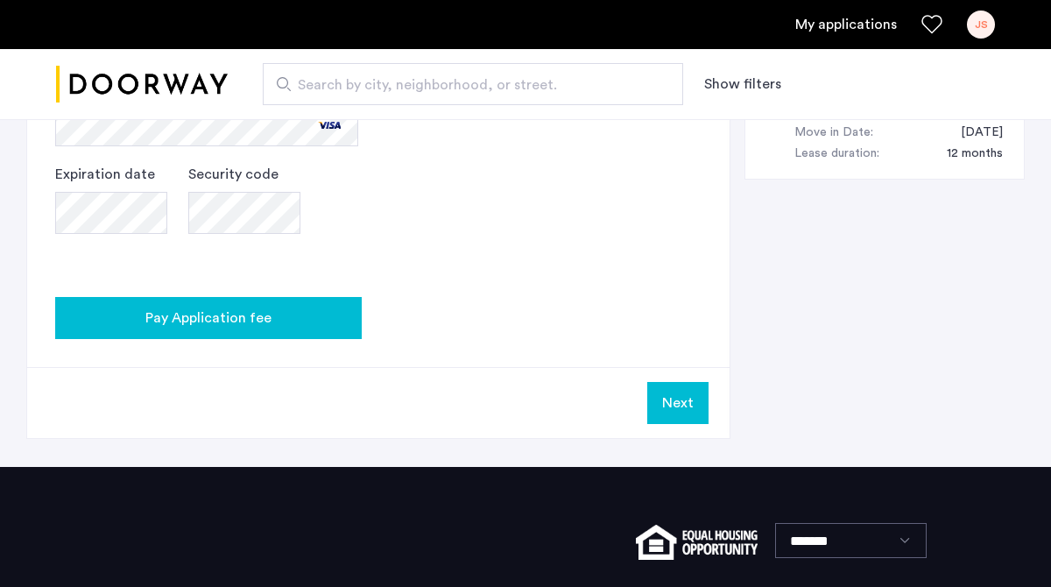
click at [282, 324] on div "Pay Application fee" at bounding box center [208, 317] width 279 height 21
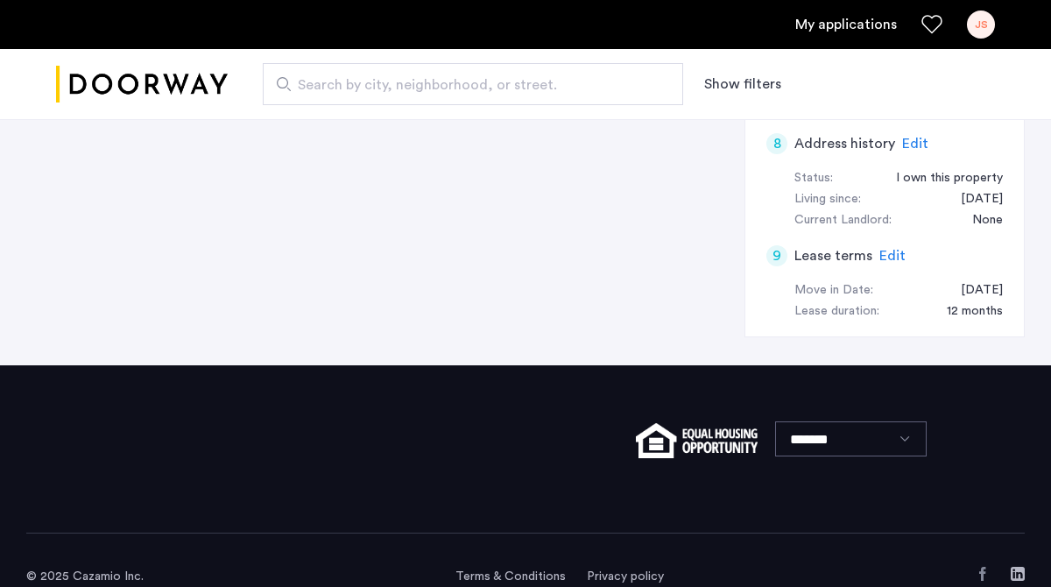
scroll to position [0, 0]
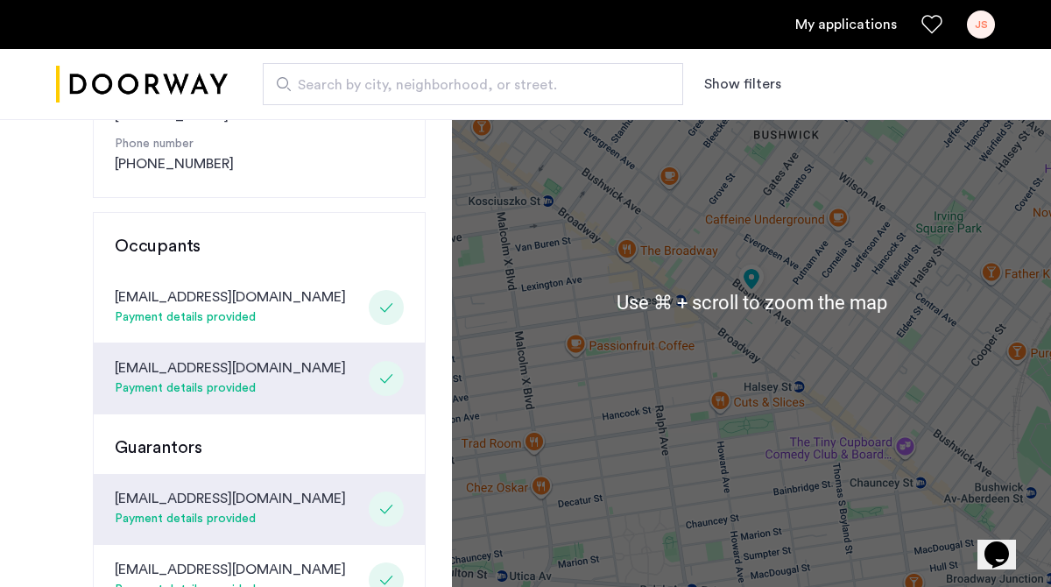
scroll to position [337, 0]
